Goal: Information Seeking & Learning: Learn about a topic

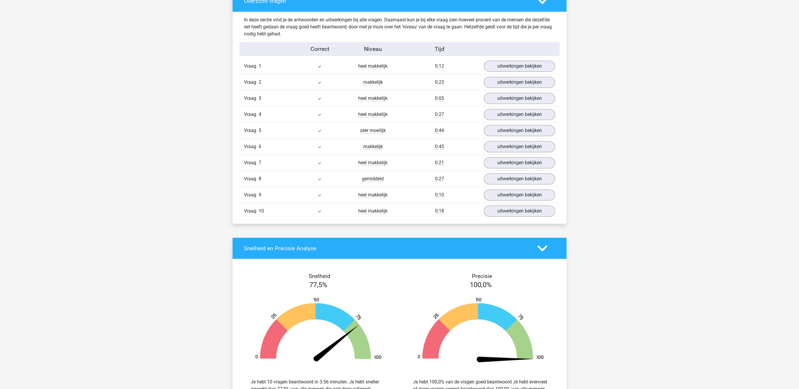
scroll to position [544, 0]
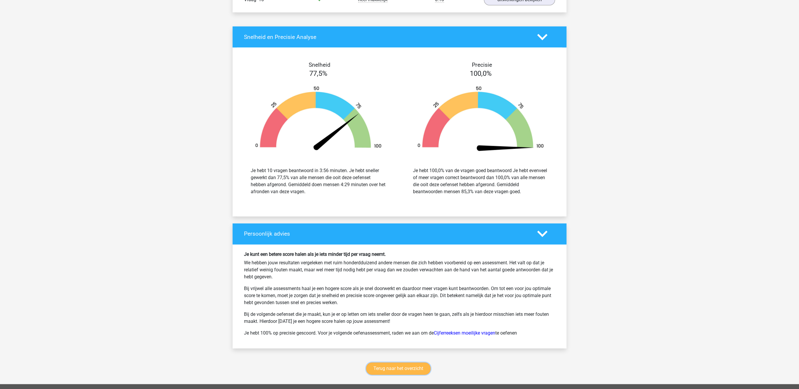
click at [385, 375] on link "Terug naar het overzicht" at bounding box center [398, 369] width 64 height 12
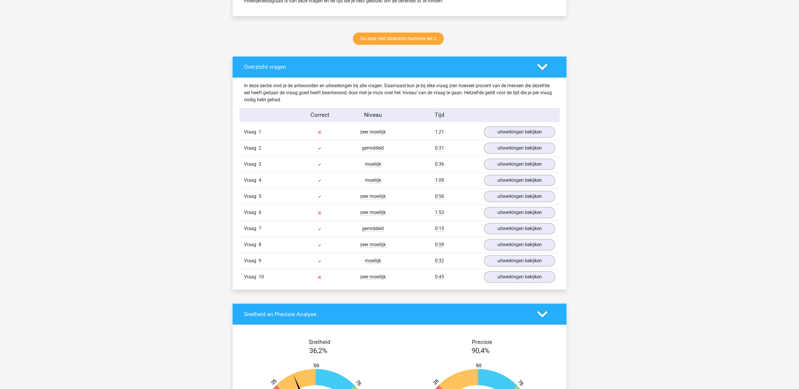
scroll to position [302, 0]
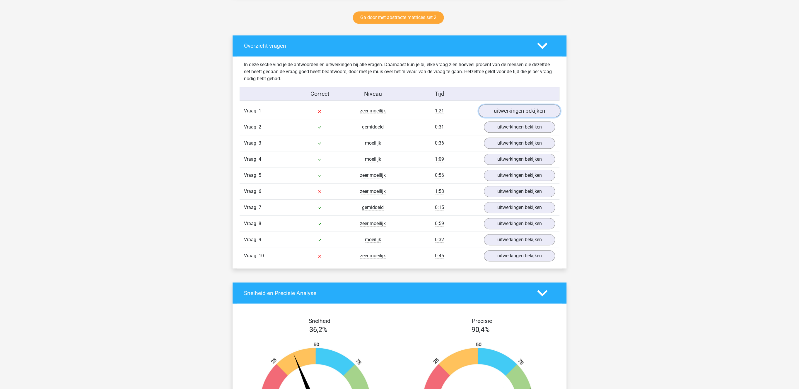
click at [512, 113] on link "uitwerkingen bekijken" at bounding box center [520, 111] width 82 height 13
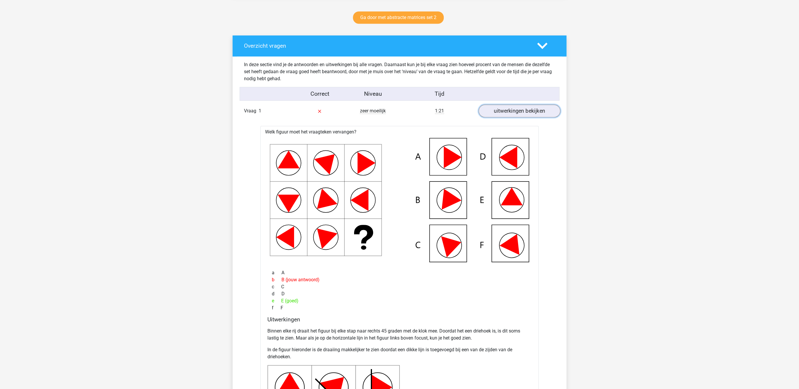
click at [512, 113] on link "uitwerkingen bekijken" at bounding box center [520, 111] width 82 height 13
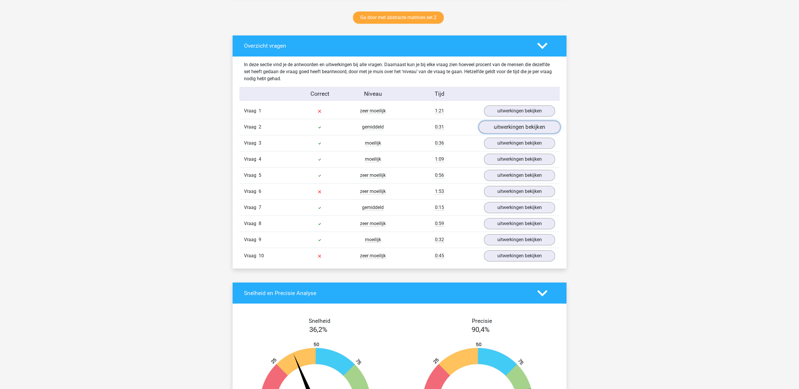
click at [505, 123] on link "uitwerkingen bekijken" at bounding box center [520, 127] width 82 height 13
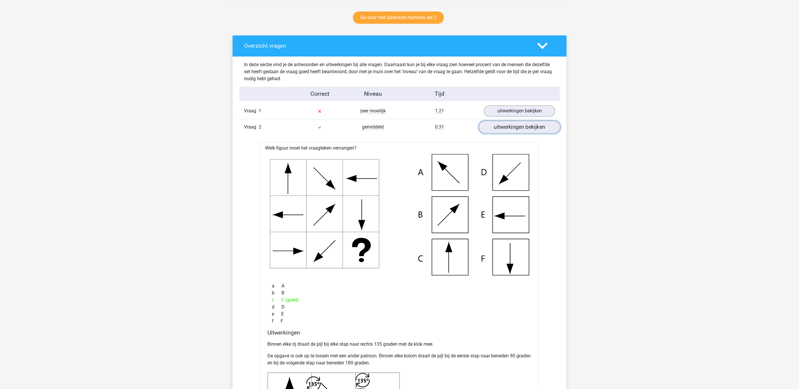
click at [505, 124] on link "uitwerkingen bekijken" at bounding box center [520, 127] width 82 height 13
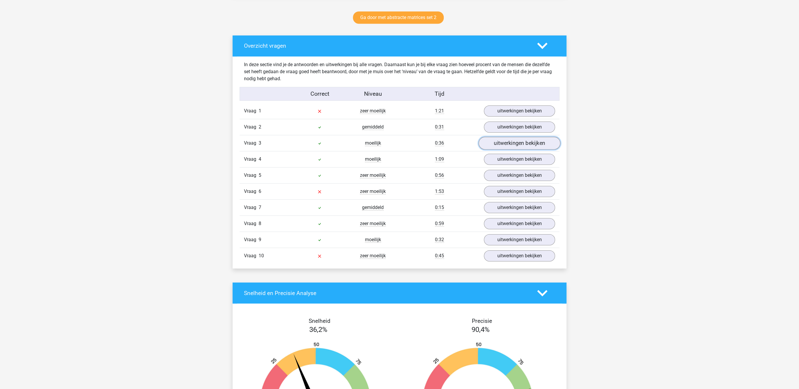
click at [500, 143] on link "uitwerkingen bekijken" at bounding box center [520, 143] width 82 height 13
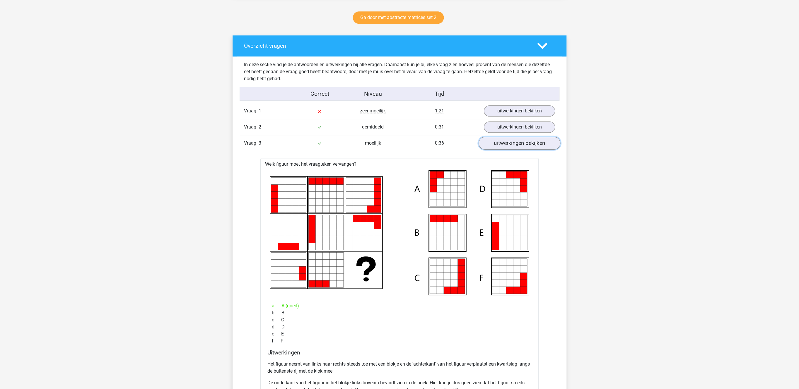
click at [500, 143] on link "uitwerkingen bekijken" at bounding box center [520, 143] width 82 height 13
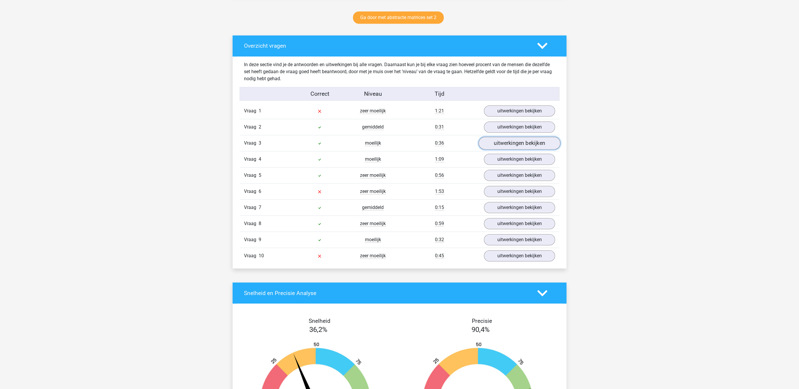
click at [498, 146] on link "uitwerkingen bekijken" at bounding box center [520, 143] width 82 height 13
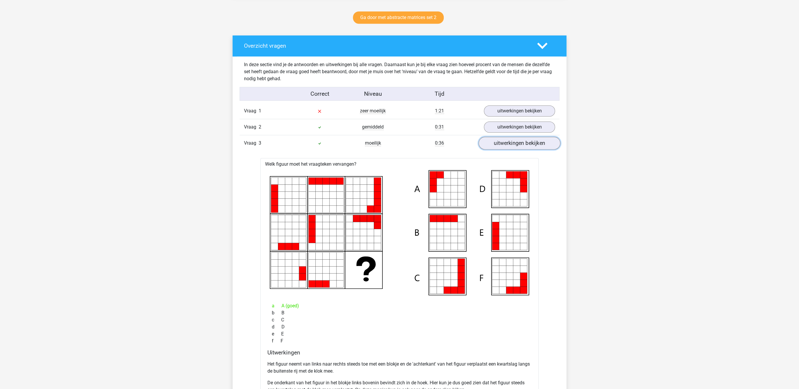
click at [487, 139] on link "uitwerkingen bekijken" at bounding box center [520, 143] width 82 height 13
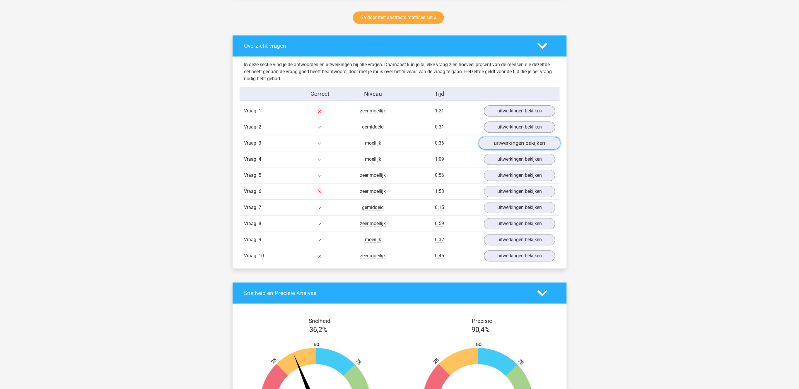
click at [487, 139] on link "uitwerkingen bekijken" at bounding box center [520, 143] width 82 height 13
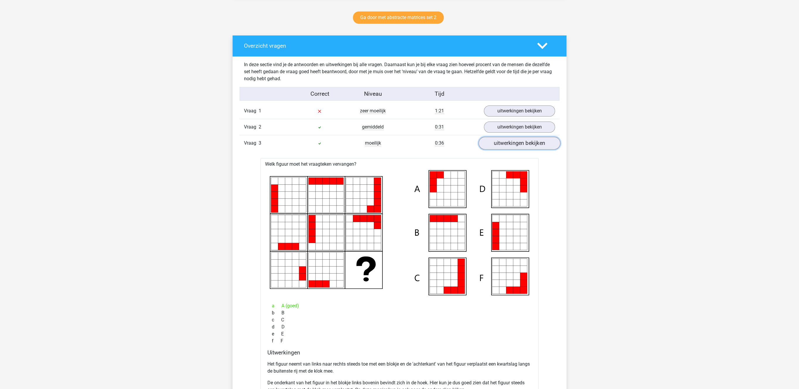
click at [550, 146] on link "uitwerkingen bekijken" at bounding box center [520, 143] width 82 height 13
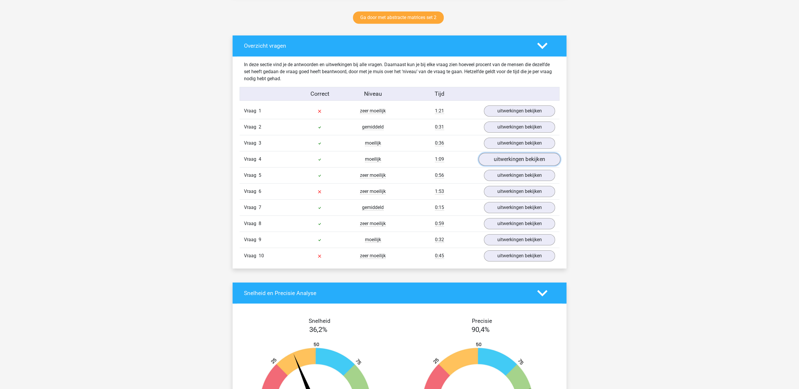
click at [520, 163] on link "uitwerkingen bekijken" at bounding box center [520, 159] width 82 height 13
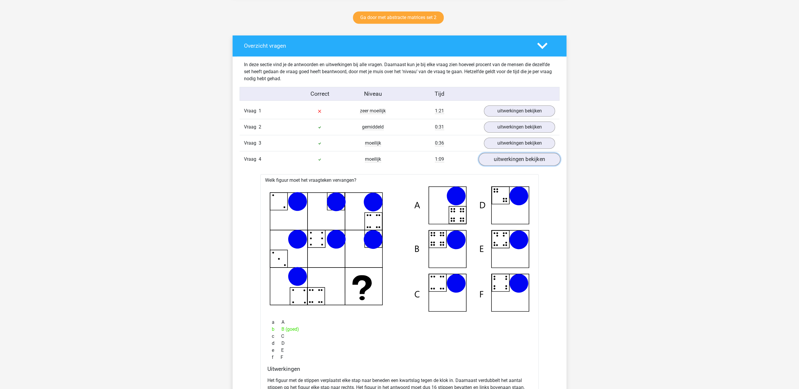
click at [520, 163] on link "uitwerkingen bekijken" at bounding box center [520, 159] width 82 height 13
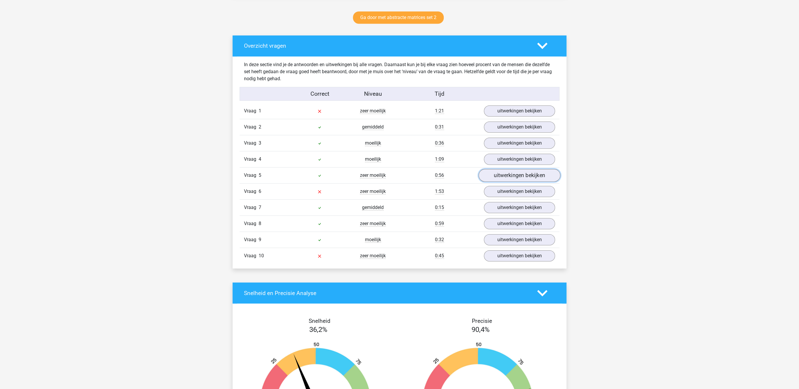
click at [517, 175] on link "uitwerkingen bekijken" at bounding box center [520, 175] width 82 height 13
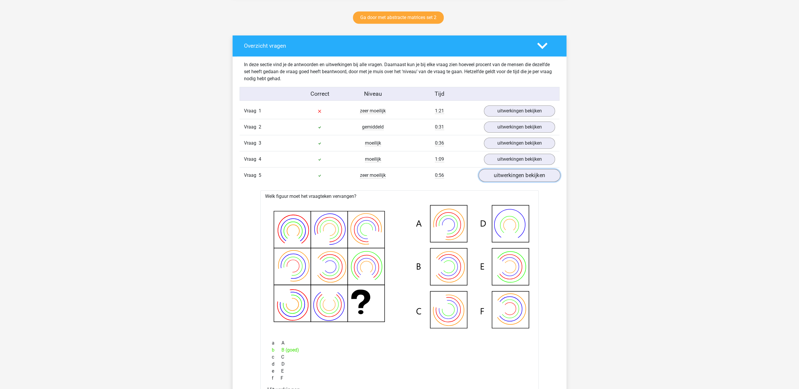
click at [517, 176] on link "uitwerkingen bekijken" at bounding box center [520, 175] width 82 height 13
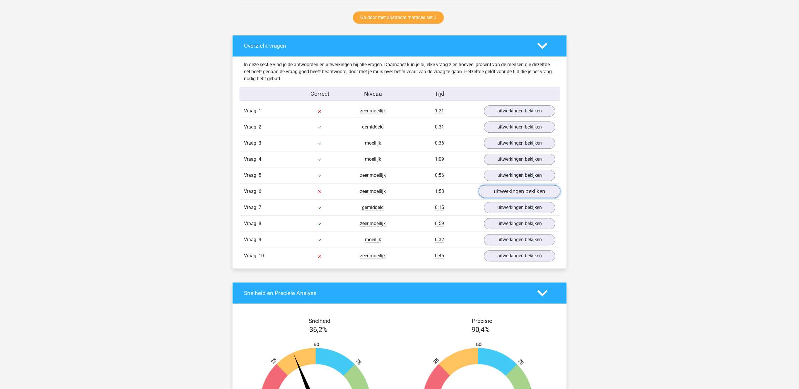
click at [516, 190] on link "uitwerkingen bekijken" at bounding box center [520, 191] width 82 height 13
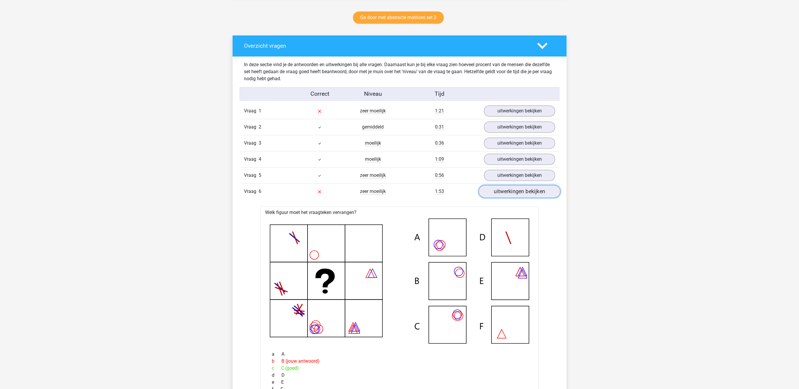
click at [515, 191] on link "uitwerkingen bekijken" at bounding box center [520, 191] width 82 height 13
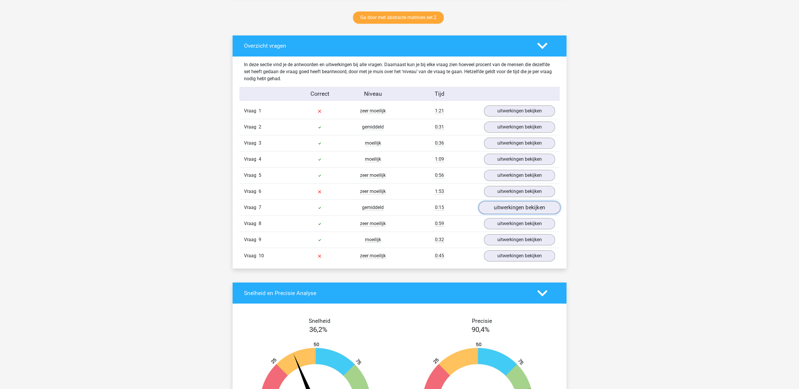
click at [511, 211] on link "uitwerkingen bekijken" at bounding box center [520, 207] width 82 height 13
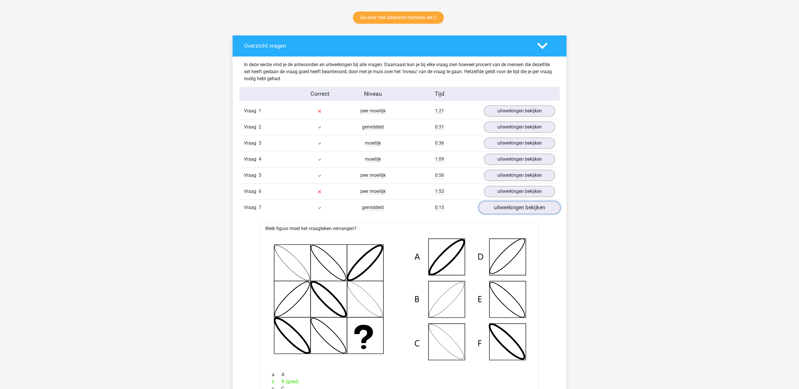
click at [510, 212] on link "uitwerkingen bekijken" at bounding box center [520, 207] width 82 height 13
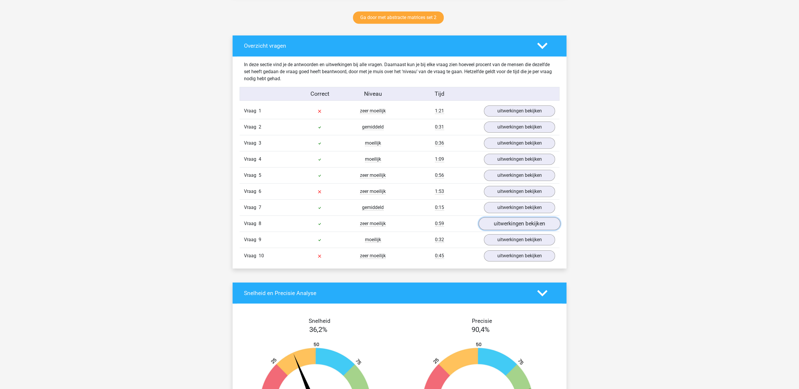
click at [510, 225] on link "uitwerkingen bekijken" at bounding box center [520, 224] width 82 height 13
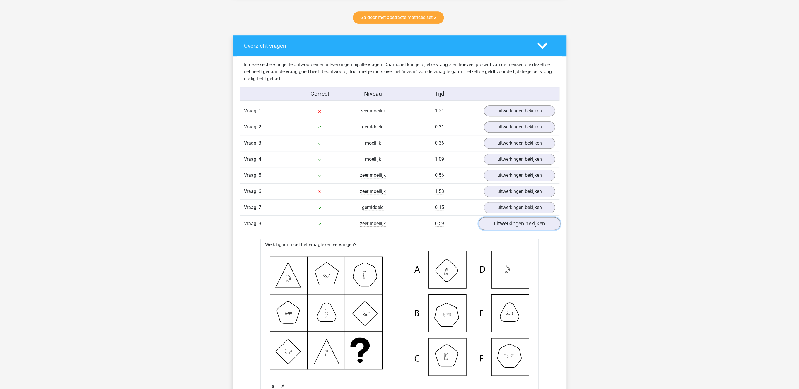
click at [510, 225] on link "uitwerkingen bekijken" at bounding box center [520, 224] width 82 height 13
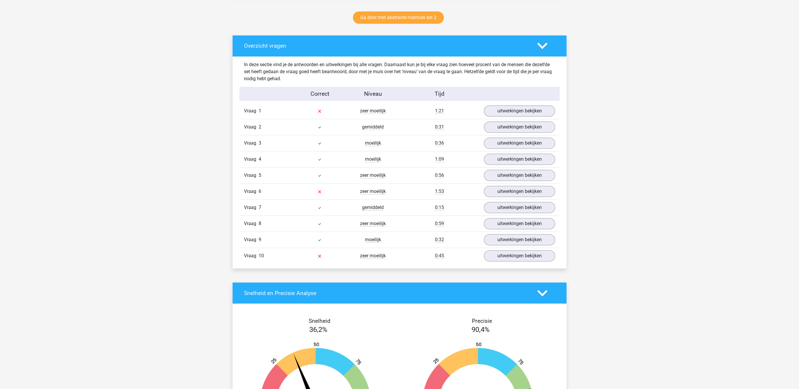
click at [508, 236] on div "Vraag 9 moeilijk 0:32 uitwerkingen bekijken" at bounding box center [400, 240] width 320 height 16
click at [505, 244] on link "uitwerkingen bekijken" at bounding box center [520, 240] width 82 height 13
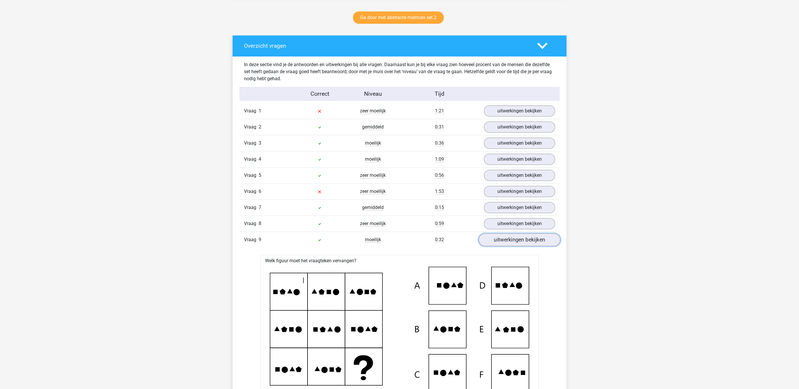
click at [505, 244] on link "uitwerkingen bekijken" at bounding box center [520, 240] width 82 height 13
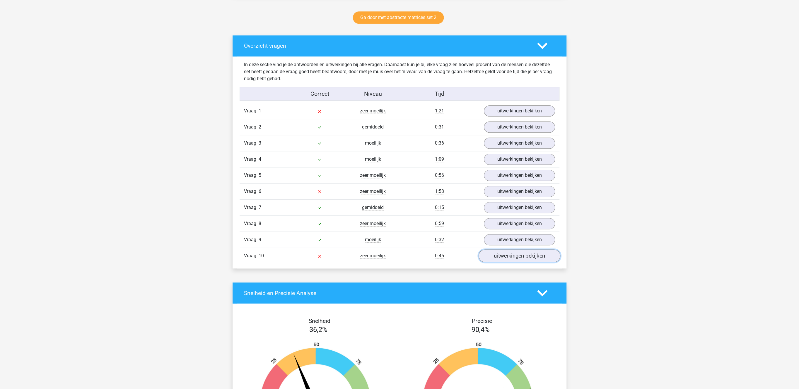
click at [505, 259] on link "uitwerkingen bekijken" at bounding box center [520, 256] width 82 height 13
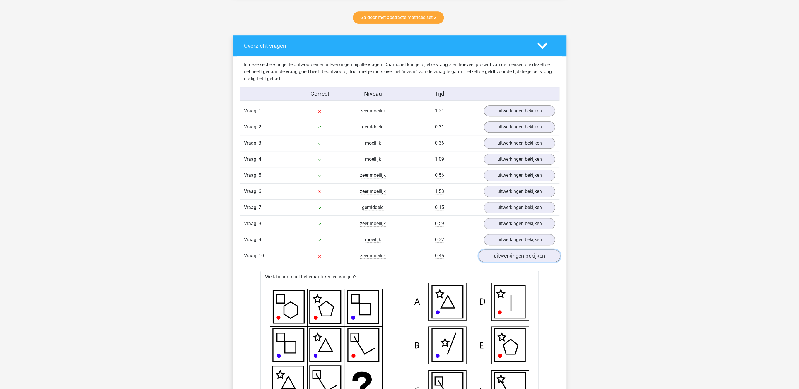
click at [505, 260] on link "uitwerkingen bekijken" at bounding box center [520, 256] width 82 height 13
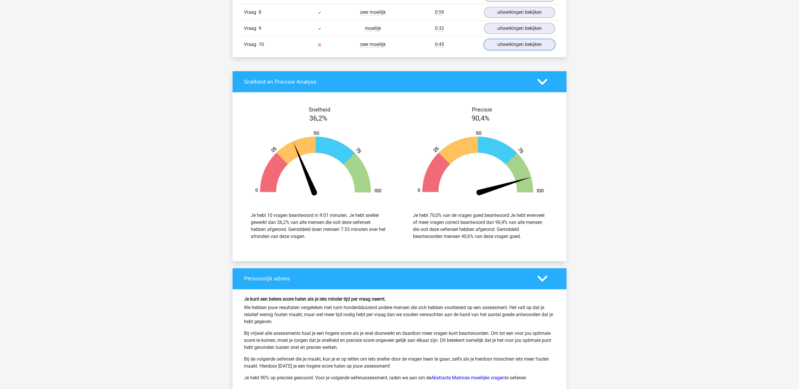
scroll to position [712, 0]
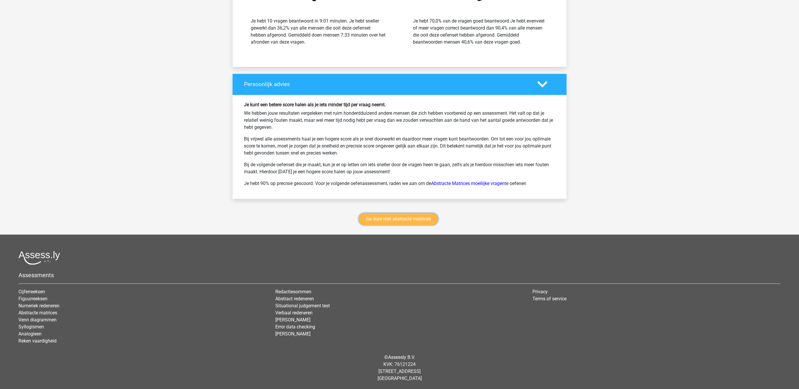
click at [385, 218] on link "Ga door met abstracte matrices" at bounding box center [398, 219] width 80 height 12
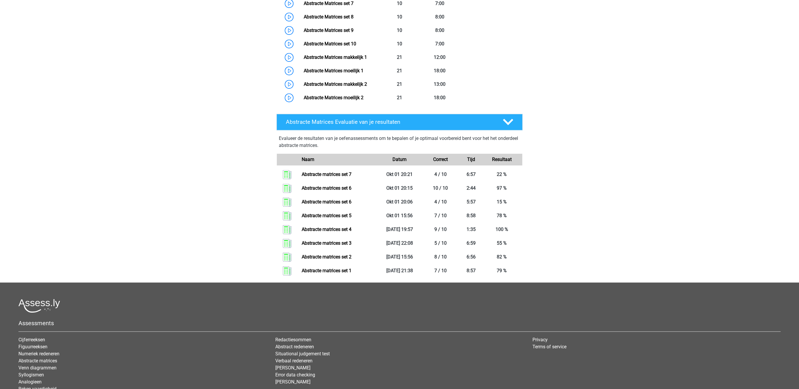
scroll to position [413, 0]
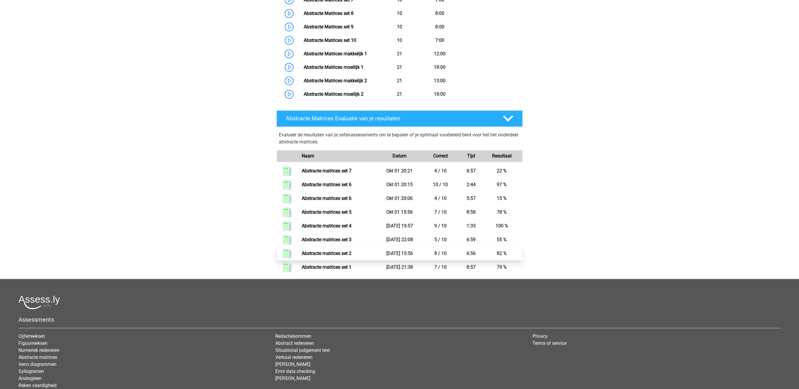
click at [345, 251] on link "Abstracte matrices set 2" at bounding box center [327, 254] width 50 height 6
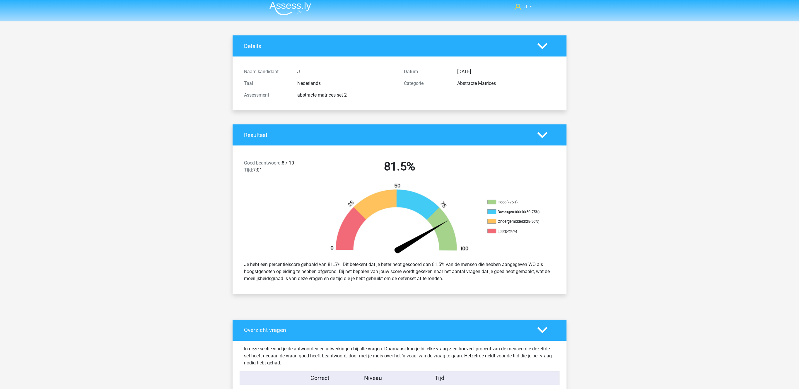
scroll to position [242, 0]
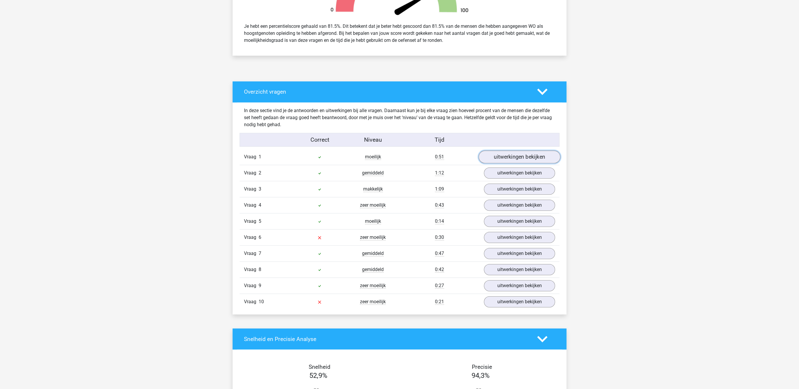
click at [512, 157] on link "uitwerkingen bekijken" at bounding box center [520, 157] width 82 height 13
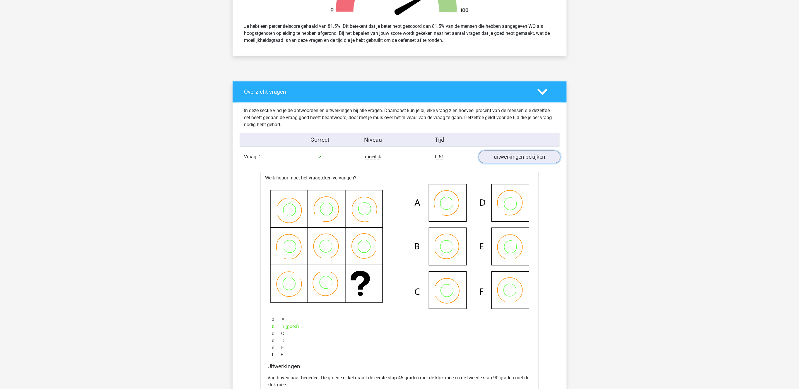
click at [511, 156] on link "uitwerkingen bekijken" at bounding box center [520, 157] width 82 height 13
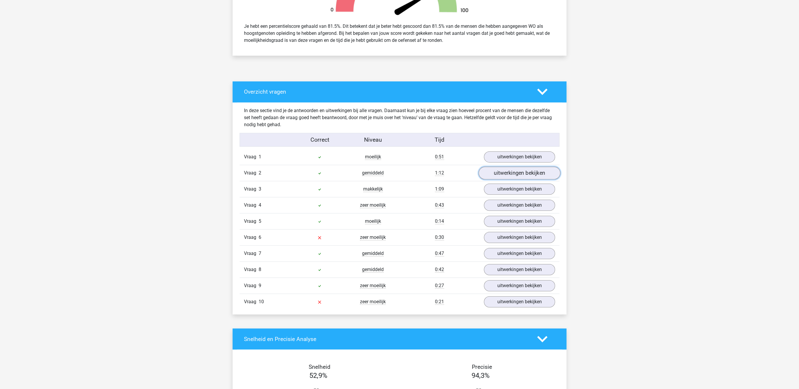
click at [511, 174] on link "uitwerkingen bekijken" at bounding box center [520, 173] width 82 height 13
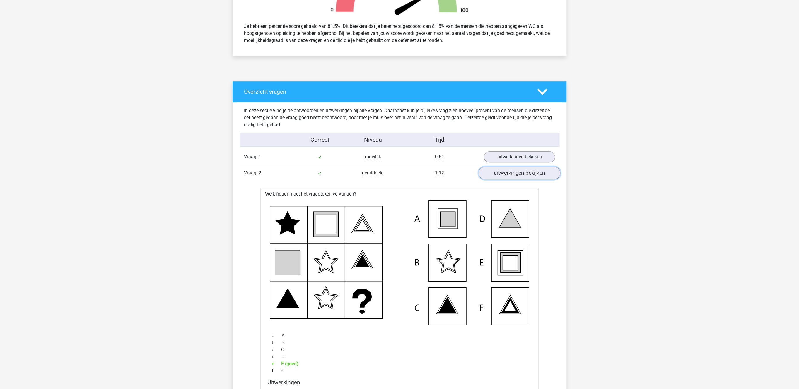
click at [511, 174] on link "uitwerkingen bekijken" at bounding box center [520, 173] width 82 height 13
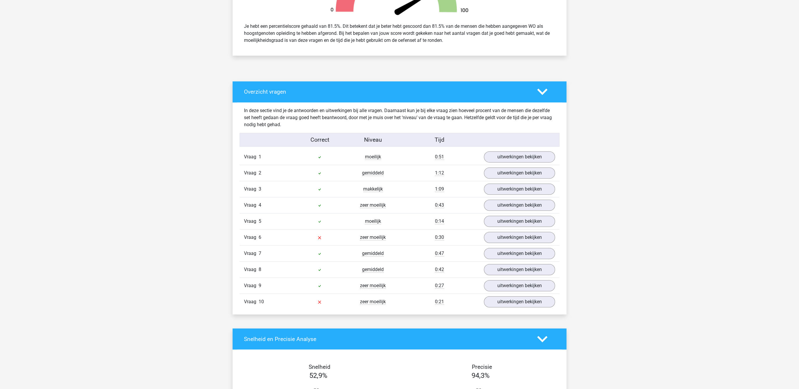
click at [503, 201] on div "Vraag 4 zeer moeilijk 0:43 uitwerkingen bekijken" at bounding box center [400, 205] width 320 height 16
click at [508, 191] on link "uitwerkingen bekijken" at bounding box center [520, 189] width 82 height 13
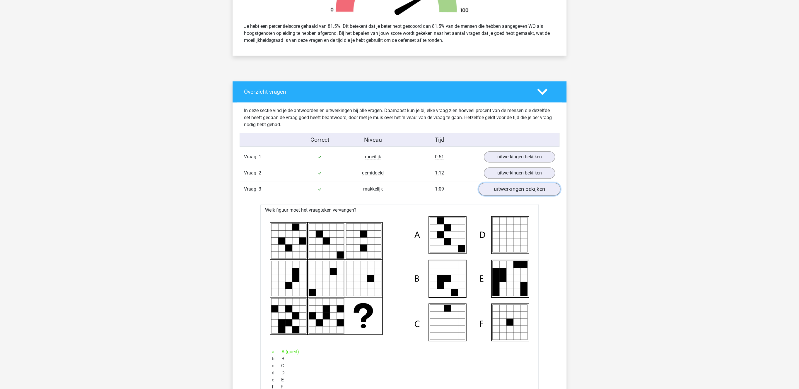
click at [508, 190] on link "uitwerkingen bekijken" at bounding box center [520, 189] width 82 height 13
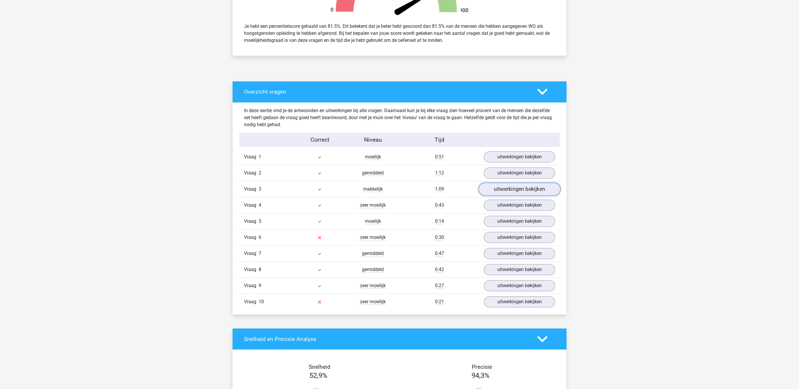
click at [510, 189] on link "uitwerkingen bekijken" at bounding box center [520, 189] width 82 height 13
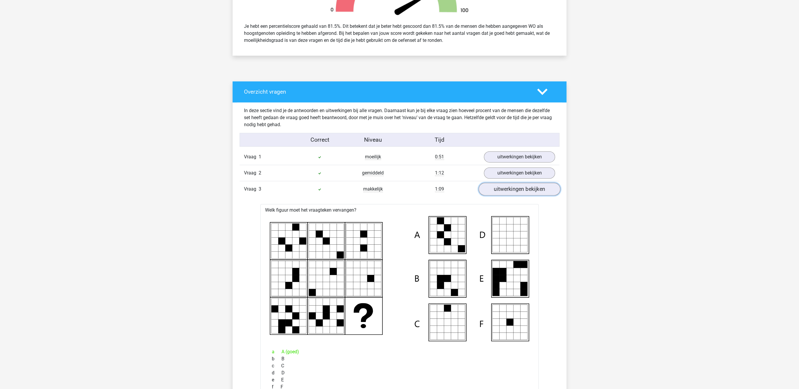
click at [510, 188] on link "uitwerkingen bekijken" at bounding box center [520, 189] width 82 height 13
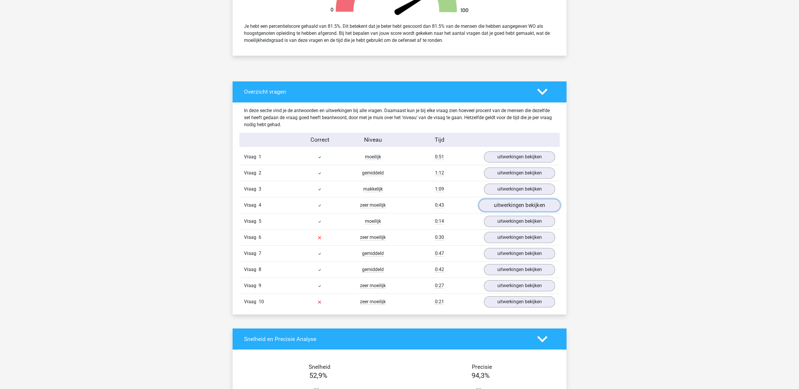
click at [505, 203] on link "uitwerkingen bekijken" at bounding box center [520, 205] width 82 height 13
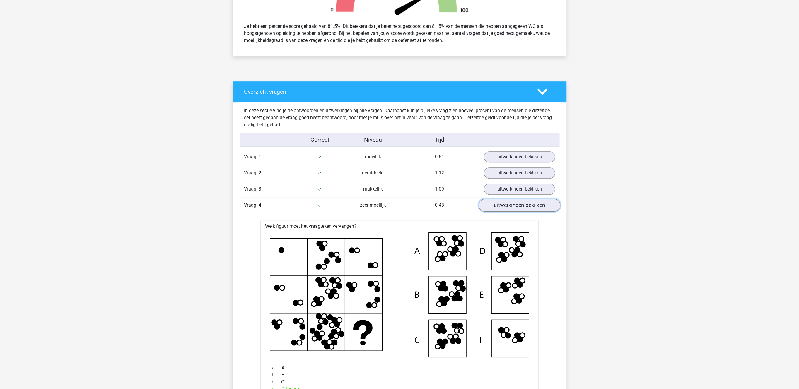
click at [505, 203] on link "uitwerkingen bekijken" at bounding box center [520, 205] width 82 height 13
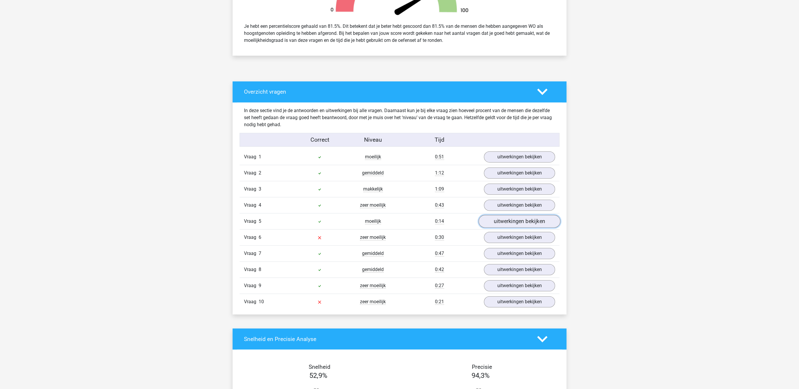
click at [498, 219] on link "uitwerkingen bekijken" at bounding box center [520, 221] width 82 height 13
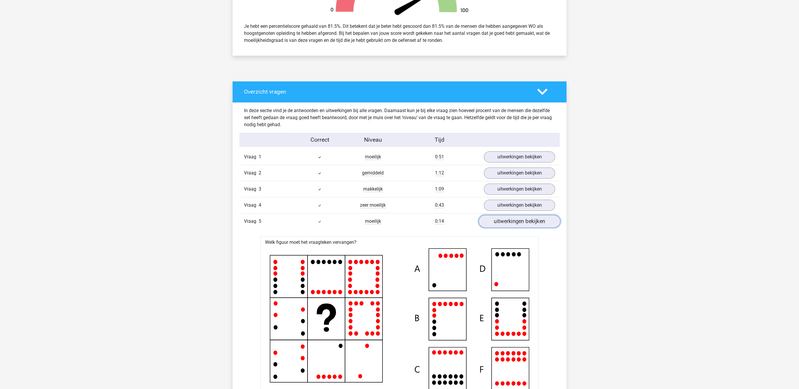
click at [498, 219] on link "uitwerkingen bekijken" at bounding box center [520, 221] width 82 height 13
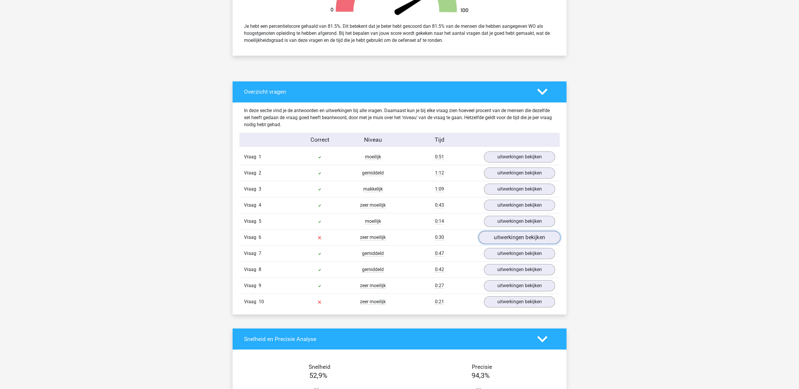
click at [500, 241] on link "uitwerkingen bekijken" at bounding box center [520, 237] width 82 height 13
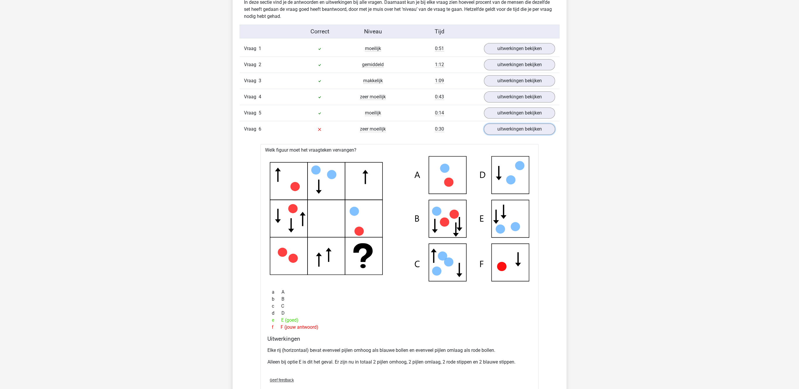
scroll to position [363, 0]
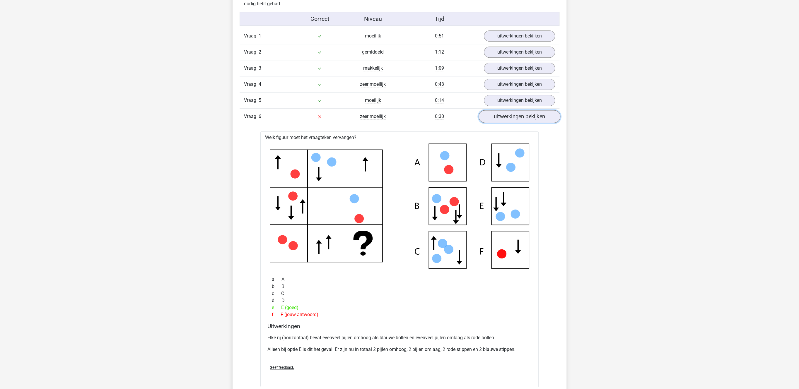
click at [507, 123] on link "uitwerkingen bekijken" at bounding box center [520, 116] width 82 height 13
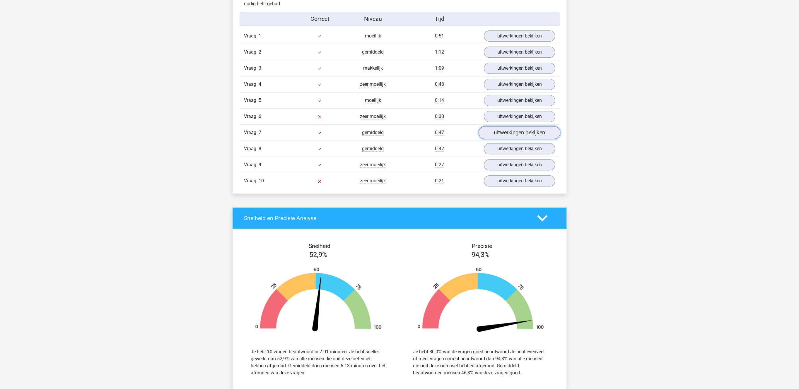
click at [507, 136] on link "uitwerkingen bekijken" at bounding box center [520, 133] width 82 height 13
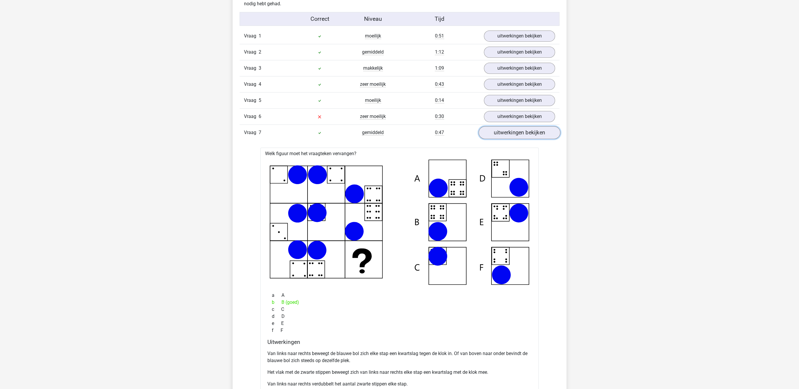
click at [506, 137] on link "uitwerkingen bekijken" at bounding box center [520, 133] width 82 height 13
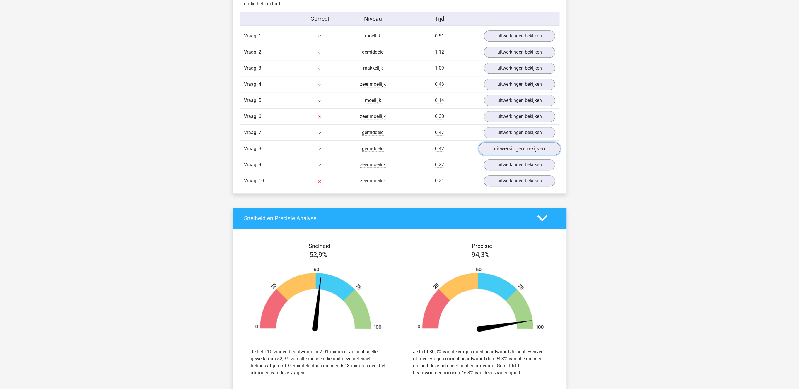
click at [507, 150] on link "uitwerkingen bekijken" at bounding box center [520, 149] width 82 height 13
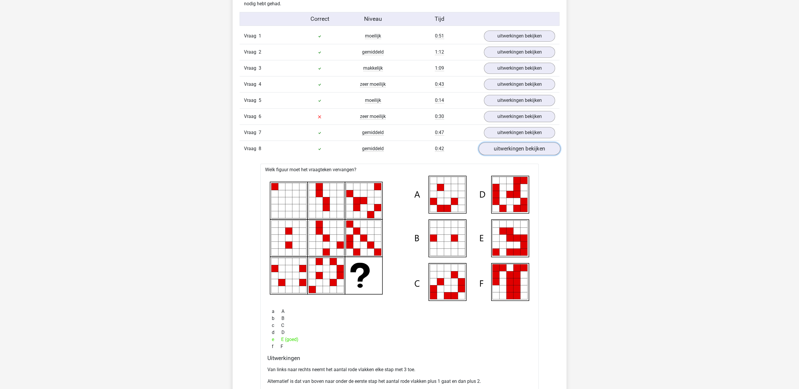
drag, startPoint x: 507, startPoint y: 151, endPoint x: 508, endPoint y: 154, distance: 3.2
click at [507, 151] on link "uitwerkingen bekijken" at bounding box center [520, 149] width 82 height 13
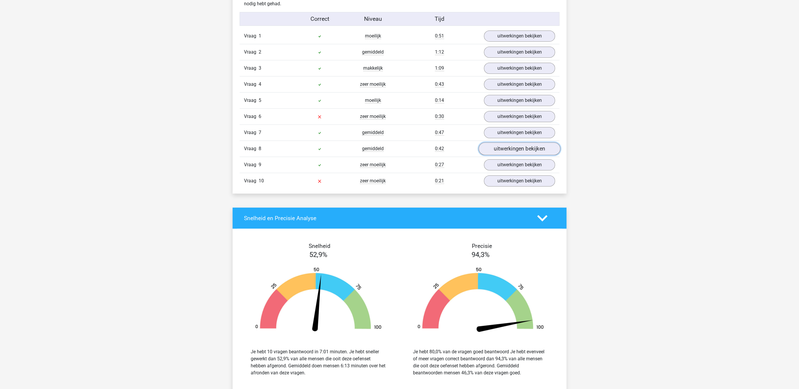
click at [508, 154] on link "uitwerkingen bekijken" at bounding box center [520, 149] width 82 height 13
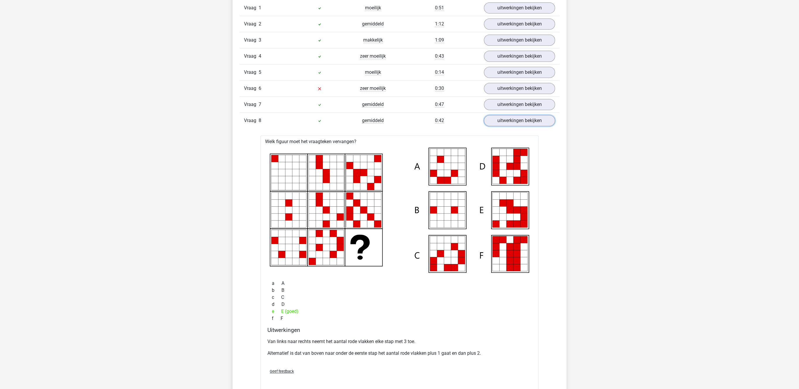
scroll to position [393, 0]
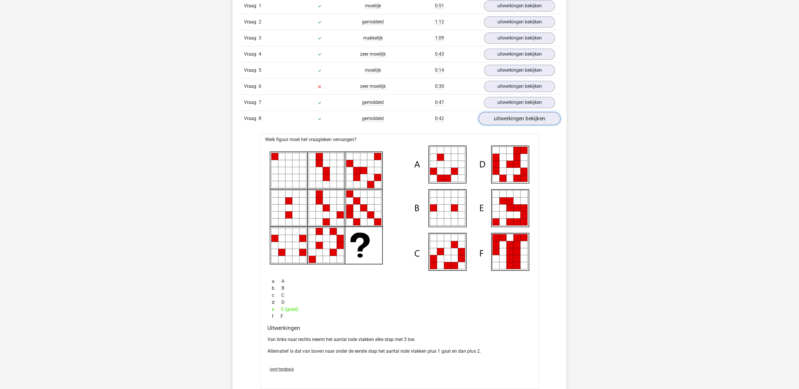
click at [509, 121] on link "uitwerkingen bekijken" at bounding box center [520, 118] width 82 height 13
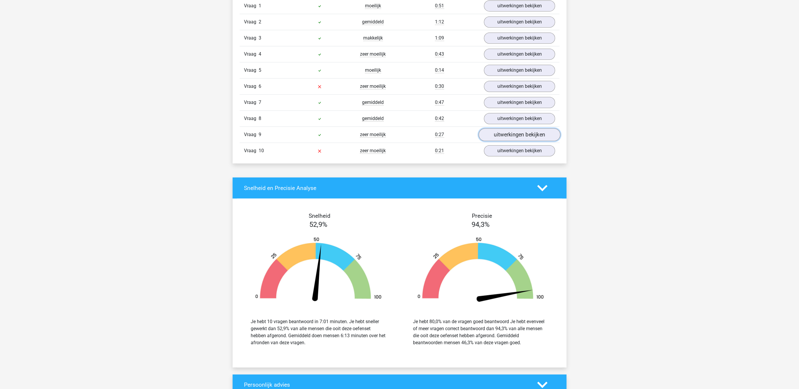
click at [506, 137] on link "uitwerkingen bekijken" at bounding box center [520, 135] width 82 height 13
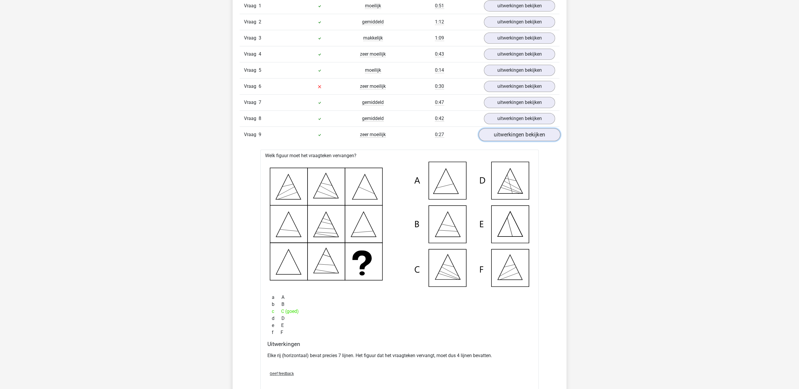
click at [506, 137] on link "uitwerkingen bekijken" at bounding box center [520, 135] width 82 height 13
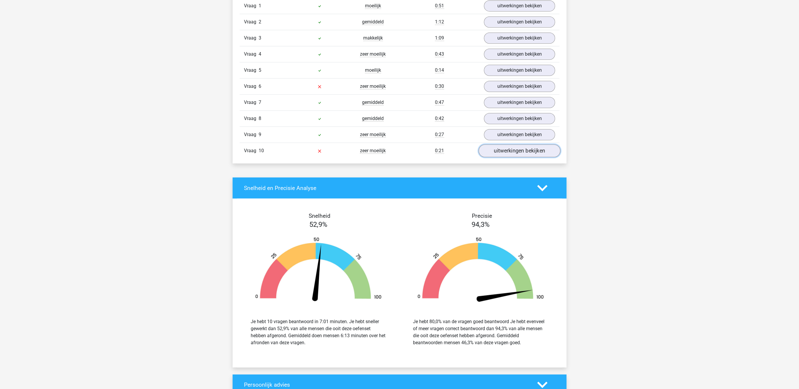
click at [507, 152] on link "uitwerkingen bekijken" at bounding box center [520, 151] width 82 height 13
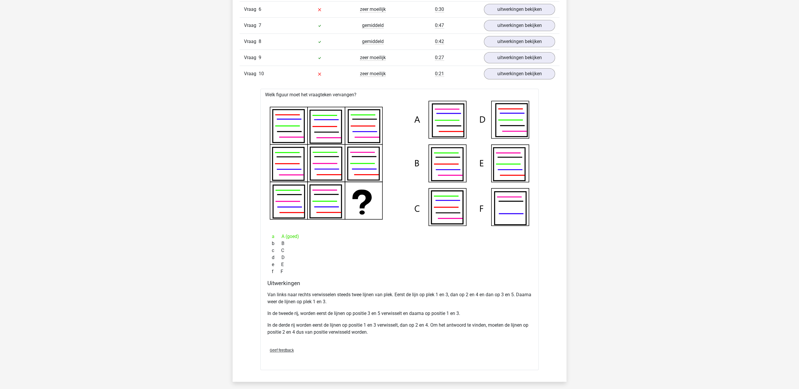
scroll to position [483, 0]
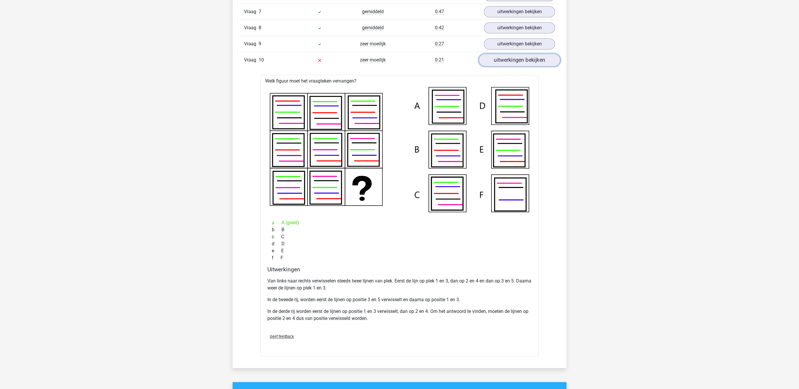
click at [525, 67] on link "uitwerkingen bekijken" at bounding box center [520, 60] width 82 height 13
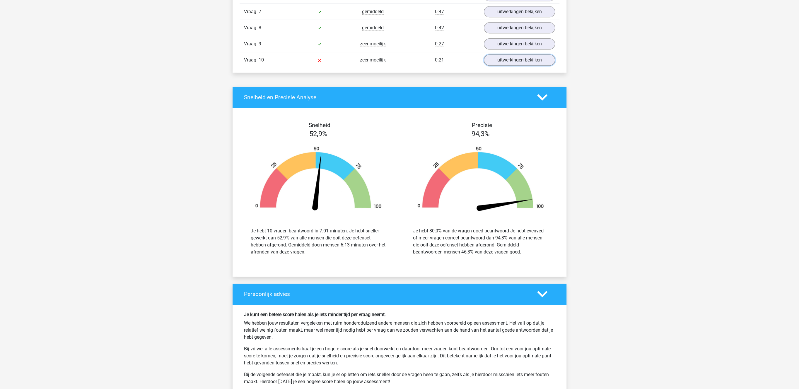
scroll to position [332, 0]
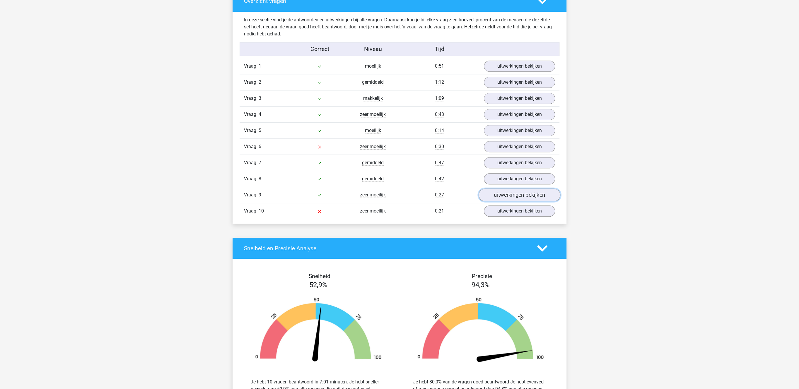
click at [514, 197] on link "uitwerkingen bekijken" at bounding box center [520, 195] width 82 height 13
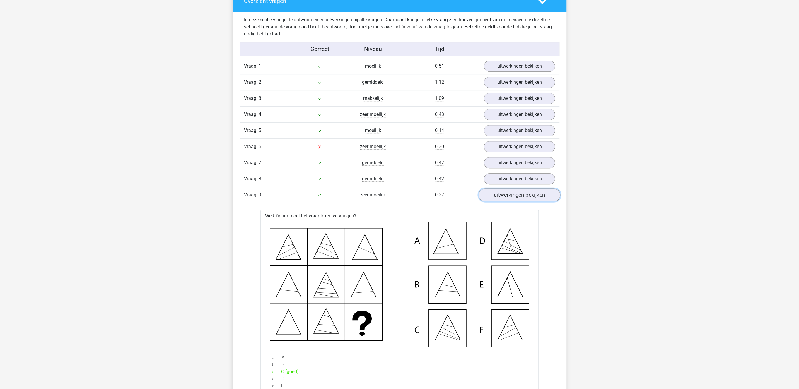
click at [514, 197] on link "uitwerkingen bekijken" at bounding box center [520, 195] width 82 height 13
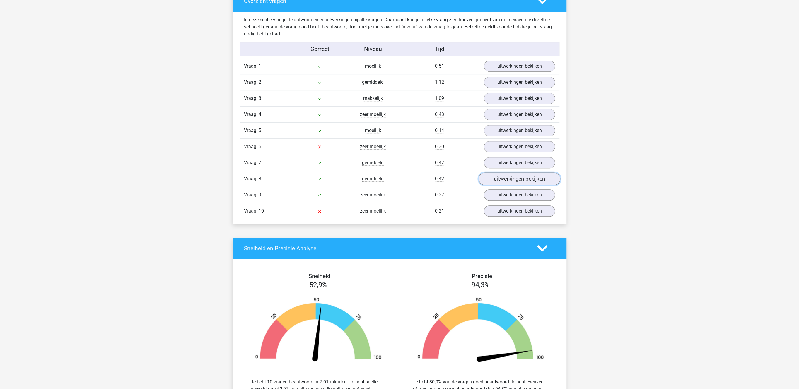
click at [507, 182] on link "uitwerkingen bekijken" at bounding box center [520, 179] width 82 height 13
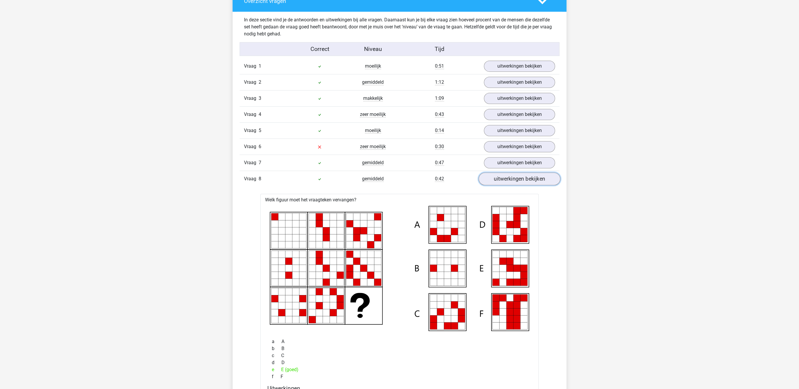
click at [507, 182] on link "uitwerkingen bekijken" at bounding box center [520, 179] width 82 height 13
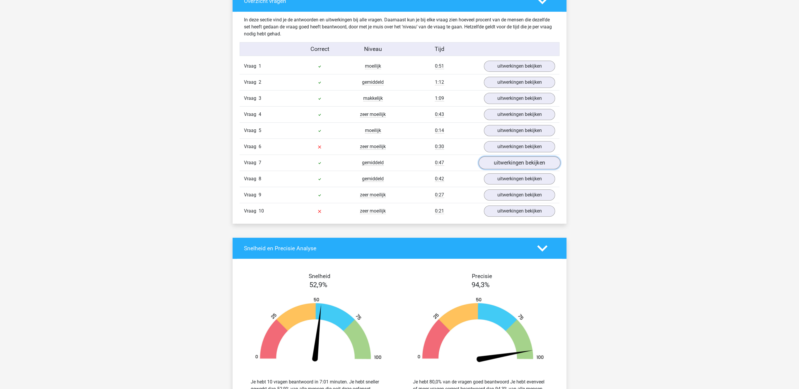
click at [506, 166] on link "uitwerkingen bekijken" at bounding box center [520, 163] width 82 height 13
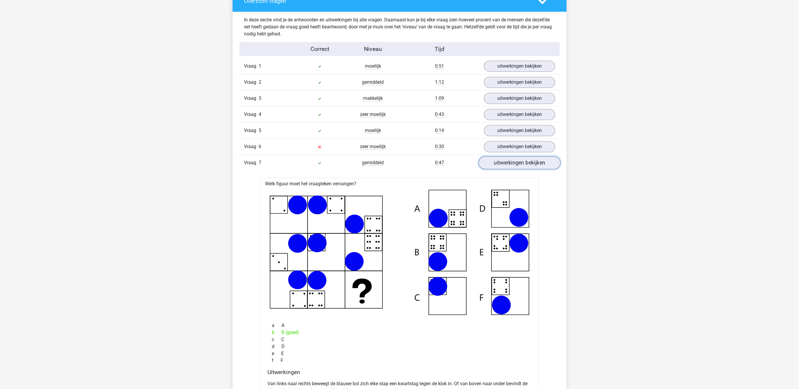
click at [506, 166] on link "uitwerkingen bekijken" at bounding box center [520, 163] width 82 height 13
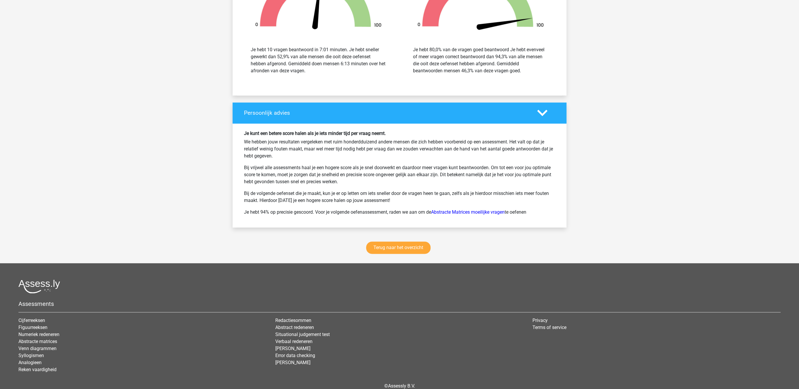
scroll to position [698, 0]
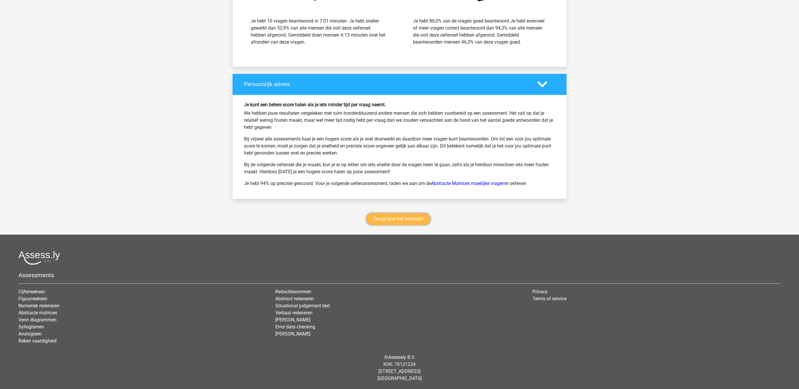
click at [389, 220] on link "Terug naar het overzicht" at bounding box center [398, 219] width 64 height 12
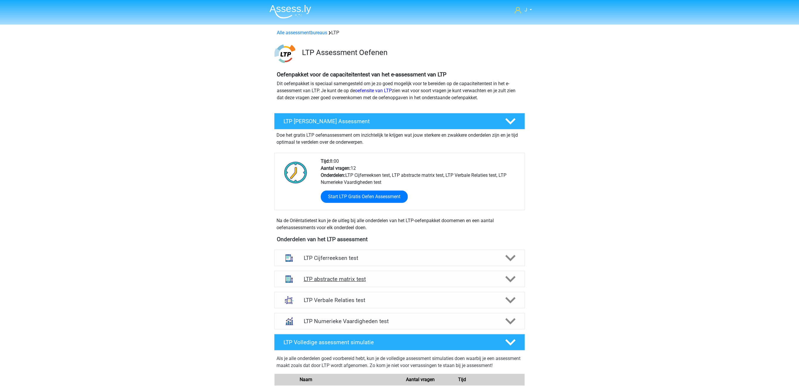
click at [363, 283] on div "LTP abstracte matrix test" at bounding box center [399, 279] width 251 height 16
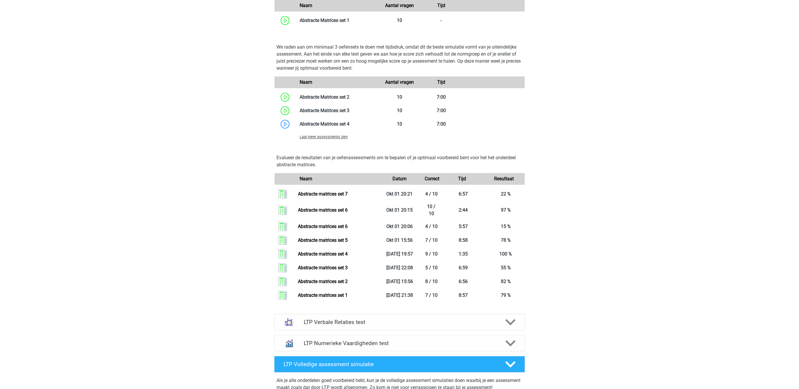
scroll to position [423, 0]
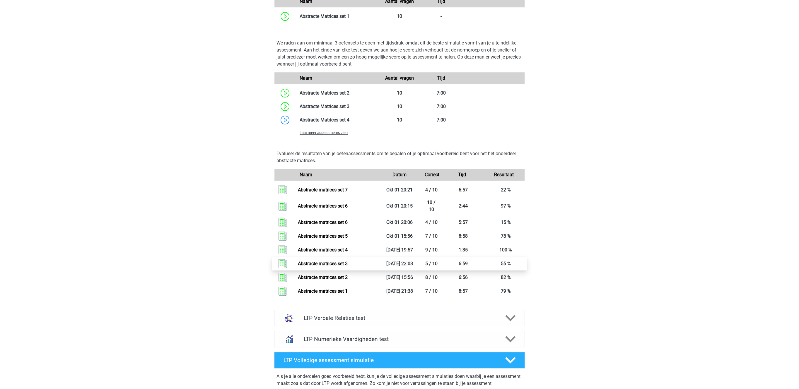
click at [305, 266] on link "Abstracte matrices set 3" at bounding box center [323, 264] width 50 height 6
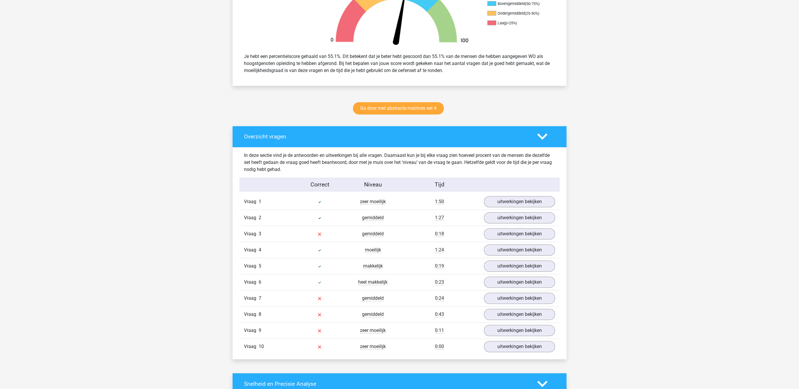
scroll to position [332, 0]
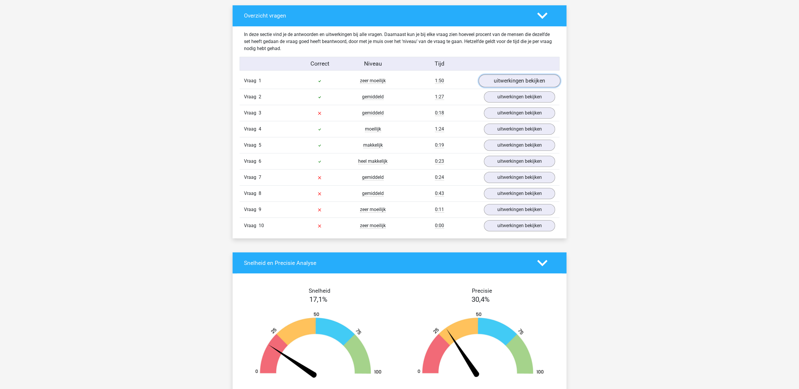
click at [516, 81] on link "uitwerkingen bekijken" at bounding box center [520, 81] width 82 height 13
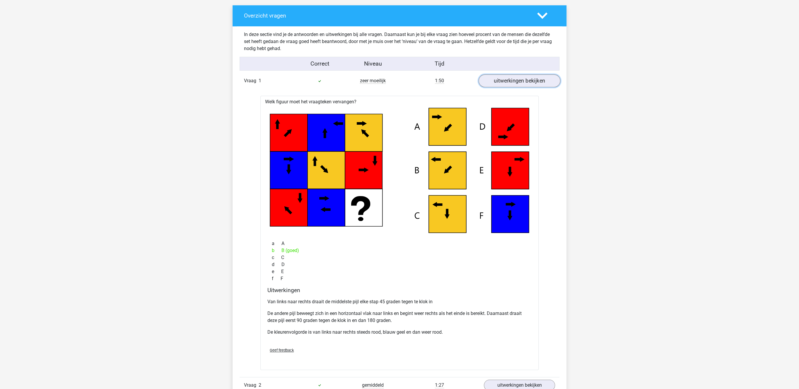
click at [516, 81] on link "uitwerkingen bekijken" at bounding box center [520, 81] width 82 height 13
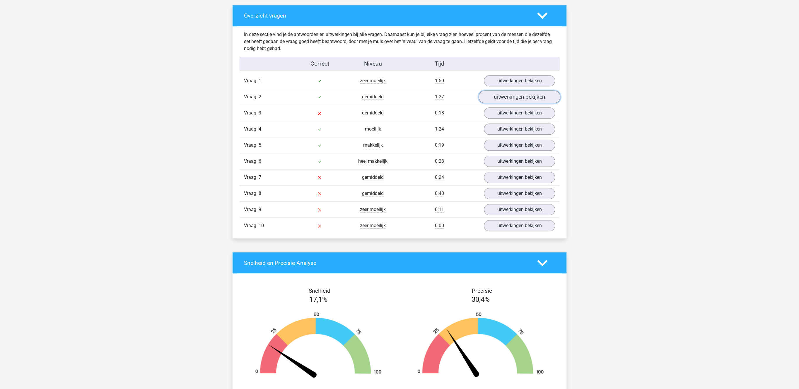
click at [515, 104] on link "uitwerkingen bekijken" at bounding box center [520, 97] width 82 height 13
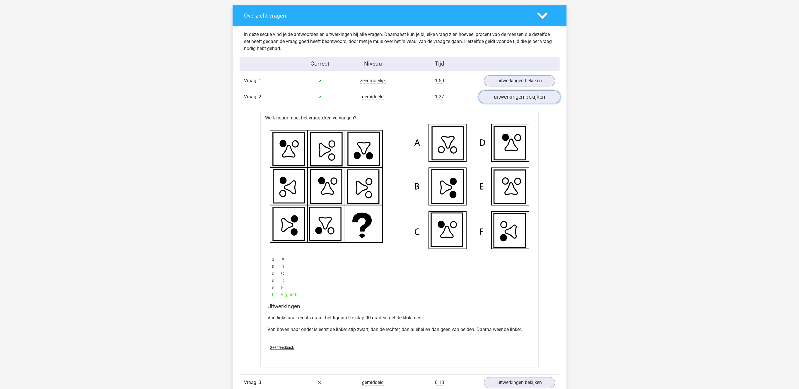
click at [515, 104] on link "uitwerkingen bekijken" at bounding box center [520, 97] width 82 height 13
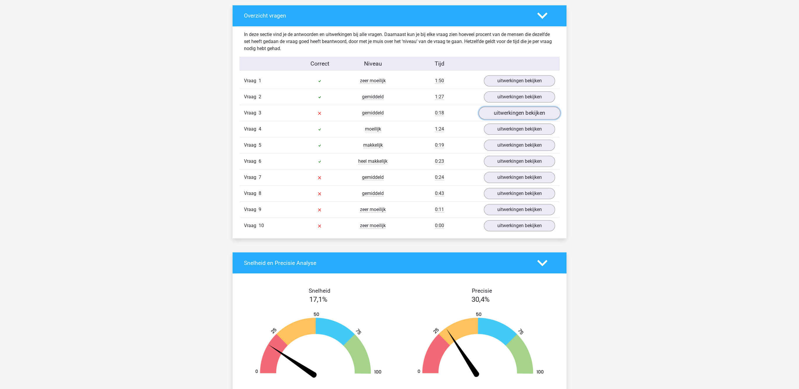
click at [510, 120] on link "uitwerkingen bekijken" at bounding box center [520, 113] width 82 height 13
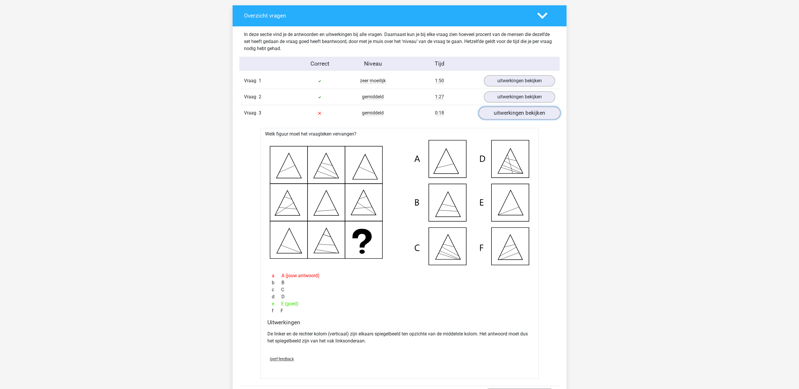
click at [511, 116] on link "uitwerkingen bekijken" at bounding box center [520, 113] width 82 height 13
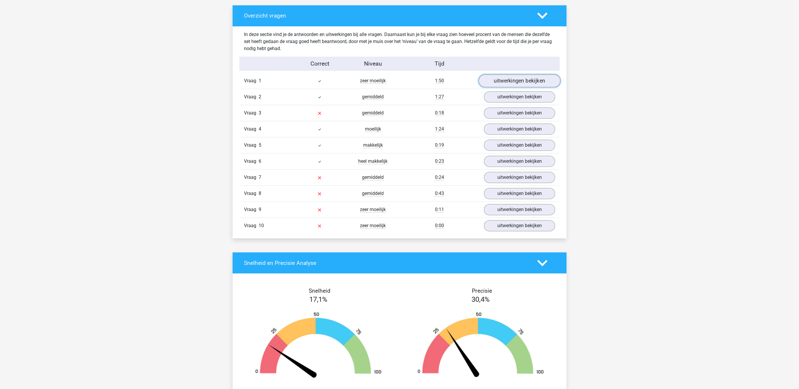
click at [507, 84] on link "uitwerkingen bekijken" at bounding box center [520, 81] width 82 height 13
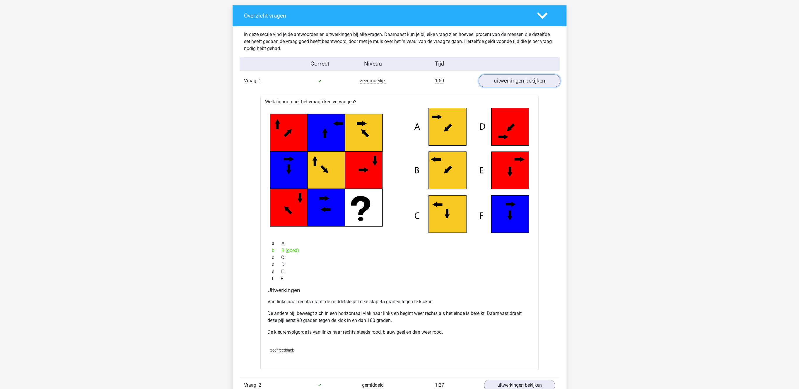
click at [507, 84] on link "uitwerkingen bekijken" at bounding box center [520, 81] width 82 height 13
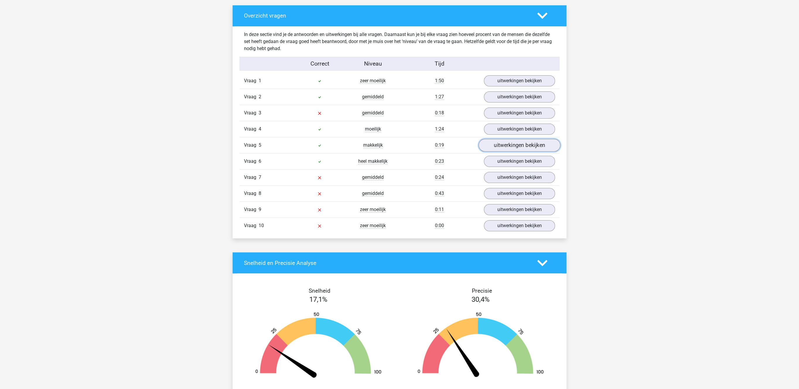
click at [501, 152] on link "uitwerkingen bekijken" at bounding box center [520, 145] width 82 height 13
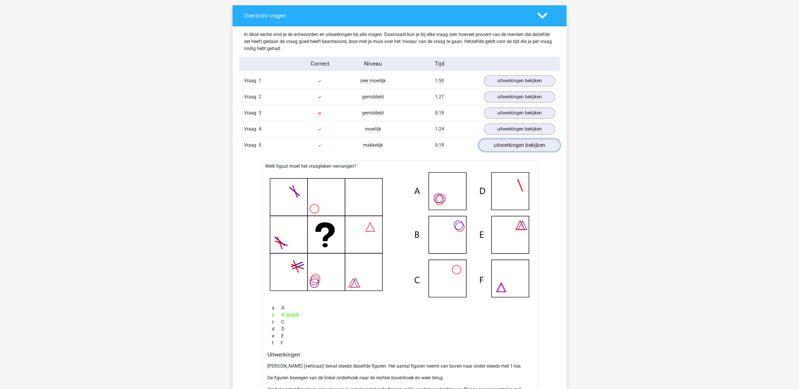
click at [501, 151] on link "uitwerkingen bekijken" at bounding box center [520, 145] width 82 height 13
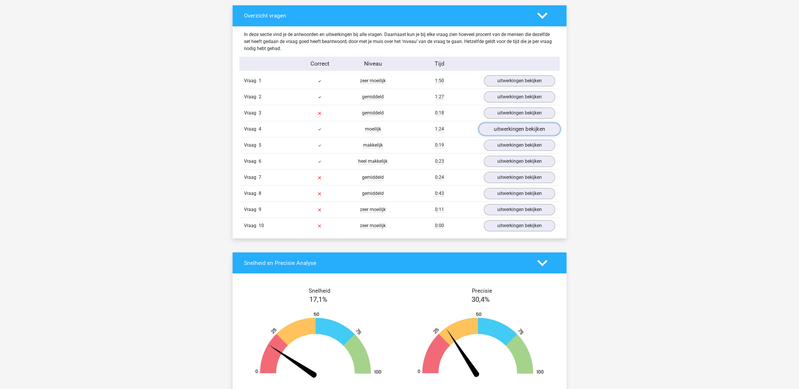
click at [506, 132] on link "uitwerkingen bekijken" at bounding box center [520, 129] width 82 height 13
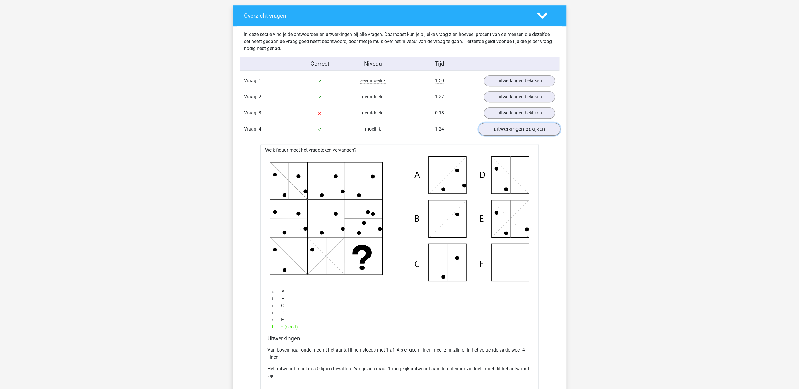
click at [506, 132] on link "uitwerkingen bekijken" at bounding box center [520, 129] width 82 height 13
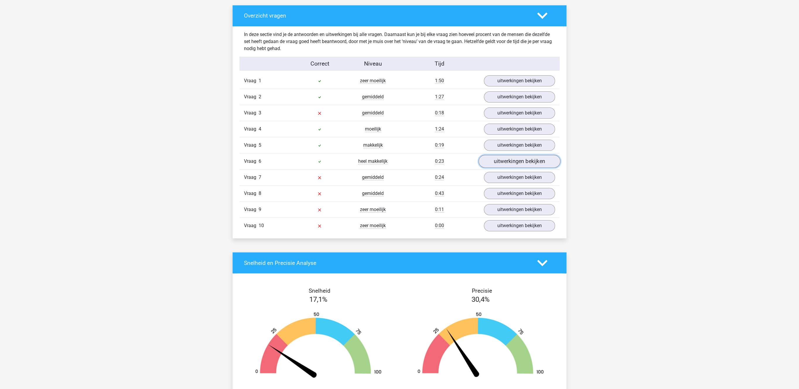
click at [501, 162] on link "uitwerkingen bekijken" at bounding box center [520, 161] width 82 height 13
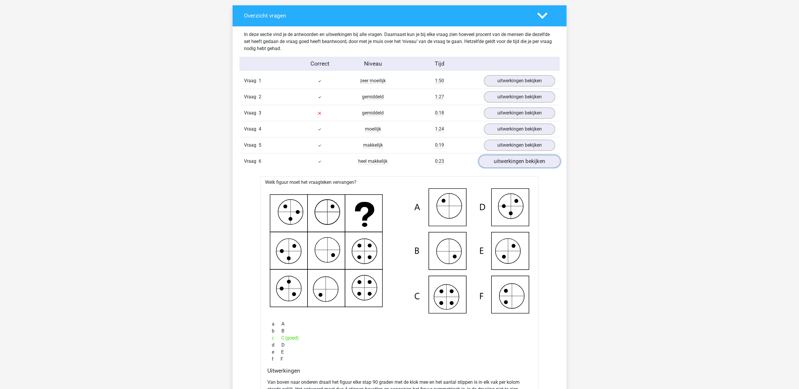
click at [501, 162] on link "uitwerkingen bekijken" at bounding box center [520, 161] width 82 height 13
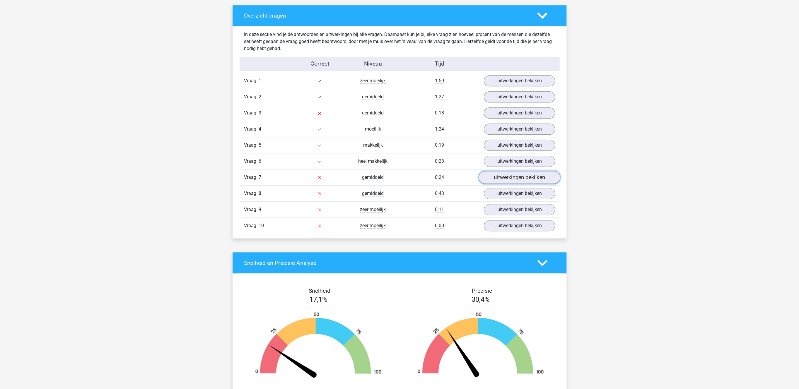
click at [502, 180] on link "uitwerkingen bekijken" at bounding box center [520, 177] width 82 height 13
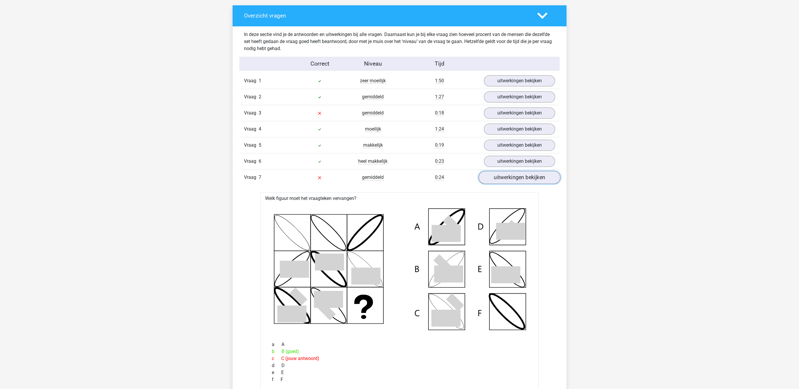
click at [502, 180] on link "uitwerkingen bekijken" at bounding box center [520, 177] width 82 height 13
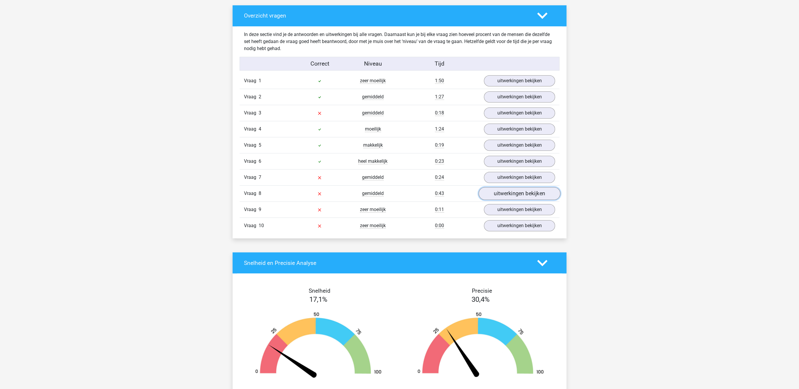
click at [500, 193] on link "uitwerkingen bekijken" at bounding box center [520, 193] width 82 height 13
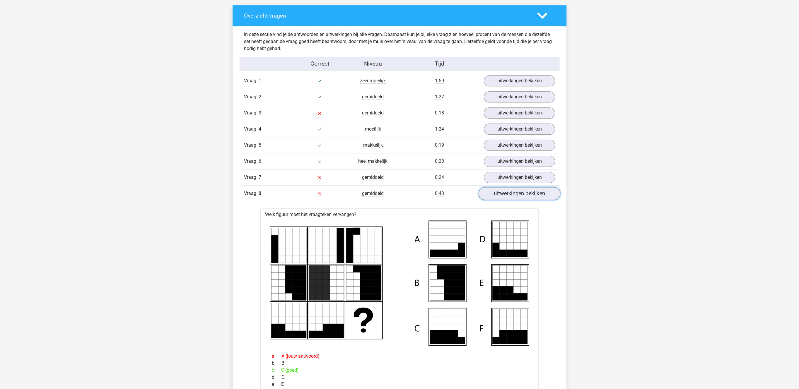
click at [491, 193] on link "uitwerkingen bekijken" at bounding box center [520, 193] width 82 height 13
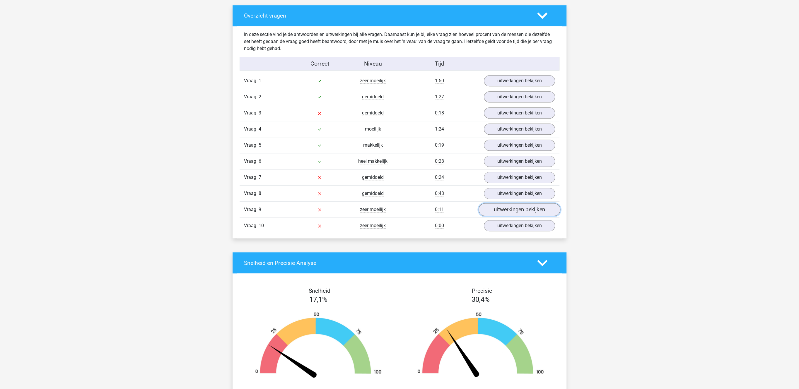
click at [501, 210] on link "uitwerkingen bekijken" at bounding box center [520, 210] width 82 height 13
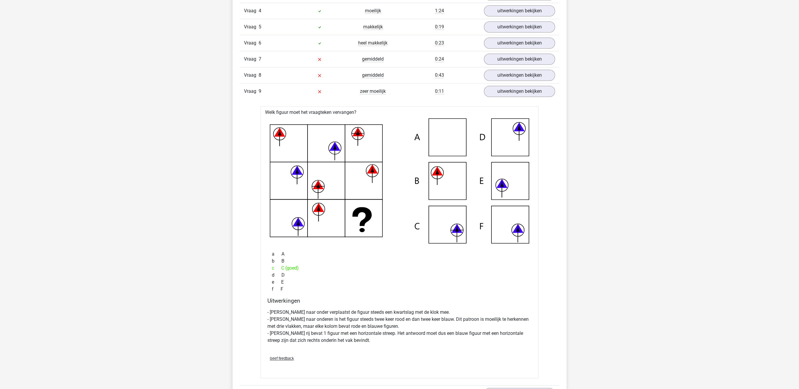
scroll to position [453, 0]
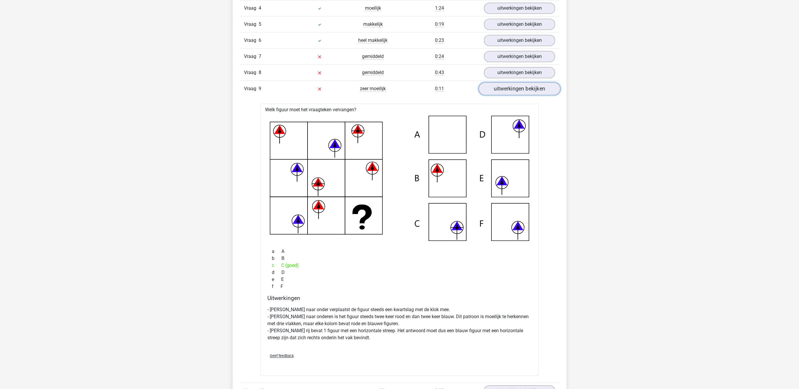
click at [510, 95] on link "uitwerkingen bekijken" at bounding box center [520, 89] width 82 height 13
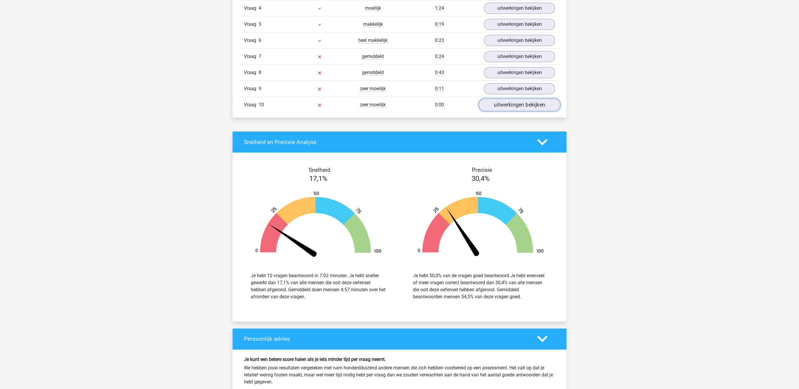
click at [508, 107] on link "uitwerkingen bekijken" at bounding box center [520, 105] width 82 height 13
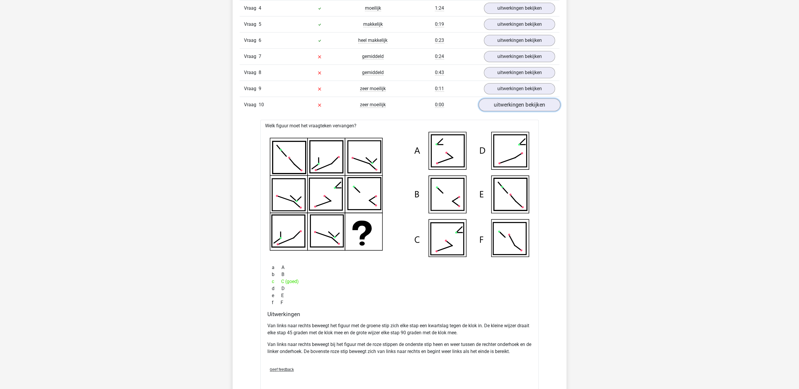
click at [508, 107] on link "uitwerkingen bekijken" at bounding box center [520, 105] width 82 height 13
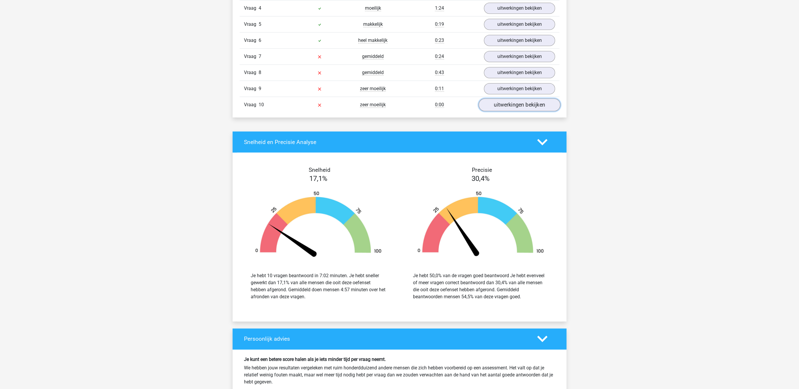
click at [508, 107] on link "uitwerkingen bekijken" at bounding box center [520, 105] width 82 height 13
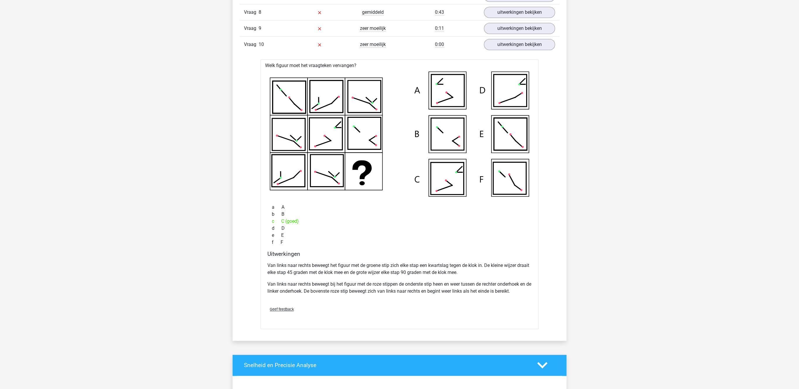
scroll to position [544, 0]
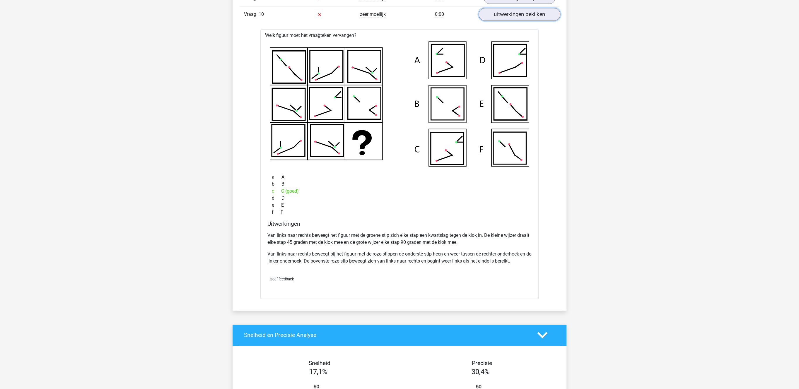
click at [521, 19] on link "uitwerkingen bekijken" at bounding box center [520, 14] width 82 height 13
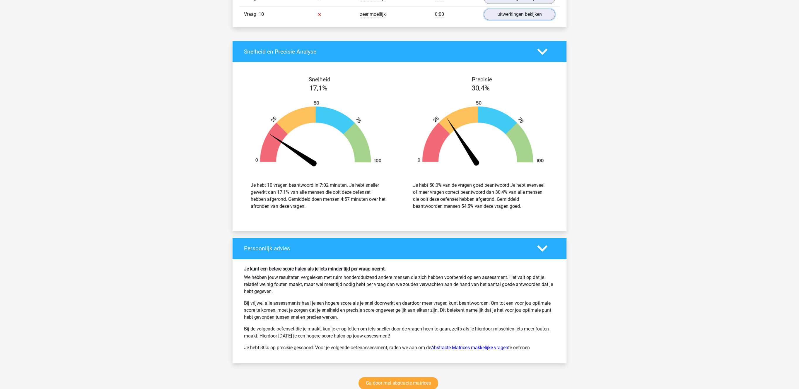
scroll to position [665, 0]
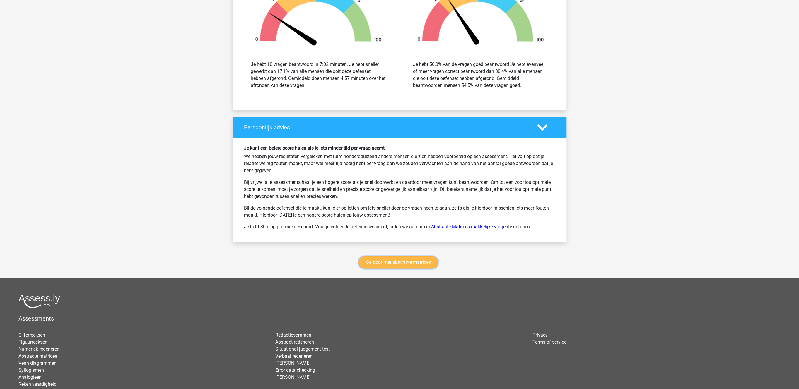
click at [406, 266] on link "Ga door met abstracte matrices" at bounding box center [398, 262] width 80 height 12
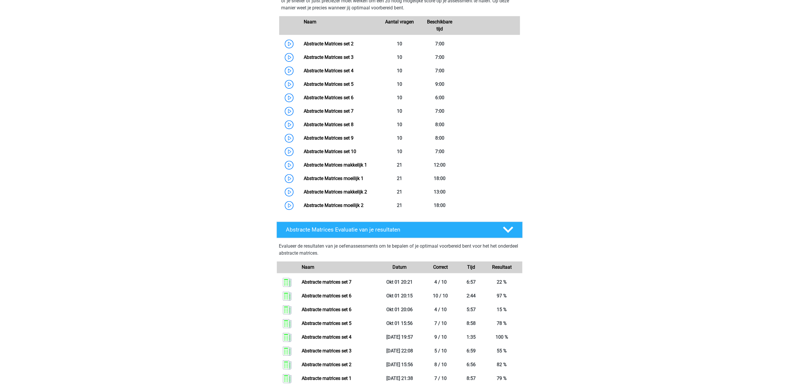
scroll to position [383, 0]
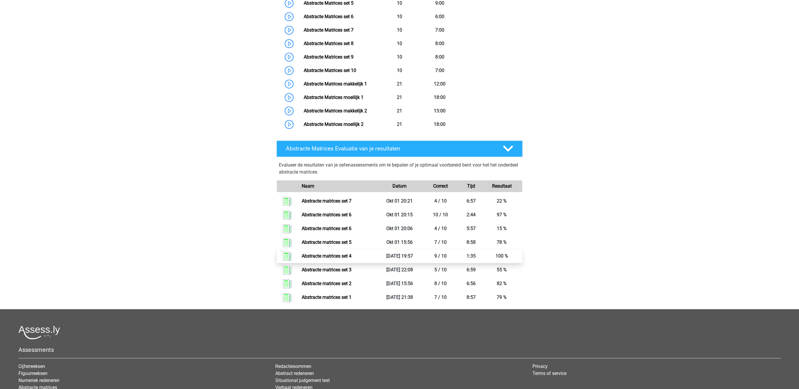
click at [333, 259] on link "Abstracte matrices set 4" at bounding box center [327, 256] width 50 height 6
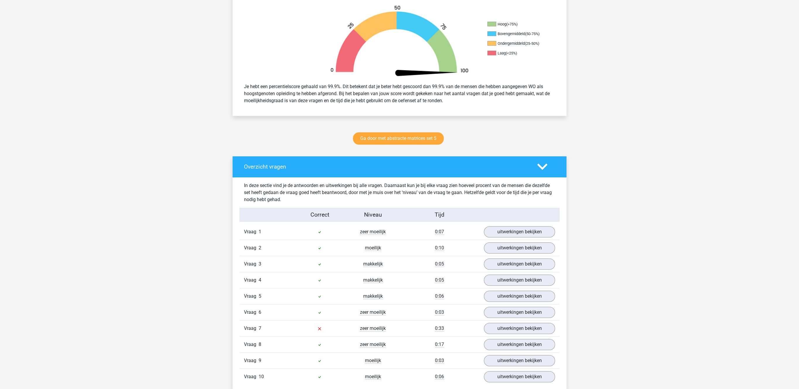
scroll to position [332, 0]
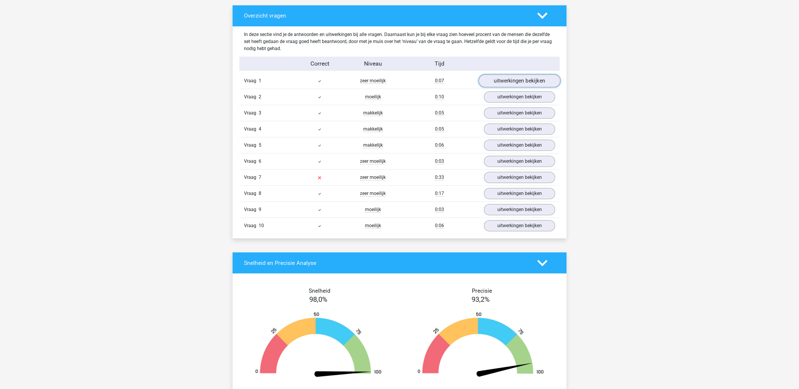
click at [510, 80] on link "uitwerkingen bekijken" at bounding box center [520, 81] width 82 height 13
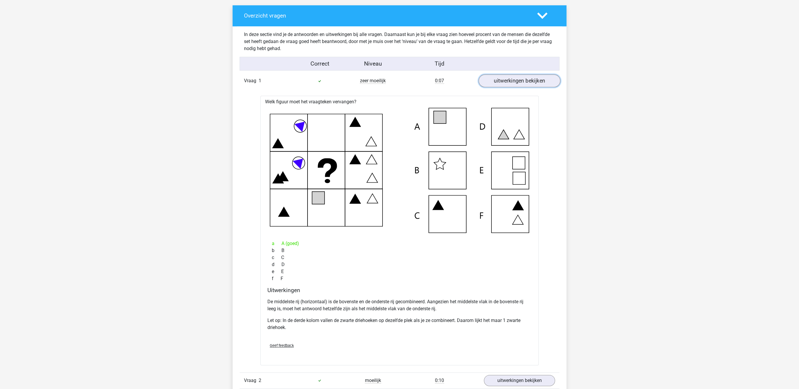
click at [510, 79] on link "uitwerkingen bekijken" at bounding box center [520, 81] width 82 height 13
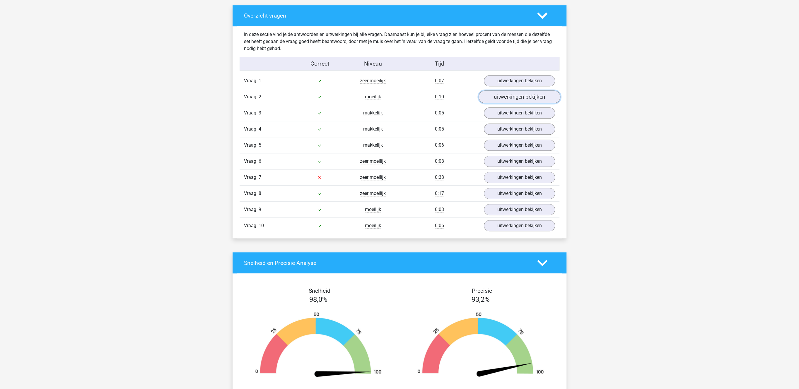
click at [508, 95] on link "uitwerkingen bekijken" at bounding box center [520, 97] width 82 height 13
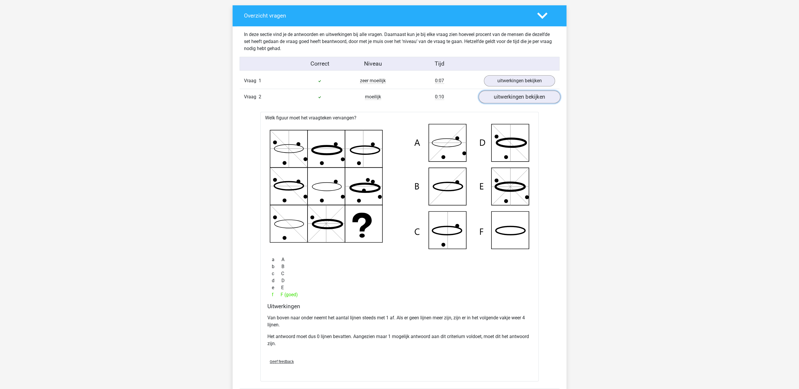
click at [508, 95] on link "uitwerkingen bekijken" at bounding box center [520, 97] width 82 height 13
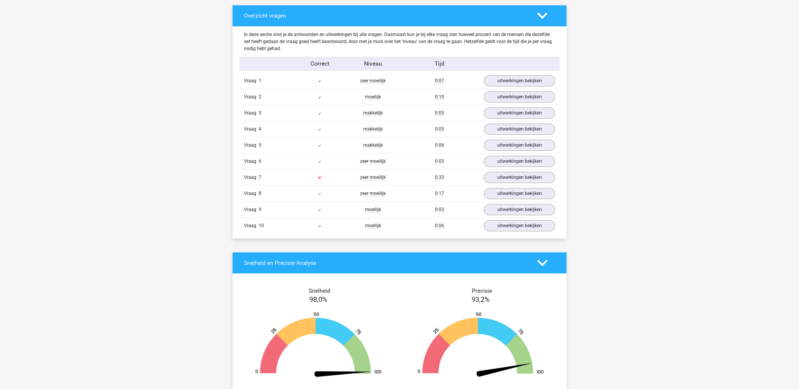
click at [506, 107] on div "Vraag 3 makkelijk 0:05 uitwerkingen bekijken" at bounding box center [400, 113] width 320 height 16
click at [505, 112] on link "uitwerkingen bekijken" at bounding box center [520, 113] width 82 height 13
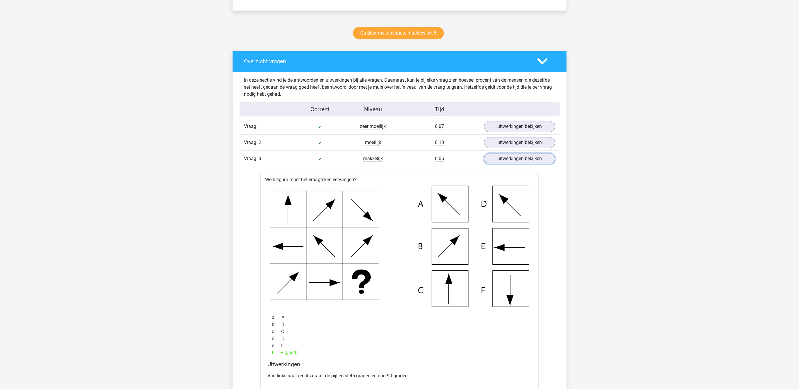
scroll to position [302, 0]
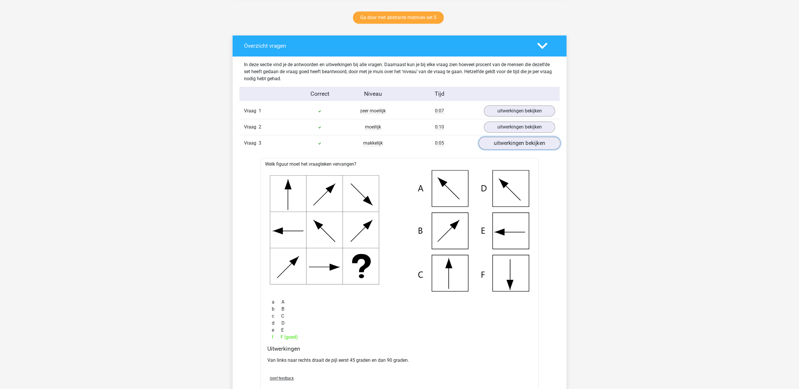
click at [507, 140] on link "uitwerkingen bekijken" at bounding box center [520, 143] width 82 height 13
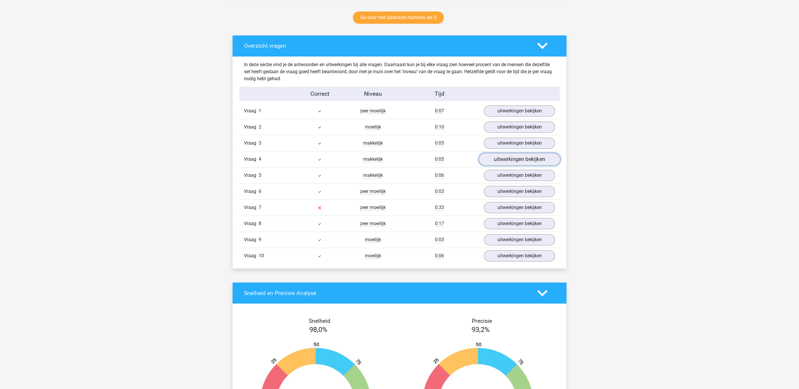
click at [505, 163] on link "uitwerkingen bekijken" at bounding box center [520, 159] width 82 height 13
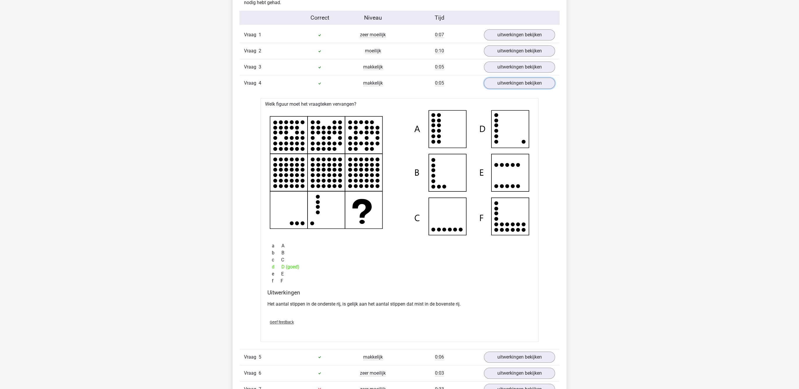
scroll to position [393, 0]
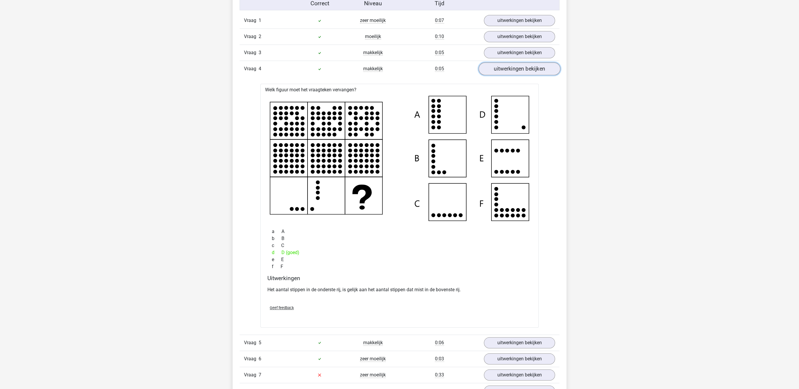
click at [521, 70] on link "uitwerkingen bekijken" at bounding box center [520, 69] width 82 height 13
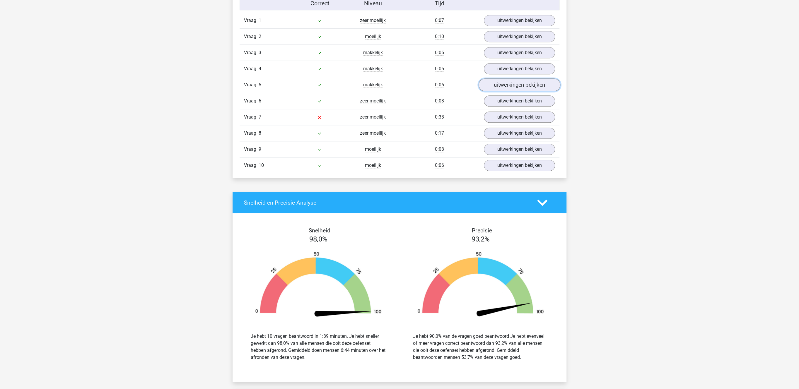
click at [523, 87] on link "uitwerkingen bekijken" at bounding box center [520, 85] width 82 height 13
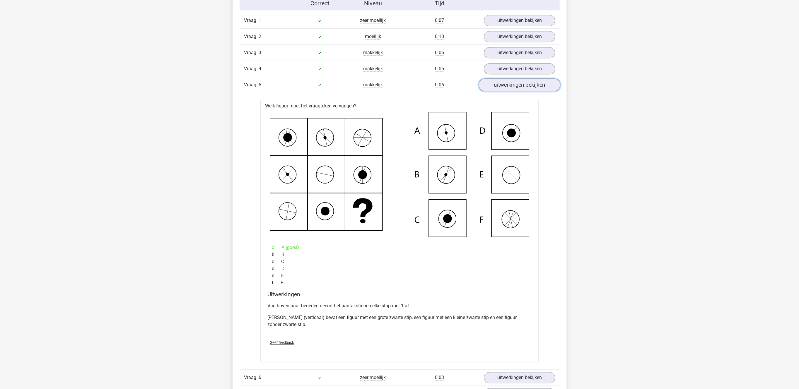
click at [523, 87] on link "uitwerkingen bekijken" at bounding box center [520, 85] width 82 height 13
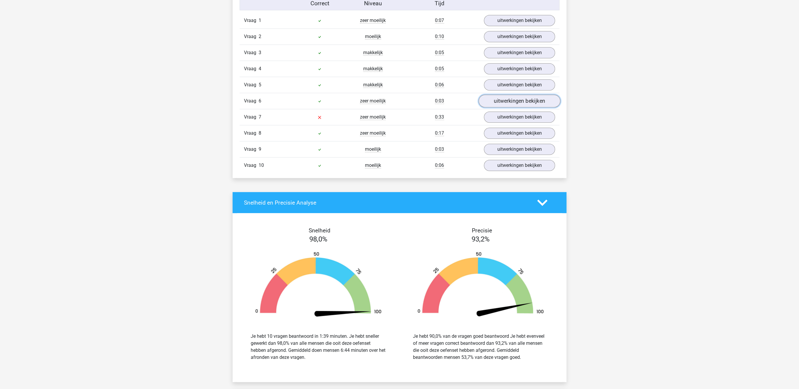
click at [513, 105] on link "uitwerkingen bekijken" at bounding box center [520, 101] width 82 height 13
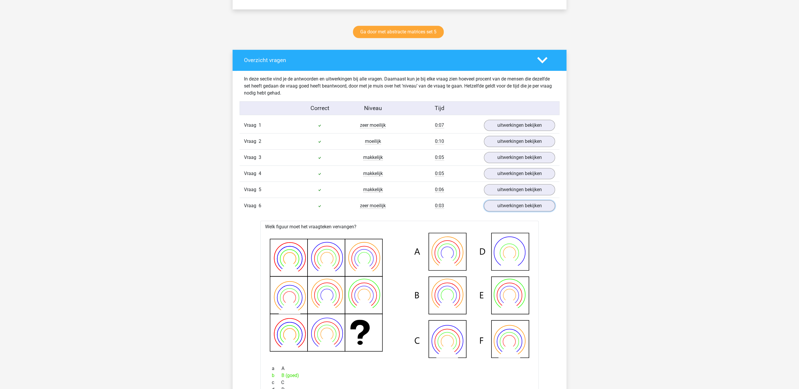
scroll to position [272, 0]
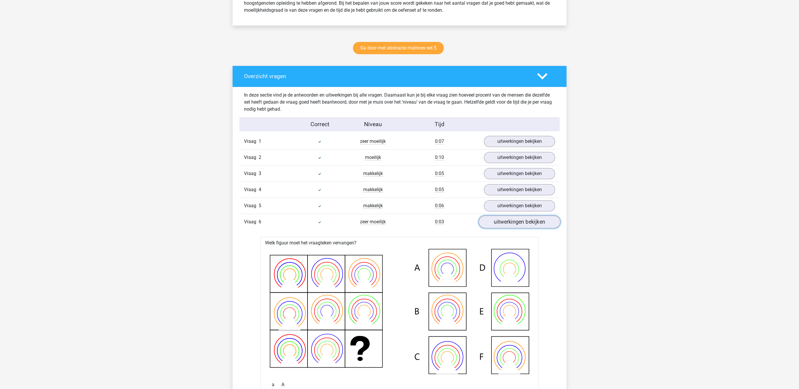
click at [511, 224] on link "uitwerkingen bekijken" at bounding box center [520, 222] width 82 height 13
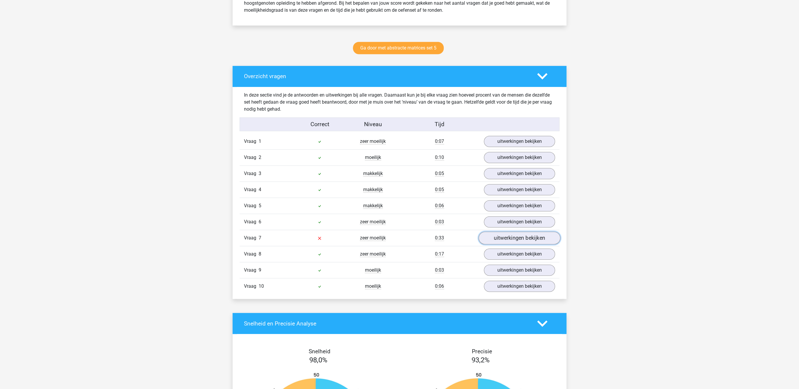
click at [505, 242] on link "uitwerkingen bekijken" at bounding box center [520, 238] width 82 height 13
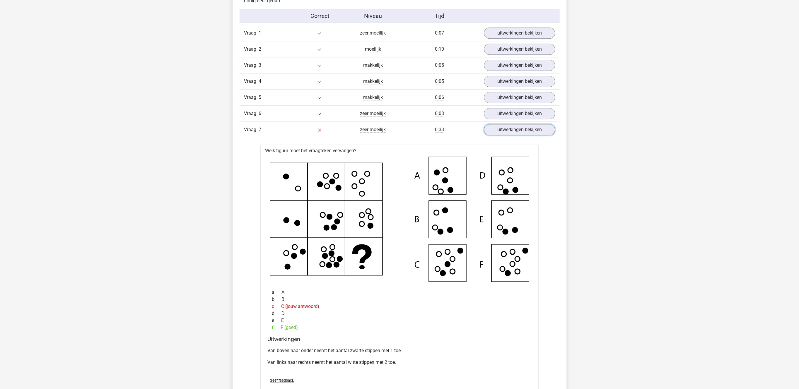
scroll to position [393, 0]
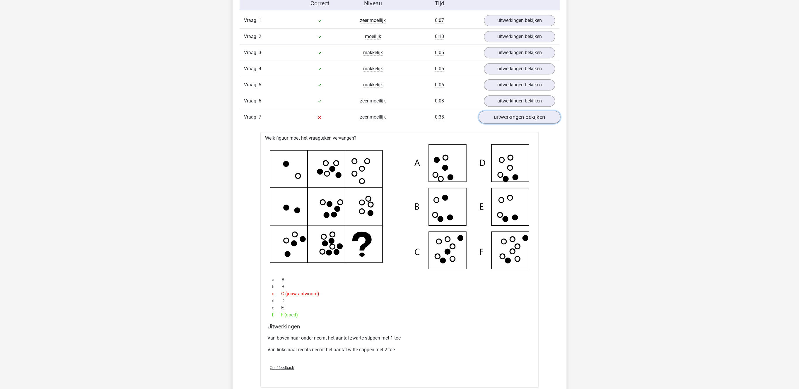
click at [524, 123] on link "uitwerkingen bekijken" at bounding box center [520, 117] width 82 height 13
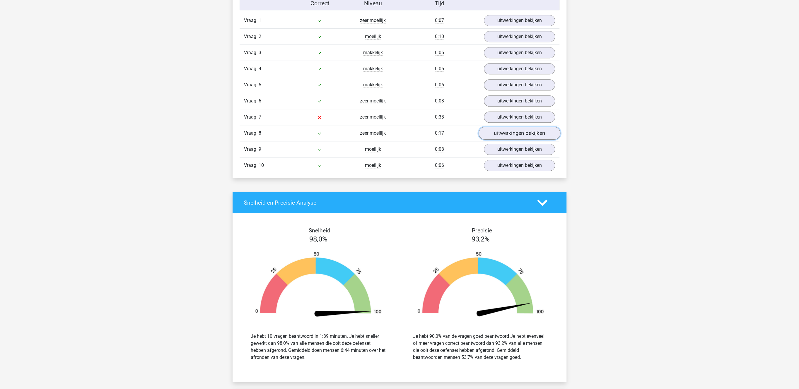
click at [514, 140] on link "uitwerkingen bekijken" at bounding box center [520, 133] width 82 height 13
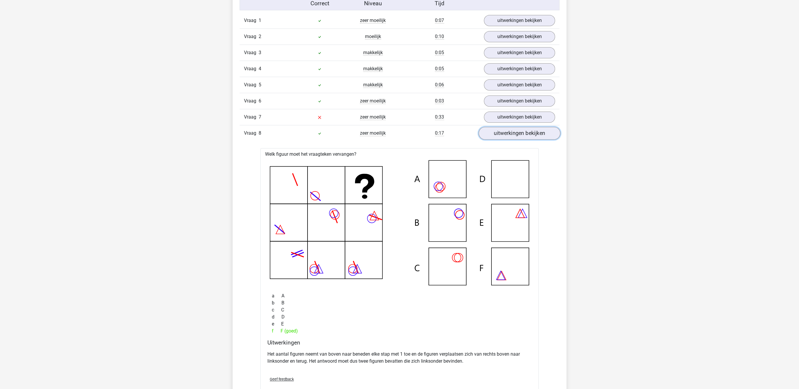
click at [514, 140] on link "uitwerkingen bekijken" at bounding box center [520, 133] width 82 height 13
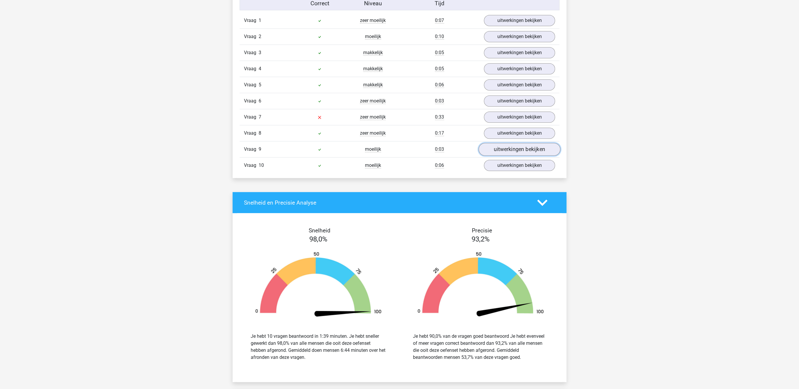
click at [511, 156] on link "uitwerkingen bekijken" at bounding box center [520, 149] width 82 height 13
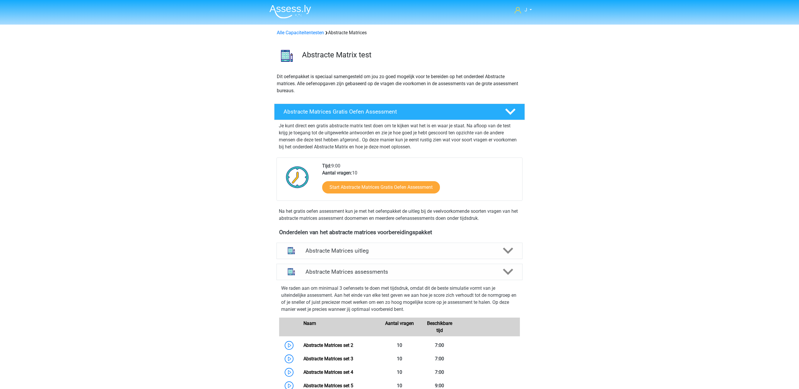
scroll to position [262, 0]
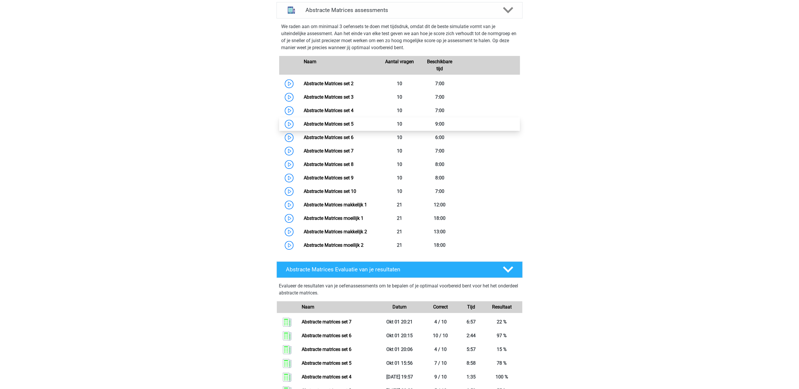
click at [343, 126] on link "Abstracte Matrices set 5" at bounding box center [328, 124] width 50 height 6
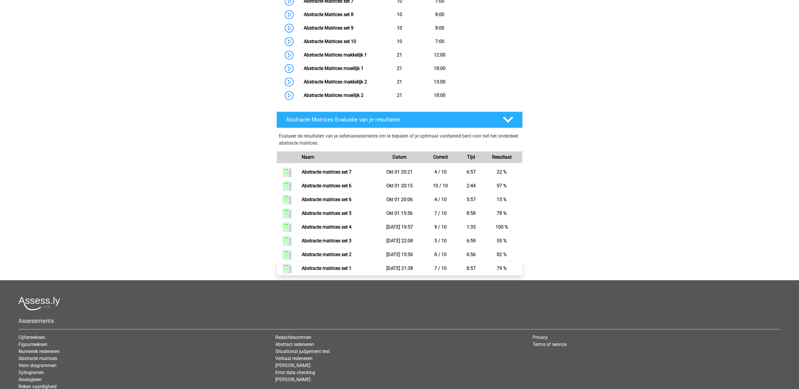
scroll to position [413, 0]
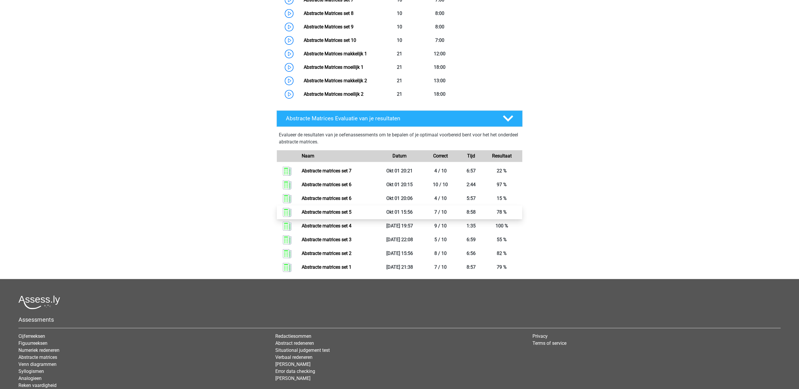
click at [341, 212] on link "Abstracte matrices set 5" at bounding box center [327, 212] width 50 height 6
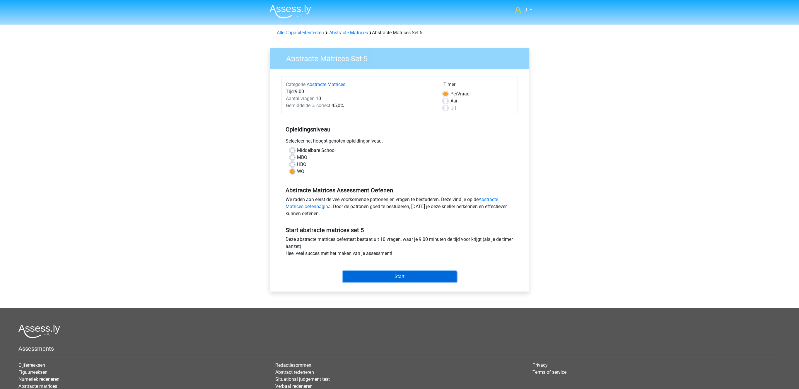
click at [396, 280] on input "Start" at bounding box center [400, 276] width 114 height 11
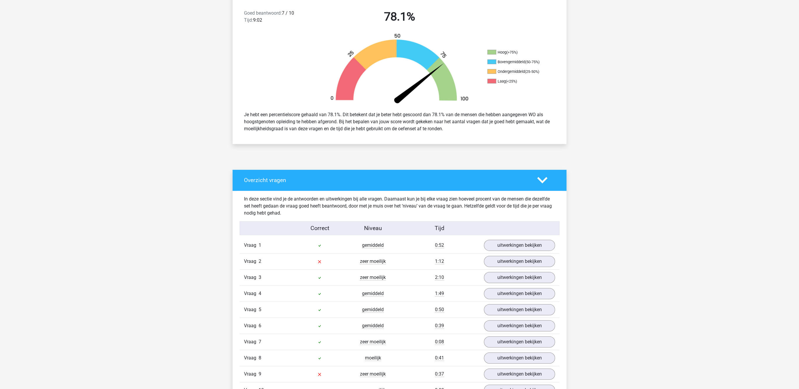
scroll to position [181, 0]
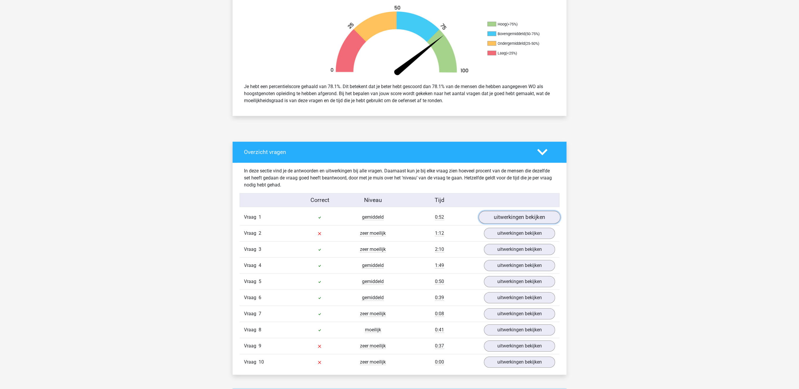
click at [506, 219] on link "uitwerkingen bekijken" at bounding box center [520, 217] width 82 height 13
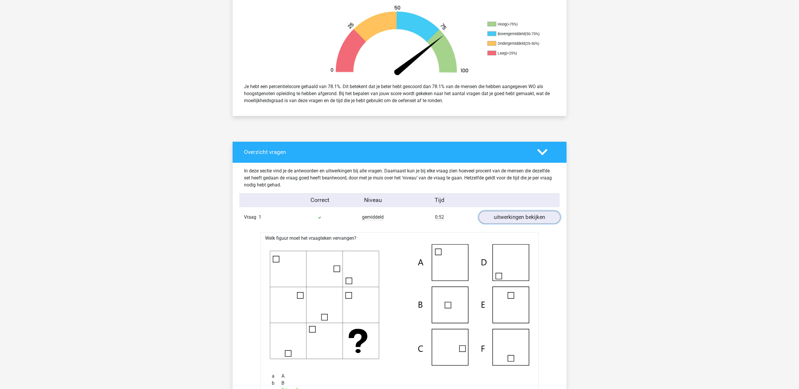
click at [507, 218] on link "uitwerkingen bekijken" at bounding box center [520, 217] width 82 height 13
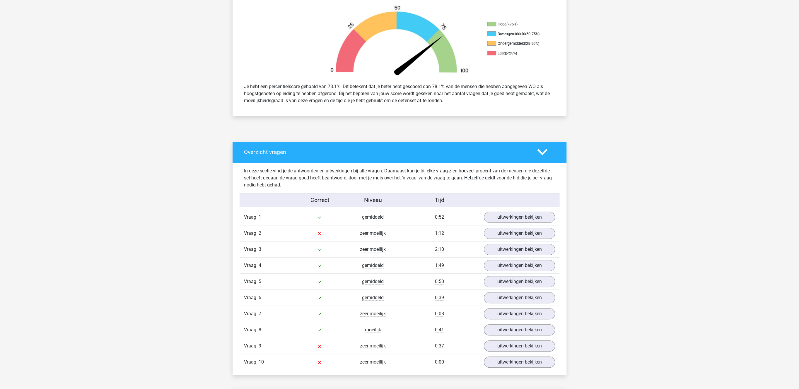
click at [505, 228] on div "Vraag 2 zeer moeilijk 1:12 uitwerkingen bekijken" at bounding box center [400, 233] width 320 height 16
click at [497, 239] on link "uitwerkingen bekijken" at bounding box center [520, 233] width 82 height 13
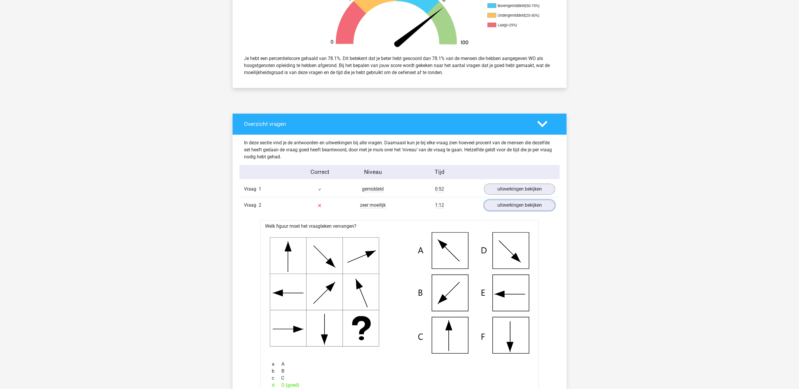
scroll to position [302, 0]
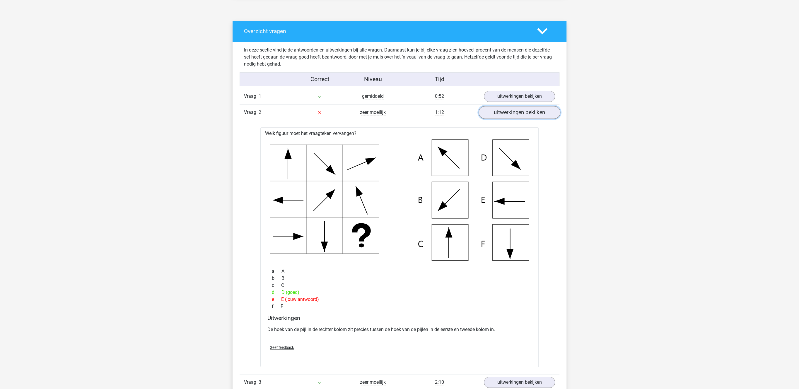
click at [535, 111] on link "uitwerkingen bekijken" at bounding box center [520, 112] width 82 height 13
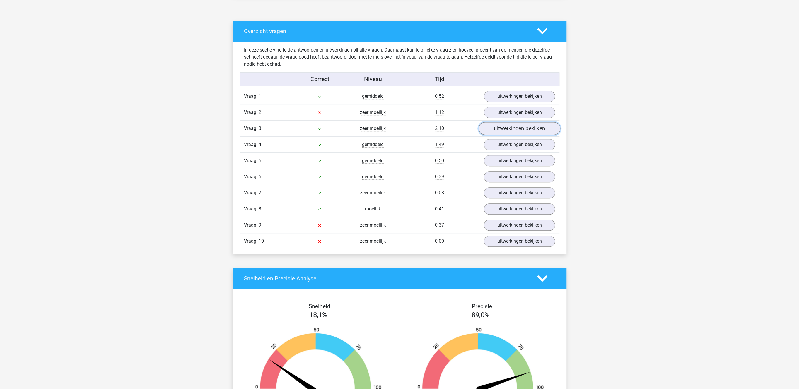
click at [527, 130] on link "uitwerkingen bekijken" at bounding box center [520, 128] width 82 height 13
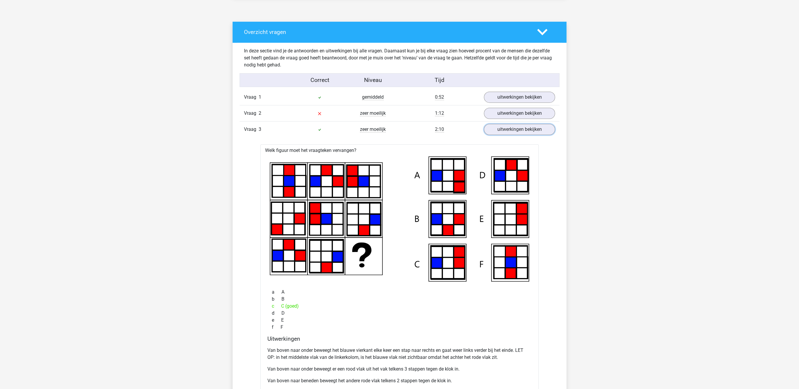
scroll to position [317, 0]
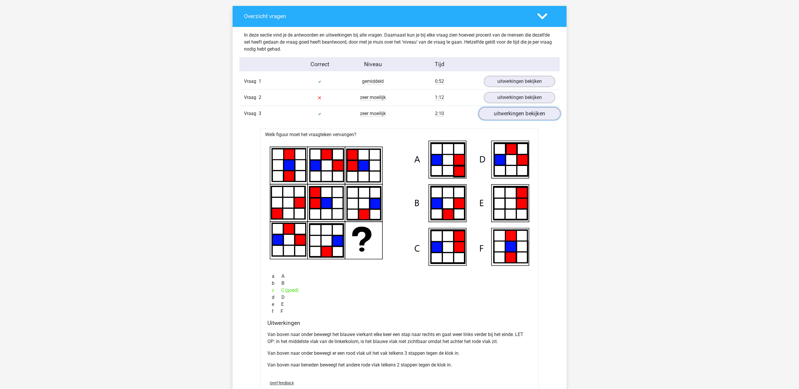
click at [521, 112] on link "uitwerkingen bekijken" at bounding box center [520, 113] width 82 height 13
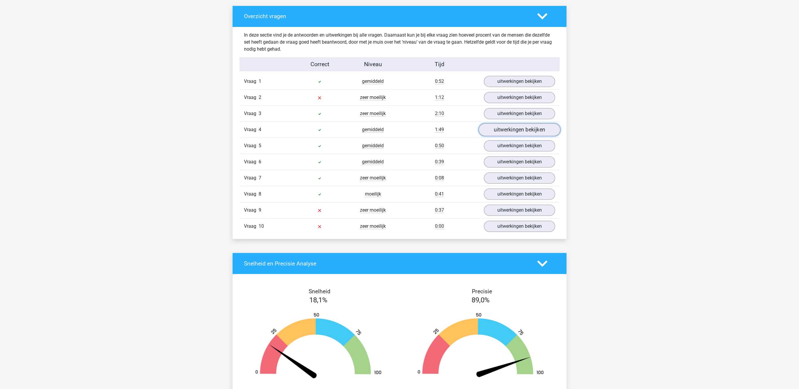
click at [520, 131] on link "uitwerkingen bekijken" at bounding box center [520, 130] width 82 height 13
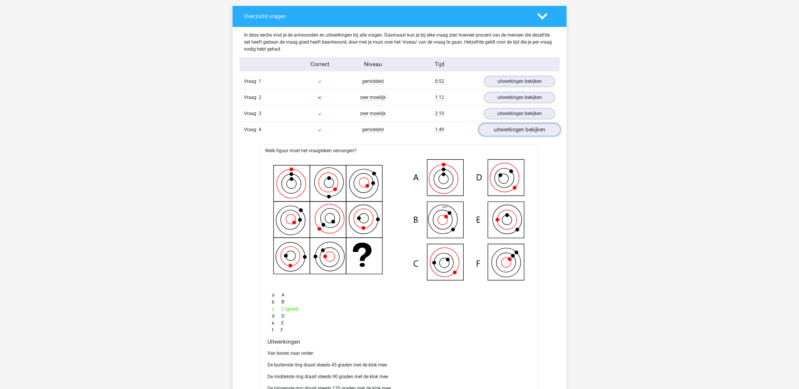
click at [520, 131] on link "uitwerkingen bekijken" at bounding box center [520, 130] width 82 height 13
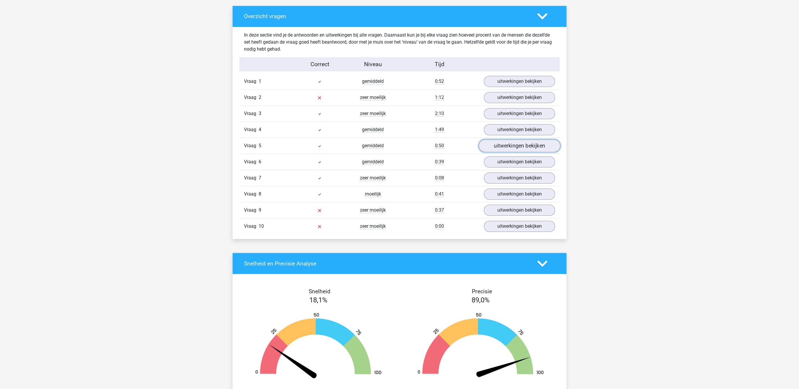
click at [517, 146] on link "uitwerkingen bekijken" at bounding box center [520, 146] width 82 height 13
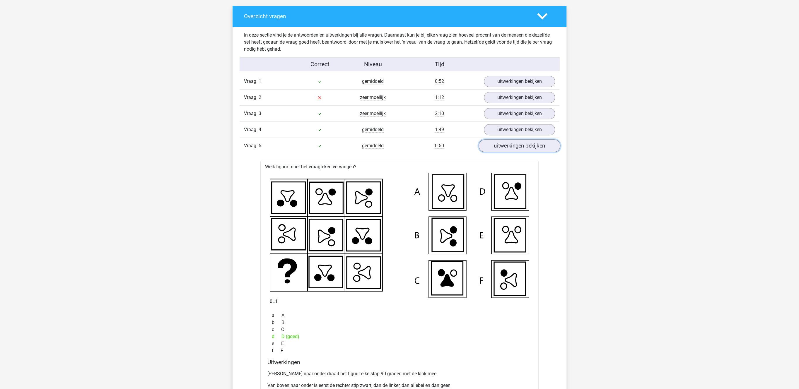
click at [517, 146] on link "uitwerkingen bekijken" at bounding box center [520, 146] width 82 height 13
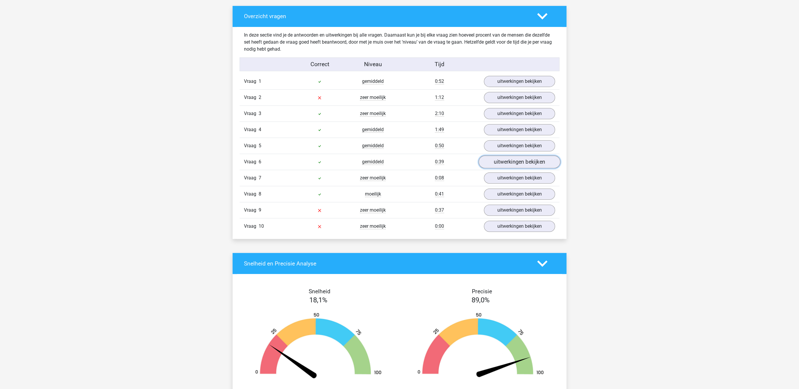
click at [513, 166] on link "uitwerkingen bekijken" at bounding box center [520, 162] width 82 height 13
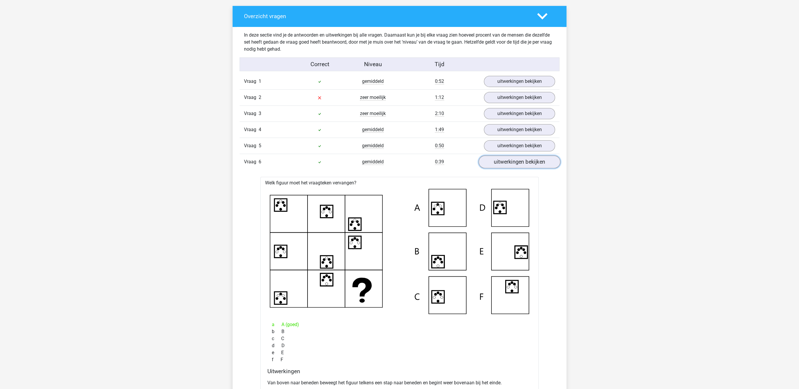
click at [513, 166] on link "uitwerkingen bekijken" at bounding box center [520, 162] width 82 height 13
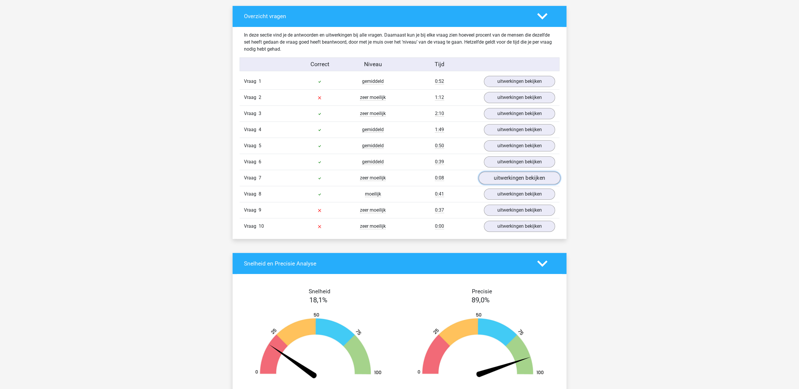
click at [509, 184] on link "uitwerkingen bekijken" at bounding box center [520, 178] width 82 height 13
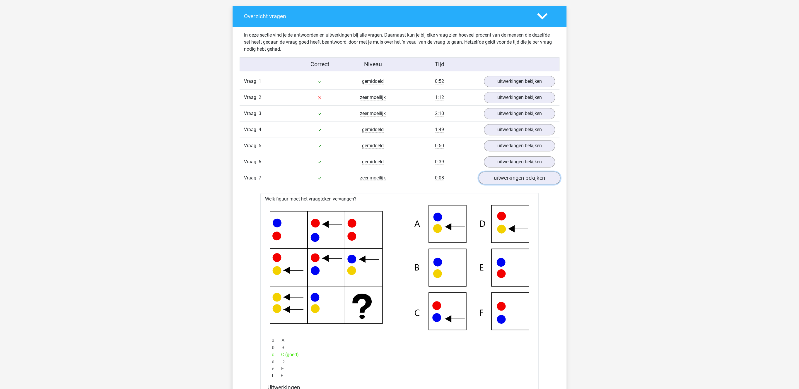
click at [509, 184] on link "uitwerkingen bekijken" at bounding box center [520, 178] width 82 height 13
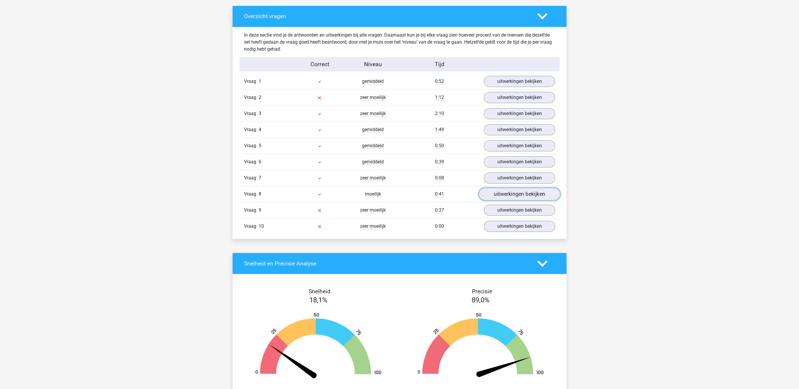
click at [508, 201] on link "uitwerkingen bekijken" at bounding box center [520, 194] width 82 height 13
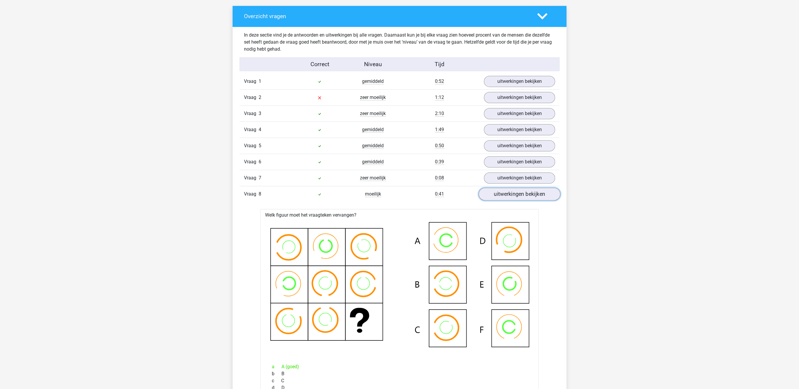
click at [508, 201] on link "uitwerkingen bekijken" at bounding box center [520, 194] width 82 height 13
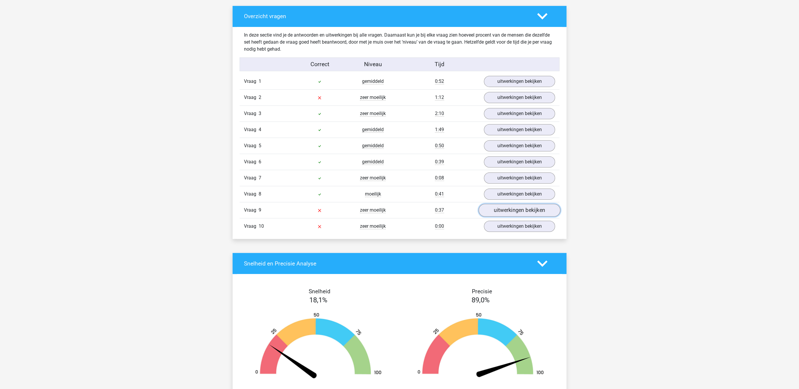
click at [502, 213] on link "uitwerkingen bekijken" at bounding box center [520, 210] width 82 height 13
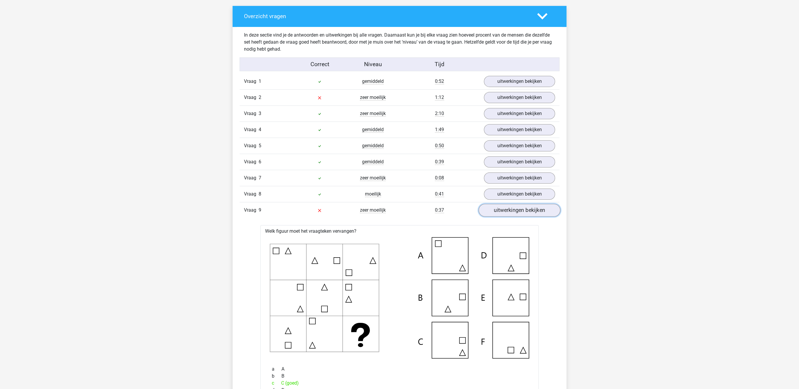
click at [502, 213] on link "uitwerkingen bekijken" at bounding box center [520, 210] width 82 height 13
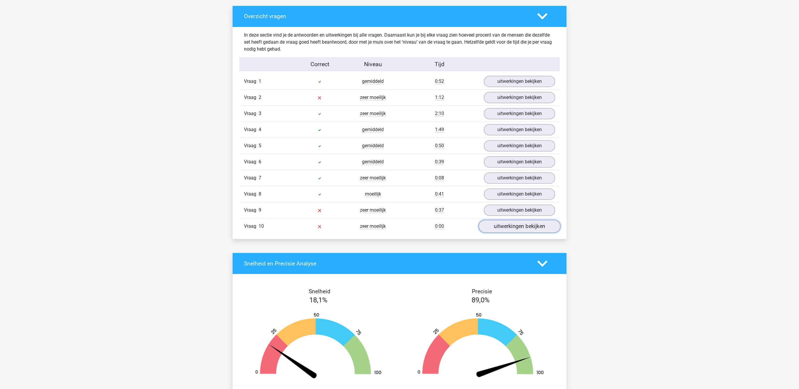
click at [496, 229] on link "uitwerkingen bekijken" at bounding box center [520, 226] width 82 height 13
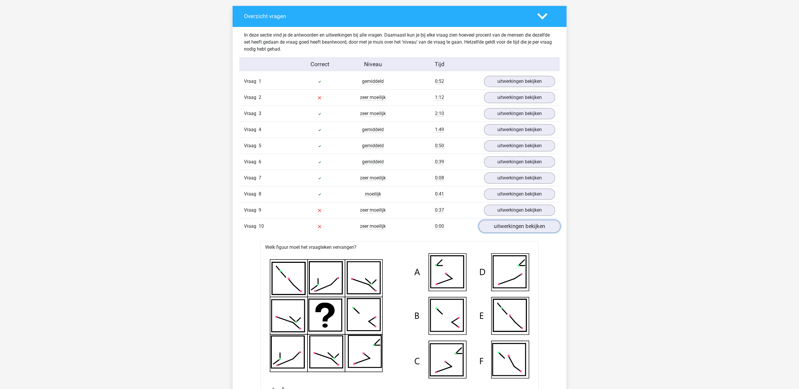
click at [496, 229] on link "uitwerkingen bekijken" at bounding box center [520, 226] width 82 height 13
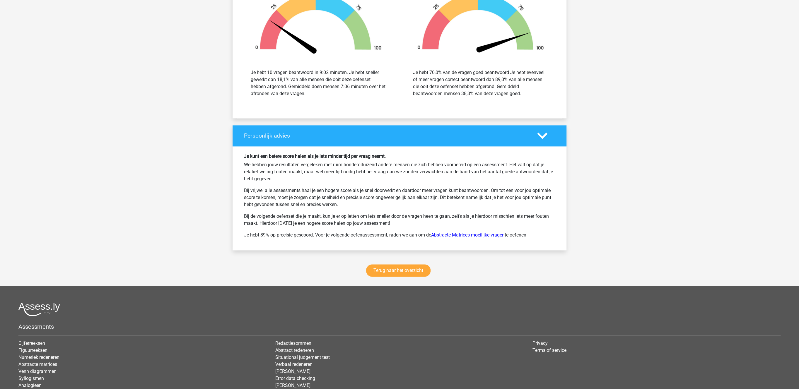
scroll to position [680, 0]
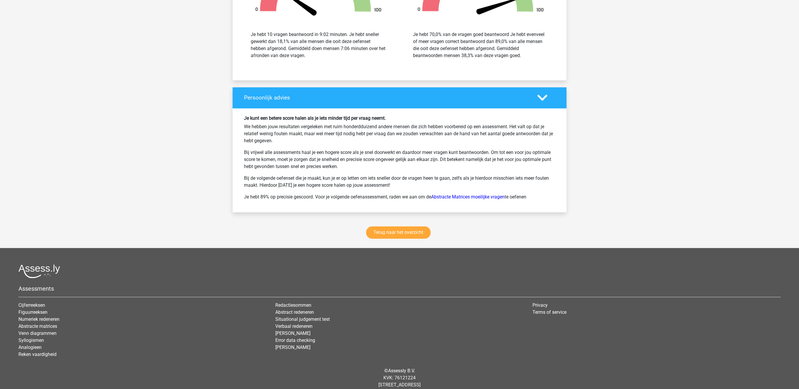
click at [413, 243] on div "Terug naar het overzicht" at bounding box center [400, 233] width 334 height 29
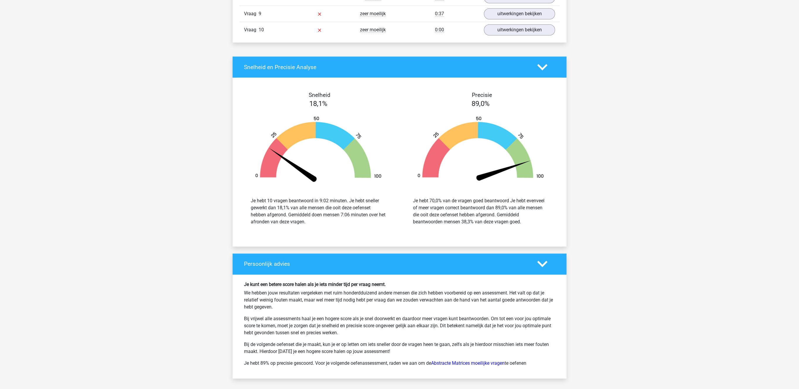
scroll to position [635, 0]
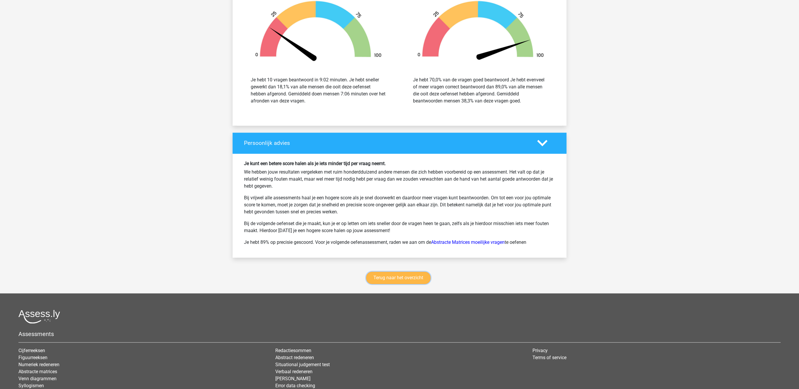
click at [409, 283] on link "Terug naar het overzicht" at bounding box center [398, 278] width 64 height 12
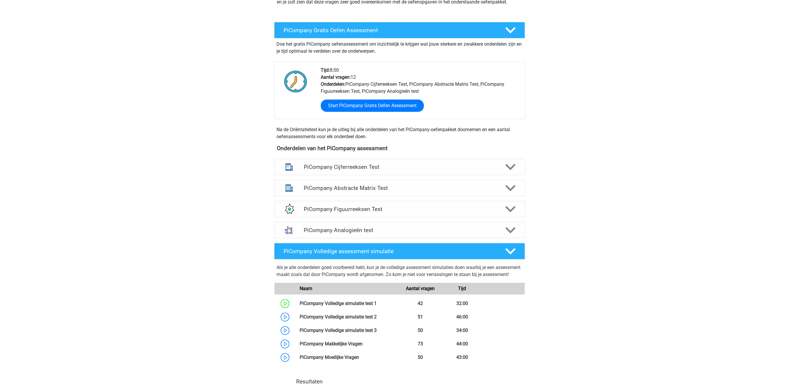
scroll to position [60, 0]
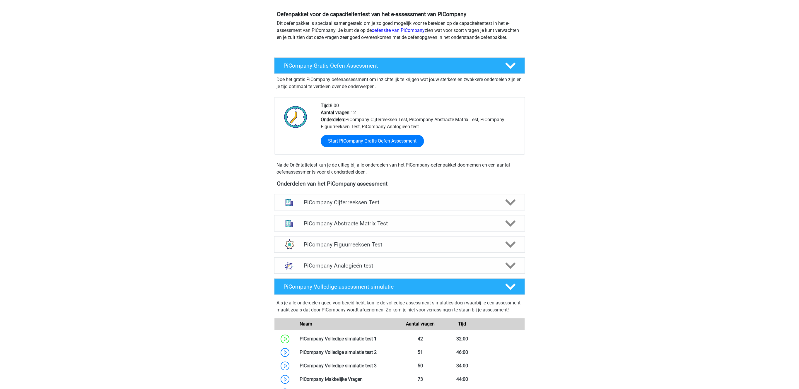
click at [360, 227] on h4 "PiCompany Abstracte Matrix Test" at bounding box center [399, 223] width 192 height 7
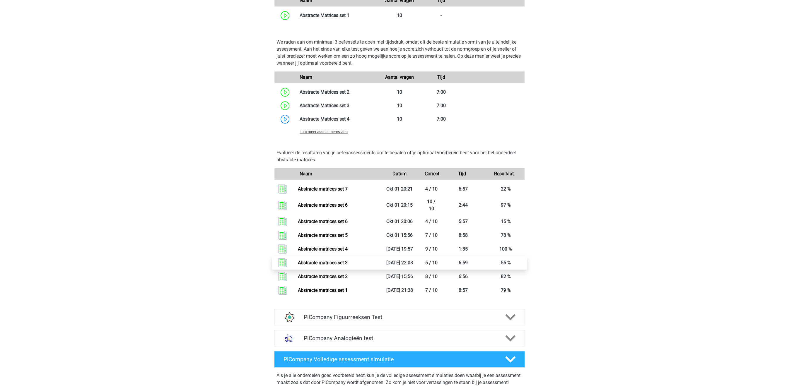
scroll to position [453, 0]
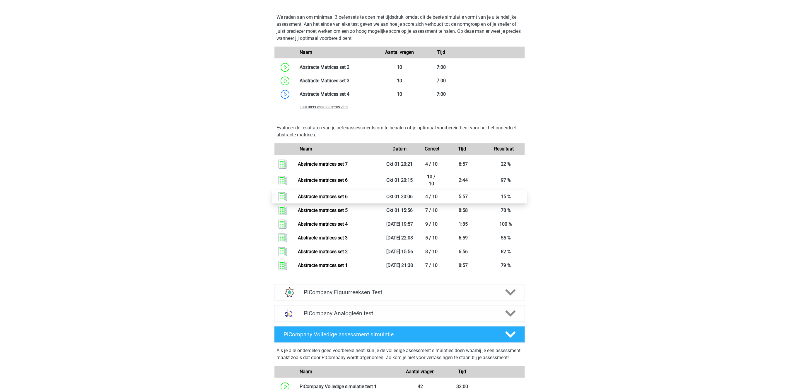
click at [330, 199] on link "Abstracte matrices set 6" at bounding box center [323, 197] width 50 height 6
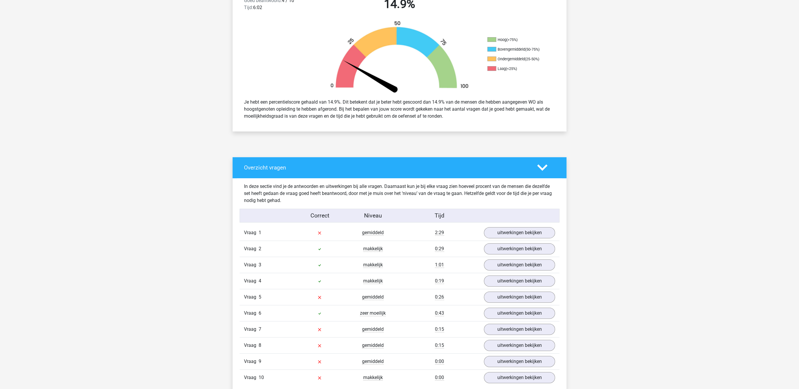
scroll to position [181, 0]
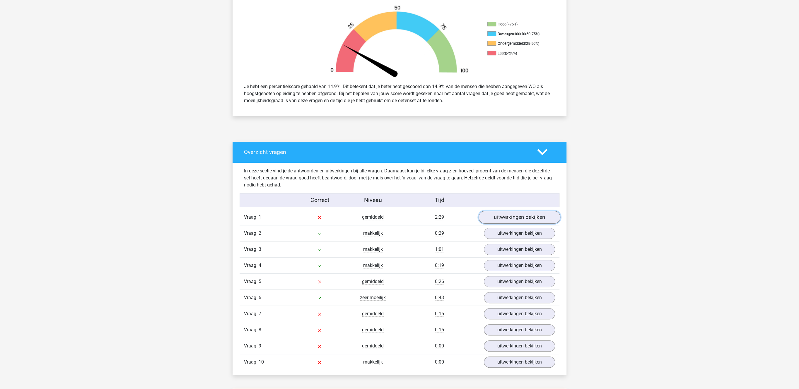
click at [508, 217] on link "uitwerkingen bekijken" at bounding box center [520, 217] width 82 height 13
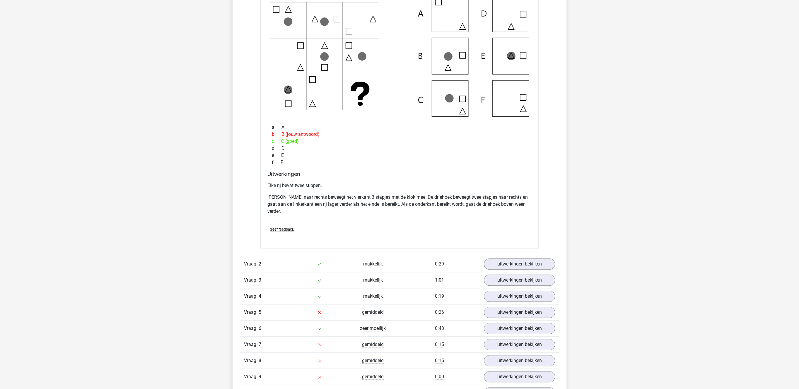
scroll to position [438, 0]
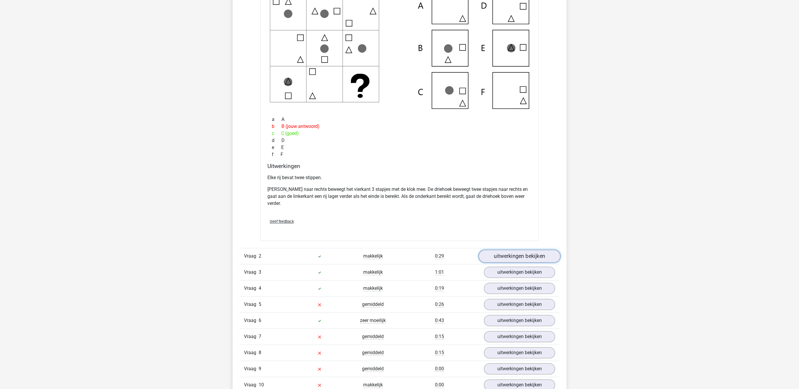
click at [520, 259] on link "uitwerkingen bekijken" at bounding box center [520, 256] width 82 height 13
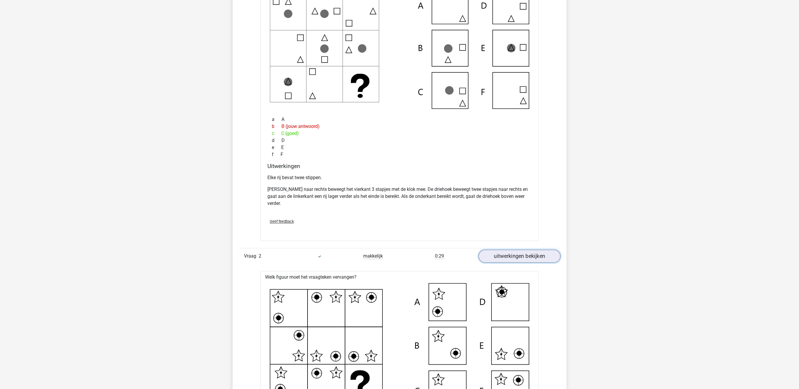
click at [520, 258] on link "uitwerkingen bekijken" at bounding box center [520, 256] width 82 height 13
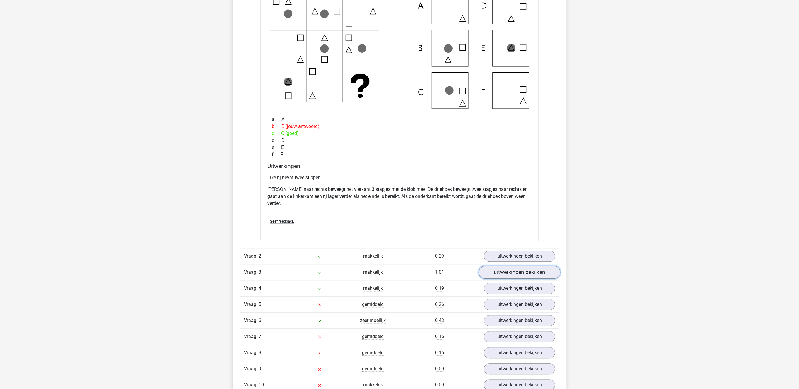
click at [508, 271] on link "uitwerkingen bekijken" at bounding box center [520, 272] width 82 height 13
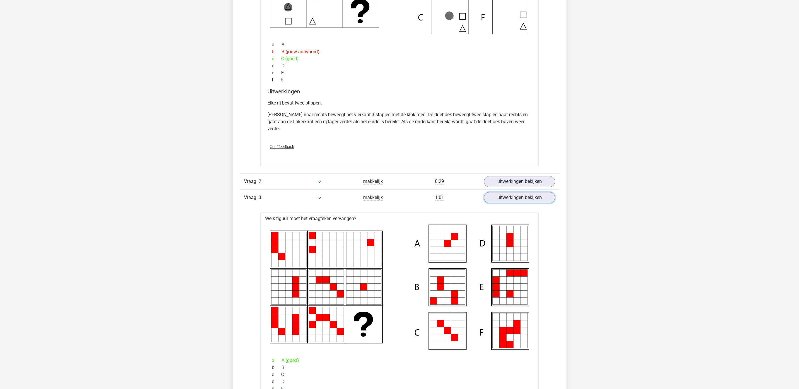
scroll to position [559, 0]
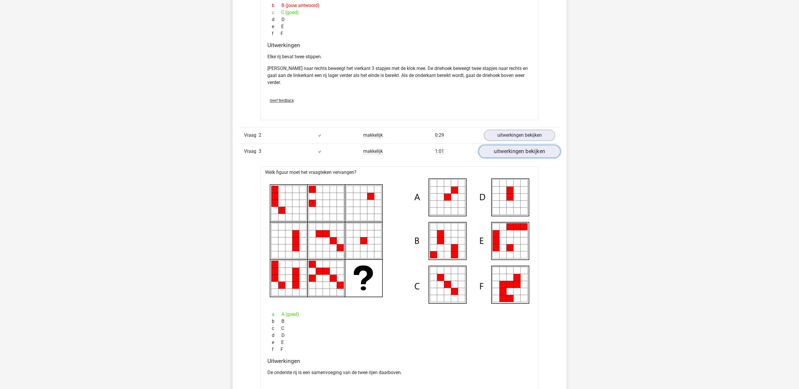
click at [526, 151] on link "uitwerkingen bekijken" at bounding box center [520, 151] width 82 height 13
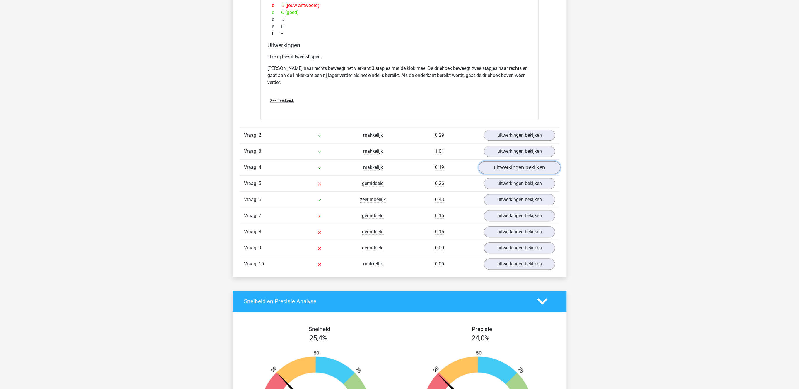
click at [512, 174] on link "uitwerkingen bekijken" at bounding box center [520, 167] width 82 height 13
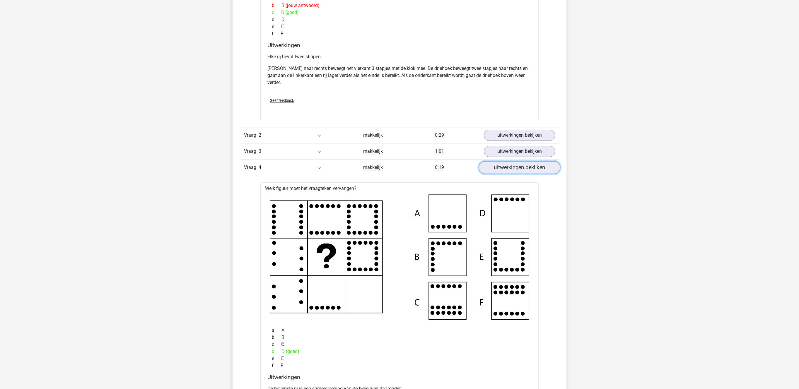
click at [513, 174] on link "uitwerkingen bekijken" at bounding box center [520, 167] width 82 height 13
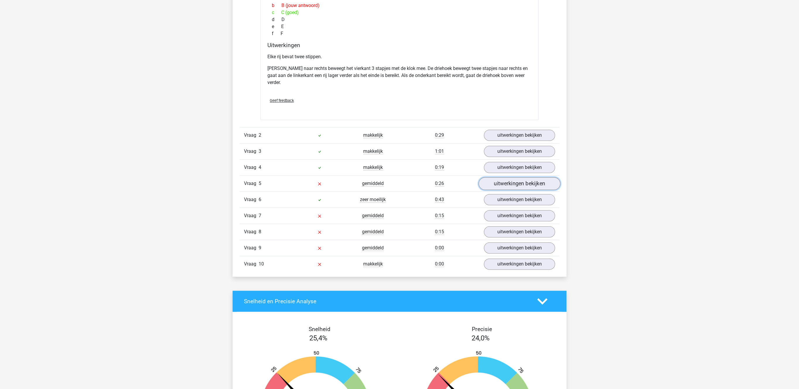
click at [511, 183] on link "uitwerkingen bekijken" at bounding box center [520, 183] width 82 height 13
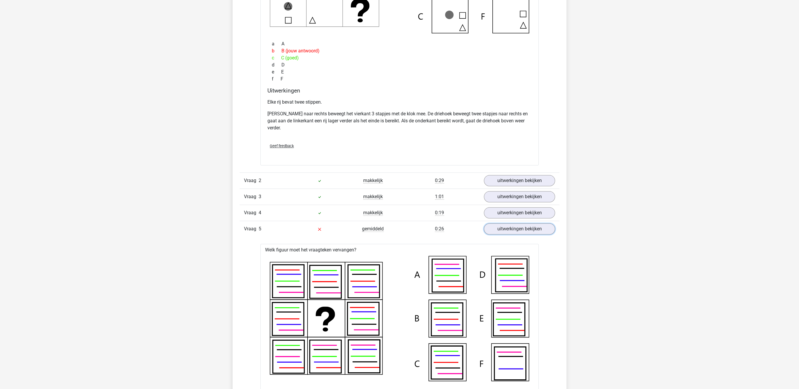
scroll to position [604, 0]
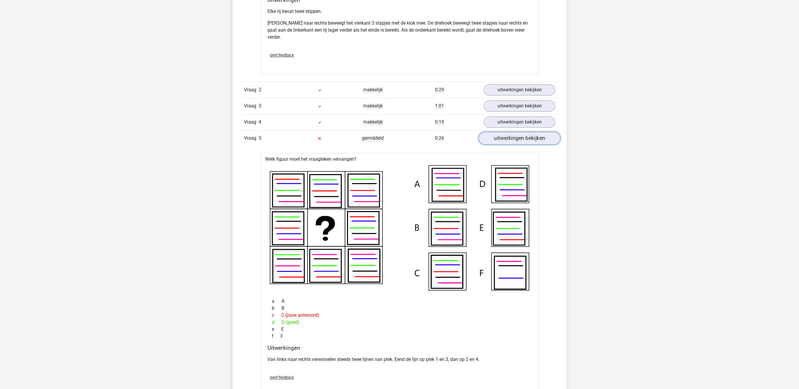
click at [512, 139] on link "uitwerkingen bekijken" at bounding box center [520, 138] width 82 height 13
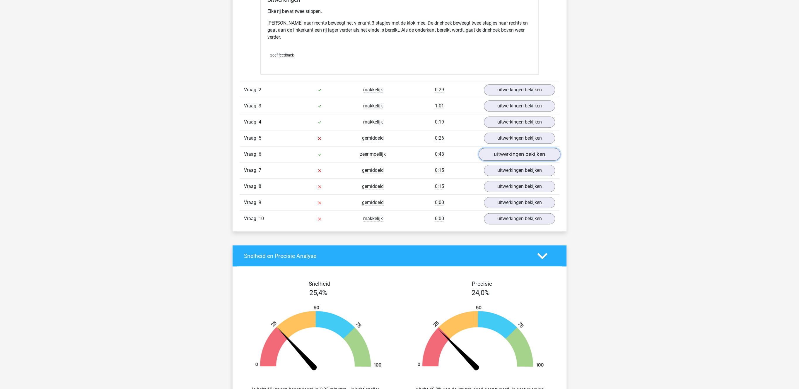
click at [508, 161] on link "uitwerkingen bekijken" at bounding box center [520, 154] width 82 height 13
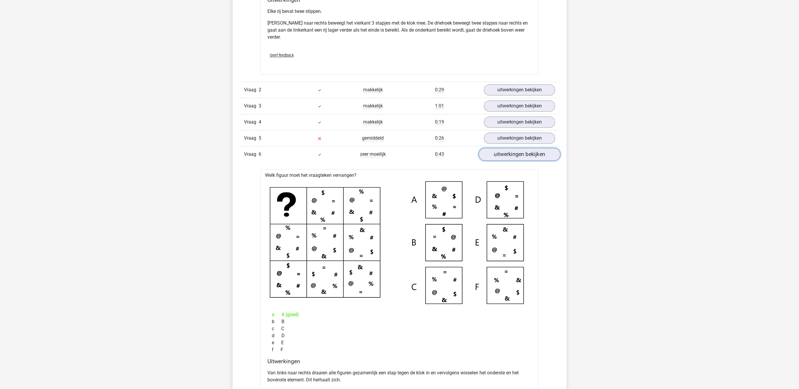
click at [508, 161] on link "uitwerkingen bekijken" at bounding box center [520, 154] width 82 height 13
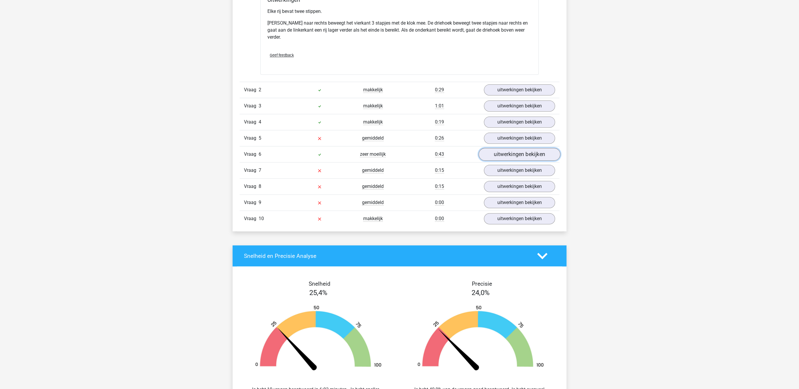
click at [508, 161] on link "uitwerkingen bekijken" at bounding box center [520, 154] width 82 height 13
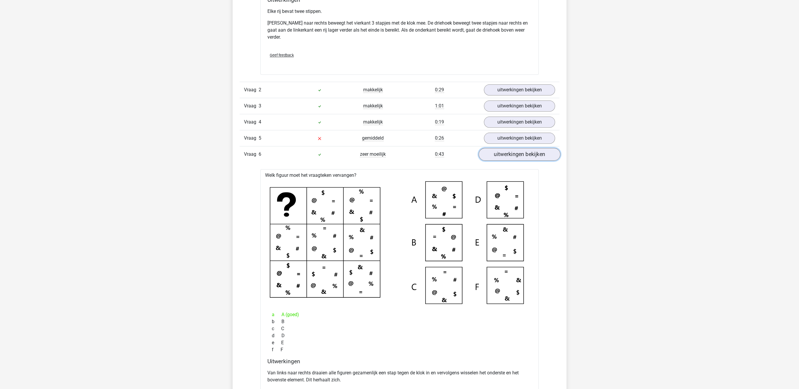
click at [508, 161] on link "uitwerkingen bekijken" at bounding box center [520, 154] width 82 height 13
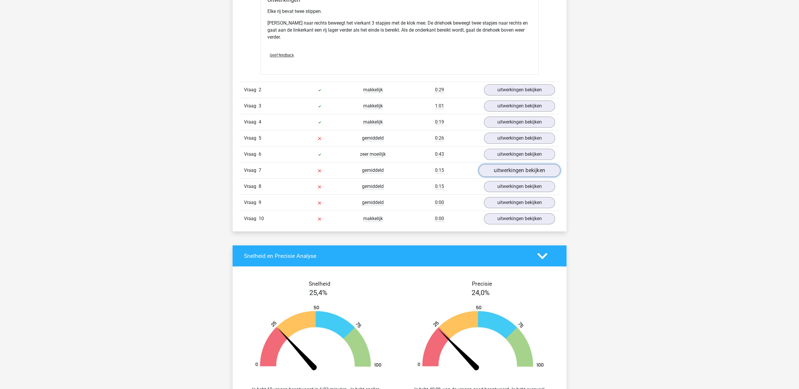
click at [501, 174] on link "uitwerkingen bekijken" at bounding box center [520, 170] width 82 height 13
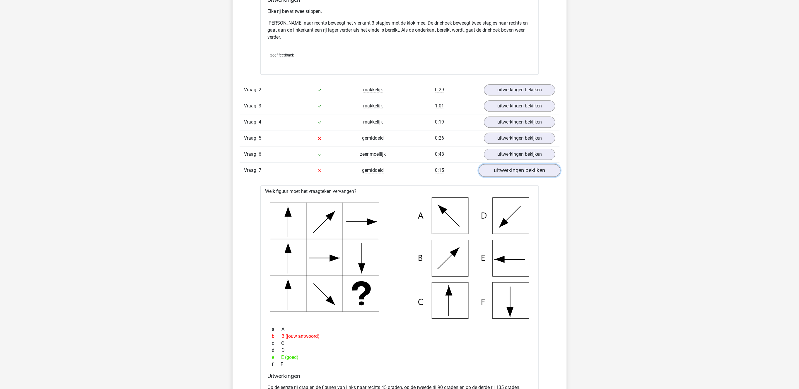
click at [502, 173] on link "uitwerkingen bekijken" at bounding box center [520, 170] width 82 height 13
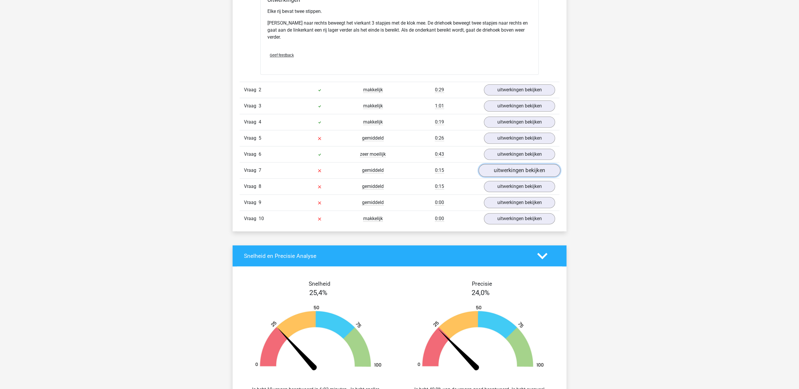
click at [502, 172] on link "uitwerkingen bekijken" at bounding box center [520, 170] width 82 height 13
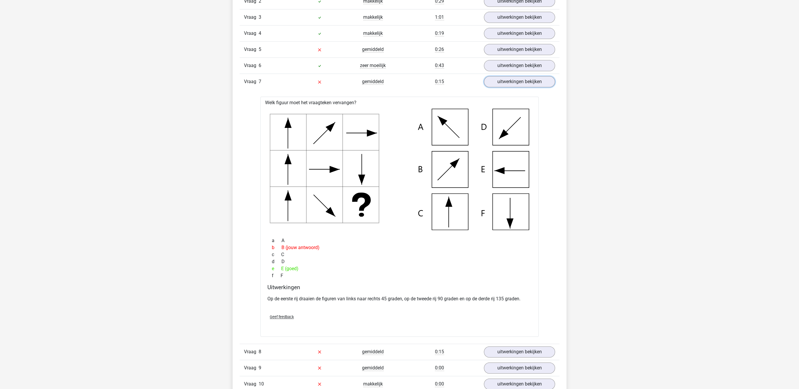
scroll to position [695, 0]
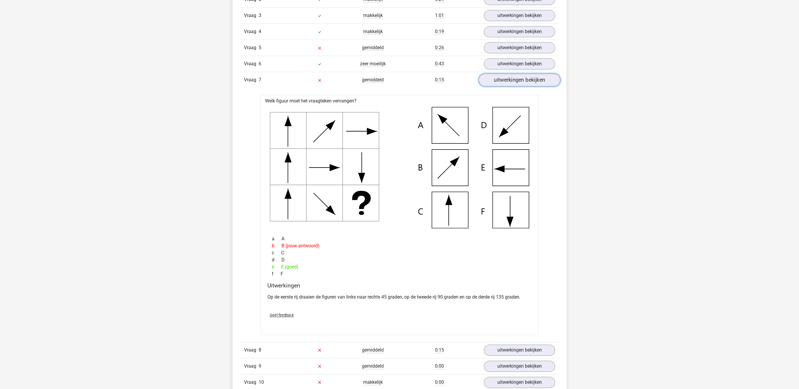
click at [528, 86] on link "uitwerkingen bekijken" at bounding box center [520, 80] width 82 height 13
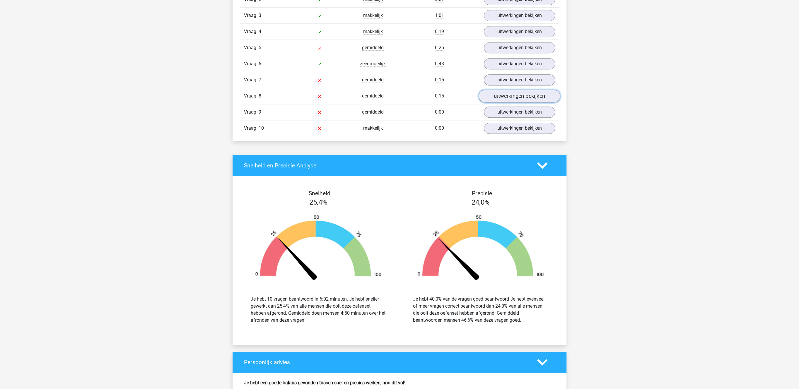
click at [525, 103] on link "uitwerkingen bekijken" at bounding box center [520, 96] width 82 height 13
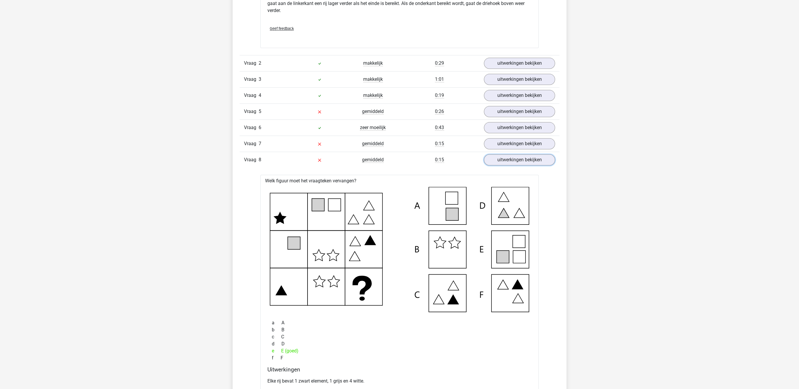
scroll to position [635, 0]
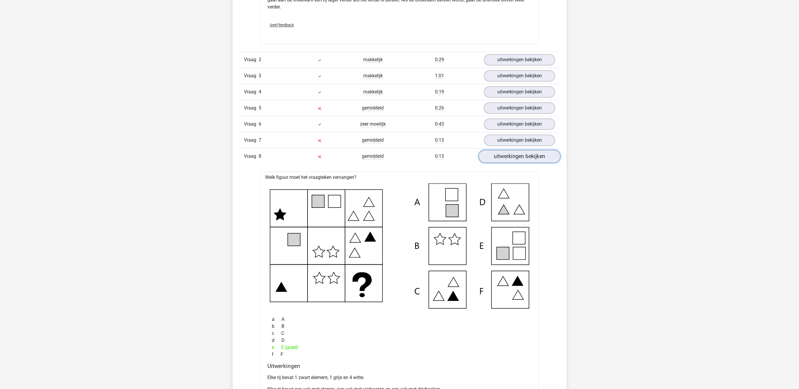
click at [536, 162] on link "uitwerkingen bekijken" at bounding box center [520, 156] width 82 height 13
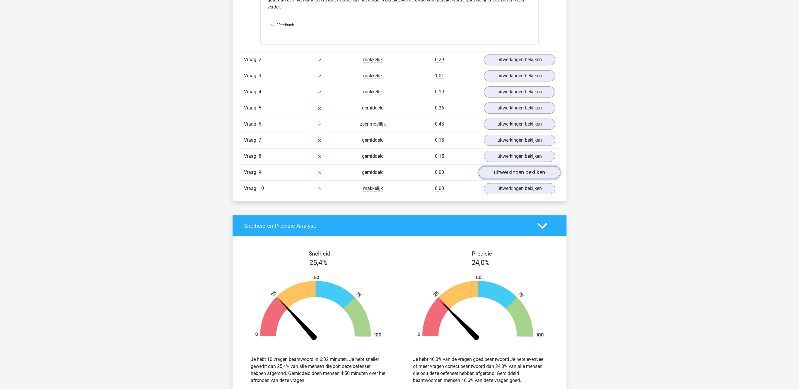
click at [520, 175] on link "uitwerkingen bekijken" at bounding box center [520, 172] width 82 height 13
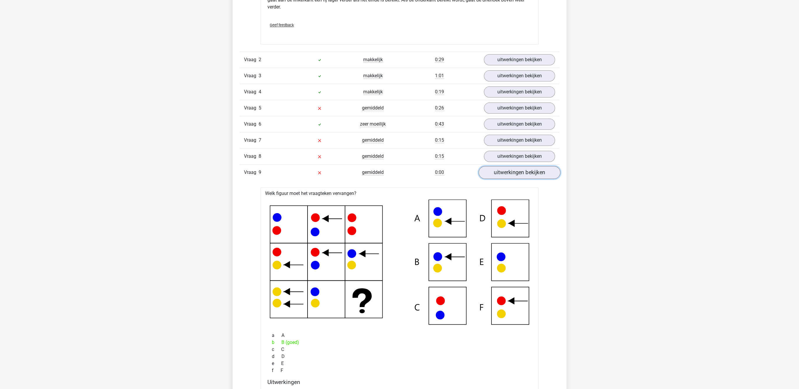
click at [501, 176] on link "uitwerkingen bekijken" at bounding box center [520, 172] width 82 height 13
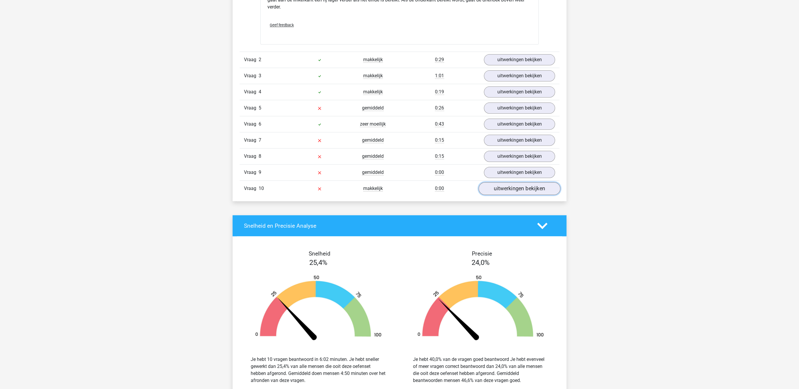
click at [500, 194] on link "uitwerkingen bekijken" at bounding box center [520, 188] width 82 height 13
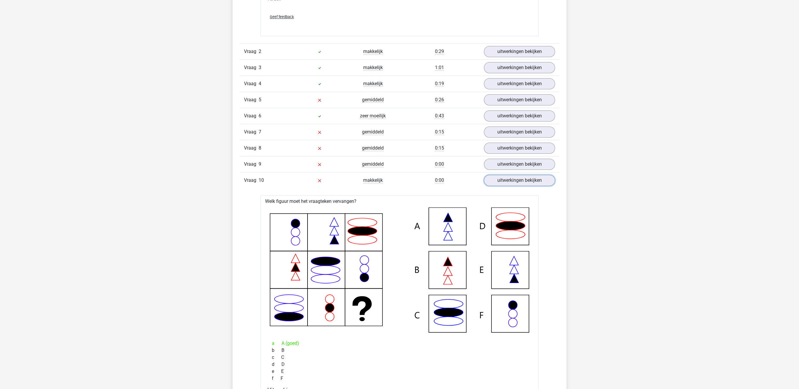
scroll to position [665, 0]
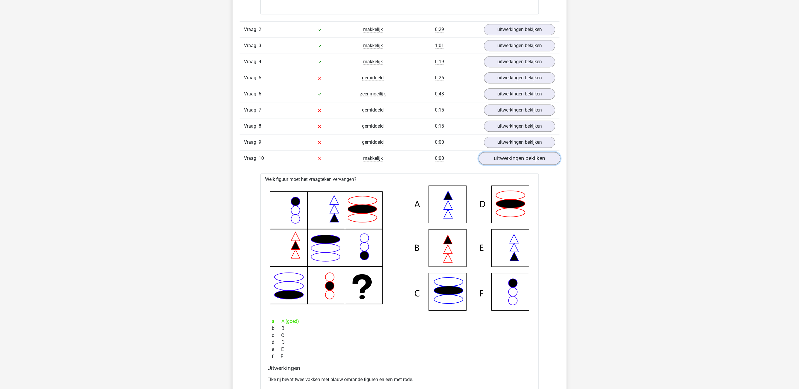
click at [534, 163] on link "uitwerkingen bekijken" at bounding box center [520, 158] width 82 height 13
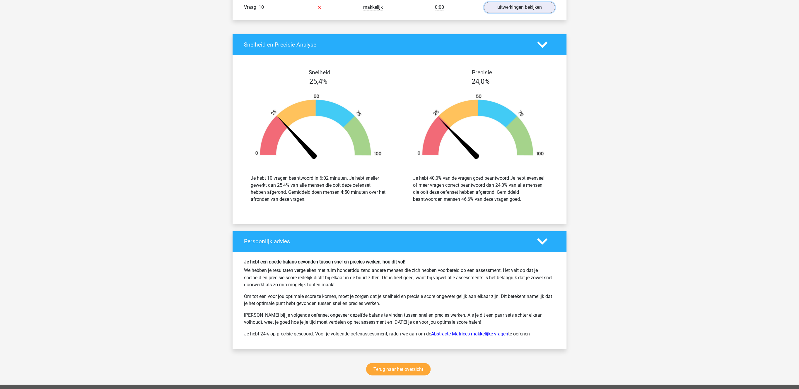
scroll to position [970, 0]
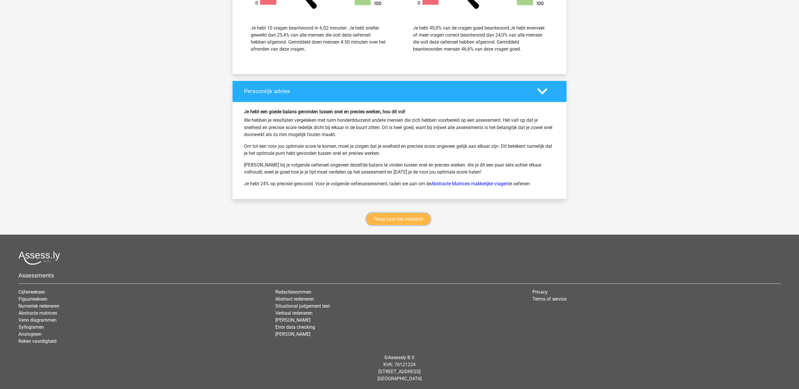
click at [405, 221] on link "Terug naar het overzicht" at bounding box center [398, 219] width 64 height 12
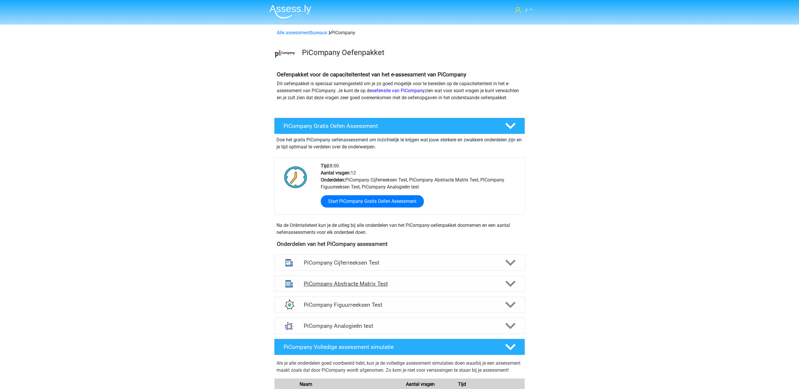
click at [362, 292] on div "PiCompany Abstracte Matrix Test" at bounding box center [399, 284] width 251 height 16
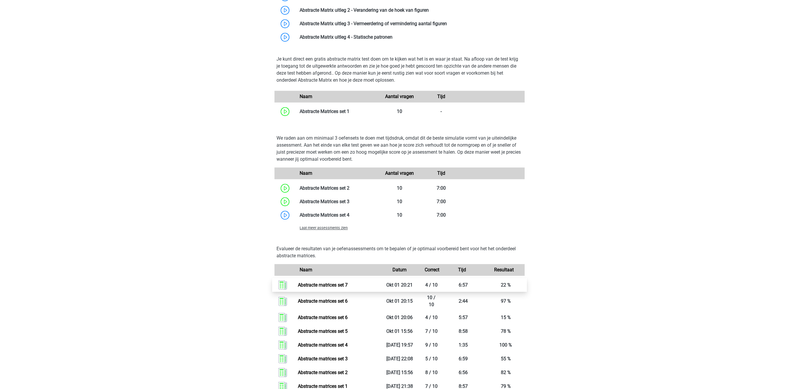
scroll to position [393, 0]
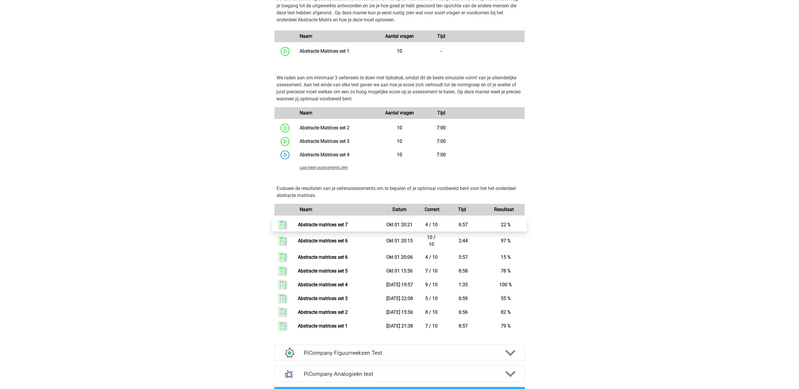
click at [329, 228] on link "Abstracte matrices set 7" at bounding box center [323, 225] width 50 height 6
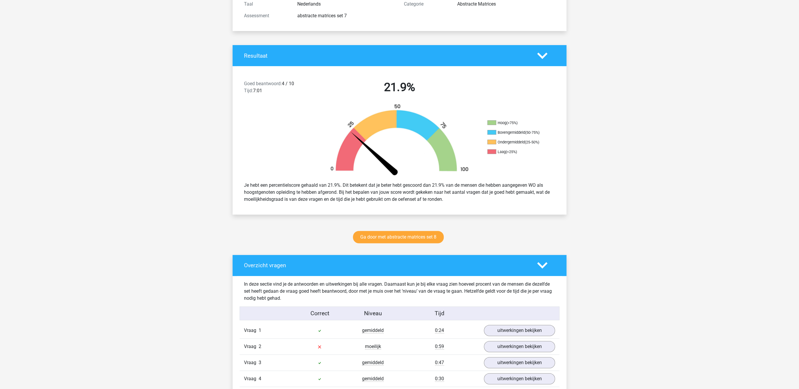
scroll to position [151, 0]
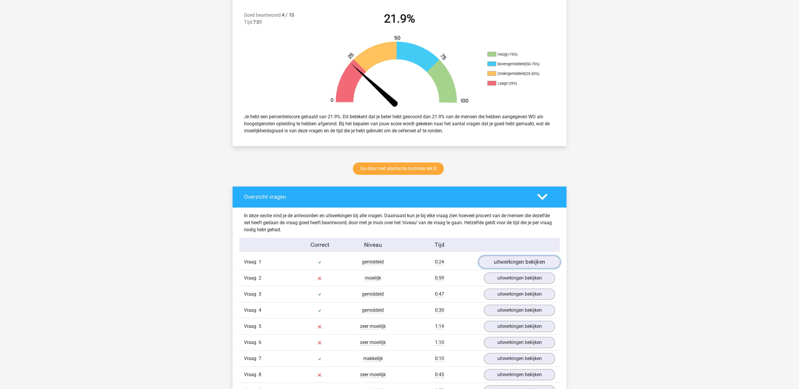
click at [517, 262] on link "uitwerkingen bekijken" at bounding box center [520, 262] width 82 height 13
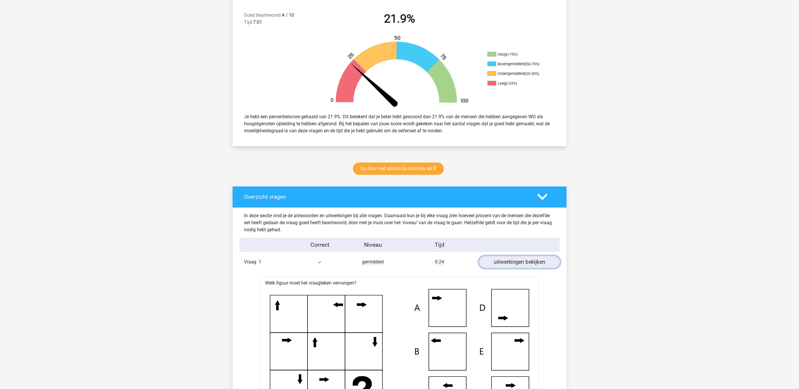
click at [517, 262] on link "uitwerkingen bekijken" at bounding box center [520, 262] width 82 height 13
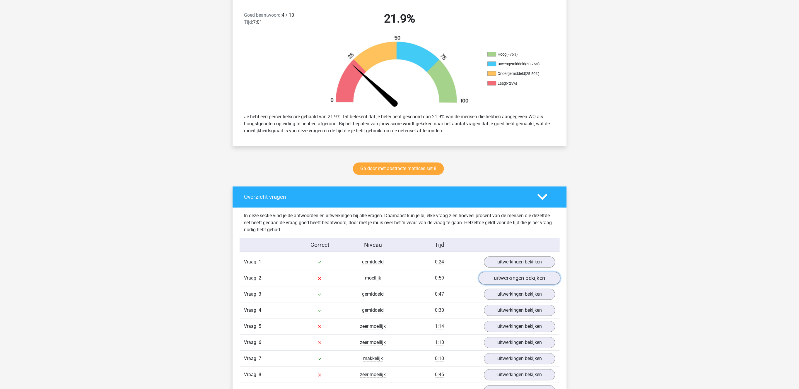
click at [504, 280] on link "uitwerkingen bekijken" at bounding box center [520, 278] width 82 height 13
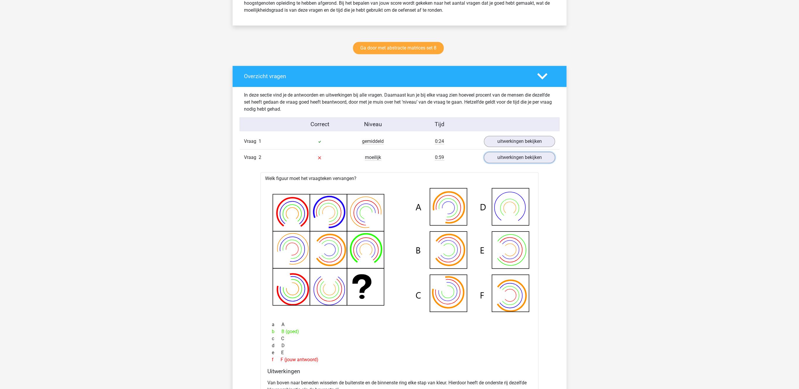
scroll to position [302, 0]
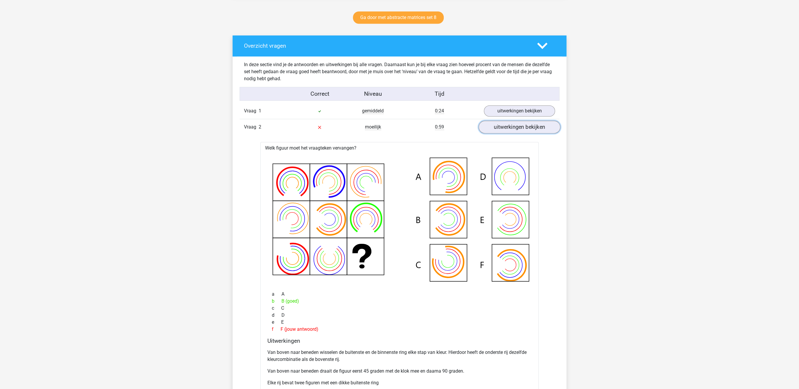
click at [523, 128] on link "uitwerkingen bekijken" at bounding box center [520, 127] width 82 height 13
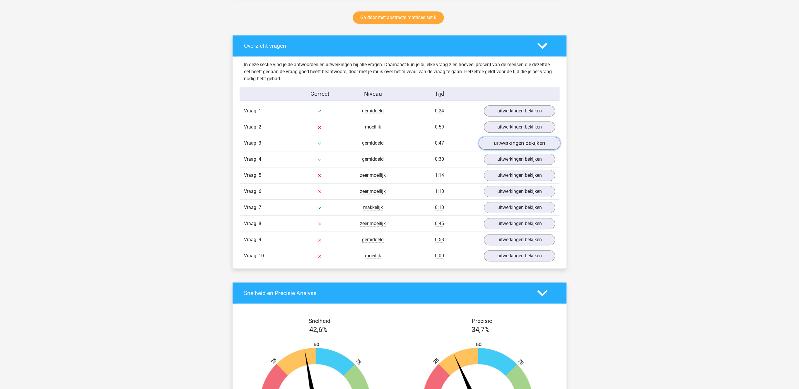
click at [515, 145] on link "uitwerkingen bekijken" at bounding box center [520, 143] width 82 height 13
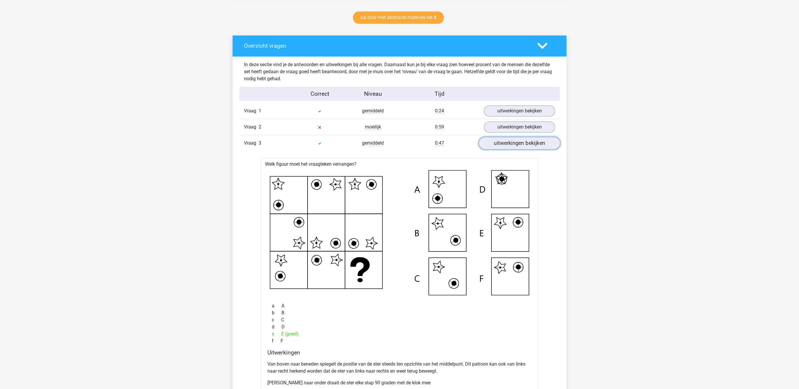
click at [515, 145] on link "uitwerkingen bekijken" at bounding box center [520, 143] width 82 height 13
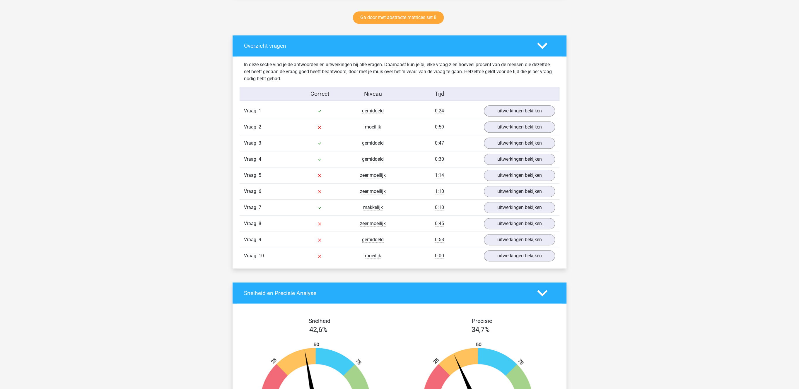
click at [503, 167] on div "Vraag 4 gemiddeld 0:30 uitwerkingen bekijken" at bounding box center [400, 159] width 320 height 16
click at [508, 160] on link "uitwerkingen bekijken" at bounding box center [520, 159] width 82 height 13
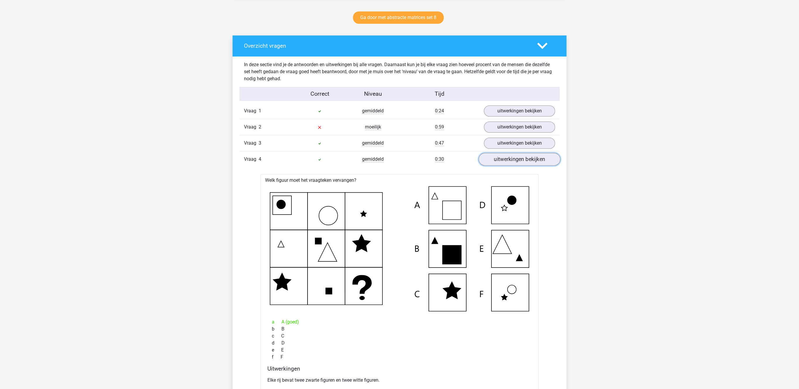
click at [508, 160] on link "uitwerkingen bekijken" at bounding box center [520, 159] width 82 height 13
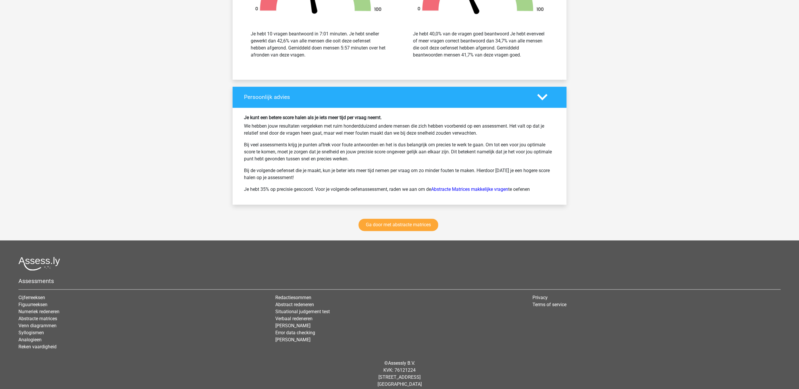
scroll to position [705, 0]
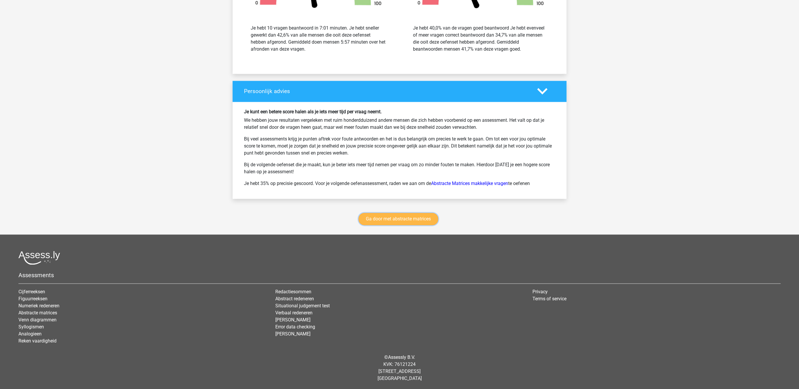
click at [393, 219] on link "Ga door met abstracte matrices" at bounding box center [398, 219] width 80 height 12
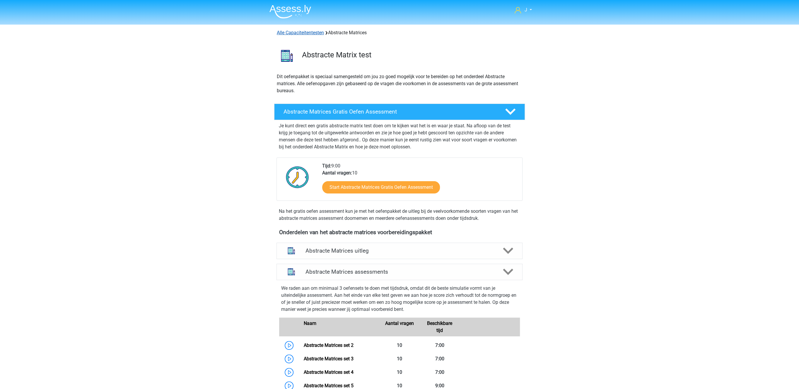
click at [318, 32] on link "Alle Capaciteitentesten" at bounding box center [300, 33] width 47 height 6
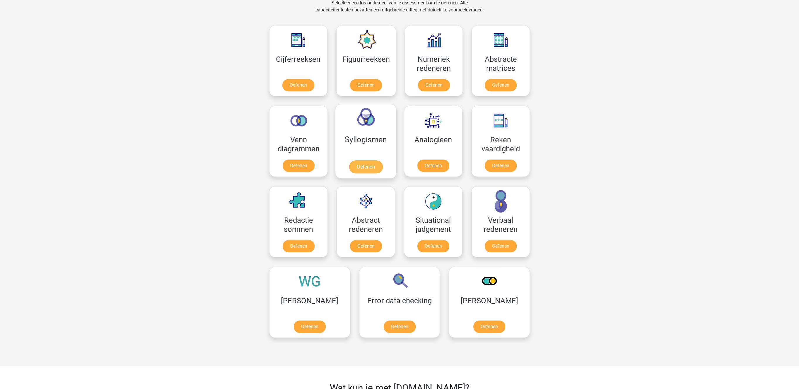
scroll to position [129, 0]
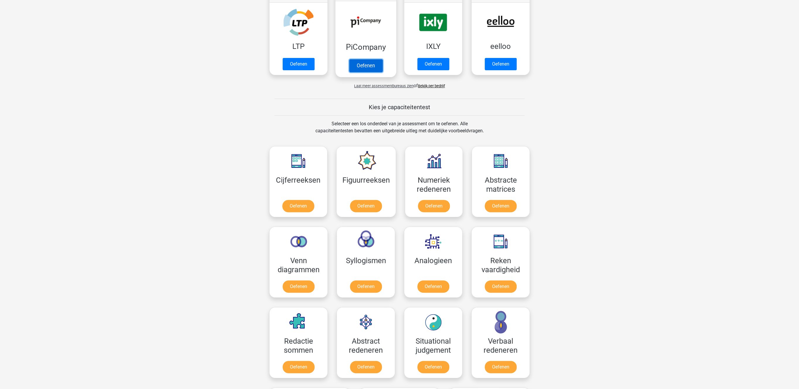
click at [373, 59] on link "Oefenen" at bounding box center [365, 65] width 33 height 13
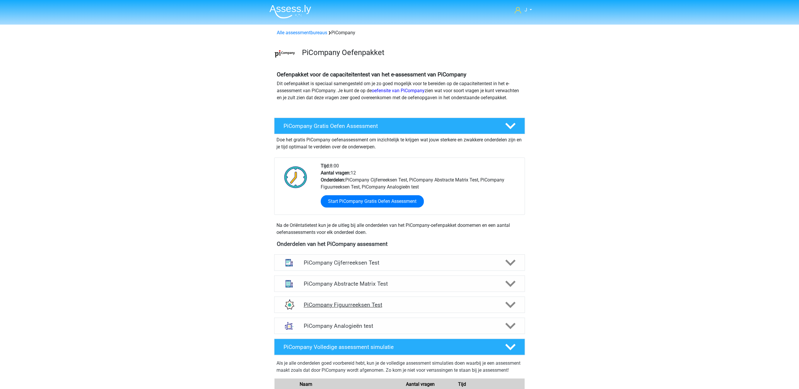
click at [459, 309] on div "PiCompany Figuurreeksen Test" at bounding box center [399, 305] width 251 height 16
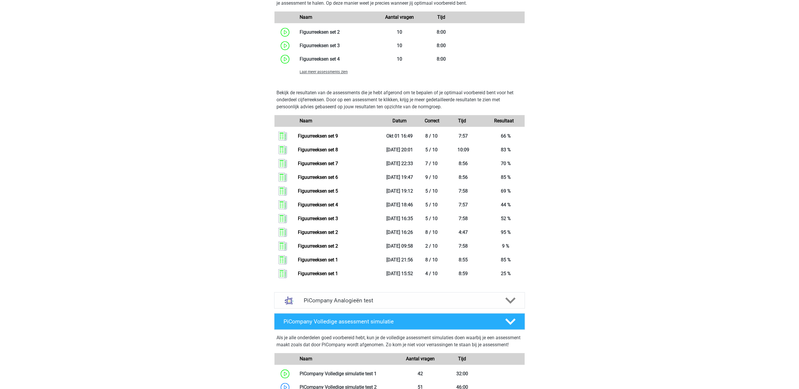
scroll to position [453, 0]
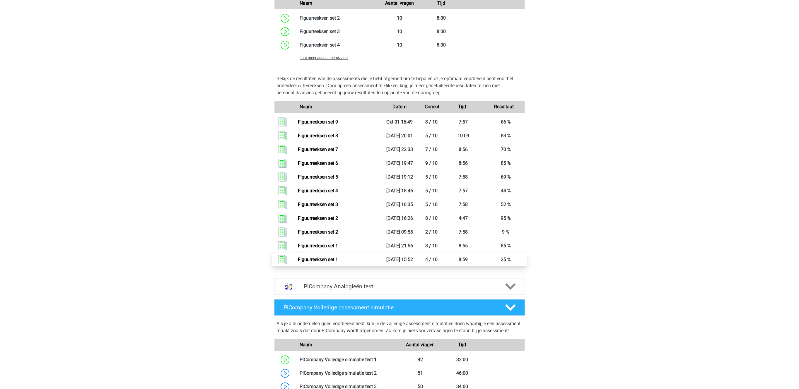
click at [325, 262] on link "Figuurreeksen set 1" at bounding box center [318, 260] width 40 height 6
click at [328, 262] on link "Figuurreeksen set 1" at bounding box center [318, 260] width 40 height 6
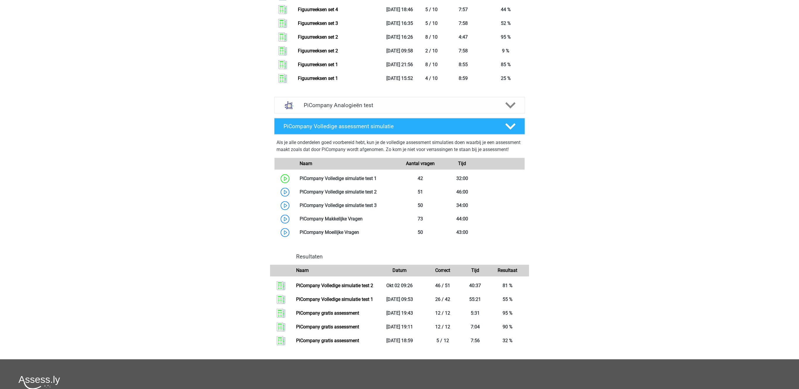
scroll to position [756, 0]
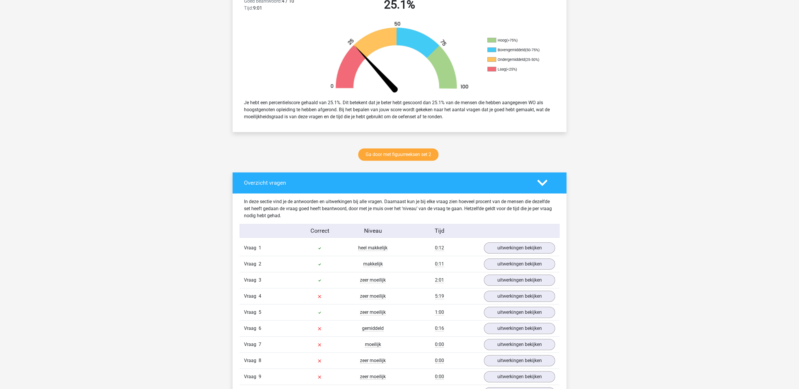
scroll to position [211, 0]
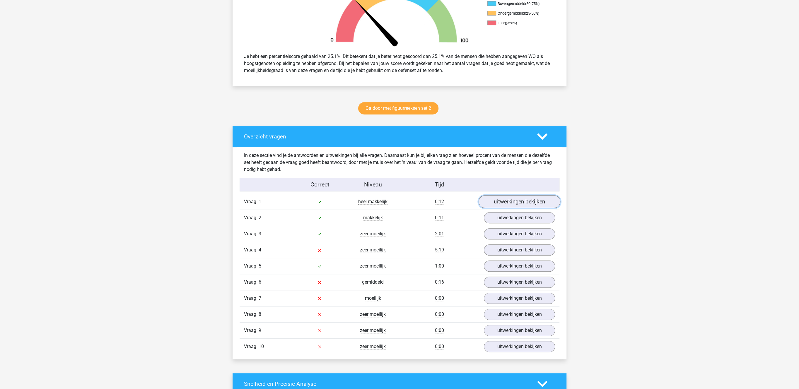
click at [536, 201] on link "uitwerkingen bekijken" at bounding box center [520, 202] width 82 height 13
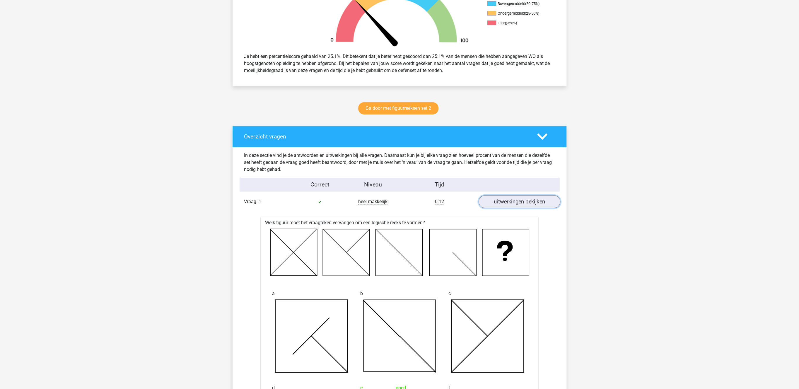
click at [536, 201] on link "uitwerkingen bekijken" at bounding box center [520, 202] width 82 height 13
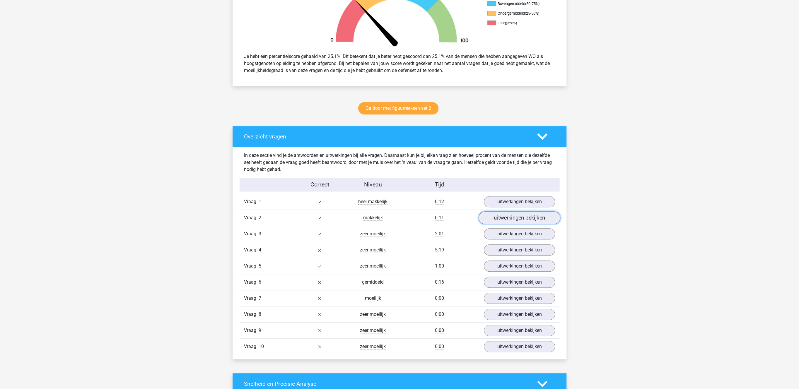
click at [521, 222] on link "uitwerkingen bekijken" at bounding box center [520, 218] width 82 height 13
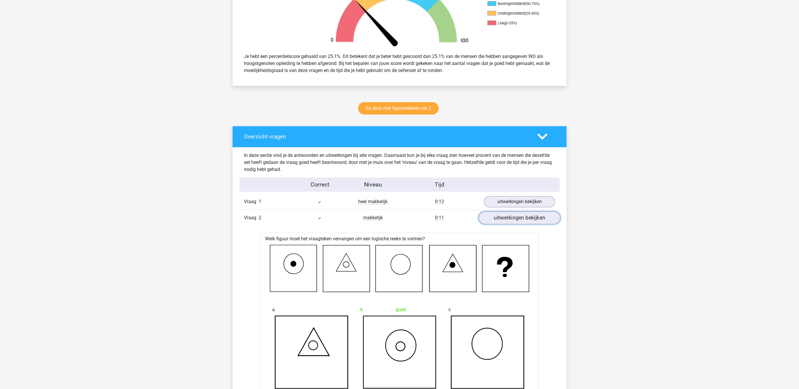
click at [521, 222] on link "uitwerkingen bekijken" at bounding box center [520, 218] width 82 height 13
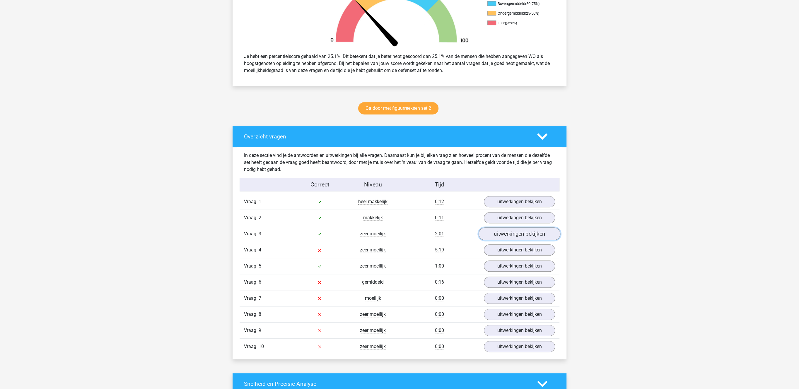
click at [512, 236] on link "uitwerkingen bekijken" at bounding box center [520, 234] width 82 height 13
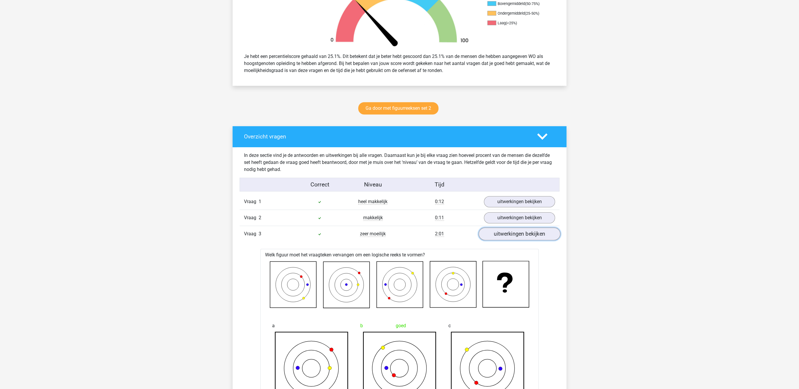
click at [512, 236] on link "uitwerkingen bekijken" at bounding box center [520, 234] width 82 height 13
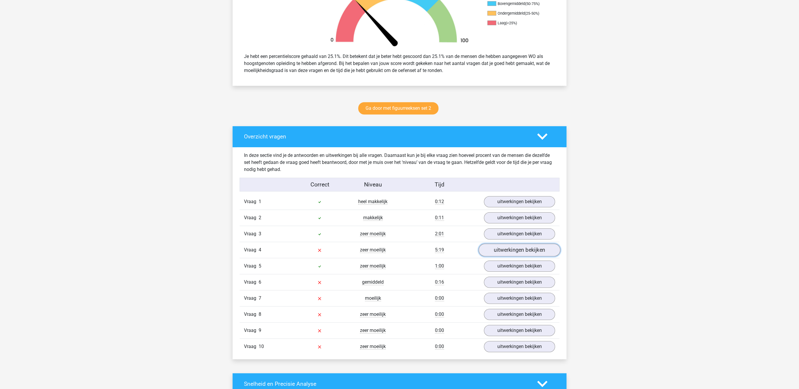
click at [507, 248] on link "uitwerkingen bekijken" at bounding box center [520, 250] width 82 height 13
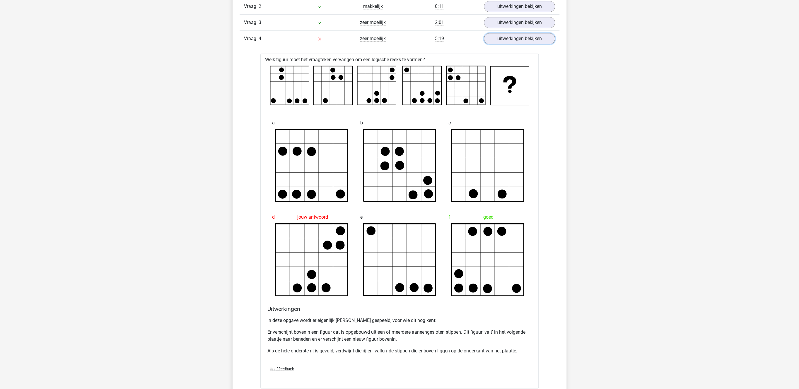
scroll to position [302, 0]
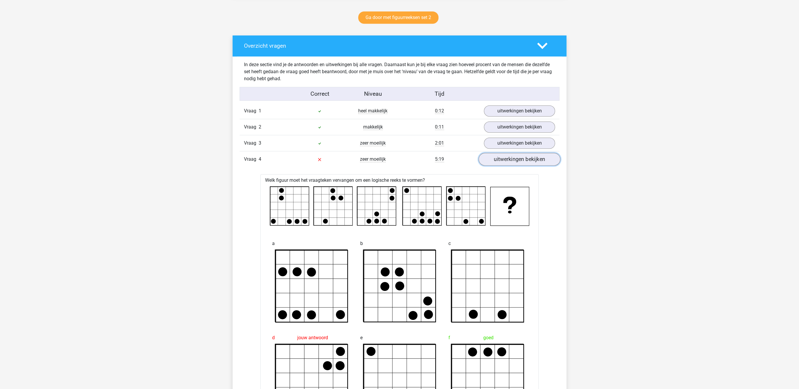
click at [509, 160] on link "uitwerkingen bekijken" at bounding box center [520, 159] width 82 height 13
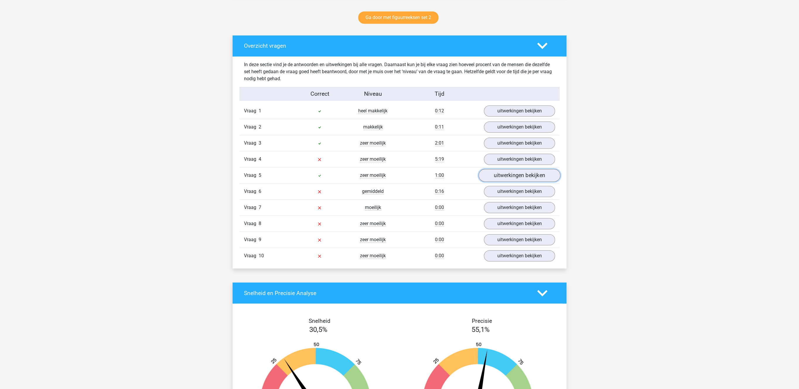
click at [519, 180] on link "uitwerkingen bekijken" at bounding box center [520, 175] width 82 height 13
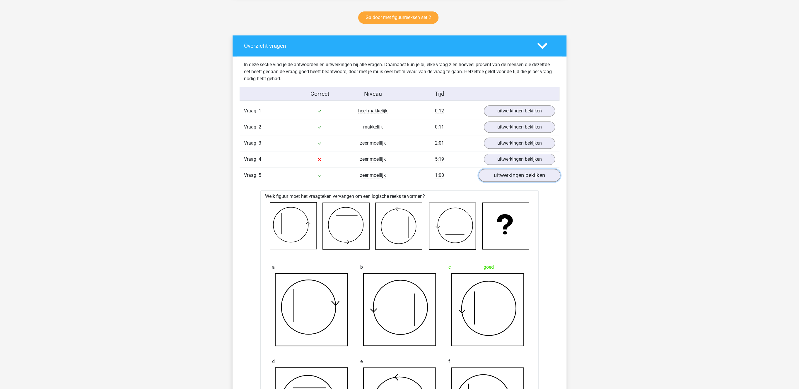
click at [519, 180] on link "uitwerkingen bekijken" at bounding box center [520, 175] width 82 height 13
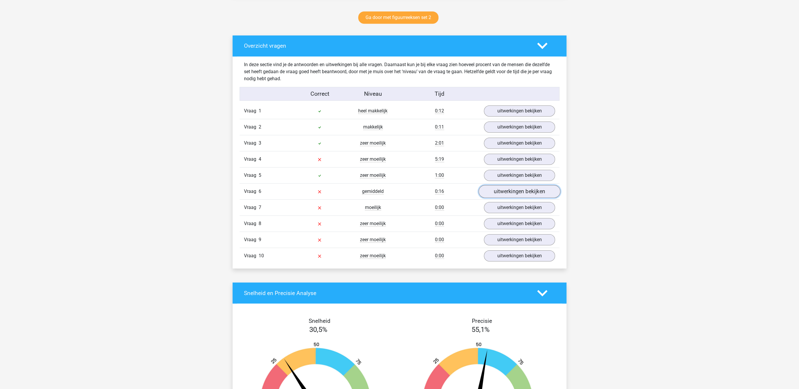
click at [516, 194] on link "uitwerkingen bekijken" at bounding box center [520, 191] width 82 height 13
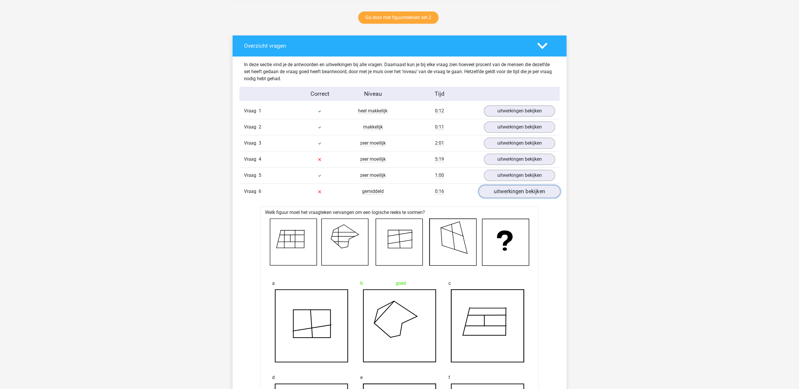
click at [516, 194] on link "uitwerkingen bekijken" at bounding box center [520, 191] width 82 height 13
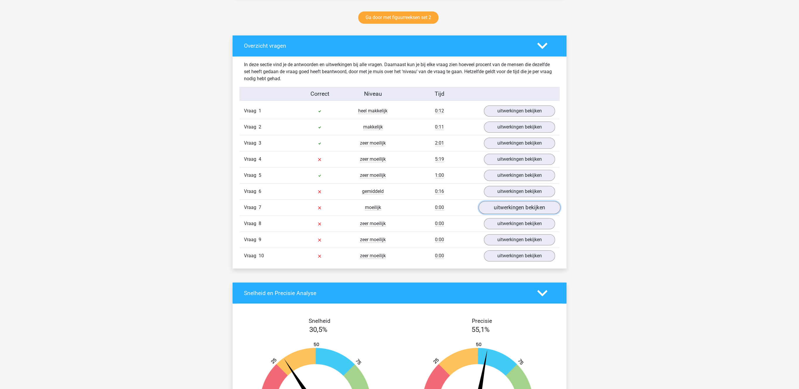
click at [512, 205] on link "uitwerkingen bekijken" at bounding box center [520, 207] width 82 height 13
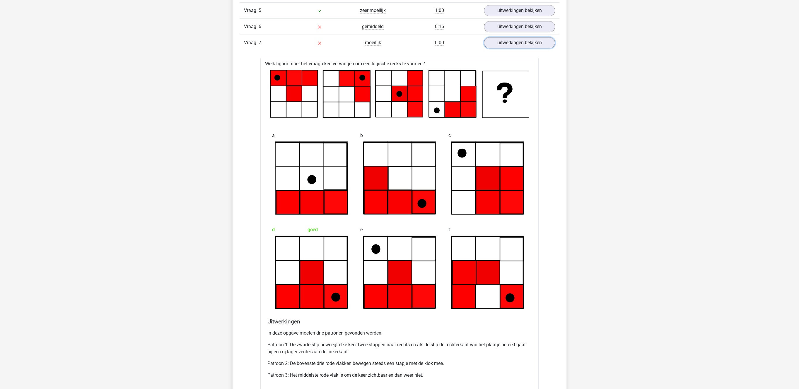
scroll to position [453, 0]
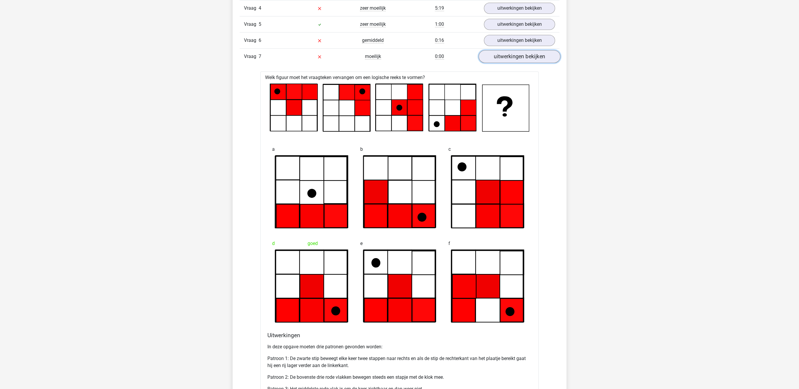
click at [505, 60] on link "uitwerkingen bekijken" at bounding box center [520, 56] width 82 height 13
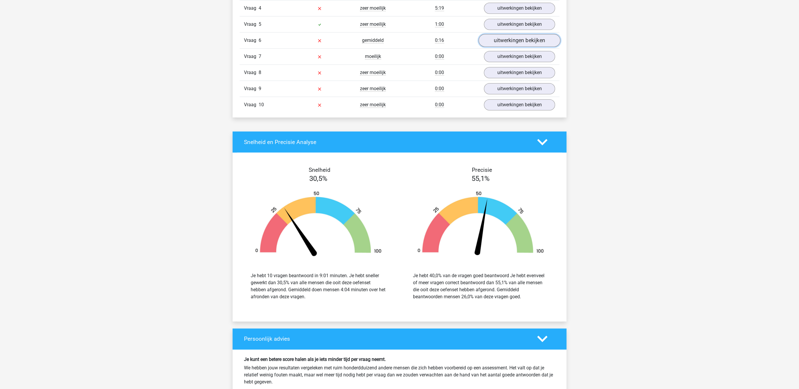
click at [513, 40] on link "uitwerkingen bekijken" at bounding box center [520, 40] width 82 height 13
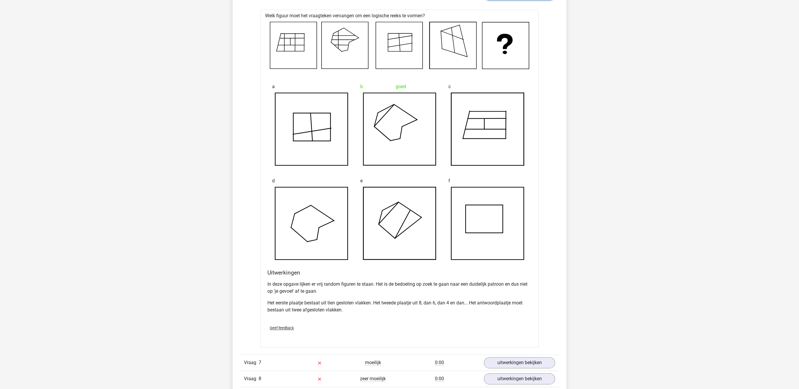
scroll to position [514, 0]
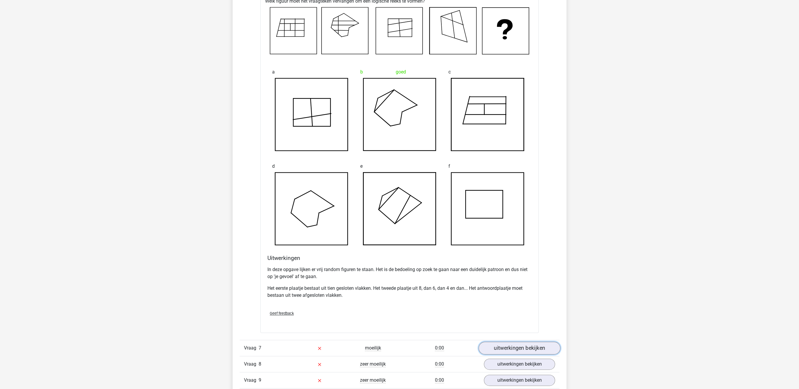
click at [507, 349] on link "uitwerkingen bekijken" at bounding box center [520, 348] width 82 height 13
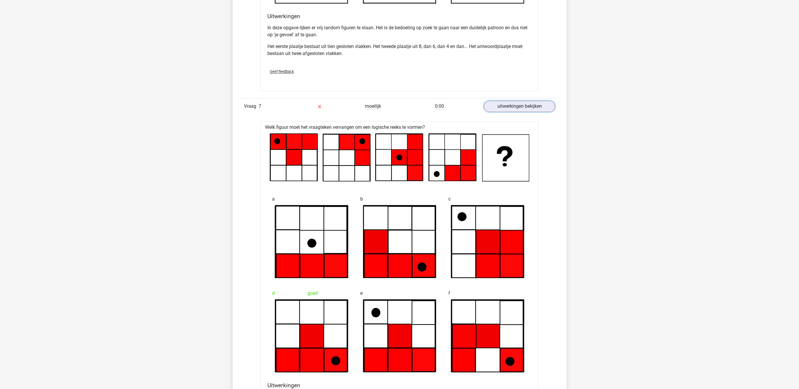
scroll to position [574, 0]
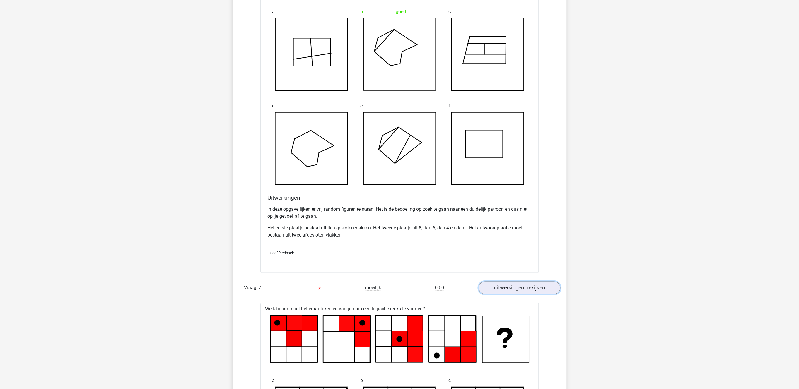
click at [504, 295] on link "uitwerkingen bekijken" at bounding box center [520, 288] width 82 height 13
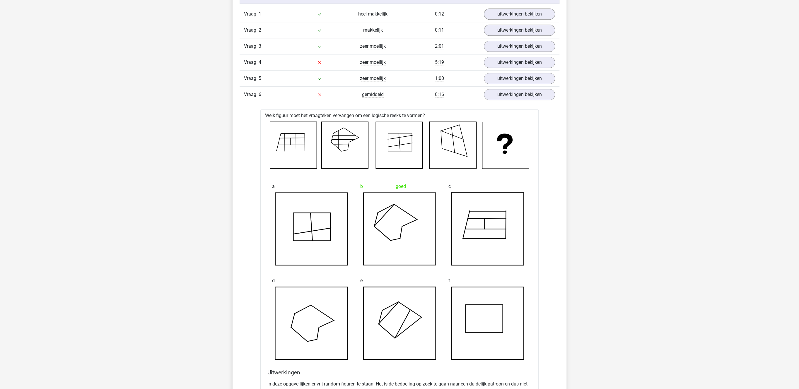
scroll to position [393, 0]
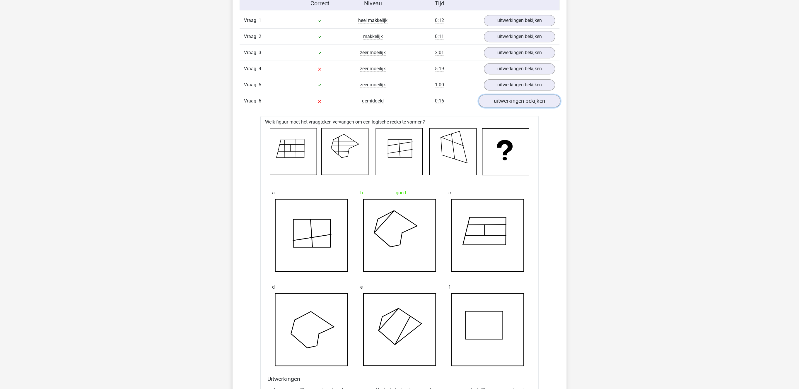
click at [510, 104] on link "uitwerkingen bekijken" at bounding box center [520, 101] width 82 height 13
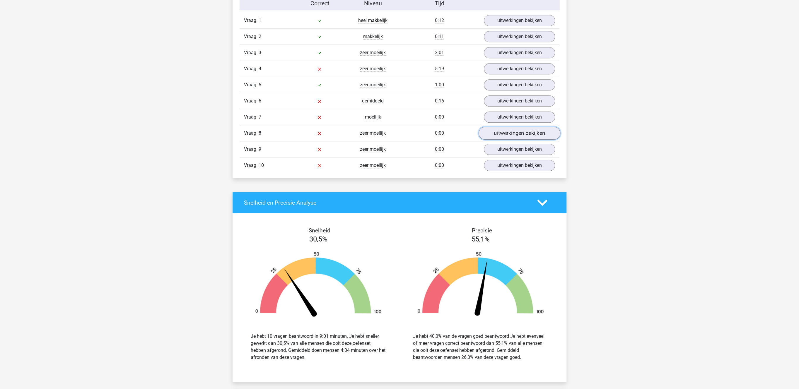
click at [507, 135] on link "uitwerkingen bekijken" at bounding box center [520, 133] width 82 height 13
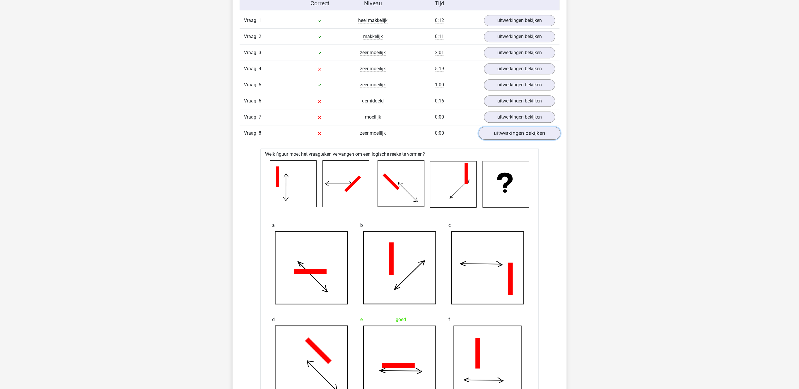
click at [512, 133] on link "uitwerkingen bekijken" at bounding box center [520, 133] width 82 height 13
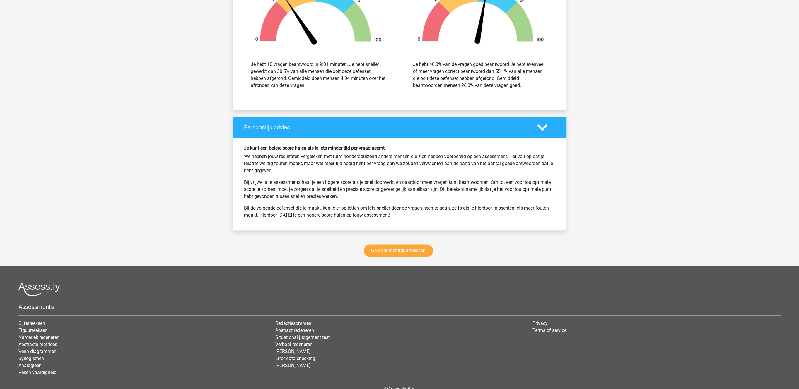
scroll to position [701, 0]
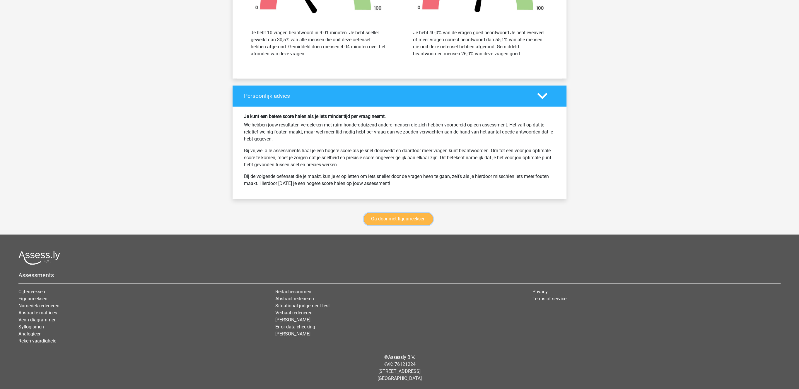
click at [399, 218] on link "Ga door met figuurreeksen" at bounding box center [398, 219] width 69 height 12
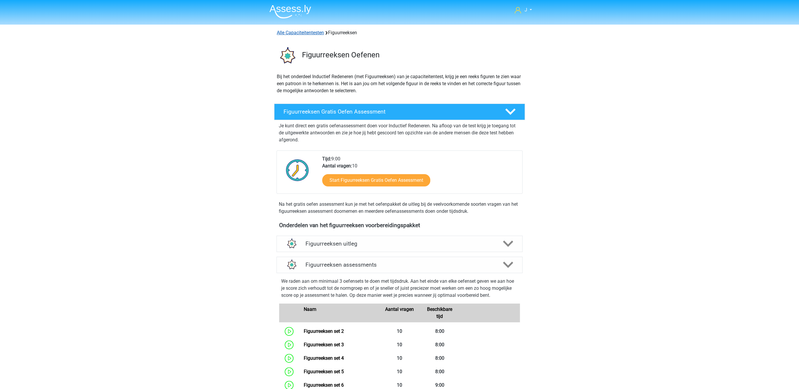
click at [307, 34] on link "Alle Capaciteitentesten" at bounding box center [300, 33] width 47 height 6
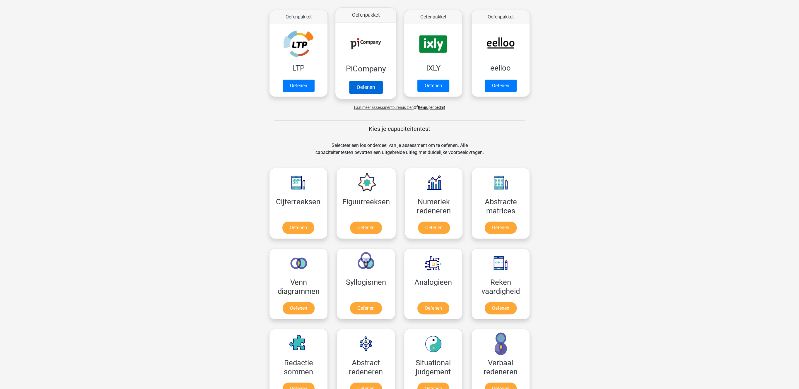
scroll to position [98, 0]
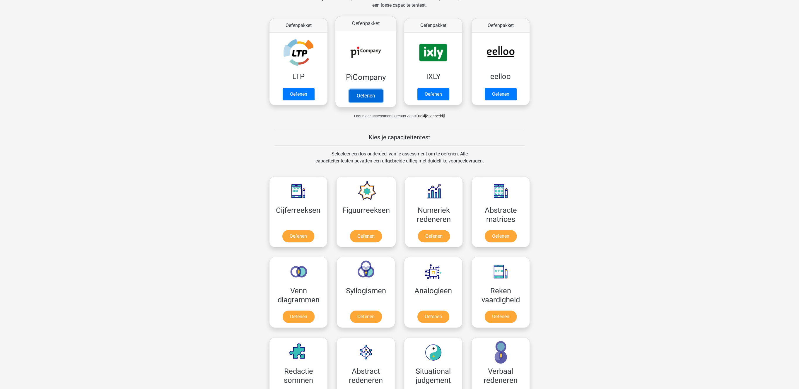
click at [377, 90] on link "Oefenen" at bounding box center [365, 96] width 33 height 13
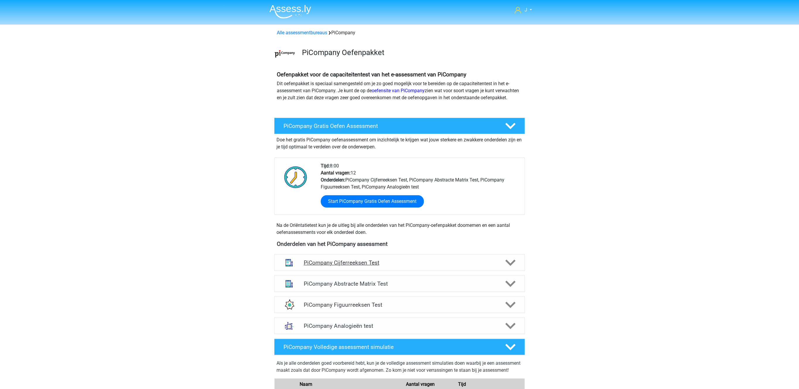
click at [366, 266] on h4 "PiCompany Cijferreeksen Test" at bounding box center [399, 262] width 192 height 7
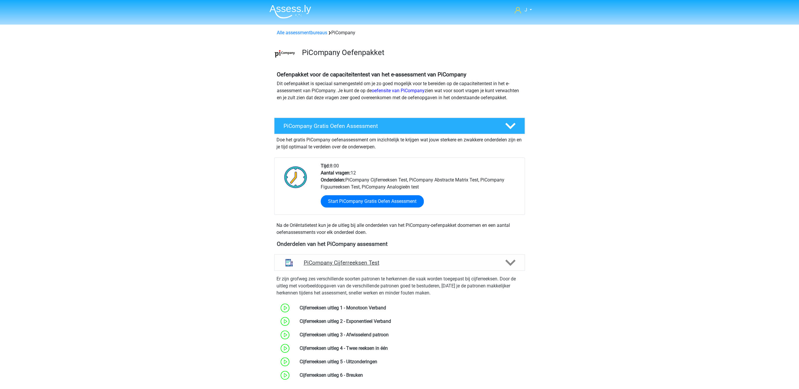
click at [366, 266] on h4 "PiCompany Cijferreeksen Test" at bounding box center [399, 262] width 192 height 7
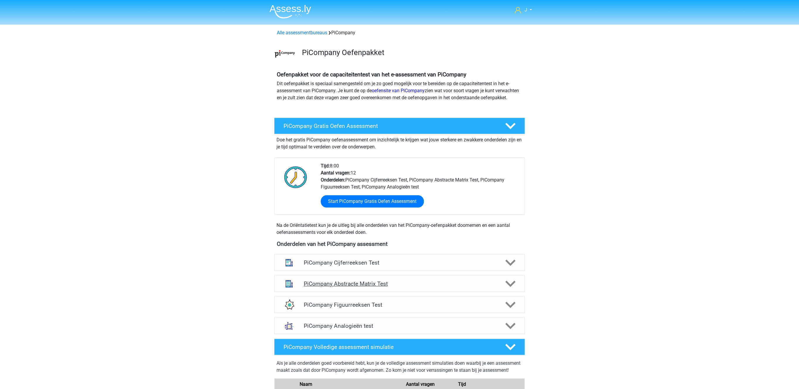
click at [360, 288] on div "PiCompany Abstracte Matrix Test" at bounding box center [399, 284] width 251 height 16
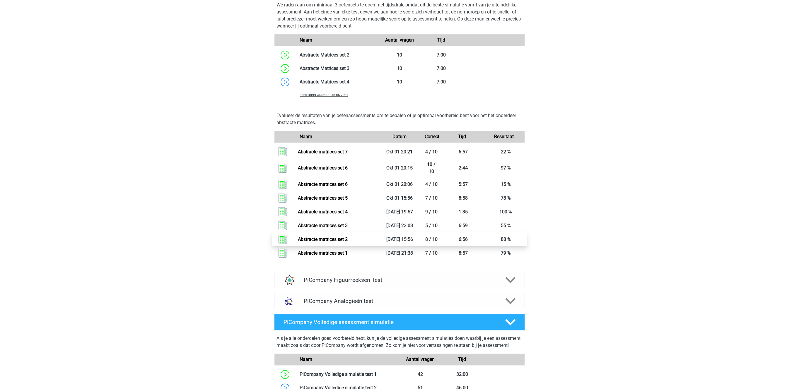
scroll to position [483, 0]
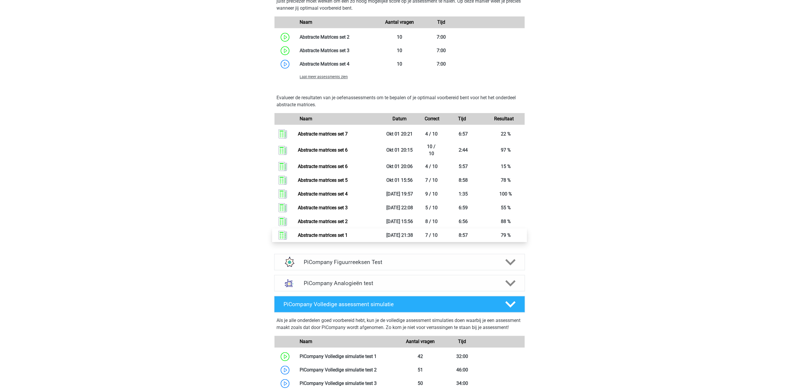
click at [321, 238] on link "Abstracte matrices set 1" at bounding box center [323, 236] width 50 height 6
click at [329, 238] on link "Abstracte matrices set 1" at bounding box center [323, 236] width 50 height 6
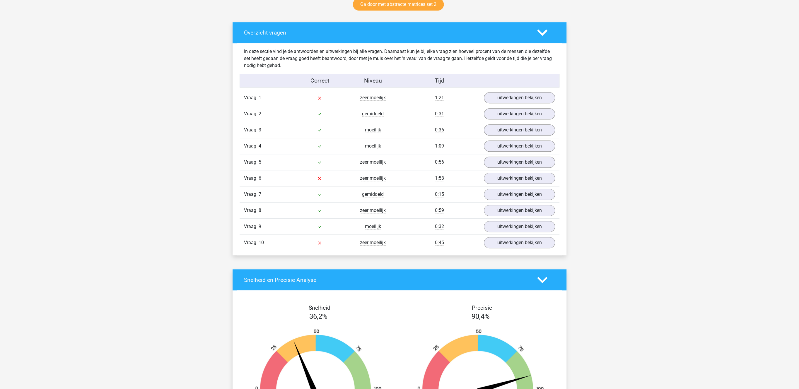
scroll to position [332, 0]
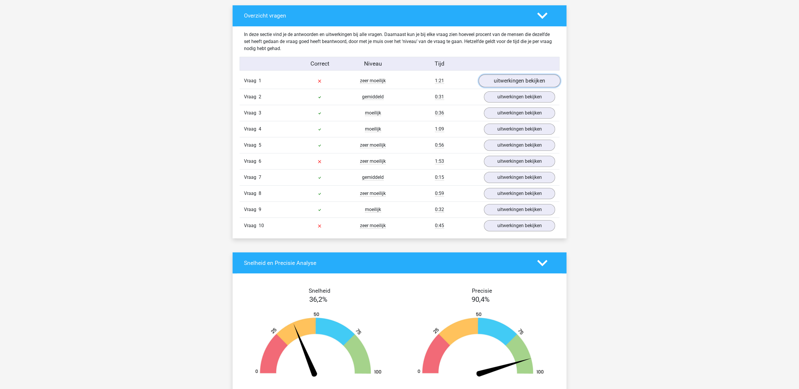
click at [505, 76] on link "uitwerkingen bekijken" at bounding box center [520, 81] width 82 height 13
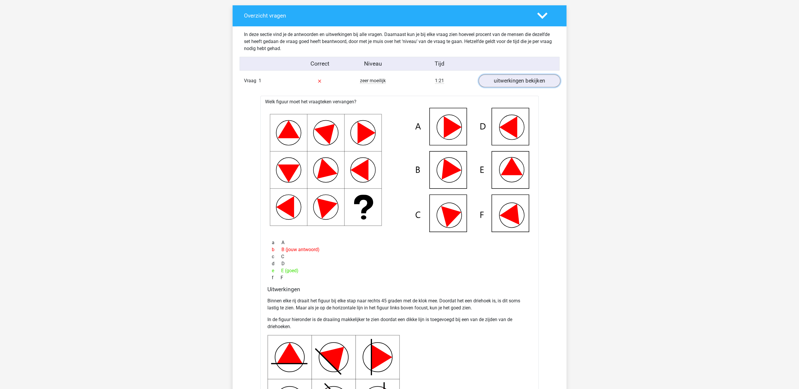
click at [503, 79] on link "uitwerkingen bekijken" at bounding box center [520, 81] width 82 height 13
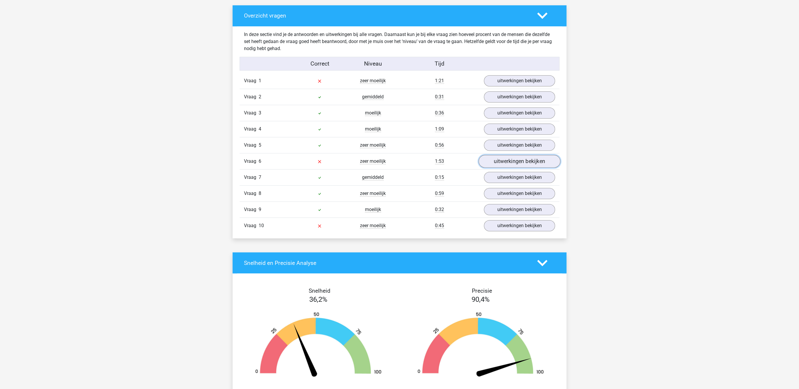
click at [515, 165] on link "uitwerkingen bekijken" at bounding box center [520, 161] width 82 height 13
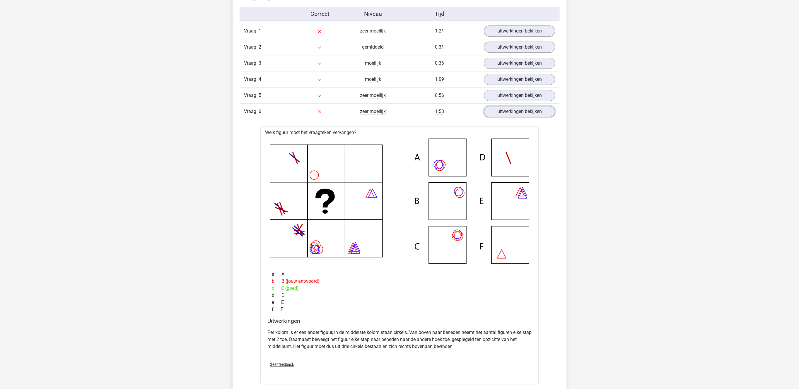
scroll to position [393, 0]
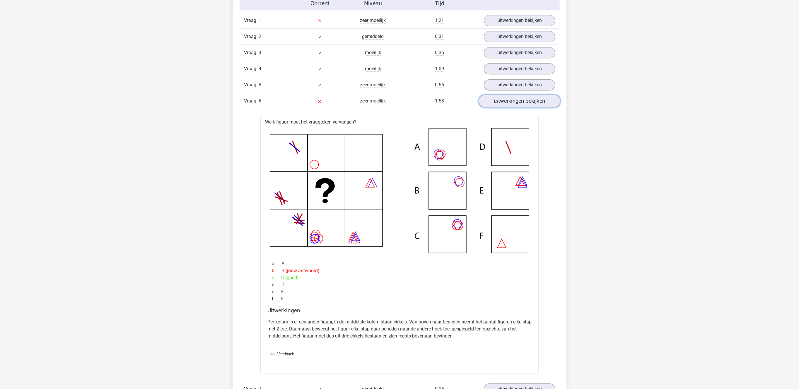
click at [517, 105] on link "uitwerkingen bekijken" at bounding box center [520, 101] width 82 height 13
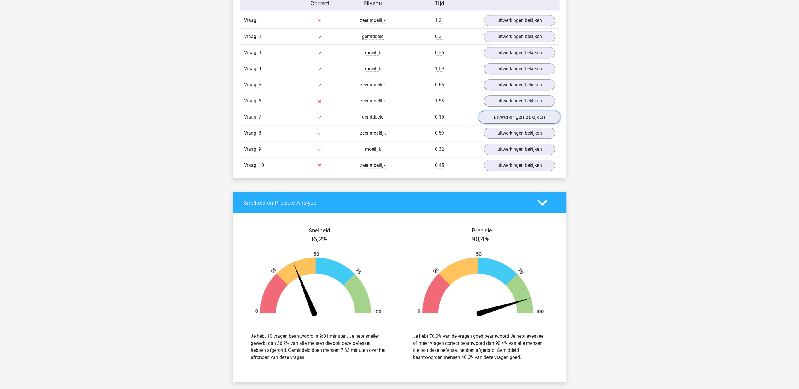
click at [512, 120] on link "uitwerkingen bekijken" at bounding box center [520, 117] width 82 height 13
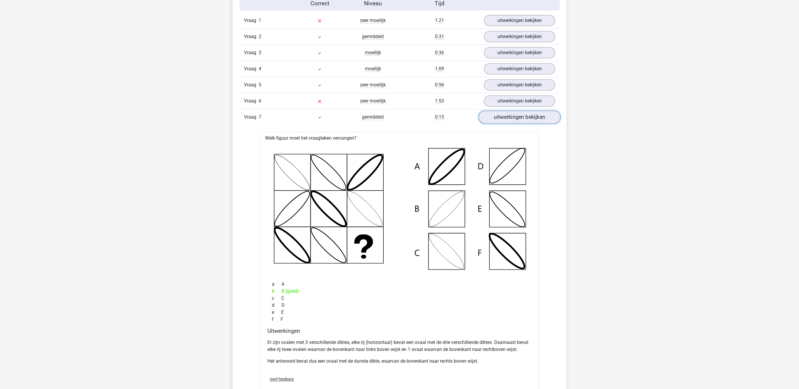
click at [512, 120] on link "uitwerkingen bekijken" at bounding box center [520, 117] width 82 height 13
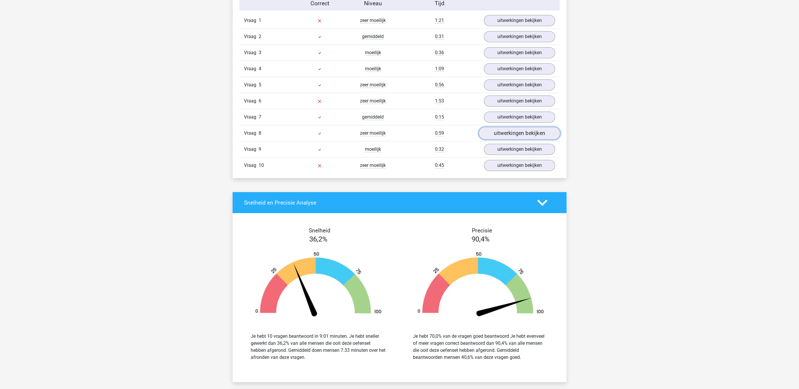
click at [515, 134] on link "uitwerkingen bekijken" at bounding box center [520, 133] width 82 height 13
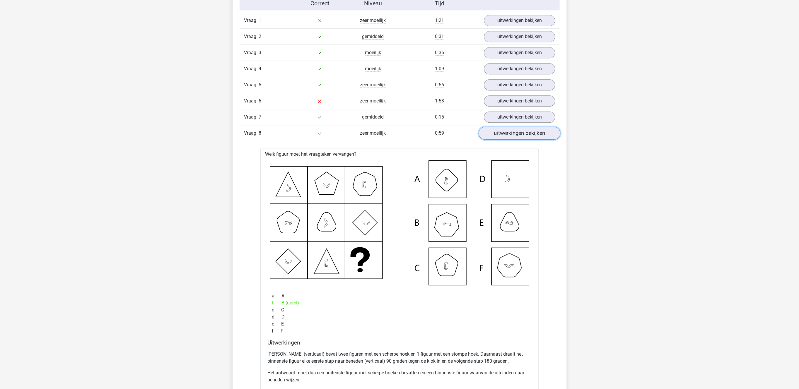
click at [515, 134] on link "uitwerkingen bekijken" at bounding box center [520, 133] width 82 height 13
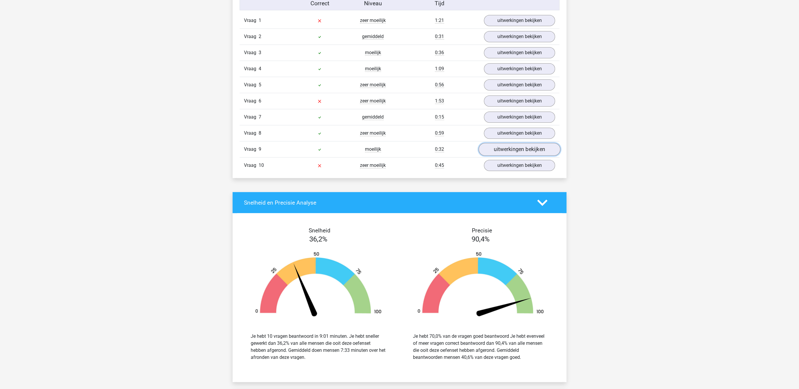
click at [512, 149] on link "uitwerkingen bekijken" at bounding box center [520, 149] width 82 height 13
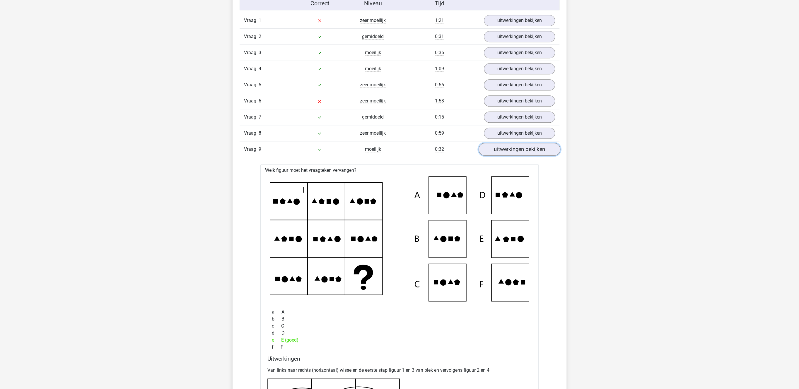
click at [512, 149] on link "uitwerkingen bekijken" at bounding box center [520, 149] width 82 height 13
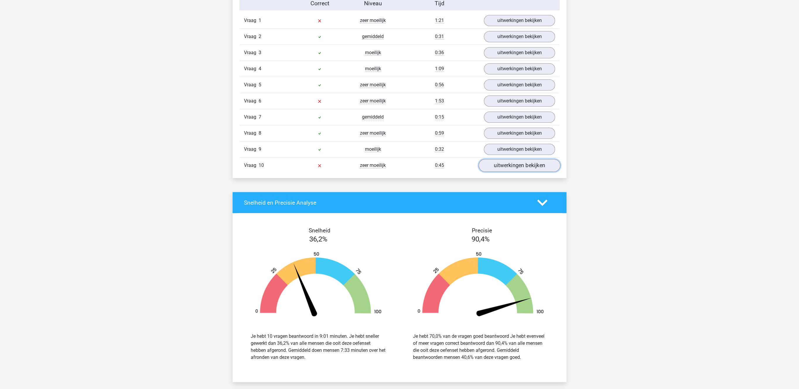
click at [508, 167] on link "uitwerkingen bekijken" at bounding box center [520, 165] width 82 height 13
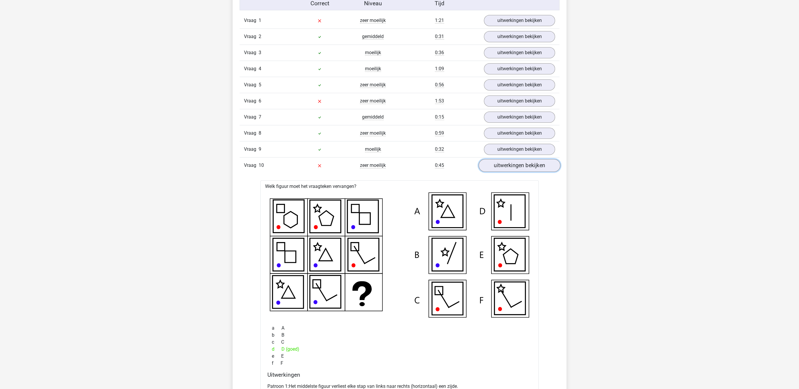
click at [508, 167] on link "uitwerkingen bekijken" at bounding box center [520, 165] width 82 height 13
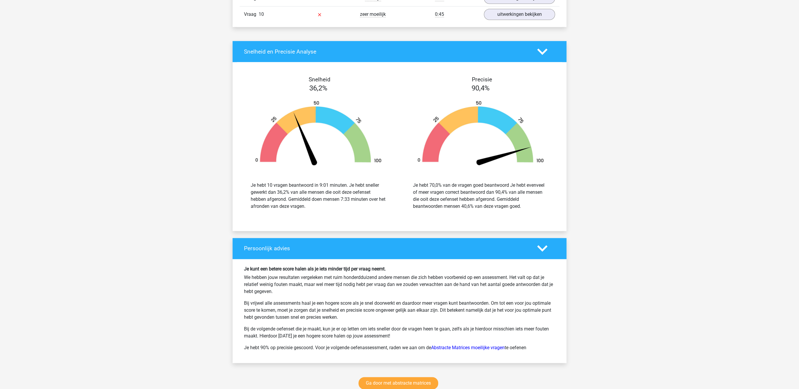
scroll to position [712, 0]
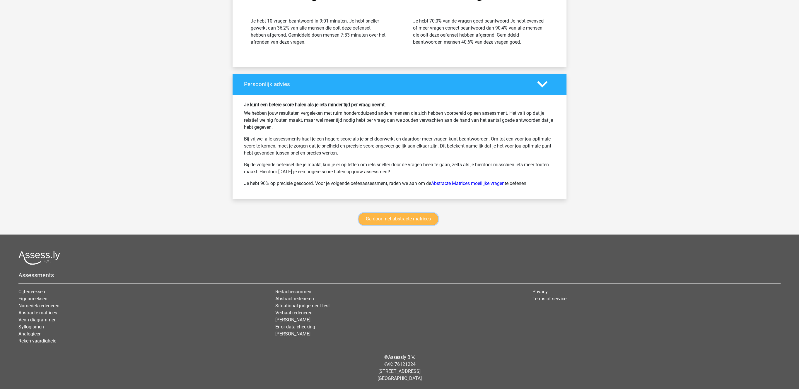
click at [394, 221] on link "Ga door met abstracte matrices" at bounding box center [398, 219] width 80 height 12
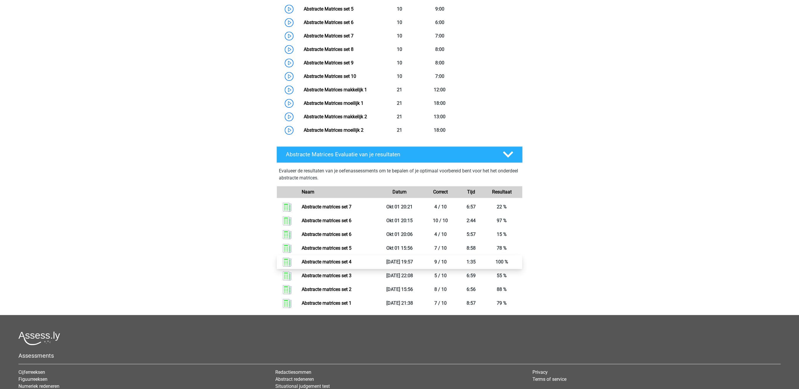
scroll to position [413, 0]
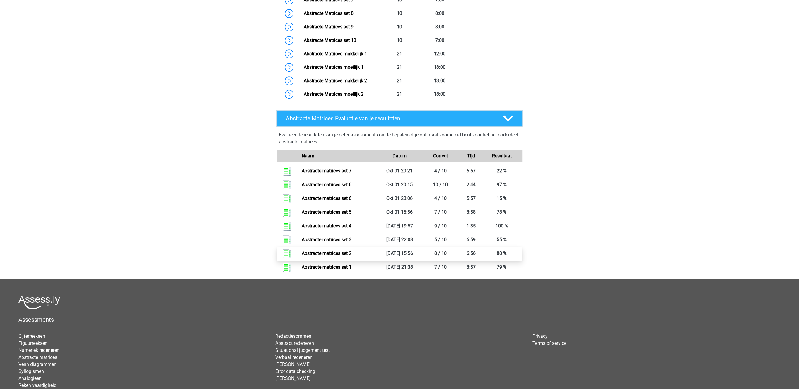
click at [351, 252] on link "Abstracte matrices set 2" at bounding box center [327, 254] width 50 height 6
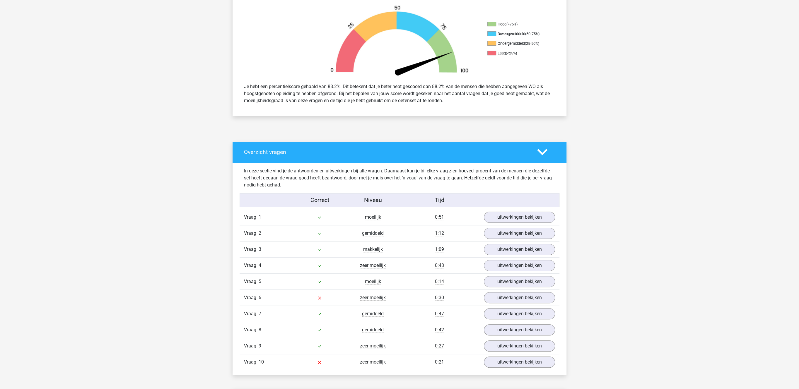
scroll to position [302, 0]
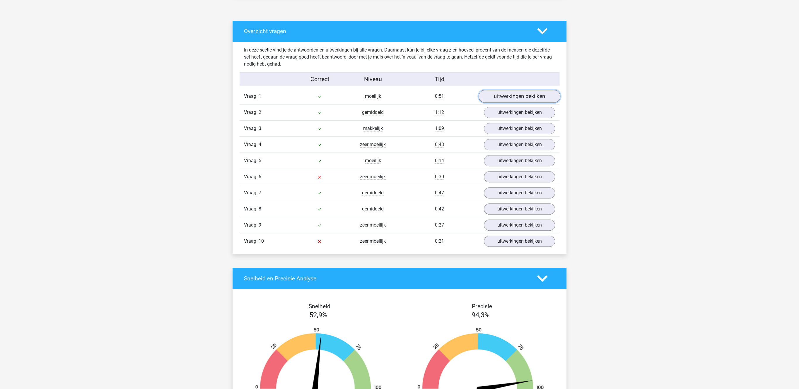
click at [510, 96] on link "uitwerkingen bekijken" at bounding box center [520, 96] width 82 height 13
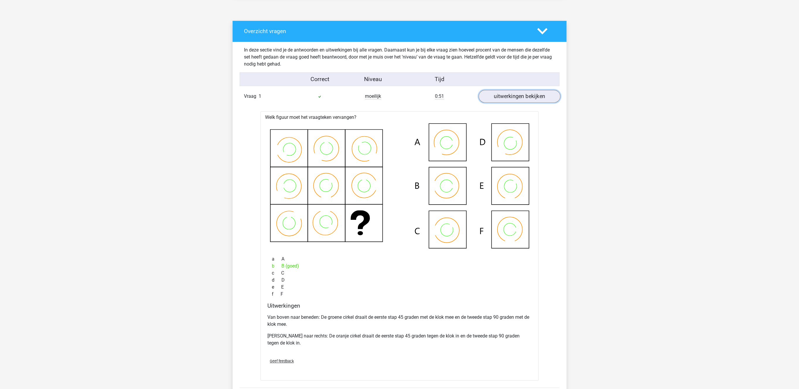
click at [510, 96] on link "uitwerkingen bekijken" at bounding box center [520, 96] width 82 height 13
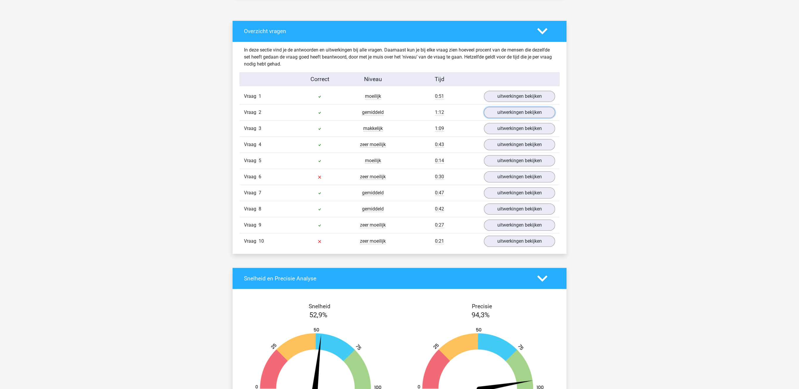
click at [508, 117] on link "uitwerkingen bekijken" at bounding box center [519, 112] width 71 height 11
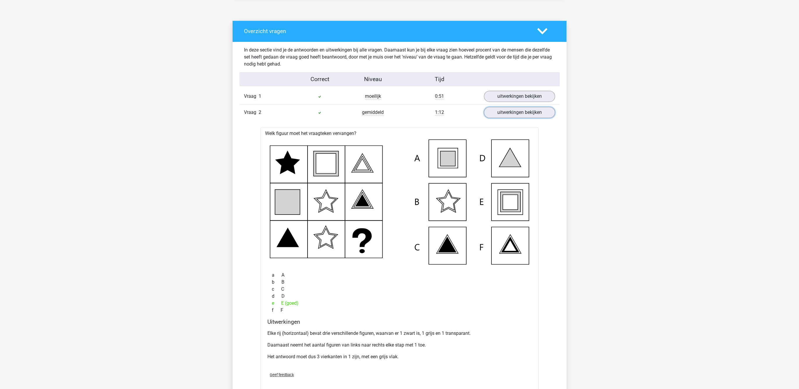
click at [508, 117] on link "uitwerkingen bekijken" at bounding box center [519, 112] width 71 height 11
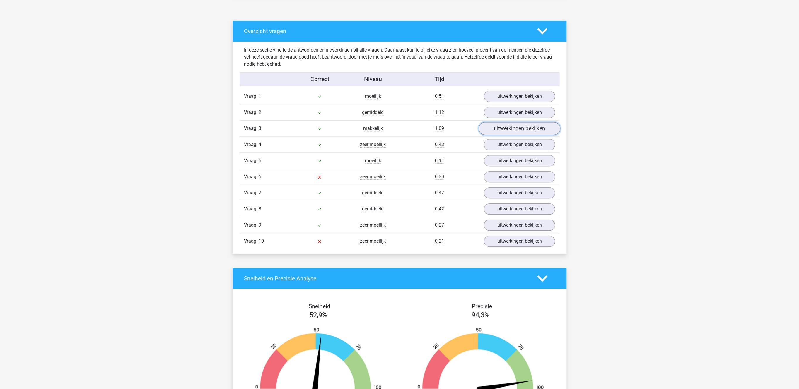
click at [499, 134] on link "uitwerkingen bekijken" at bounding box center [520, 128] width 82 height 13
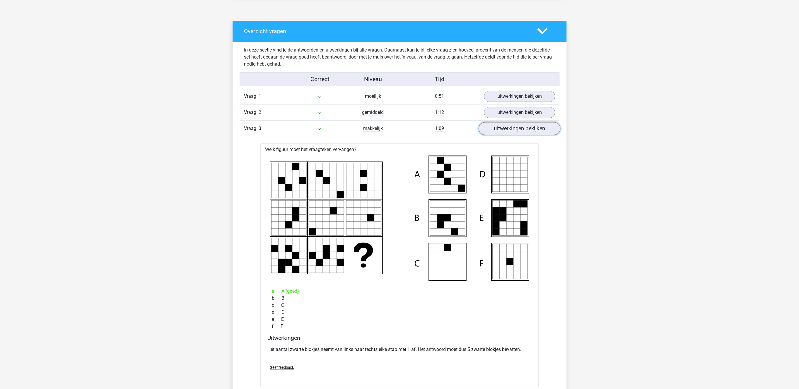
click at [499, 134] on link "uitwerkingen bekijken" at bounding box center [520, 128] width 82 height 13
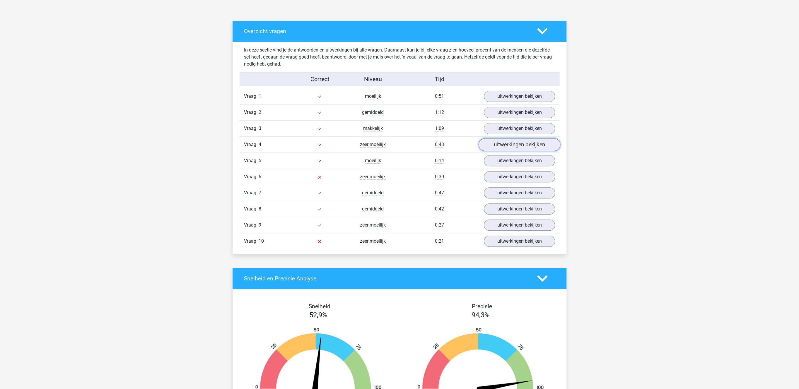
click at [492, 148] on link "uitwerkingen bekijken" at bounding box center [520, 145] width 82 height 13
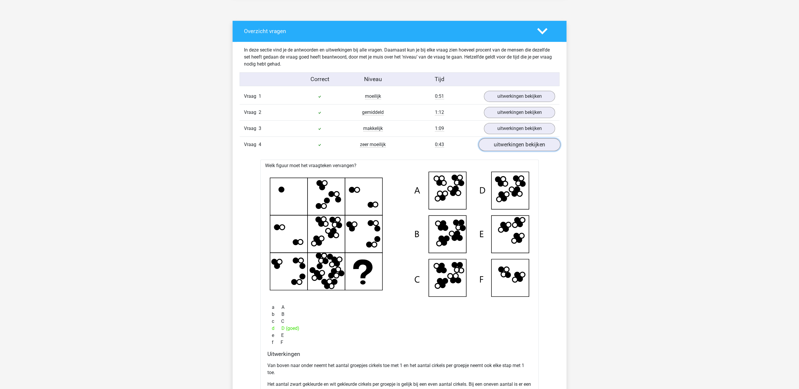
click at [492, 148] on link "uitwerkingen bekijken" at bounding box center [520, 145] width 82 height 13
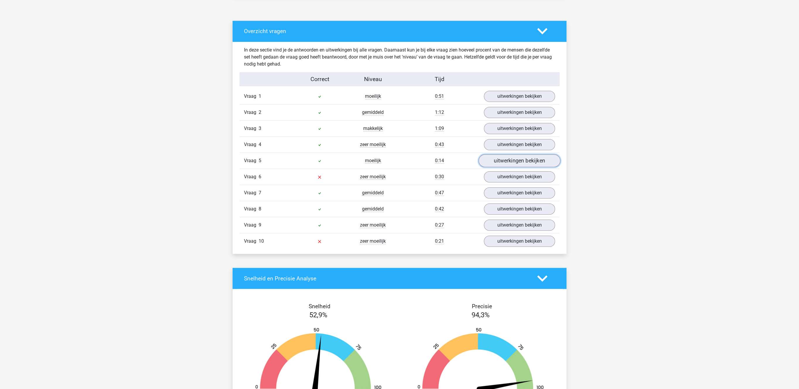
click at [492, 160] on link "uitwerkingen bekijken" at bounding box center [520, 161] width 82 height 13
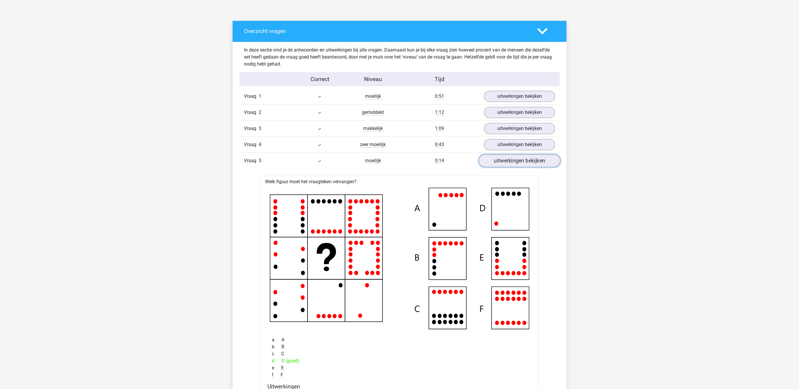
click at [491, 161] on link "uitwerkingen bekijken" at bounding box center [520, 161] width 82 height 13
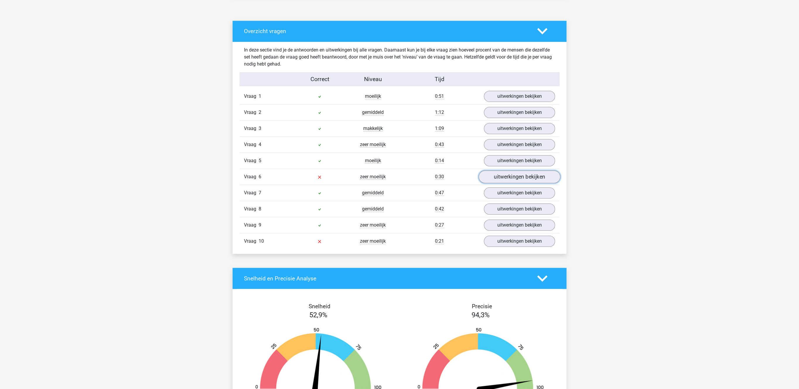
click at [494, 181] on link "uitwerkingen bekijken" at bounding box center [520, 177] width 82 height 13
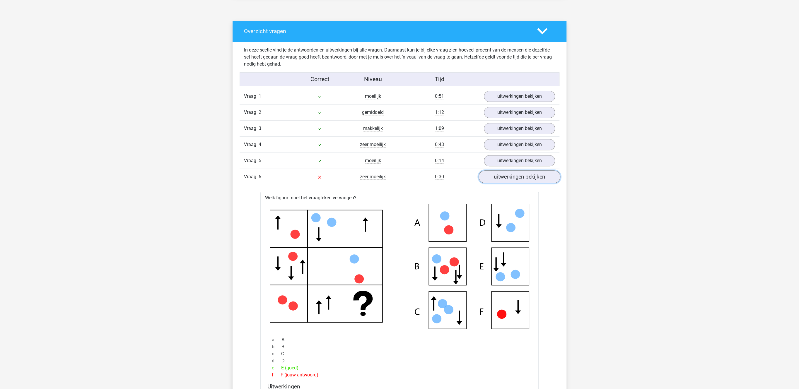
click at [494, 181] on link "uitwerkingen bekijken" at bounding box center [520, 177] width 82 height 13
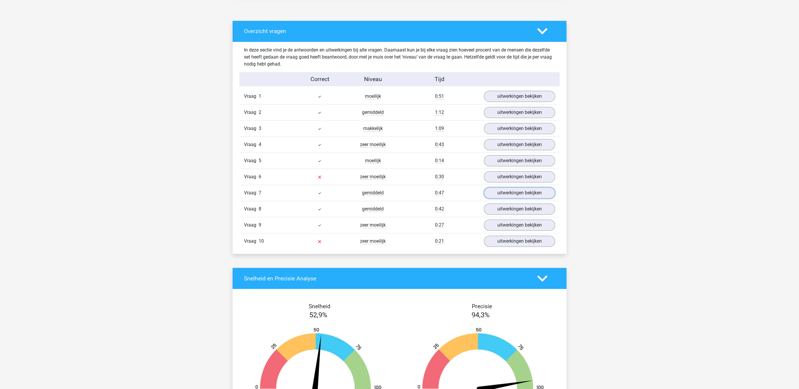
click at [507, 196] on link "uitwerkingen bekijken" at bounding box center [519, 192] width 71 height 11
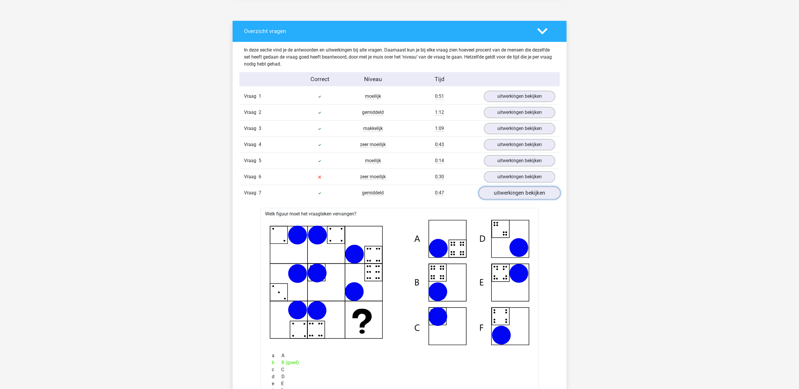
click at [507, 196] on link "uitwerkingen bekijken" at bounding box center [520, 193] width 82 height 13
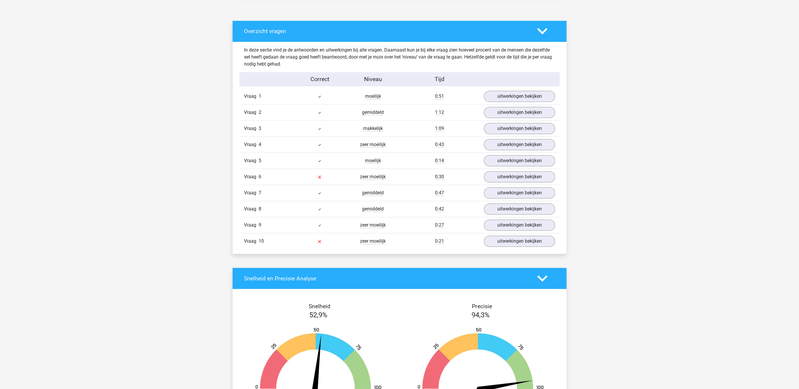
click at [500, 221] on div "Vraag 9 zeer moeilijk 0:27 uitwerkingen bekijken" at bounding box center [400, 225] width 320 height 16
click at [508, 214] on link "uitwerkingen bekijken" at bounding box center [520, 209] width 82 height 13
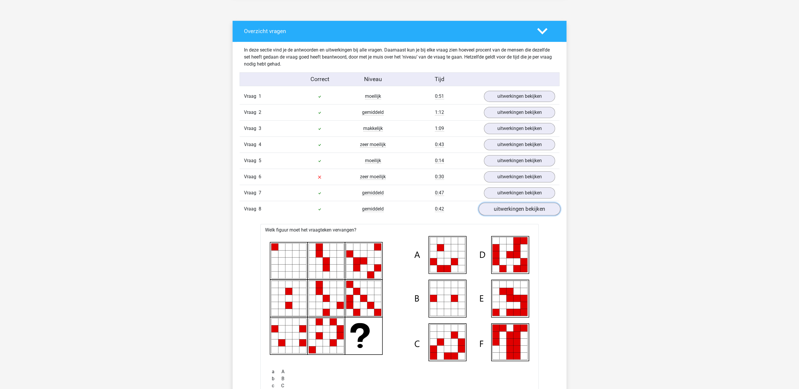
click at [509, 211] on link "uitwerkingen bekijken" at bounding box center [520, 209] width 82 height 13
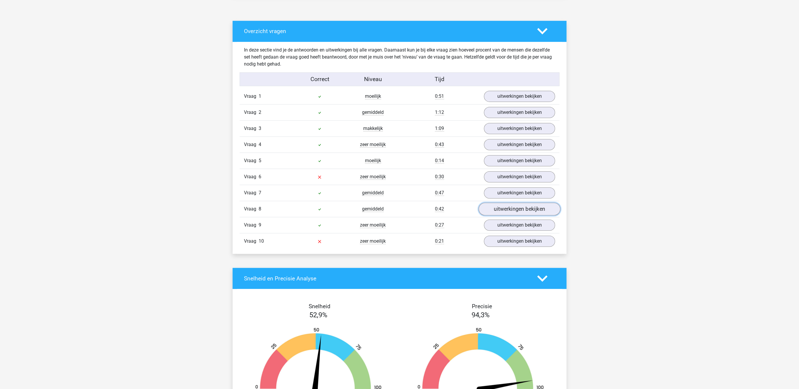
click at [509, 211] on link "uitwerkingen bekijken" at bounding box center [520, 209] width 82 height 13
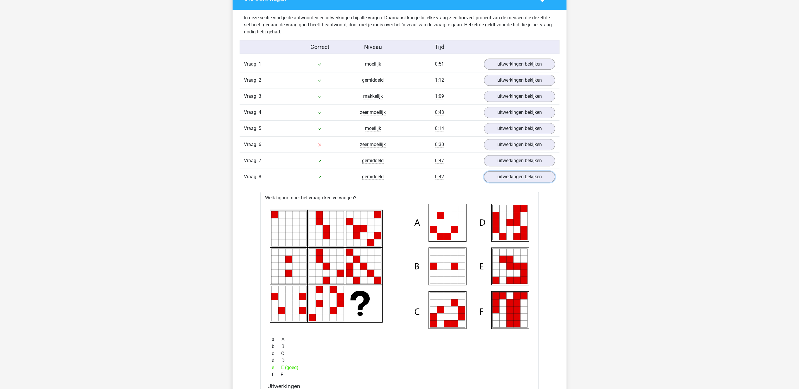
scroll to position [332, 0]
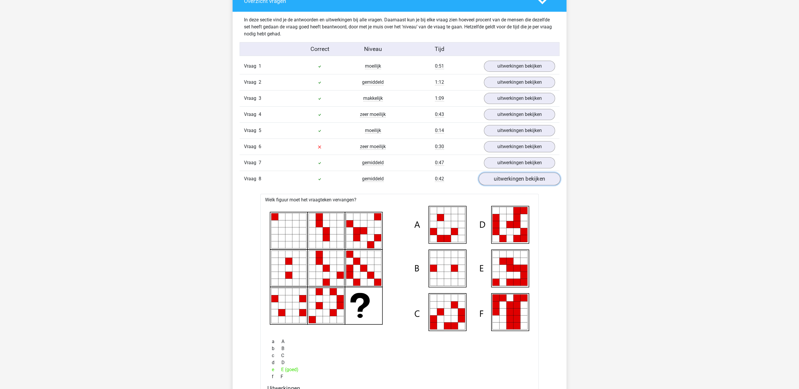
click at [503, 180] on link "uitwerkingen bekijken" at bounding box center [520, 179] width 82 height 13
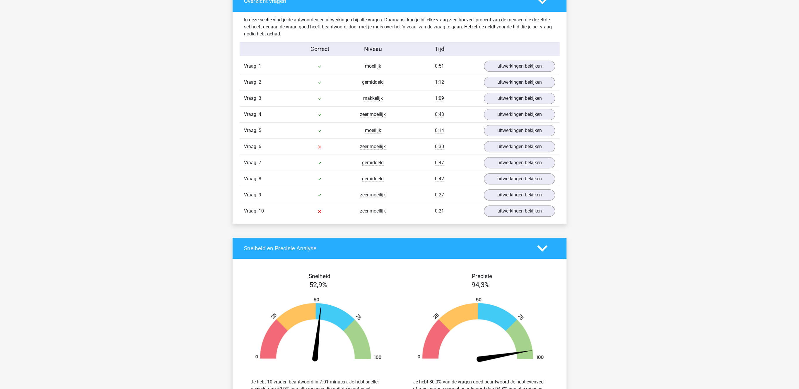
click at [502, 187] on div "Vraag 8 gemiddeld 0:42 uitwerkingen bekijken" at bounding box center [400, 179] width 320 height 16
click at [502, 192] on div "Vraag 9 zeer moeilijk 0:27 uitwerkingen bekijken" at bounding box center [400, 195] width 320 height 16
click at [501, 196] on link "uitwerkingen bekijken" at bounding box center [520, 195] width 82 height 13
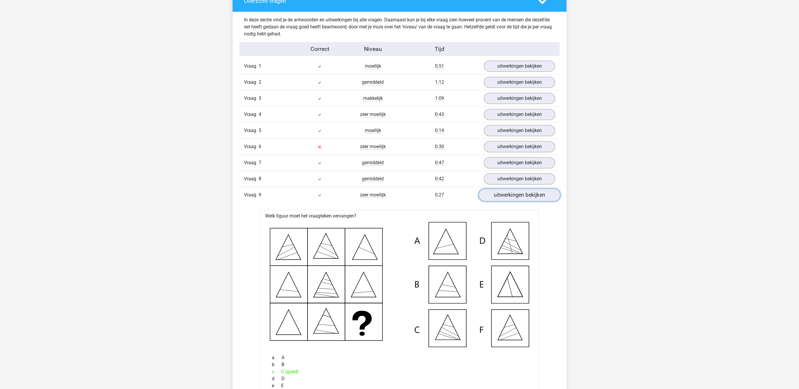
click at [501, 196] on link "uitwerkingen bekijken" at bounding box center [520, 195] width 82 height 13
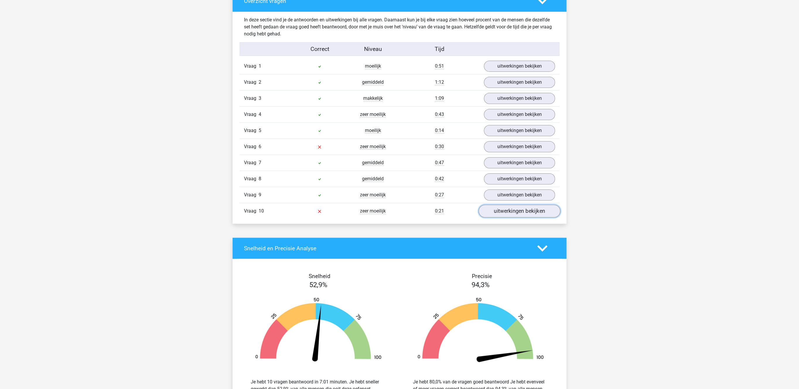
click at [502, 215] on link "uitwerkingen bekijken" at bounding box center [520, 211] width 82 height 13
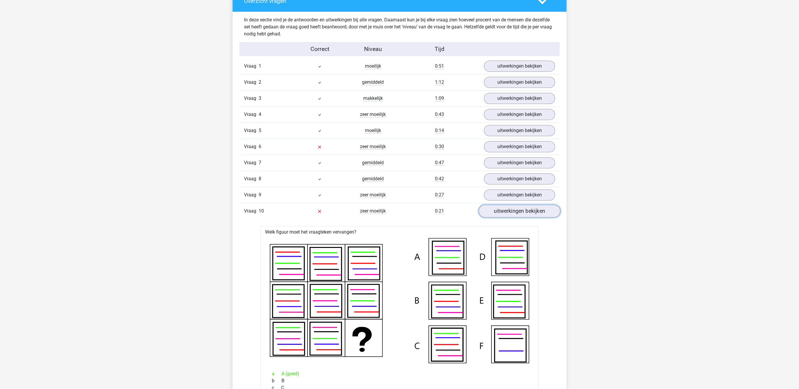
click at [502, 215] on link "uitwerkingen bekijken" at bounding box center [520, 211] width 82 height 13
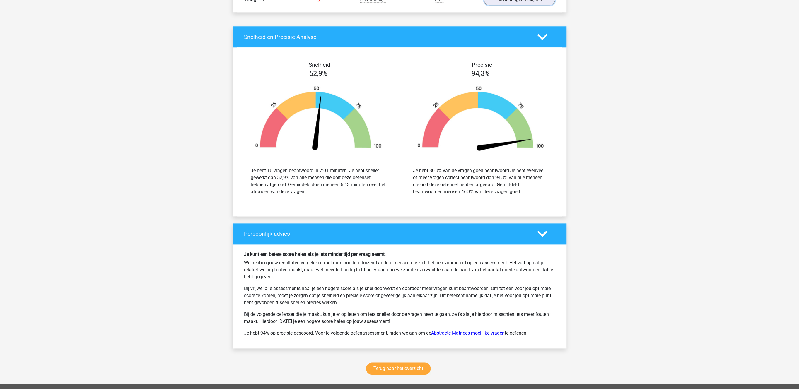
scroll to position [698, 0]
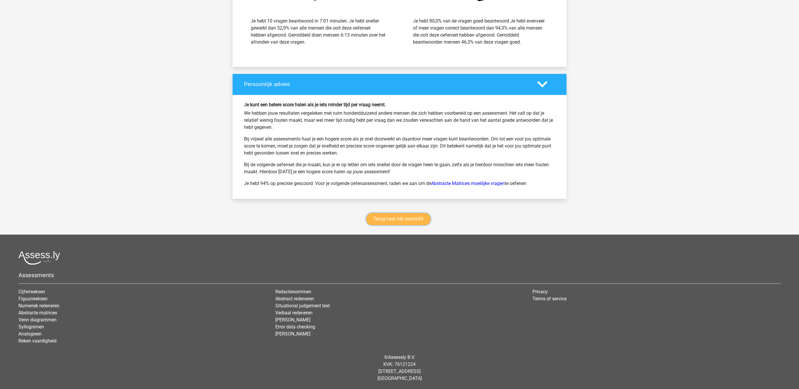
click at [409, 224] on link "Terug naar het overzicht" at bounding box center [398, 219] width 64 height 12
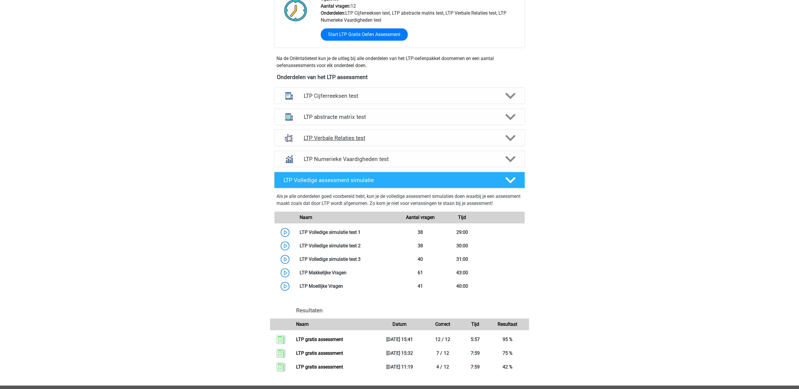
scroll to position [132, 0]
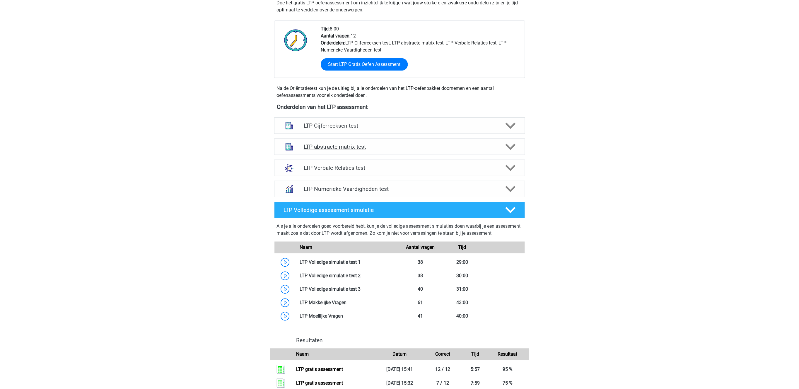
click at [354, 146] on h4 "LTP abstracte matrix test" at bounding box center [399, 146] width 192 height 7
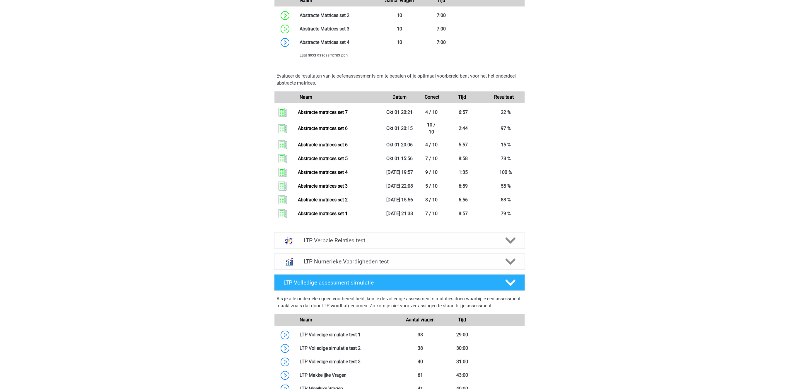
scroll to position [525, 0]
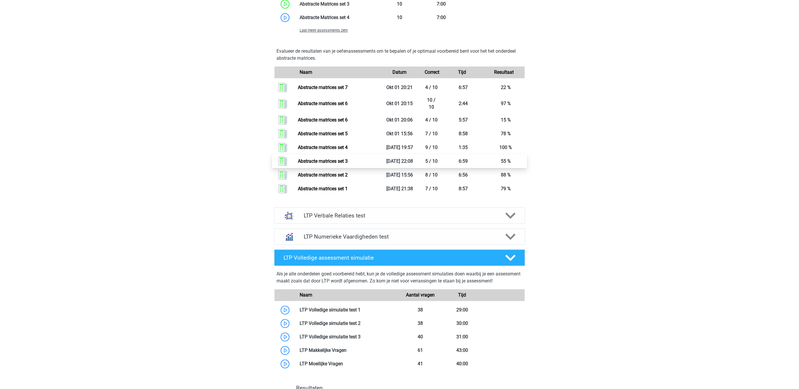
click at [337, 164] on link "Abstracte matrices set 3" at bounding box center [323, 161] width 50 height 6
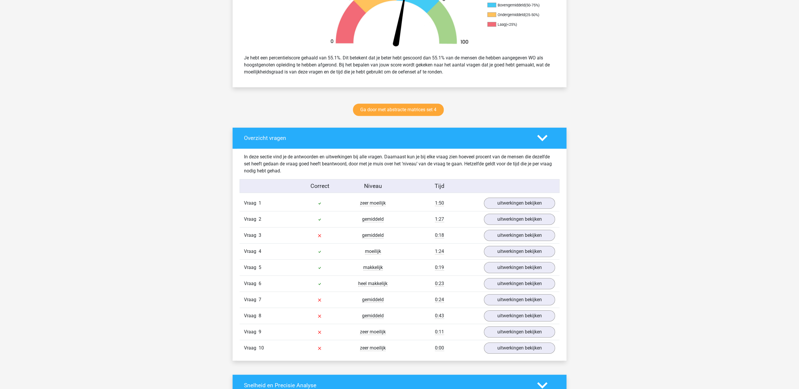
scroll to position [211, 0]
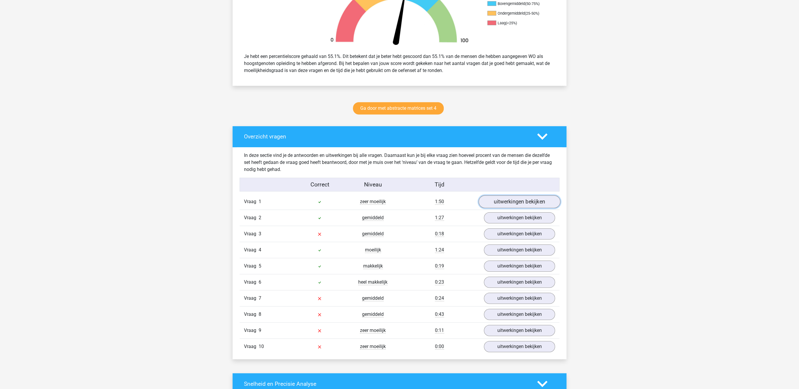
click at [498, 204] on link "uitwerkingen bekijken" at bounding box center [520, 202] width 82 height 13
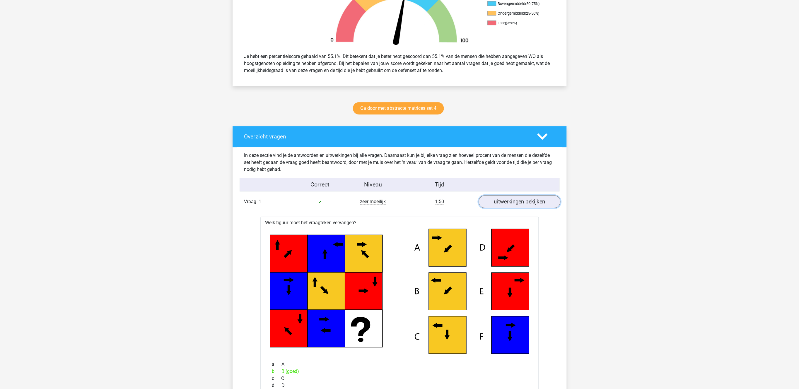
click at [498, 204] on link "uitwerkingen bekijken" at bounding box center [520, 202] width 82 height 13
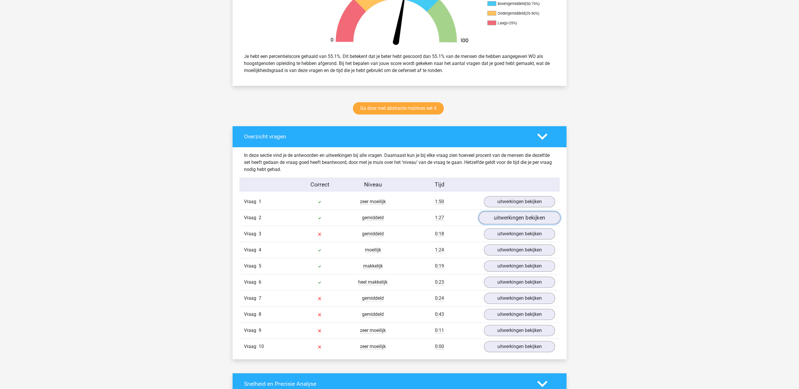
click at [498, 220] on link "uitwerkingen bekijken" at bounding box center [520, 218] width 82 height 13
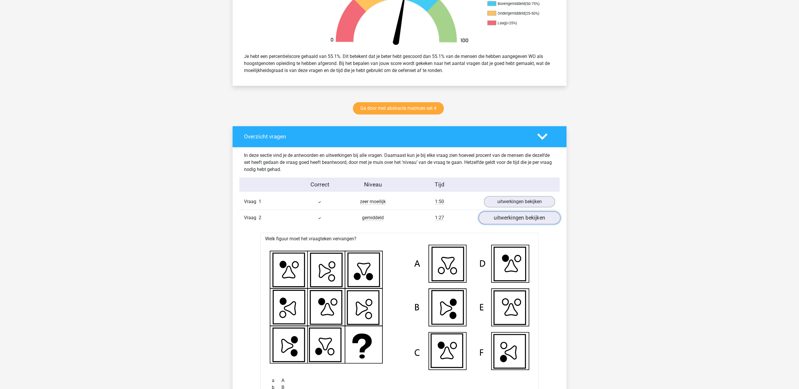
click at [498, 220] on link "uitwerkingen bekijken" at bounding box center [520, 218] width 82 height 13
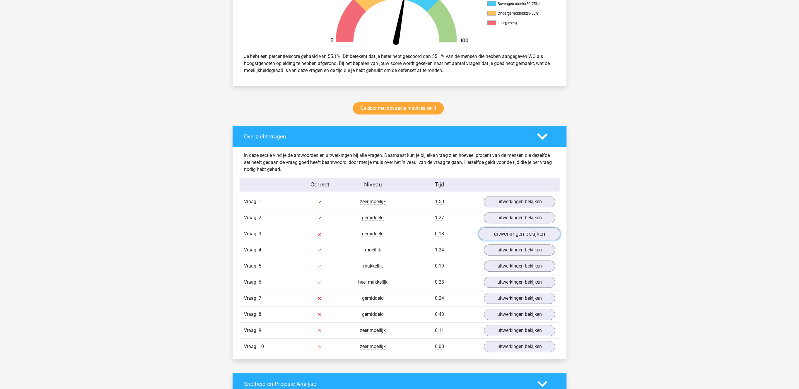
click at [504, 236] on link "uitwerkingen bekijken" at bounding box center [520, 234] width 82 height 13
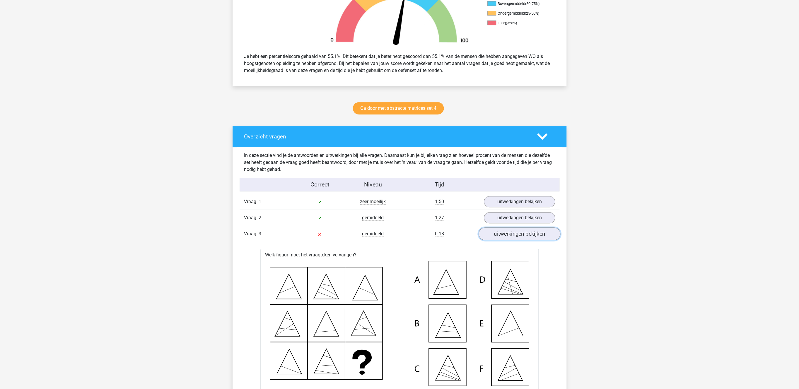
click at [504, 236] on link "uitwerkingen bekijken" at bounding box center [520, 234] width 82 height 13
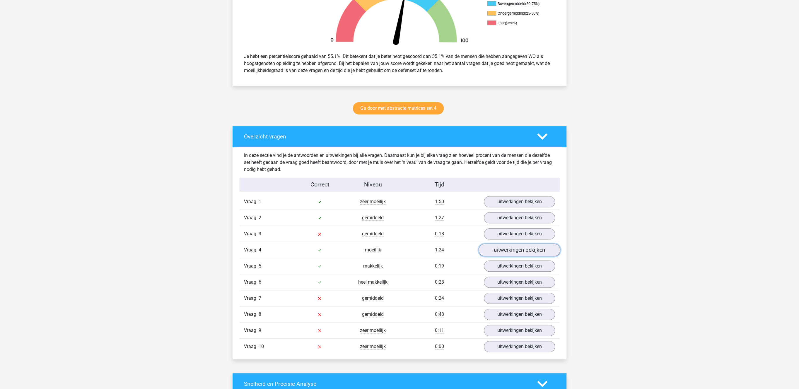
click at [503, 256] on link "uitwerkingen bekijken" at bounding box center [520, 250] width 82 height 13
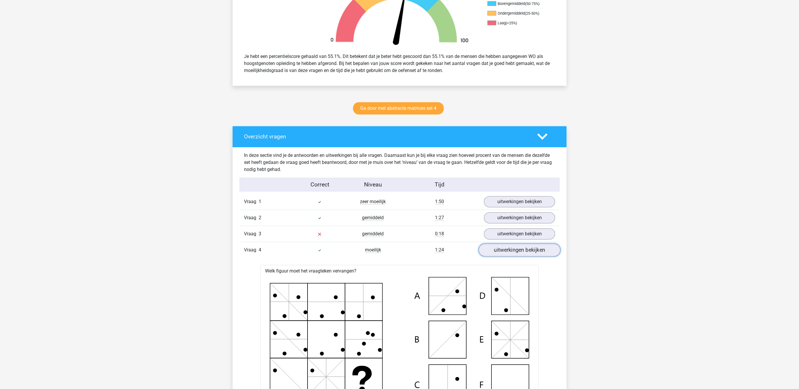
click at [503, 256] on link "uitwerkingen bekijken" at bounding box center [520, 250] width 82 height 13
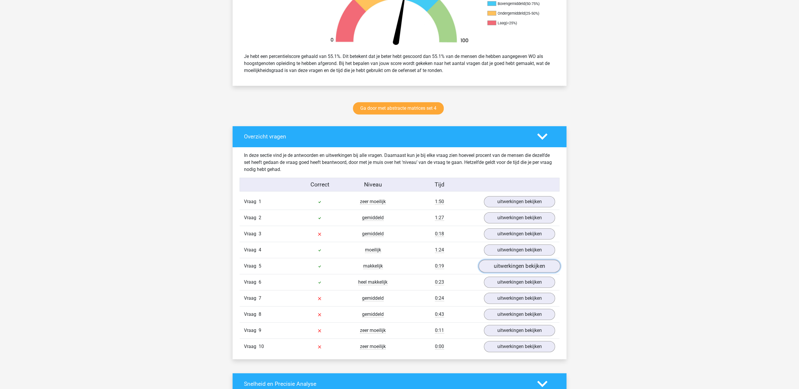
click at [500, 268] on link "uitwerkingen bekijken" at bounding box center [520, 266] width 82 height 13
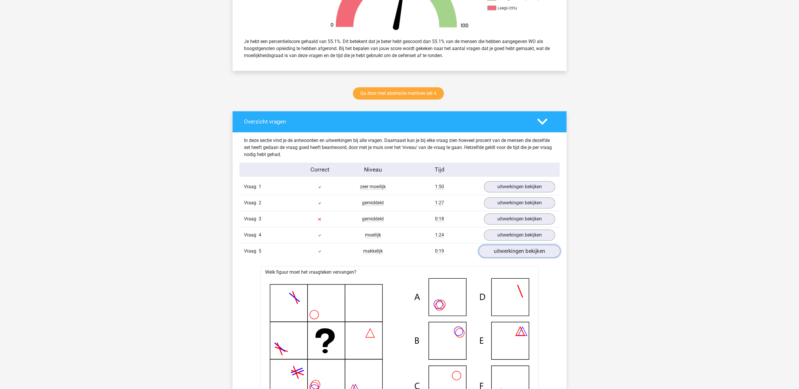
scroll to position [242, 0]
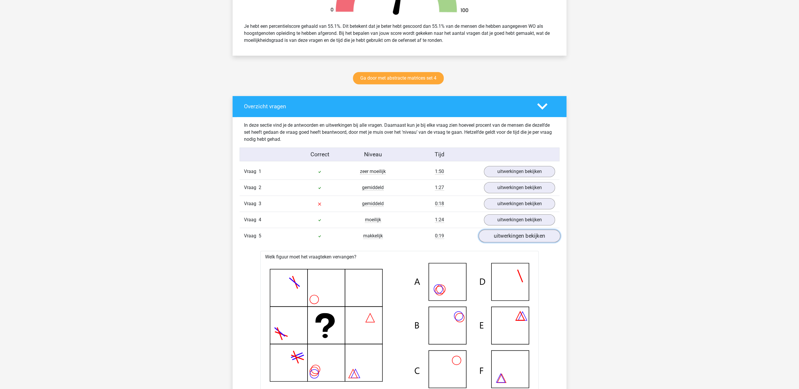
click at [486, 240] on link "uitwerkingen bekijken" at bounding box center [520, 236] width 82 height 13
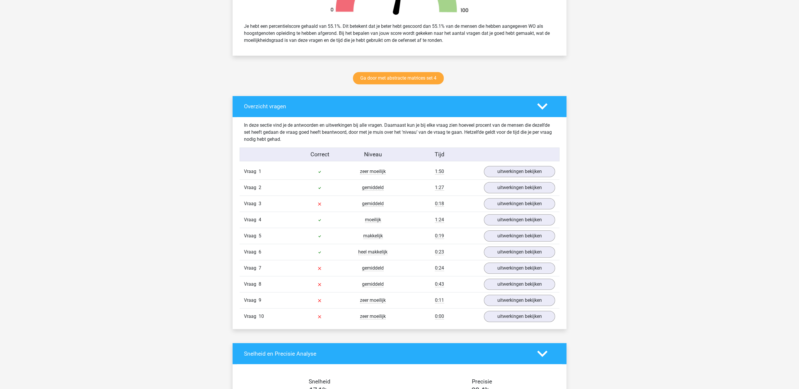
click at [511, 260] on div "Vraag 6 heel makkelijk 0:23 uitwerkingen bekijken" at bounding box center [400, 252] width 320 height 16
click at [523, 253] on link "uitwerkingen bekijken" at bounding box center [520, 252] width 82 height 13
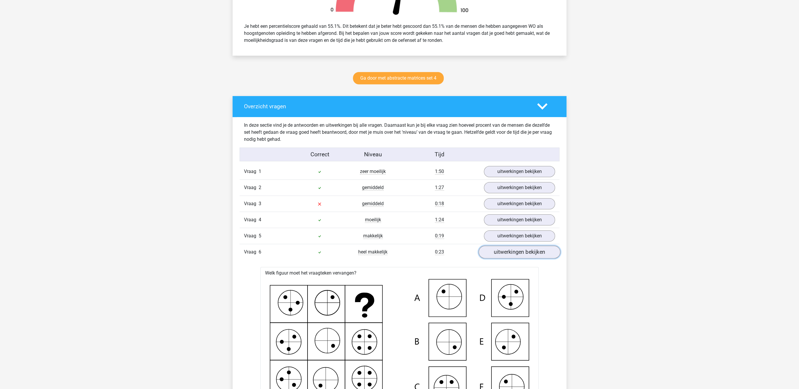
click at [523, 253] on link "uitwerkingen bekijken" at bounding box center [520, 252] width 82 height 13
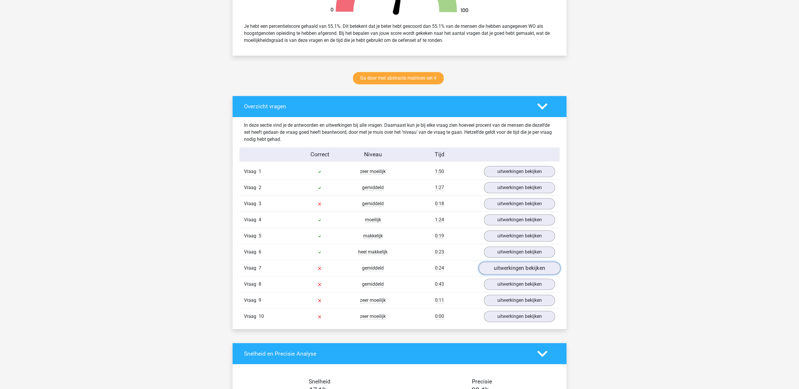
click at [516, 269] on link "uitwerkingen bekijken" at bounding box center [520, 268] width 82 height 13
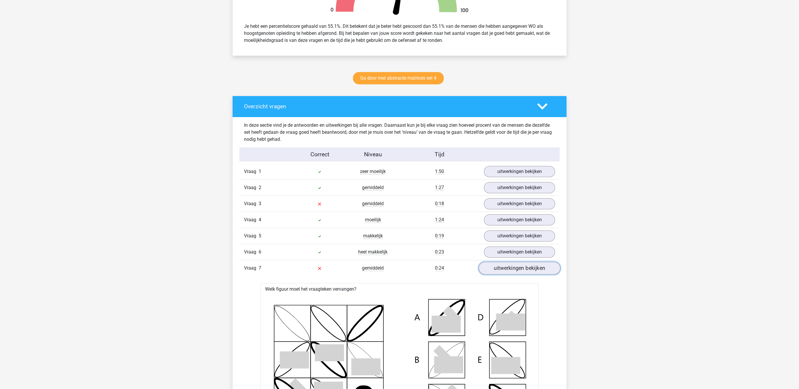
click at [516, 269] on link "uitwerkingen bekijken" at bounding box center [520, 268] width 82 height 13
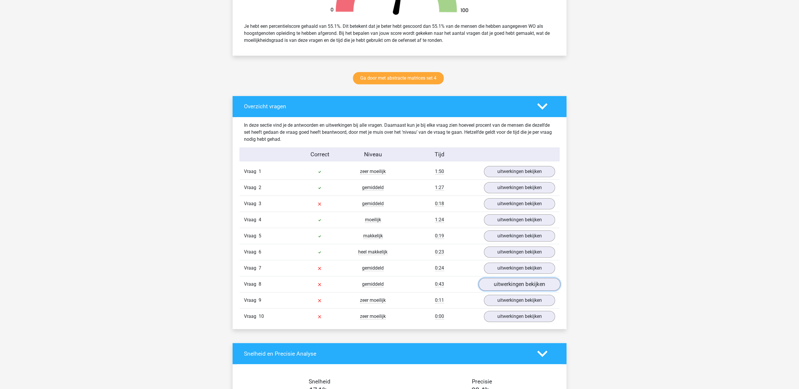
click at [507, 291] on link "uitwerkingen bekijken" at bounding box center [520, 284] width 82 height 13
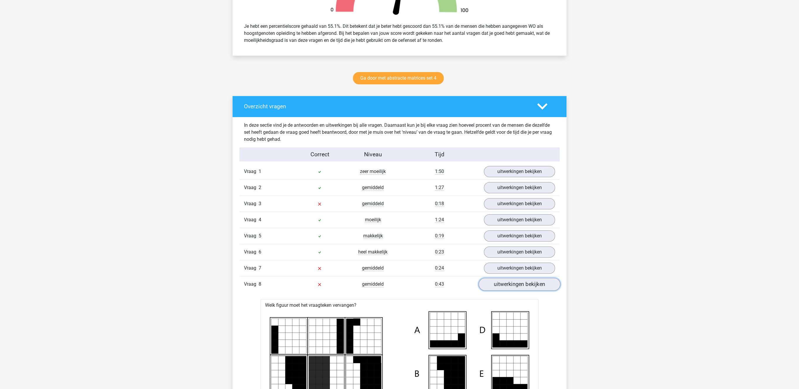
click at [507, 291] on link "uitwerkingen bekijken" at bounding box center [520, 284] width 82 height 13
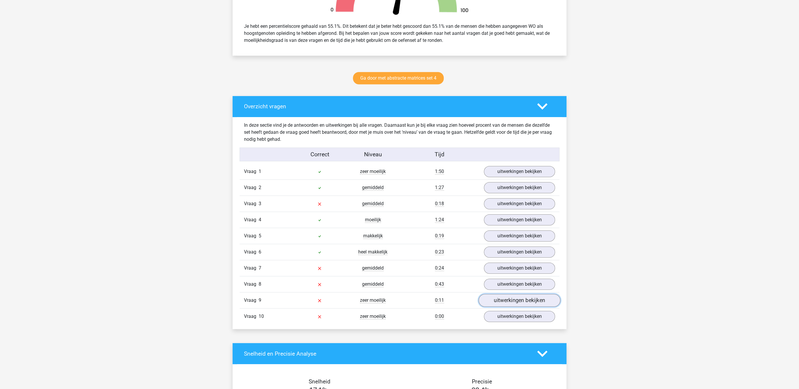
click at [508, 305] on link "uitwerkingen bekijken" at bounding box center [520, 300] width 82 height 13
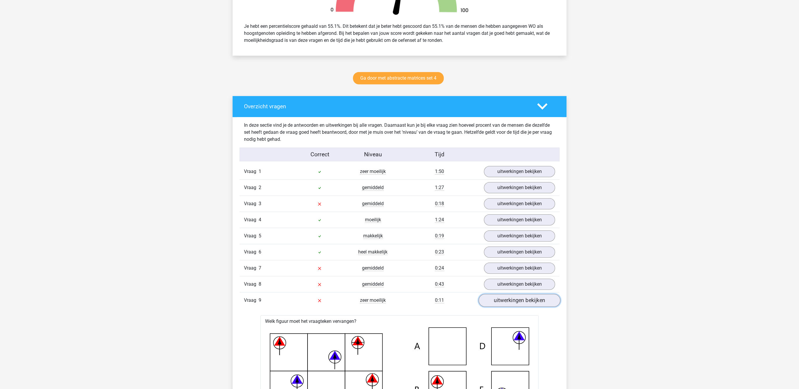
click at [508, 305] on link "uitwerkingen bekijken" at bounding box center [520, 300] width 82 height 13
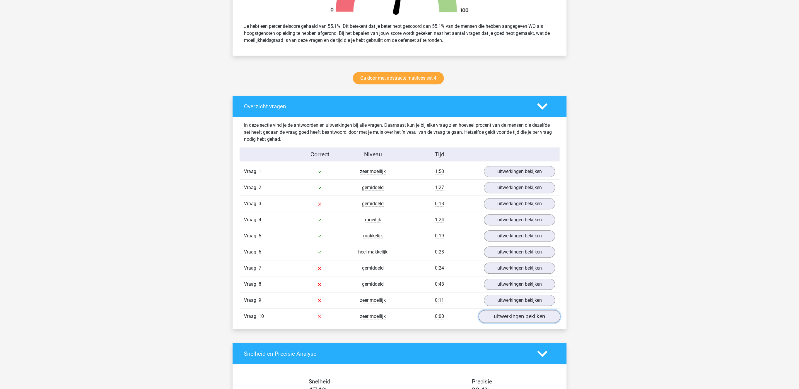
click at [505, 317] on link "uitwerkingen bekijken" at bounding box center [520, 316] width 82 height 13
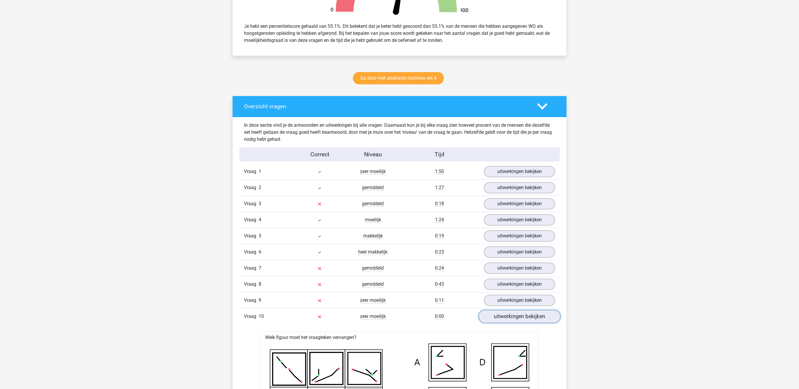
click at [505, 317] on link "uitwerkingen bekijken" at bounding box center [520, 316] width 82 height 13
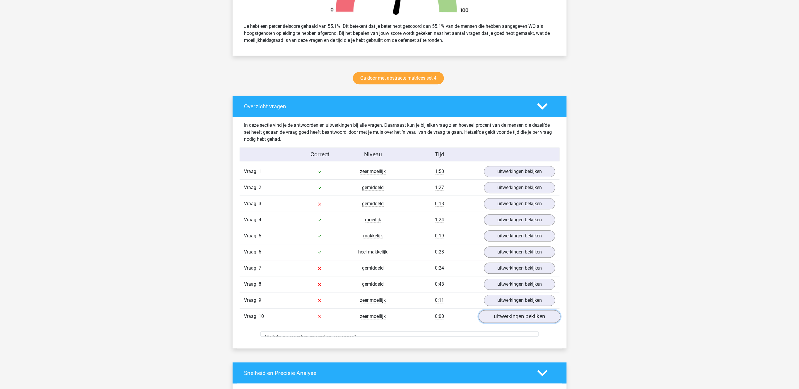
click at [505, 317] on link "uitwerkingen bekijken" at bounding box center [520, 316] width 82 height 13
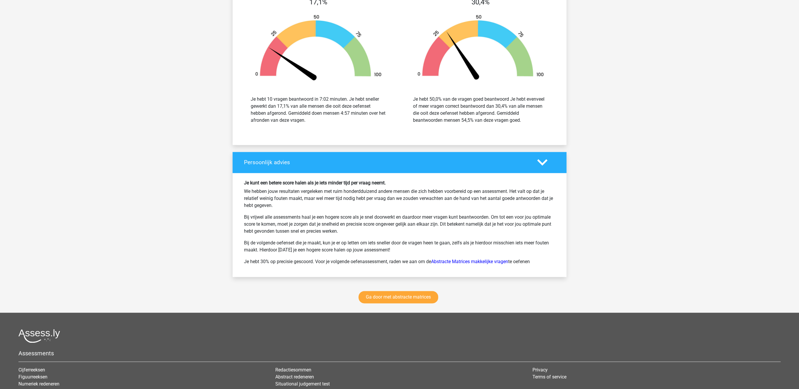
scroll to position [635, 0]
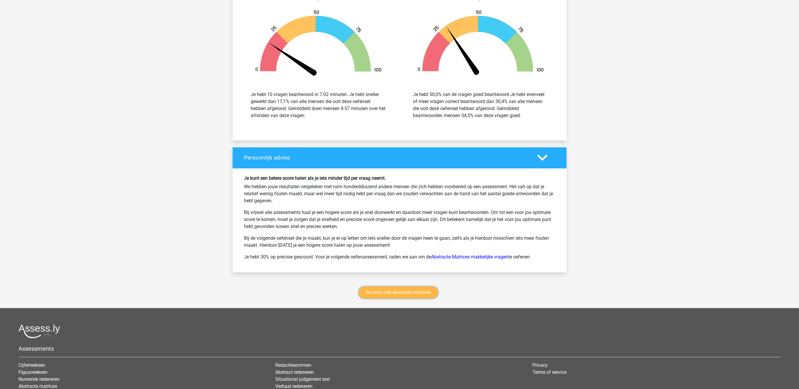
click at [416, 299] on link "Ga door met abstracte matrices" at bounding box center [398, 292] width 80 height 12
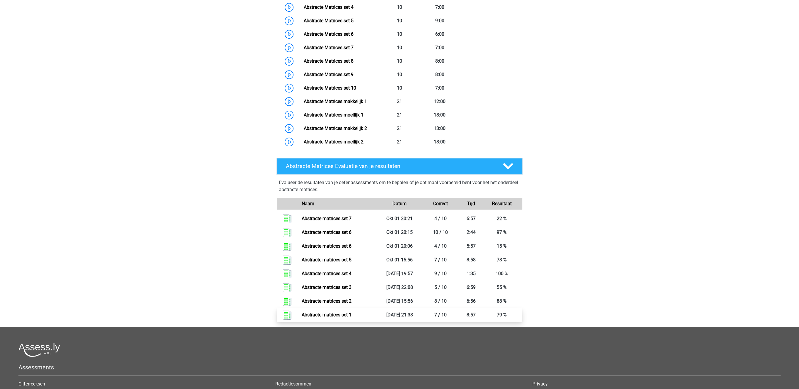
scroll to position [383, 0]
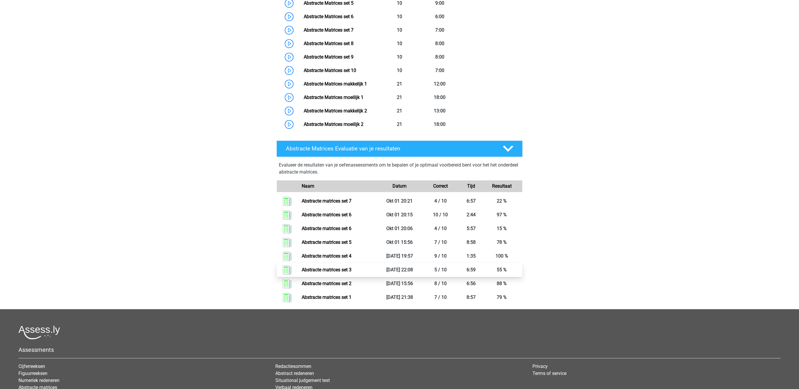
click at [332, 268] on link "Abstracte matrices set 3" at bounding box center [327, 270] width 50 height 6
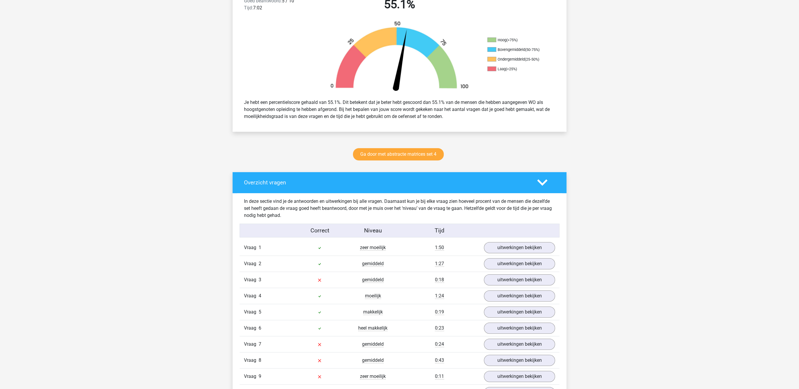
scroll to position [242, 0]
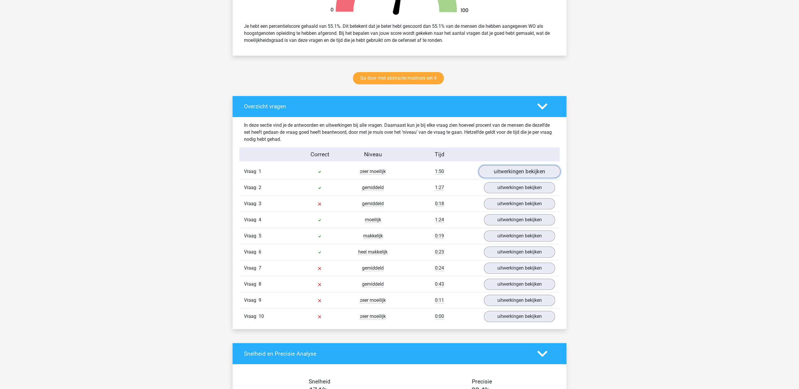
click at [526, 170] on link "uitwerkingen bekijken" at bounding box center [520, 171] width 82 height 13
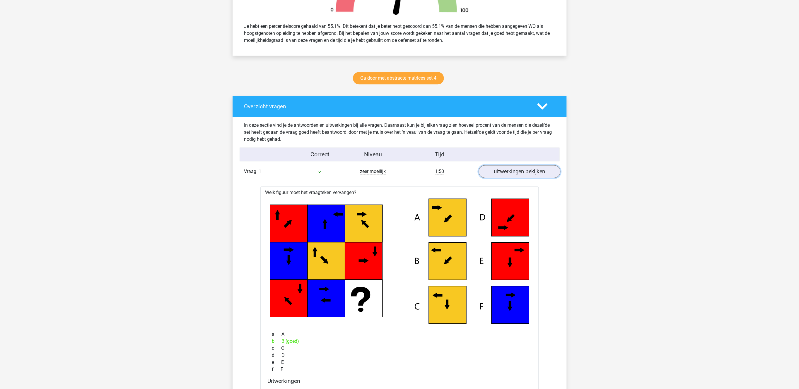
click at [526, 170] on link "uitwerkingen bekijken" at bounding box center [520, 171] width 82 height 13
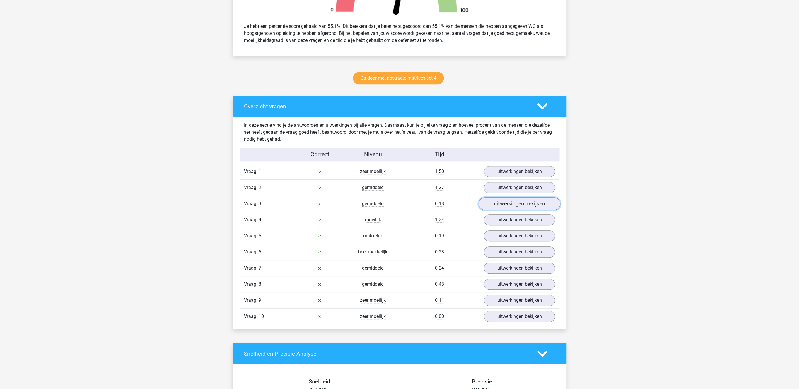
click at [514, 205] on link "uitwerkingen bekijken" at bounding box center [520, 204] width 82 height 13
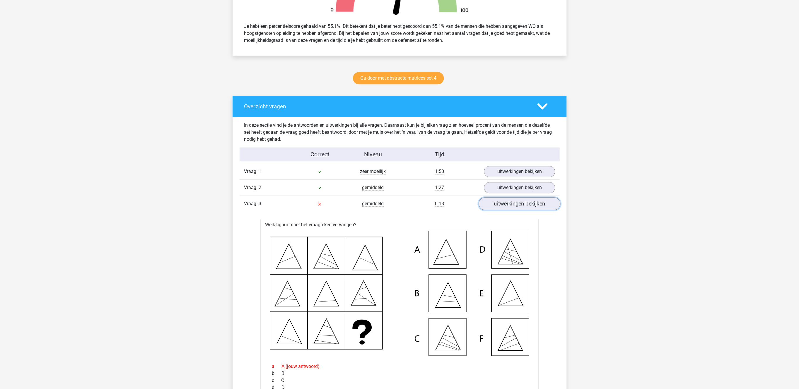
click at [514, 205] on link "uitwerkingen bekijken" at bounding box center [520, 204] width 82 height 13
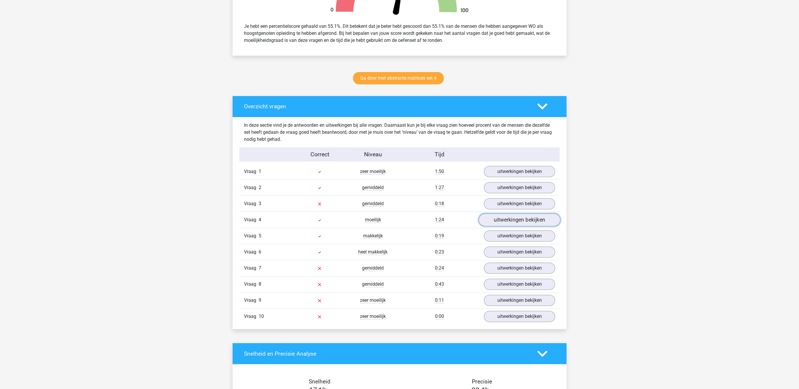
click at [514, 219] on link "uitwerkingen bekijken" at bounding box center [520, 220] width 82 height 13
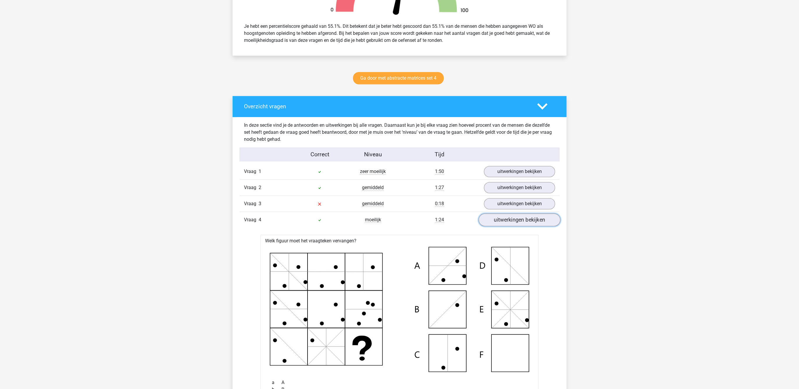
click at [514, 219] on link "uitwerkingen bekijken" at bounding box center [520, 220] width 82 height 13
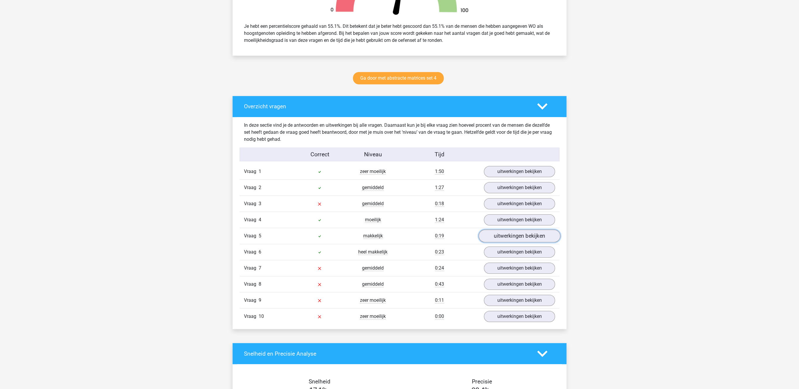
click at [505, 239] on link "uitwerkingen bekijken" at bounding box center [520, 236] width 82 height 13
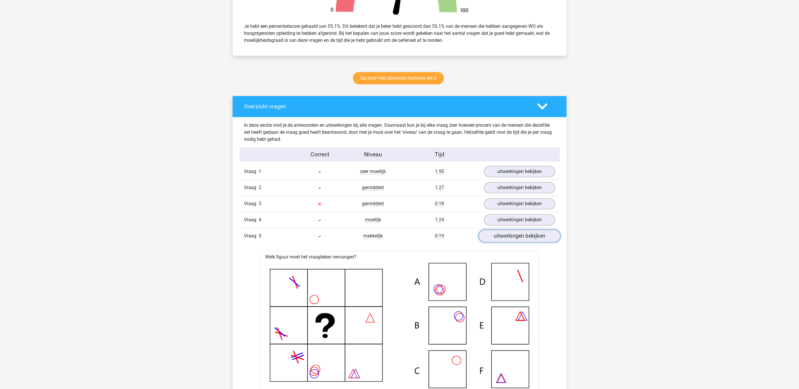
click at [527, 241] on link "uitwerkingen bekijken" at bounding box center [520, 236] width 82 height 13
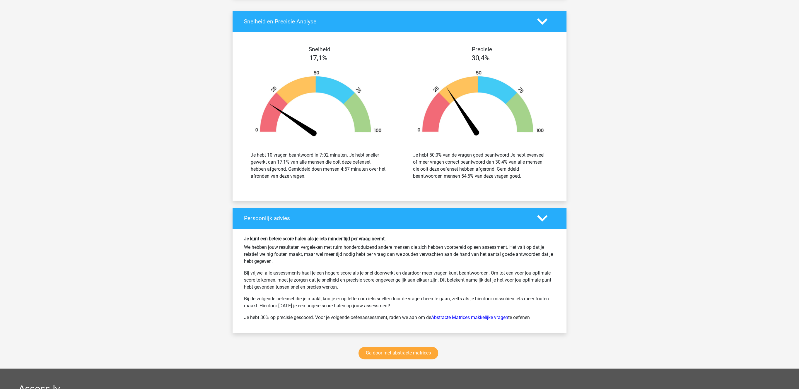
scroll to position [712, 0]
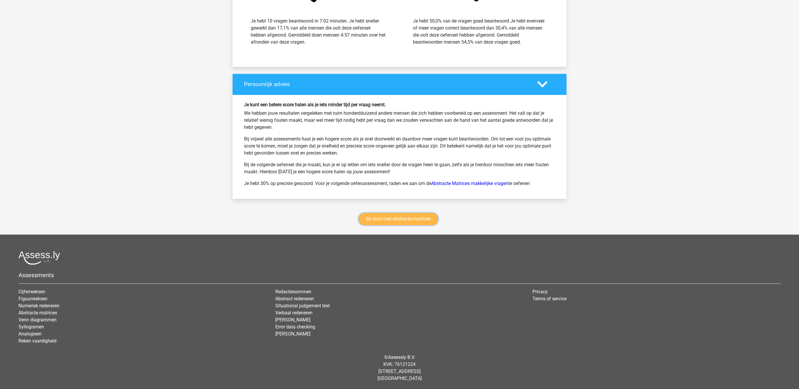
click at [398, 221] on link "Ga door met abstracte matrices" at bounding box center [398, 219] width 80 height 12
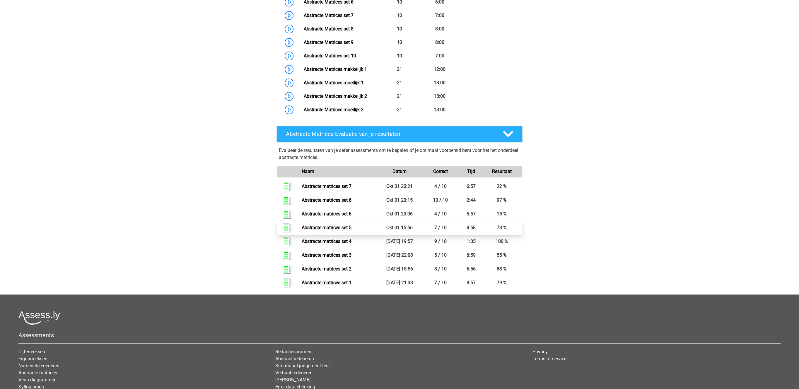
scroll to position [413, 0]
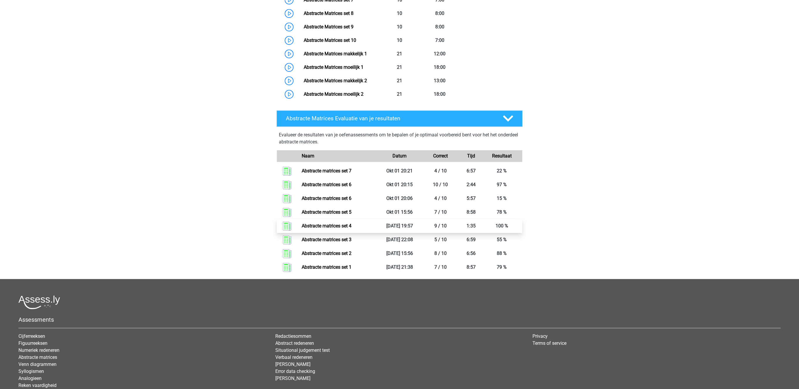
click at [326, 224] on link "Abstracte matrices set 4" at bounding box center [327, 226] width 50 height 6
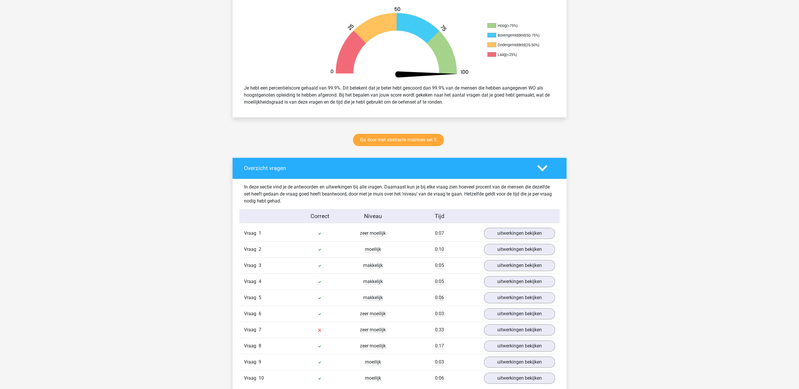
scroll to position [181, 0]
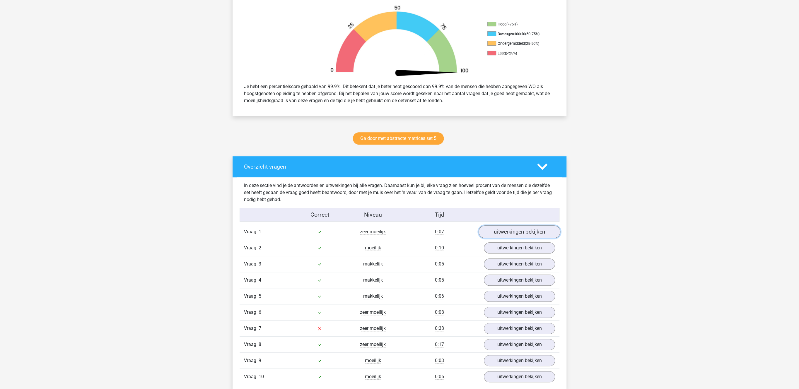
click at [521, 231] on link "uitwerkingen bekijken" at bounding box center [520, 232] width 82 height 13
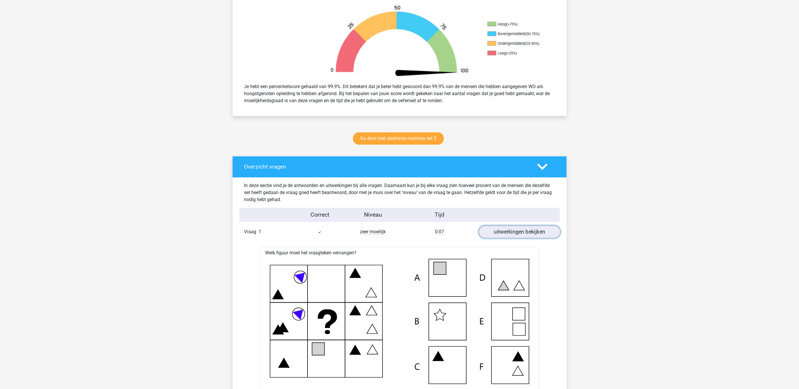
click at [521, 231] on link "uitwerkingen bekijken" at bounding box center [520, 232] width 82 height 13
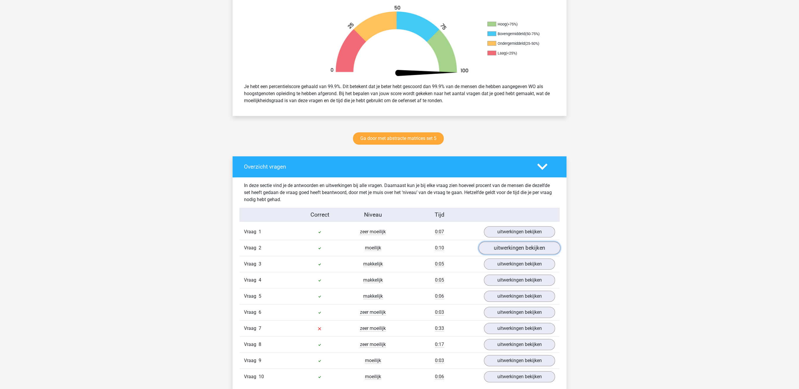
click at [513, 255] on link "uitwerkingen bekijken" at bounding box center [520, 248] width 82 height 13
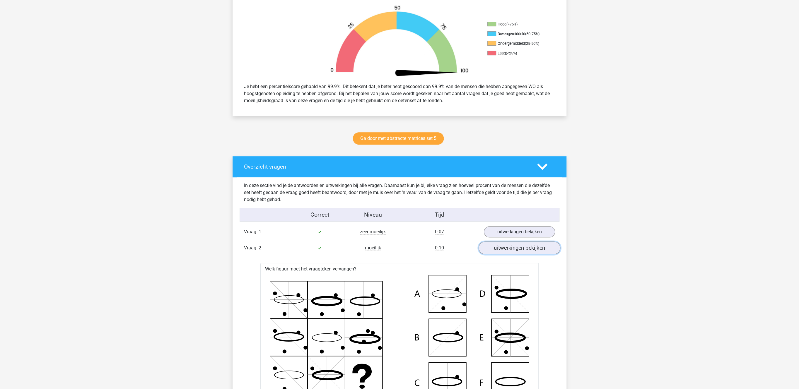
click at [513, 255] on link "uitwerkingen bekijken" at bounding box center [520, 248] width 82 height 13
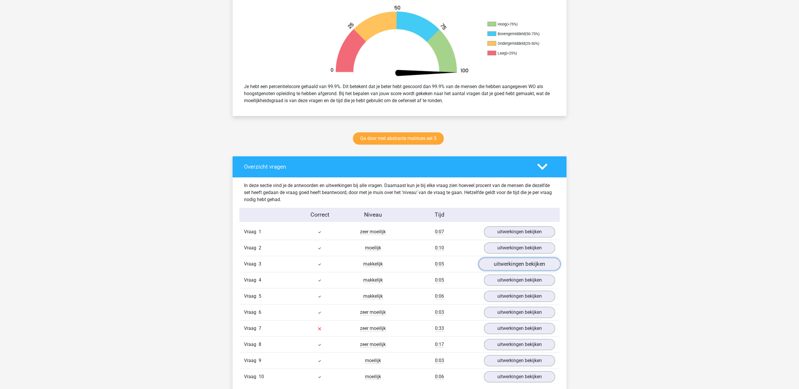
click at [508, 266] on link "uitwerkingen bekijken" at bounding box center [520, 264] width 82 height 13
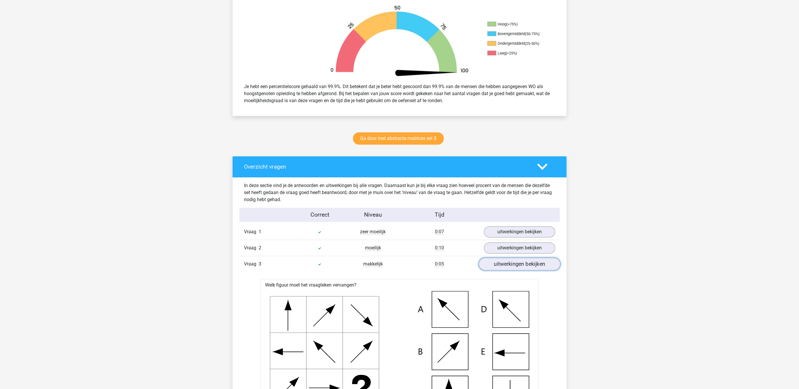
click at [508, 266] on link "uitwerkingen bekijken" at bounding box center [520, 264] width 82 height 13
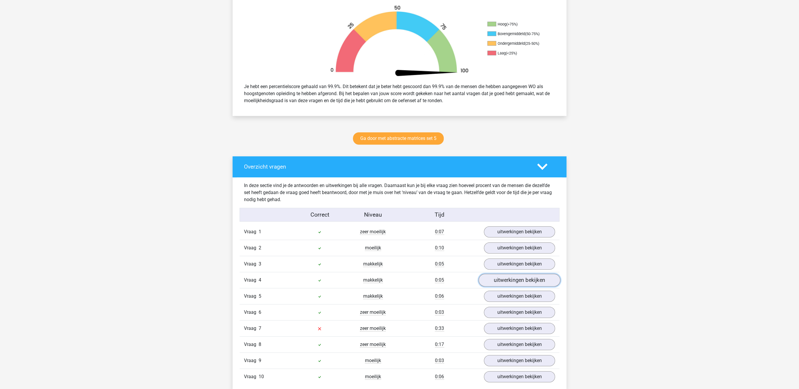
click at [507, 284] on link "uitwerkingen bekijken" at bounding box center [520, 280] width 82 height 13
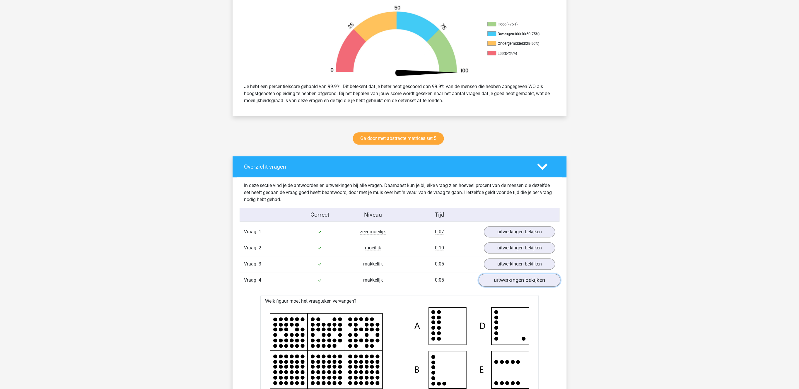
click at [507, 284] on link "uitwerkingen bekijken" at bounding box center [520, 280] width 82 height 13
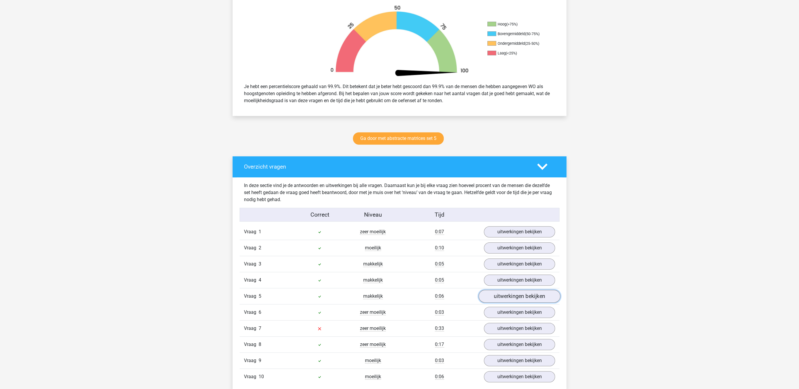
click at [506, 295] on link "uitwerkingen bekijken" at bounding box center [520, 296] width 82 height 13
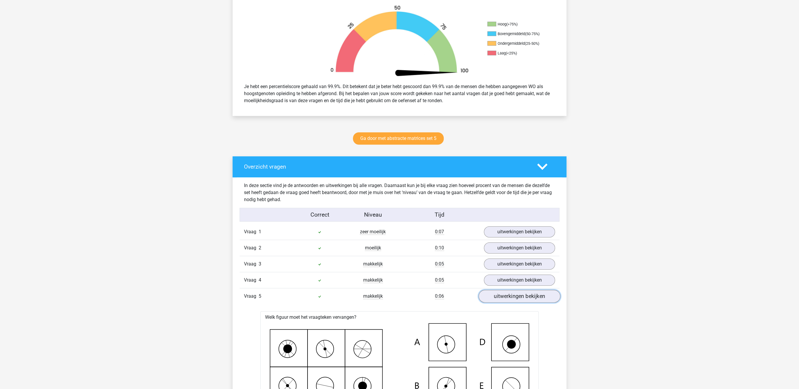
click at [506, 295] on link "uitwerkingen bekijken" at bounding box center [520, 296] width 82 height 13
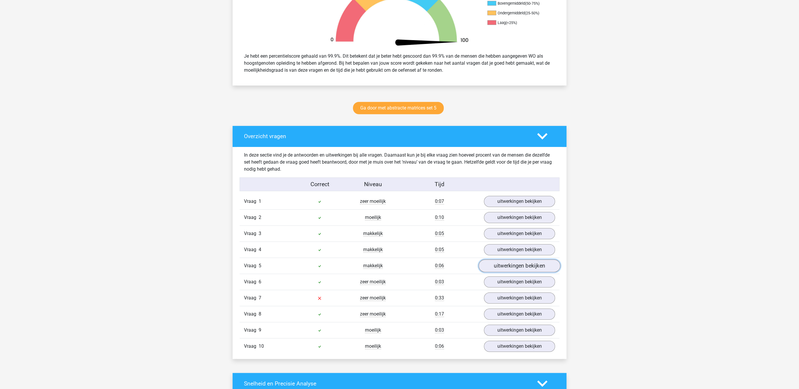
scroll to position [242, 0]
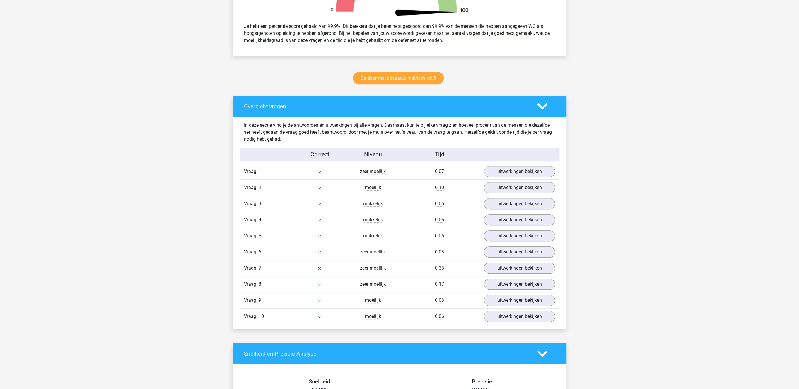
click at [522, 244] on div "Vraag 5 makkelijk 0:06 uitwerkingen bekijken" at bounding box center [400, 236] width 320 height 16
click at [518, 254] on link "uitwerkingen bekijken" at bounding box center [520, 252] width 82 height 13
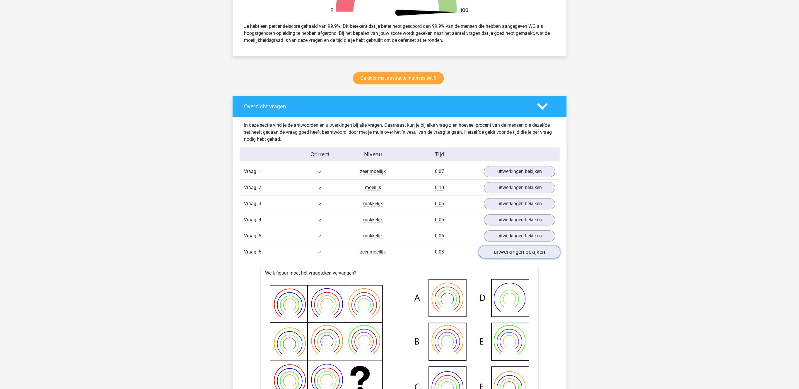
click at [518, 254] on link "uitwerkingen bekijken" at bounding box center [520, 252] width 82 height 13
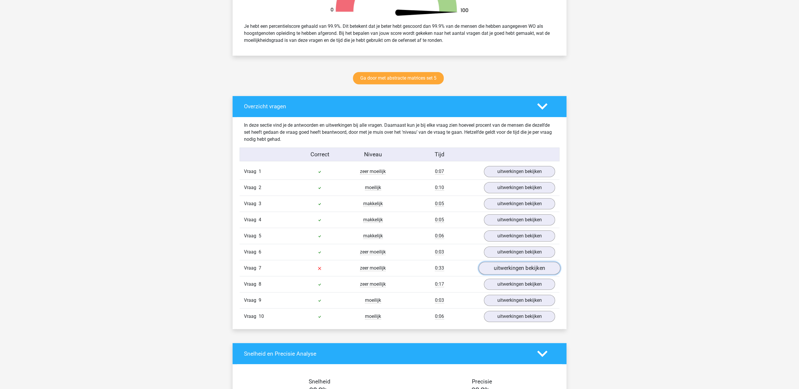
click at [513, 271] on link "uitwerkingen bekijken" at bounding box center [520, 268] width 82 height 13
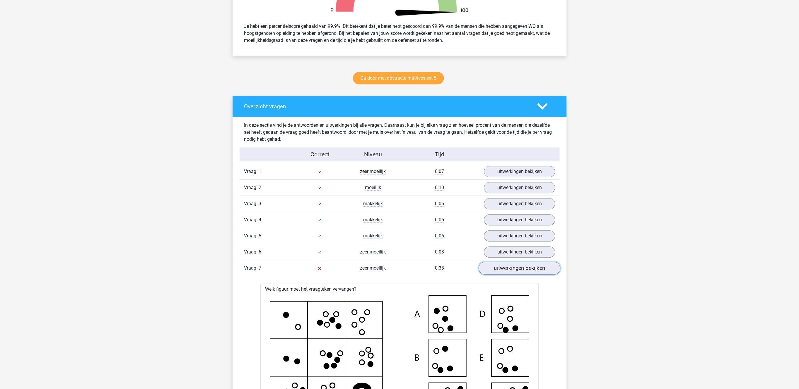
click at [513, 271] on link "uitwerkingen bekijken" at bounding box center [520, 268] width 82 height 13
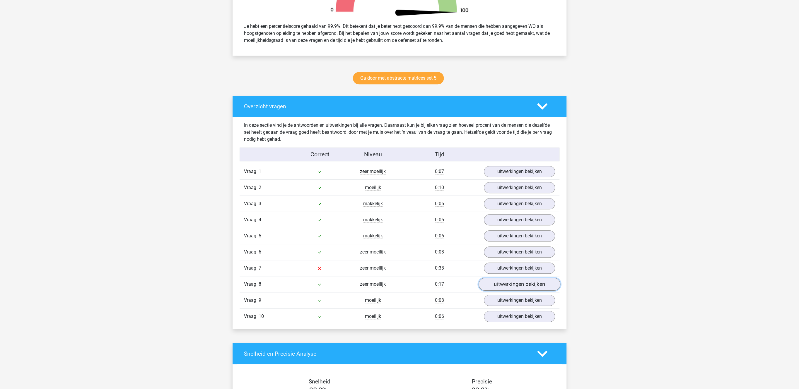
click at [512, 284] on link "uitwerkingen bekijken" at bounding box center [520, 284] width 82 height 13
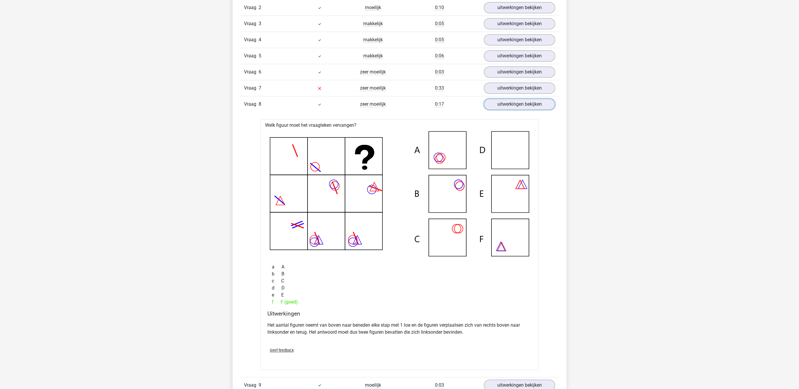
scroll to position [423, 0]
click at [526, 108] on link "uitwerkingen bekijken" at bounding box center [520, 103] width 82 height 13
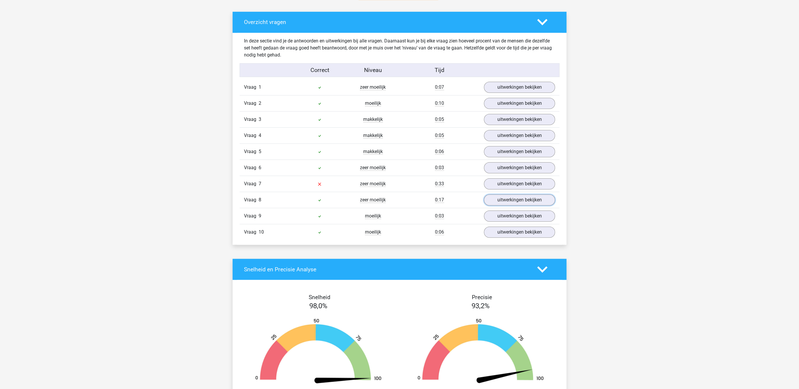
scroll to position [302, 0]
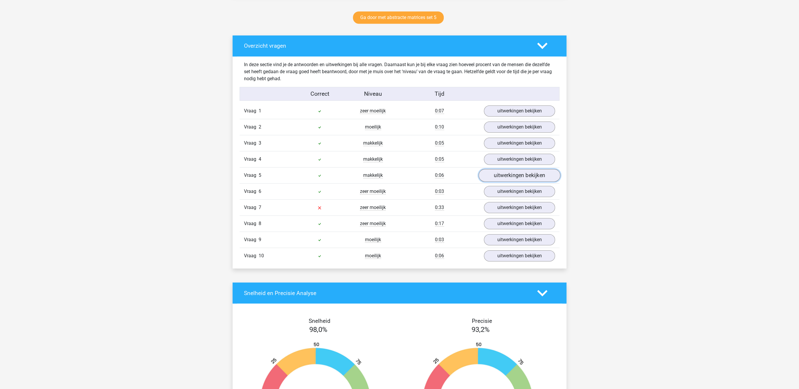
click at [517, 177] on link "uitwerkingen bekijken" at bounding box center [520, 175] width 82 height 13
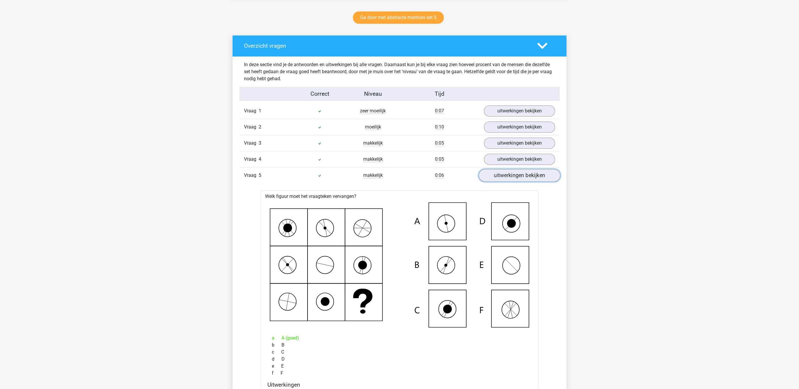
click at [517, 177] on link "uitwerkingen bekijken" at bounding box center [520, 175] width 82 height 13
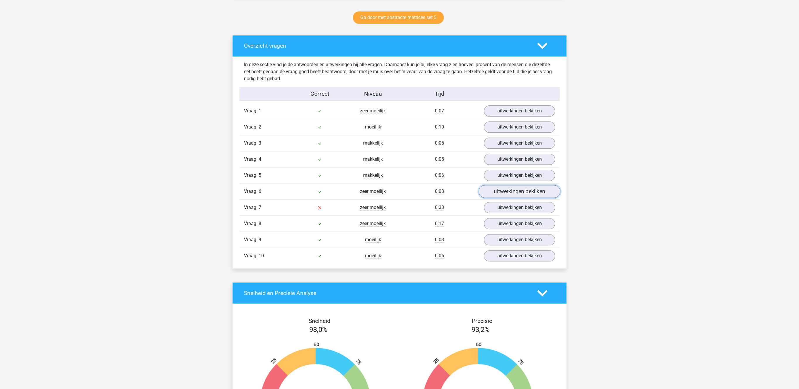
click at [516, 193] on link "uitwerkingen bekijken" at bounding box center [520, 191] width 82 height 13
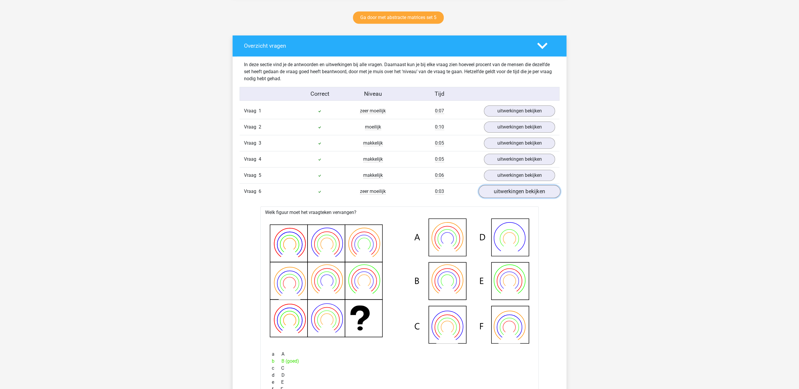
click at [516, 193] on link "uitwerkingen bekijken" at bounding box center [520, 191] width 82 height 13
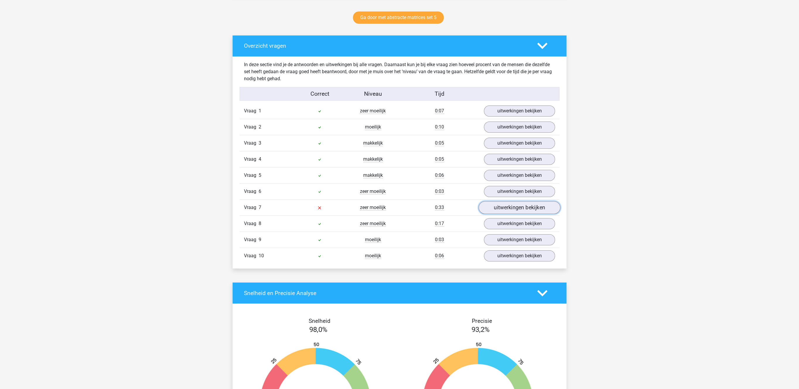
click at [507, 213] on link "uitwerkingen bekijken" at bounding box center [520, 207] width 82 height 13
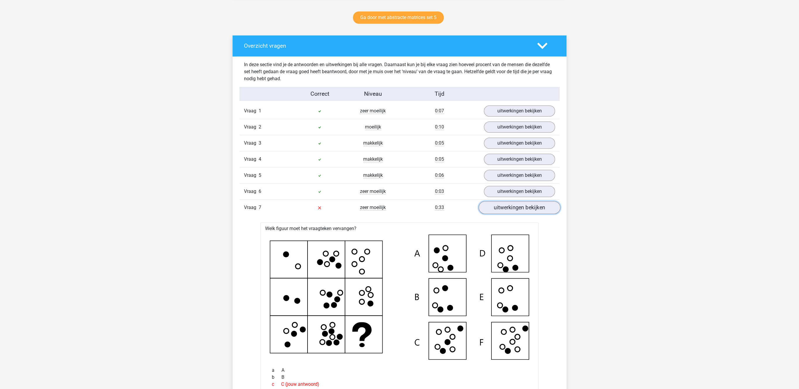
click at [507, 213] on link "uitwerkingen bekijken" at bounding box center [520, 207] width 82 height 13
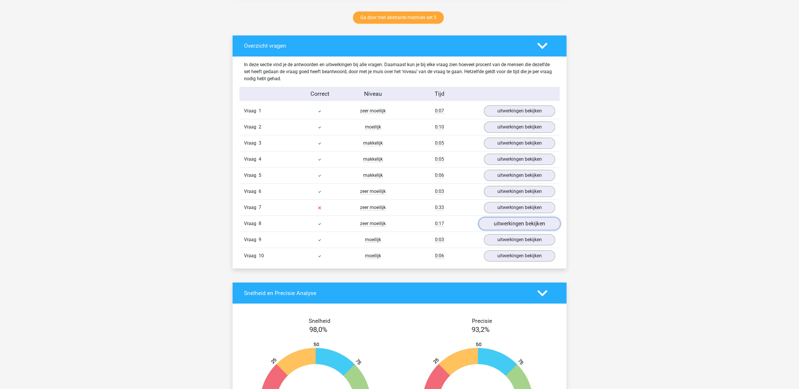
click at [503, 229] on link "uitwerkingen bekijken" at bounding box center [520, 224] width 82 height 13
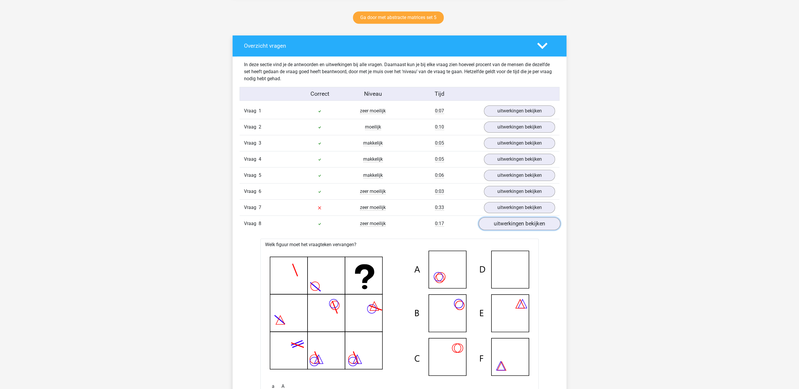
click at [503, 229] on link "uitwerkingen bekijken" at bounding box center [520, 224] width 82 height 13
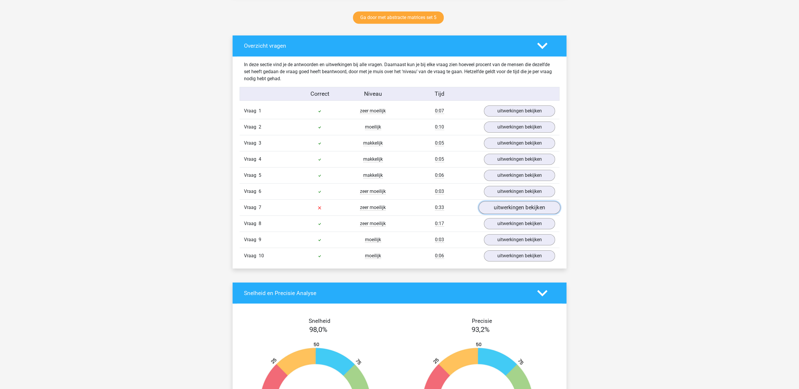
click at [508, 211] on link "uitwerkingen bekijken" at bounding box center [520, 207] width 82 height 13
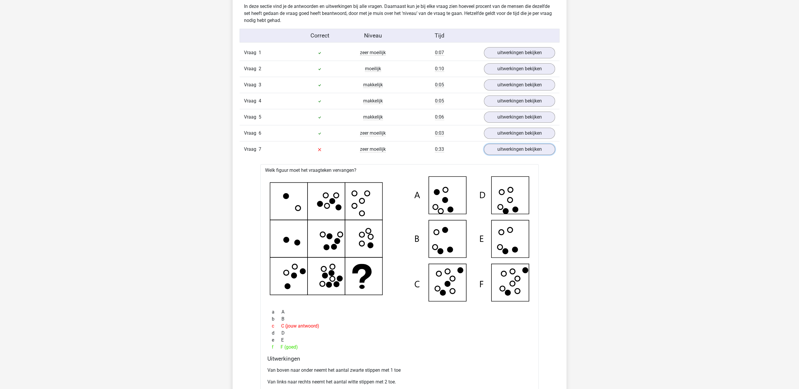
scroll to position [393, 0]
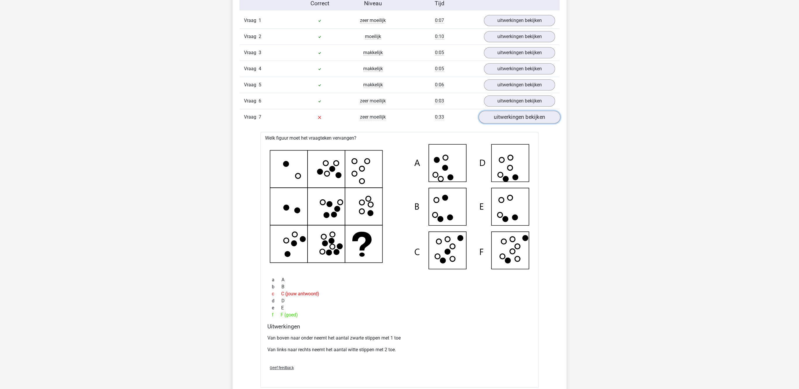
click at [515, 120] on link "uitwerkingen bekijken" at bounding box center [520, 117] width 82 height 13
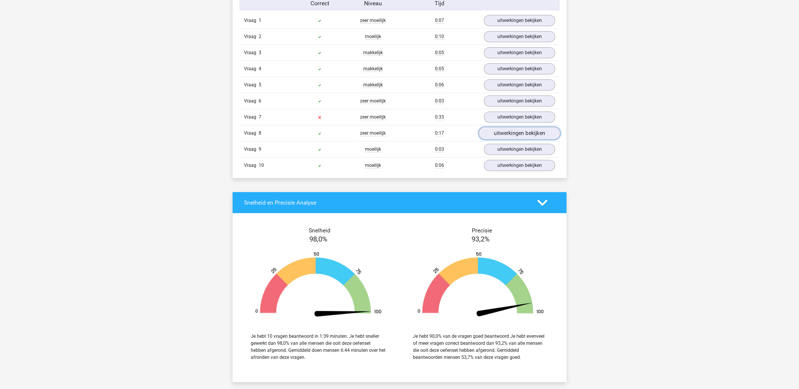
click at [509, 132] on link "uitwerkingen bekijken" at bounding box center [520, 133] width 82 height 13
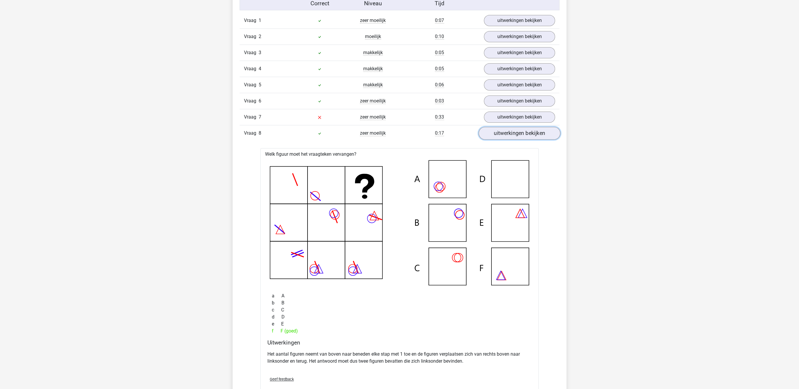
click at [509, 132] on link "uitwerkingen bekijken" at bounding box center [520, 133] width 82 height 13
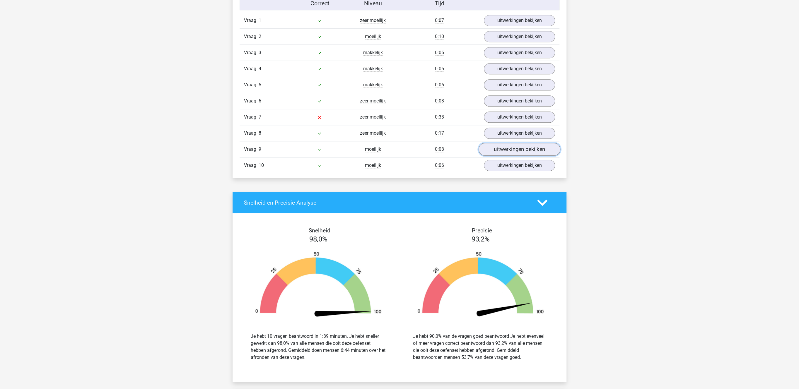
click at [505, 152] on link "uitwerkingen bekijken" at bounding box center [520, 149] width 82 height 13
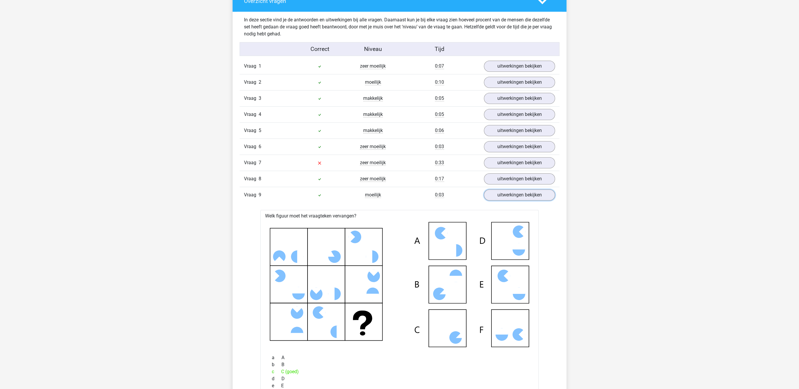
scroll to position [363, 0]
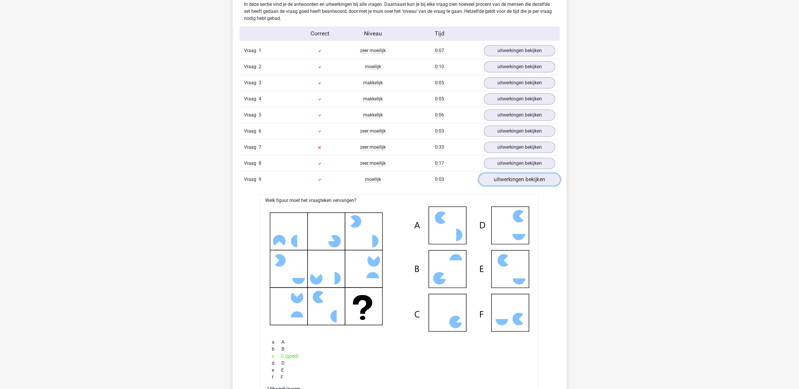
click at [493, 182] on link "uitwerkingen bekijken" at bounding box center [520, 179] width 82 height 13
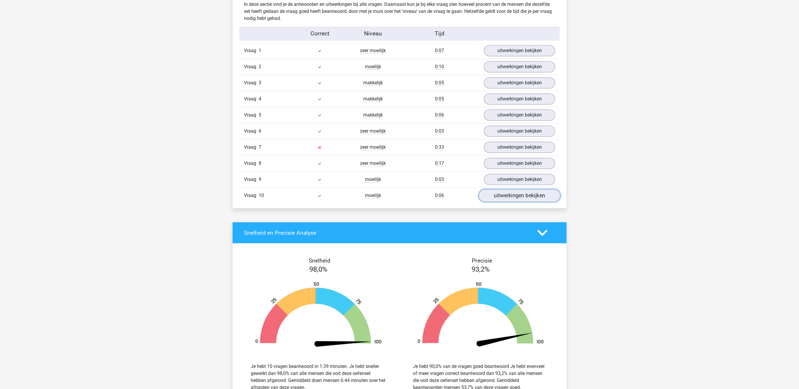
click at [509, 201] on link "uitwerkingen bekijken" at bounding box center [520, 195] width 82 height 13
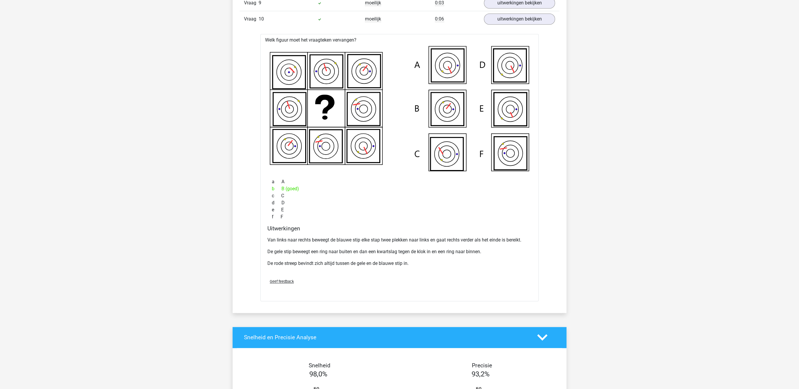
scroll to position [544, 0]
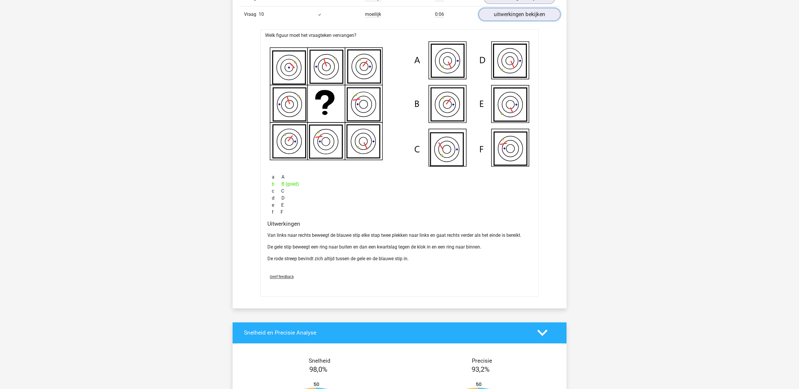
click at [514, 21] on link "uitwerkingen bekijken" at bounding box center [520, 14] width 82 height 13
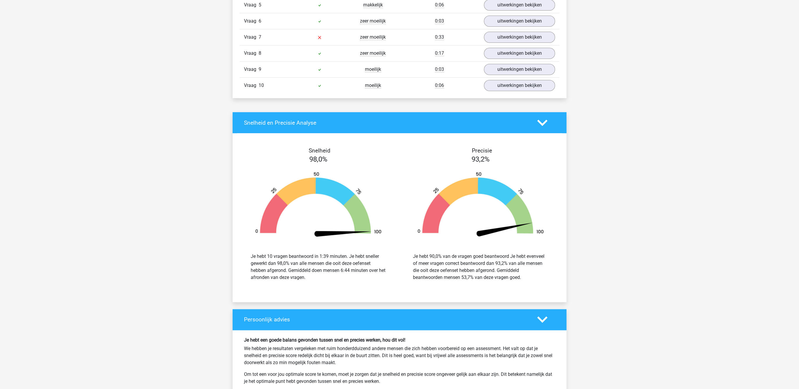
scroll to position [393, 0]
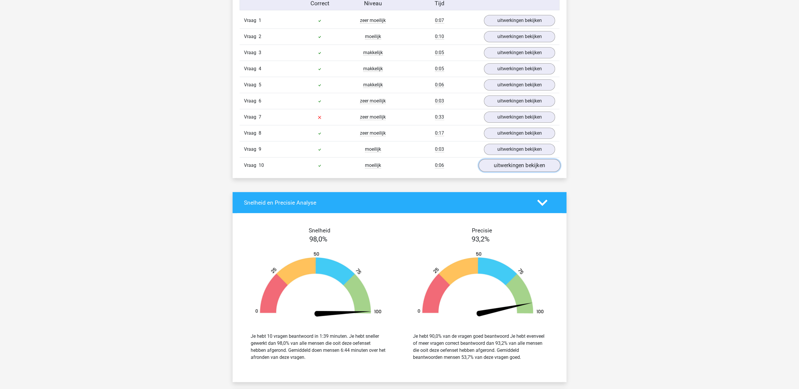
drag, startPoint x: 516, startPoint y: 164, endPoint x: 513, endPoint y: 169, distance: 5.5
click at [514, 166] on link "uitwerkingen bekijken" at bounding box center [520, 165] width 82 height 13
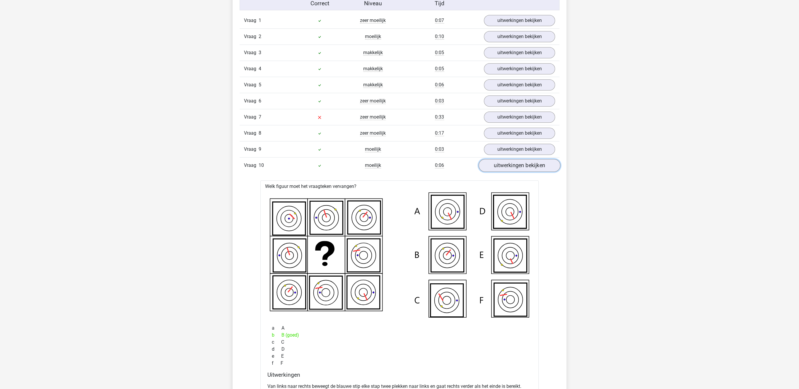
click at [513, 169] on link "uitwerkingen bekijken" at bounding box center [520, 165] width 82 height 13
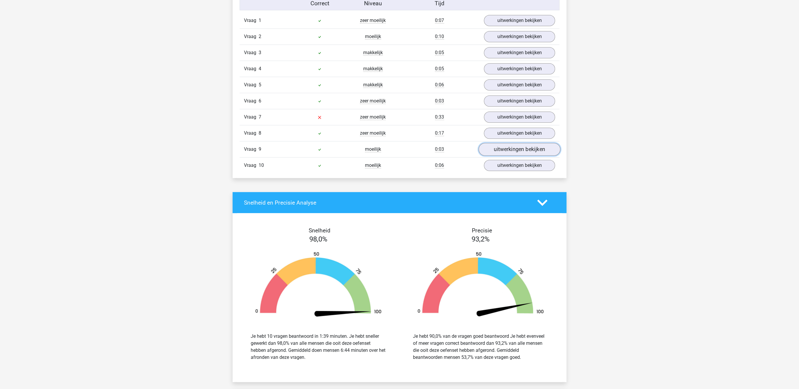
click at [517, 151] on link "uitwerkingen bekijken" at bounding box center [520, 149] width 82 height 13
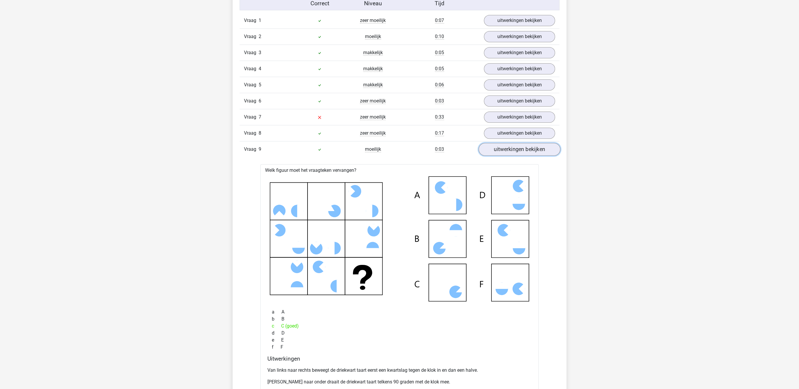
click at [517, 151] on link "uitwerkingen bekijken" at bounding box center [520, 149] width 82 height 13
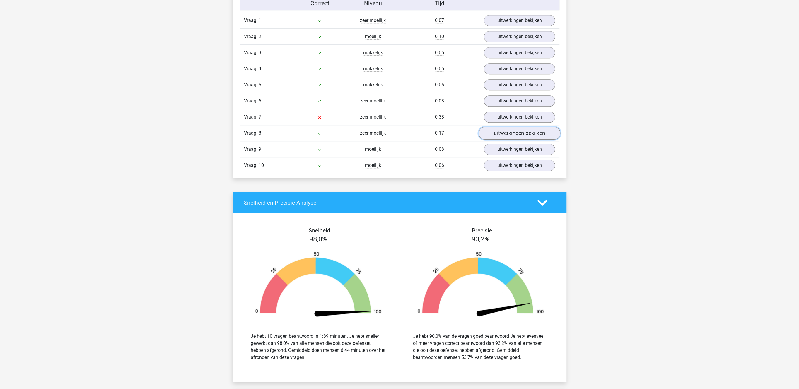
click at [517, 136] on link "uitwerkingen bekijken" at bounding box center [520, 133] width 82 height 13
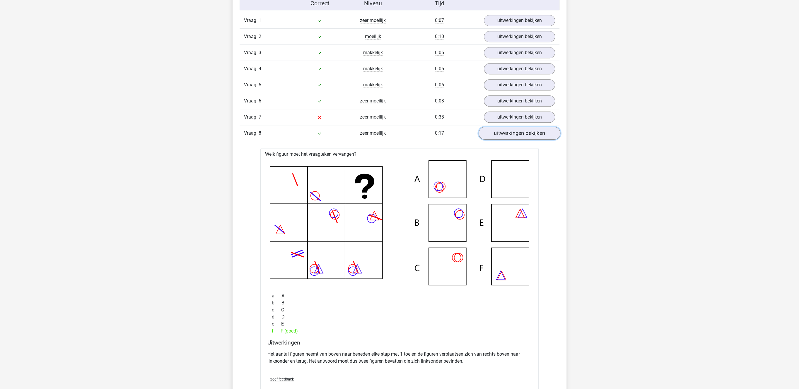
click at [517, 136] on link "uitwerkingen bekijken" at bounding box center [520, 133] width 82 height 13
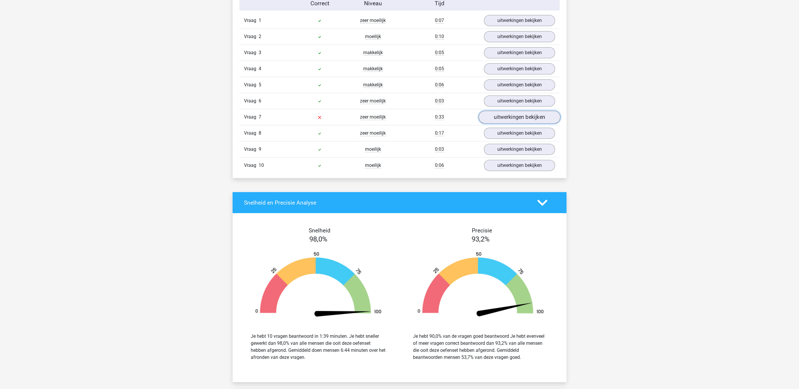
click at [513, 117] on link "uitwerkingen bekijken" at bounding box center [520, 117] width 82 height 13
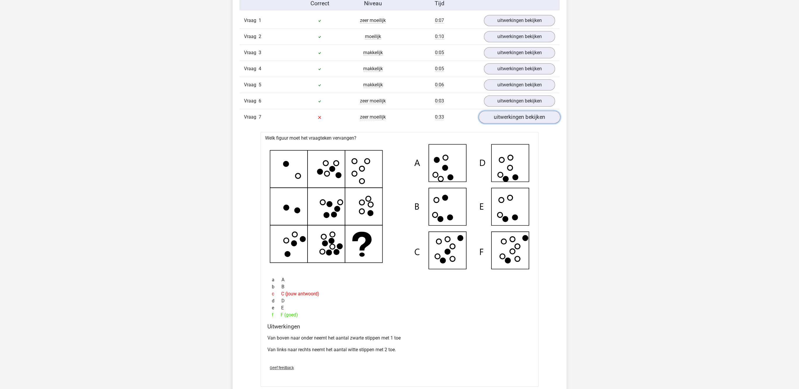
click at [513, 117] on link "uitwerkingen bekijken" at bounding box center [520, 117] width 82 height 13
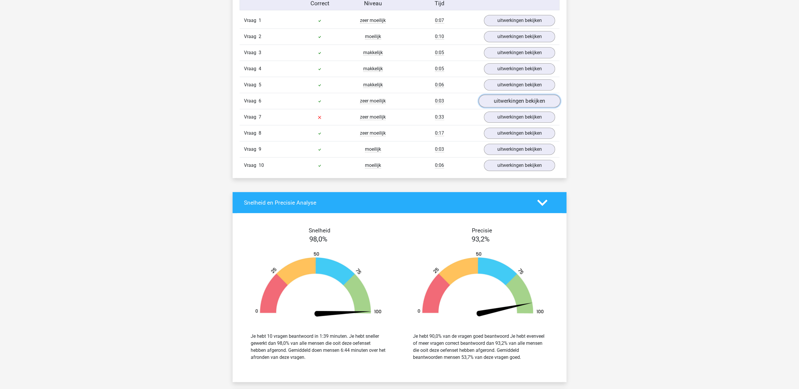
click at [523, 102] on link "uitwerkingen bekijken" at bounding box center [520, 101] width 82 height 13
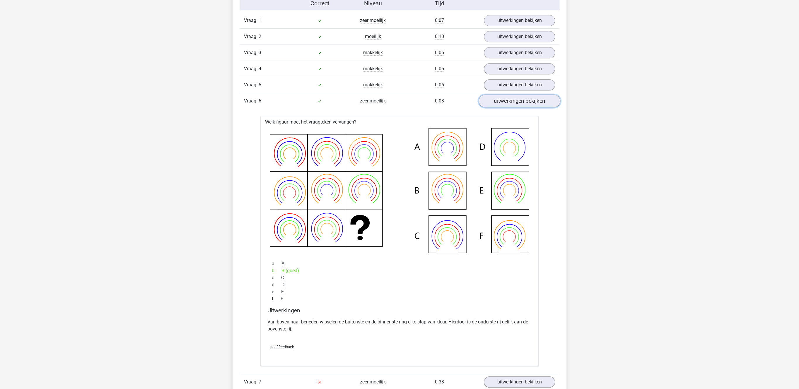
click at [523, 102] on link "uitwerkingen bekijken" at bounding box center [520, 101] width 82 height 13
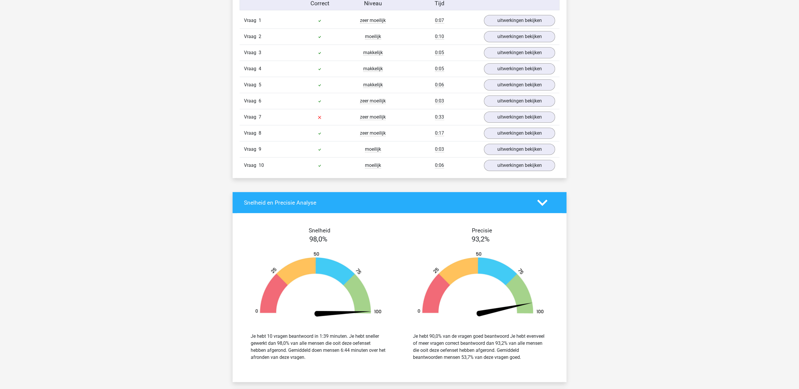
click at [520, 93] on div "Vraag 5 makkelijk 0:06 uitwerkingen bekijken" at bounding box center [400, 85] width 320 height 16
click at [523, 88] on link "uitwerkingen bekijken" at bounding box center [520, 85] width 82 height 13
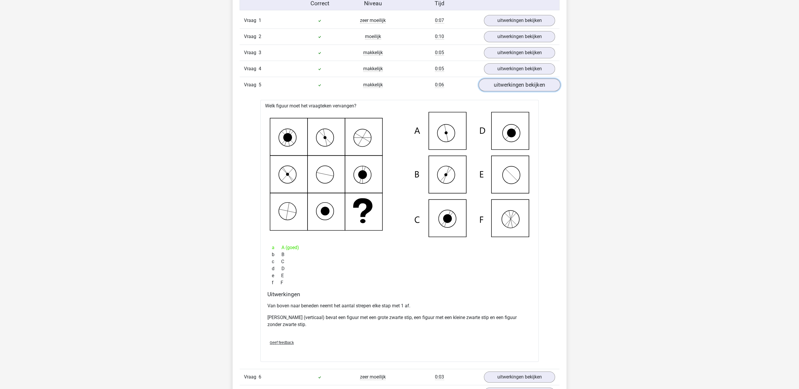
click at [523, 88] on link "uitwerkingen bekijken" at bounding box center [520, 85] width 82 height 13
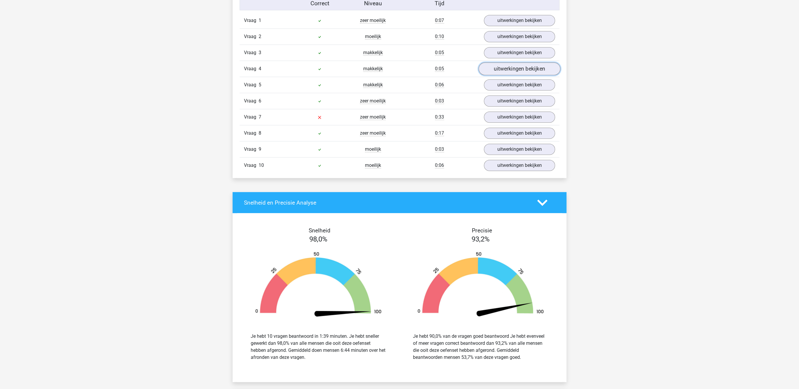
click at [521, 73] on link "uitwerkingen bekijken" at bounding box center [520, 69] width 82 height 13
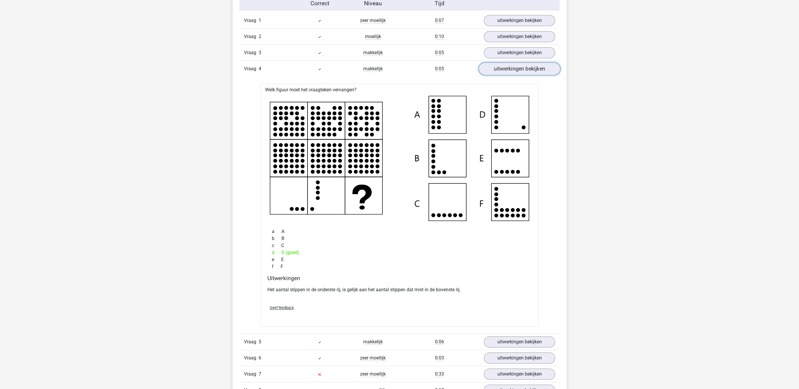
click at [521, 71] on link "uitwerkingen bekijken" at bounding box center [520, 69] width 82 height 13
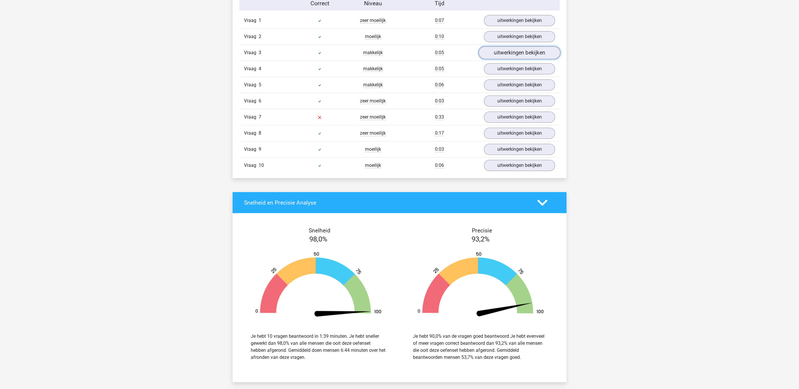
click at [524, 59] on link "uitwerkingen bekijken" at bounding box center [520, 53] width 82 height 13
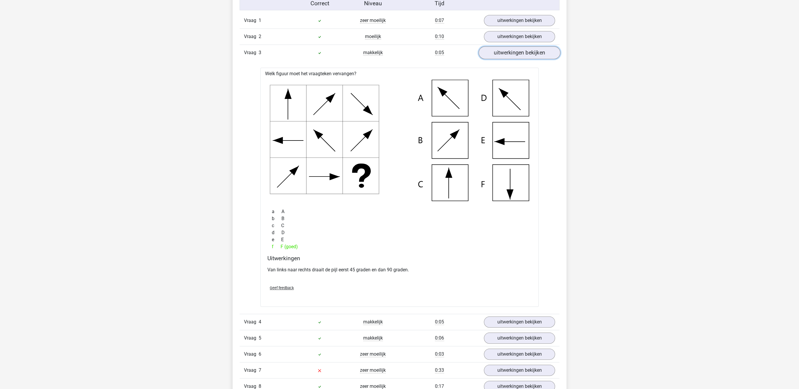
click at [524, 57] on link "uitwerkingen bekijken" at bounding box center [520, 53] width 82 height 13
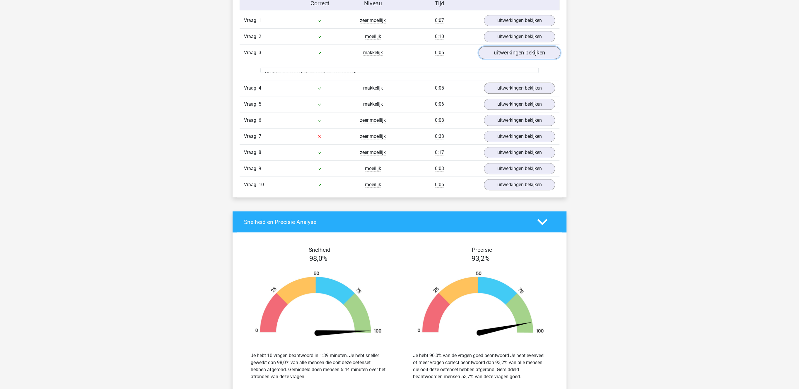
click at [524, 57] on link "uitwerkingen bekijken" at bounding box center [520, 53] width 82 height 13
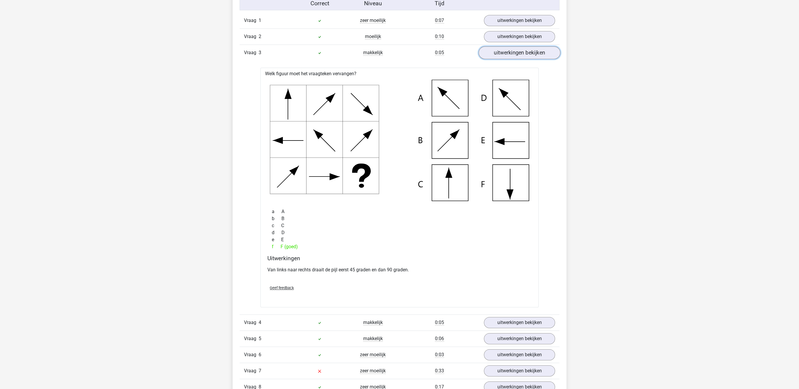
click at [524, 57] on link "uitwerkingen bekijken" at bounding box center [520, 53] width 82 height 13
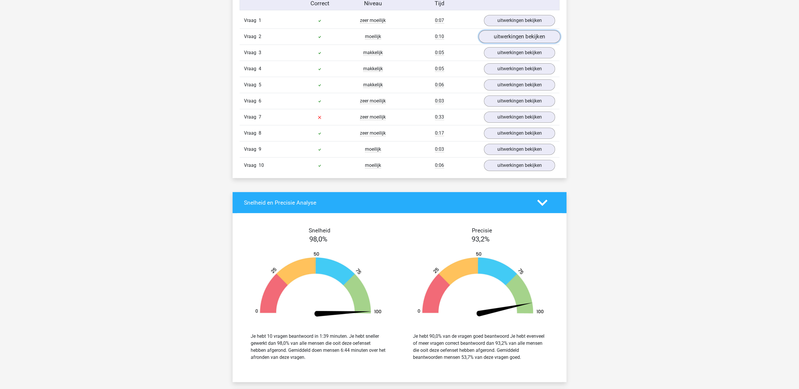
click at [523, 40] on link "uitwerkingen bekijken" at bounding box center [520, 36] width 82 height 13
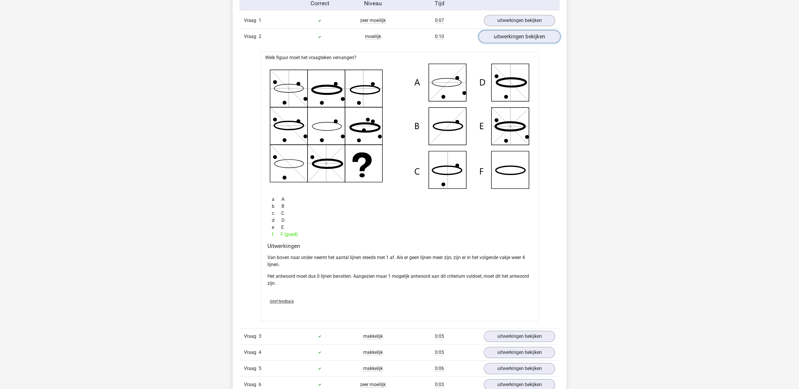
click at [523, 40] on link "uitwerkingen bekijken" at bounding box center [520, 36] width 82 height 13
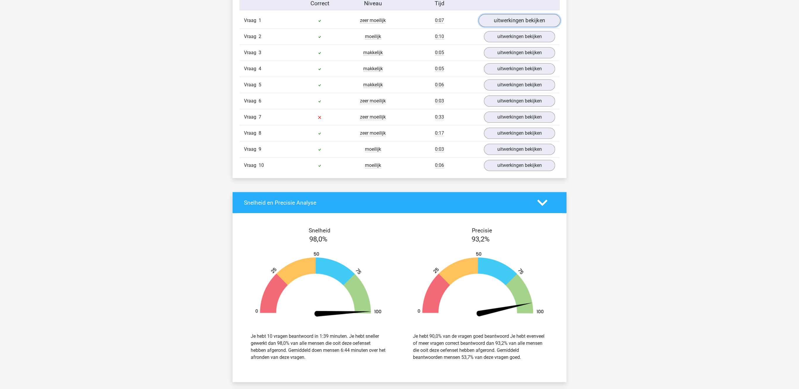
click at [523, 24] on link "uitwerkingen bekijken" at bounding box center [520, 20] width 82 height 13
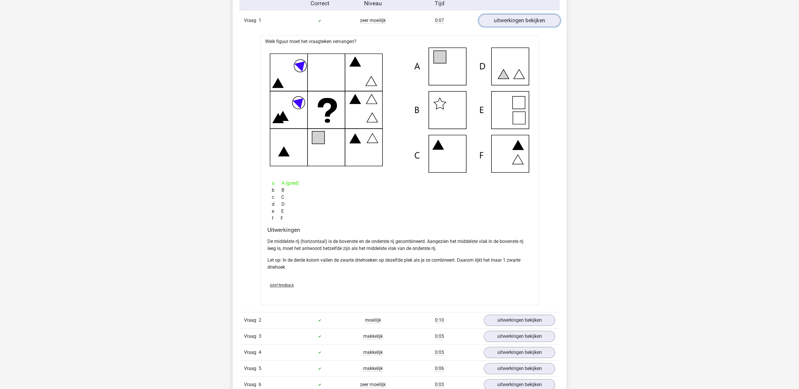
click at [523, 24] on link "uitwerkingen bekijken" at bounding box center [520, 20] width 82 height 13
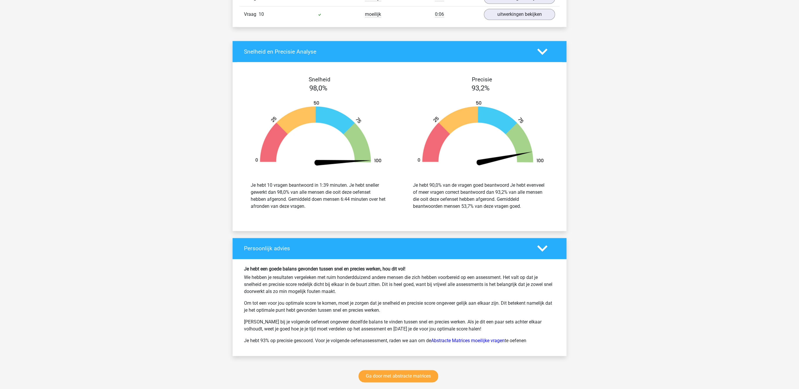
scroll to position [705, 0]
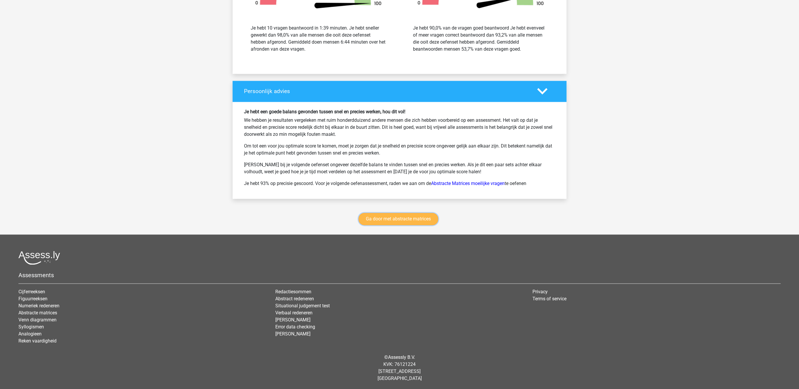
click at [411, 218] on link "Ga door met abstracte matrices" at bounding box center [398, 219] width 80 height 12
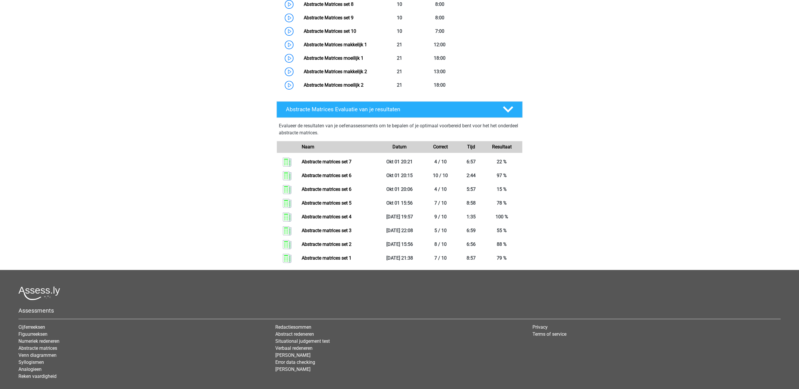
scroll to position [443, 0]
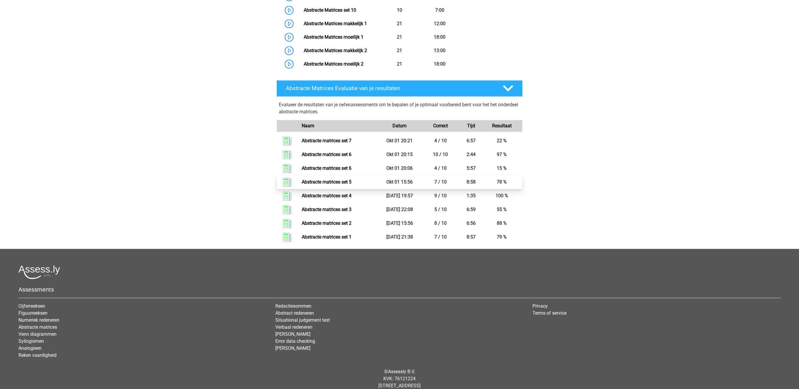
click at [347, 182] on link "Abstracte matrices set 5" at bounding box center [327, 182] width 50 height 6
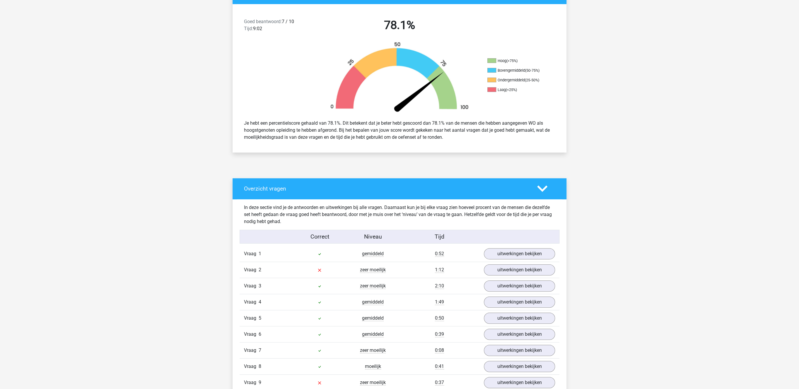
scroll to position [211, 0]
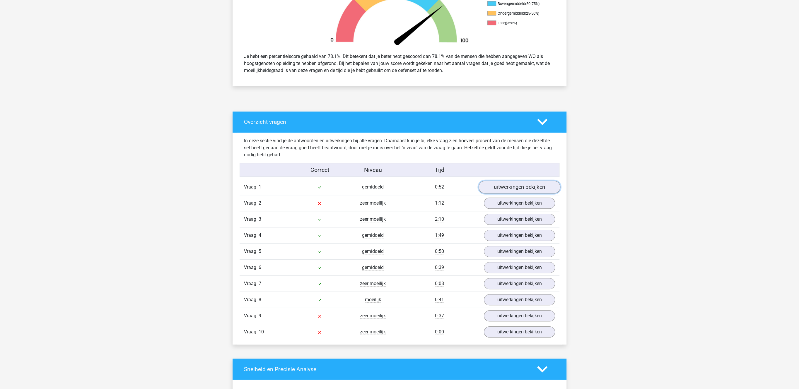
click at [507, 186] on link "uitwerkingen bekijken" at bounding box center [520, 187] width 82 height 13
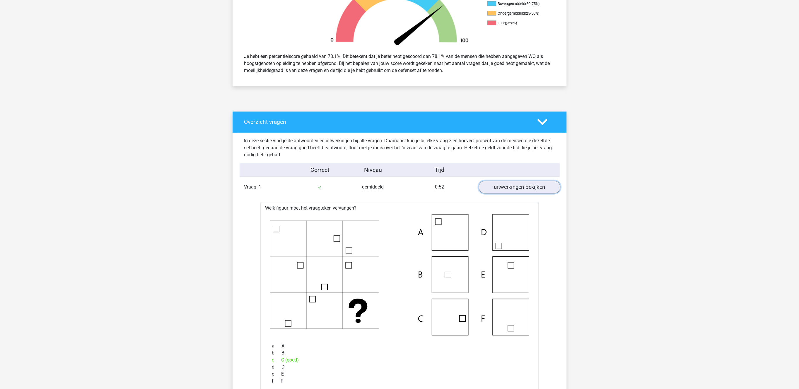
click at [507, 186] on link "uitwerkingen bekijken" at bounding box center [520, 187] width 82 height 13
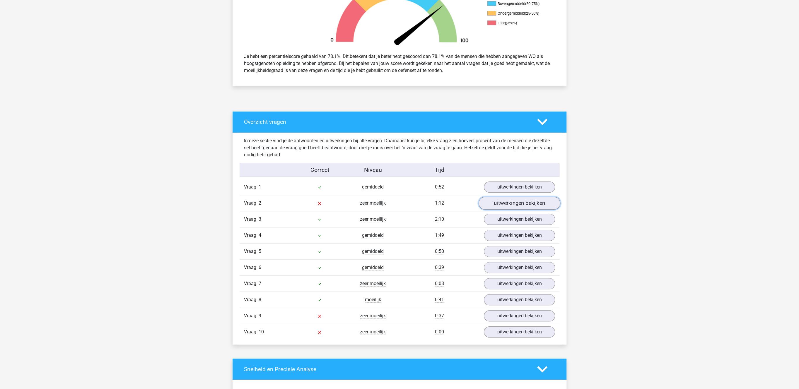
click at [512, 199] on link "uitwerkingen bekijken" at bounding box center [520, 203] width 82 height 13
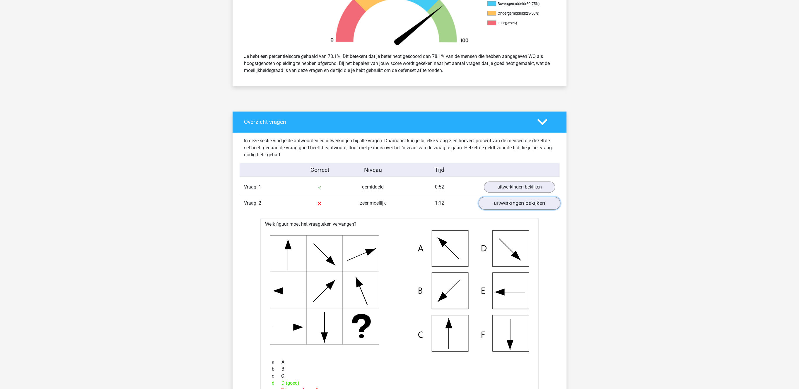
scroll to position [181, 0]
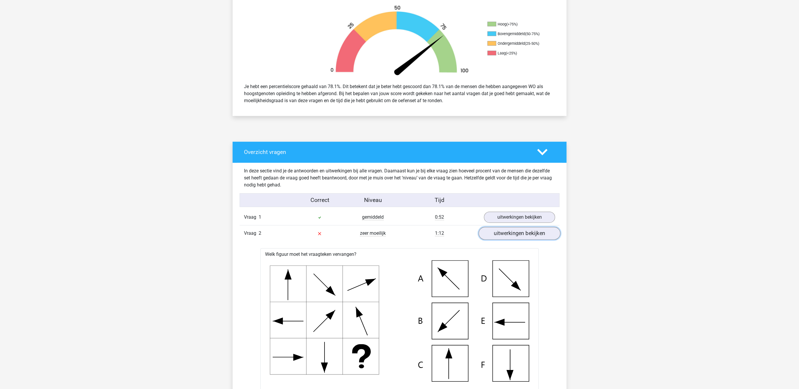
click at [529, 234] on link "uitwerkingen bekijken" at bounding box center [520, 233] width 82 height 13
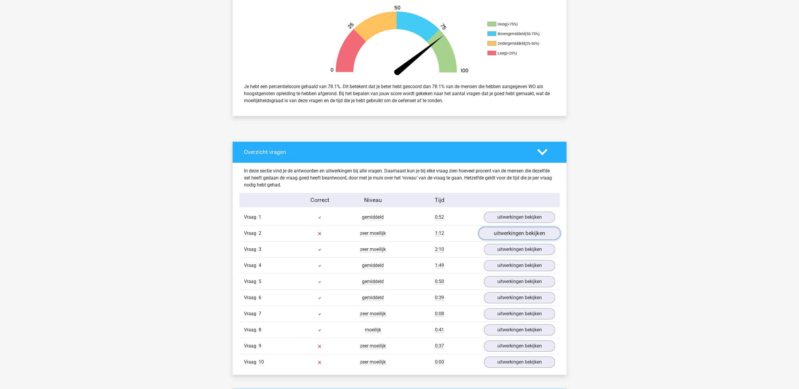
click at [505, 235] on link "uitwerkingen bekijken" at bounding box center [520, 233] width 82 height 13
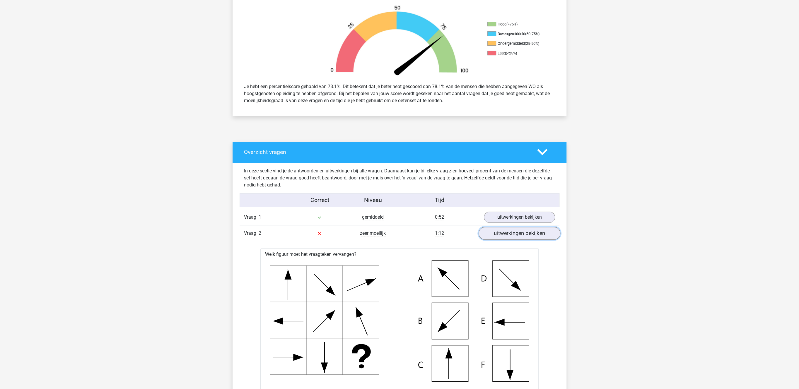
click at [505, 235] on link "uitwerkingen bekijken" at bounding box center [520, 233] width 82 height 13
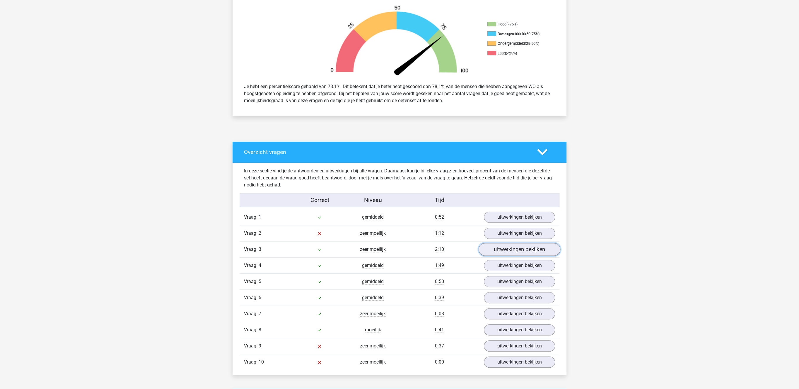
click at [508, 251] on link "uitwerkingen bekijken" at bounding box center [520, 249] width 82 height 13
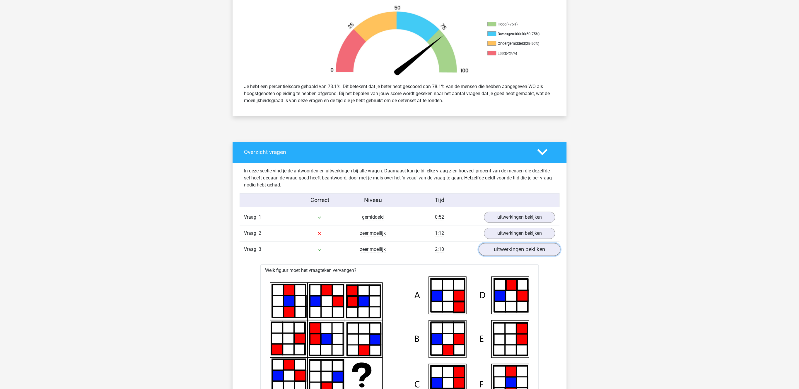
click at [508, 251] on link "uitwerkingen bekijken" at bounding box center [520, 249] width 82 height 13
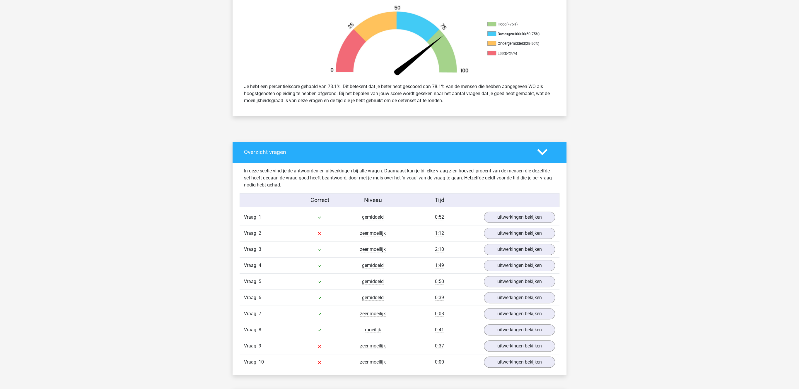
click at [509, 262] on div "Vraag 4 gemiddeld 1:49 uitwerkingen bekijken" at bounding box center [400, 265] width 320 height 16
click at [508, 264] on link "uitwerkingen bekijken" at bounding box center [520, 265] width 82 height 13
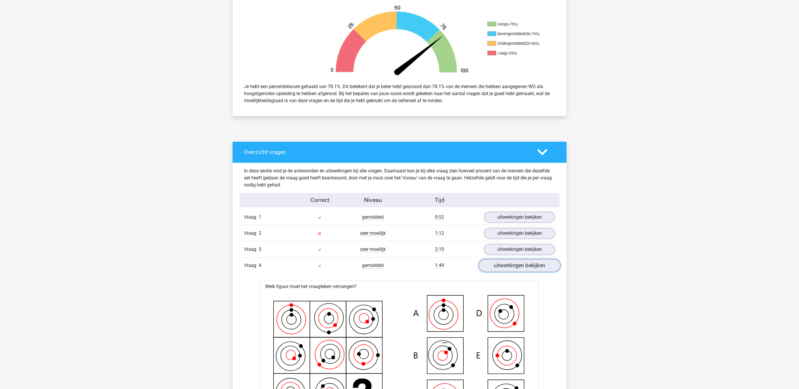
click at [508, 264] on link "uitwerkingen bekijken" at bounding box center [520, 265] width 82 height 13
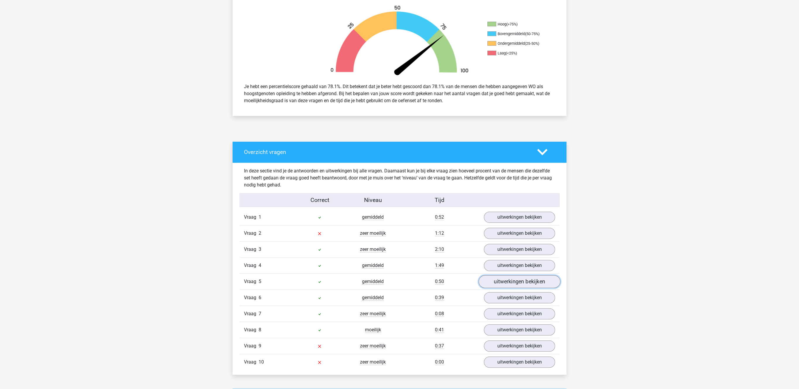
click at [504, 287] on link "uitwerkingen bekijken" at bounding box center [520, 282] width 82 height 13
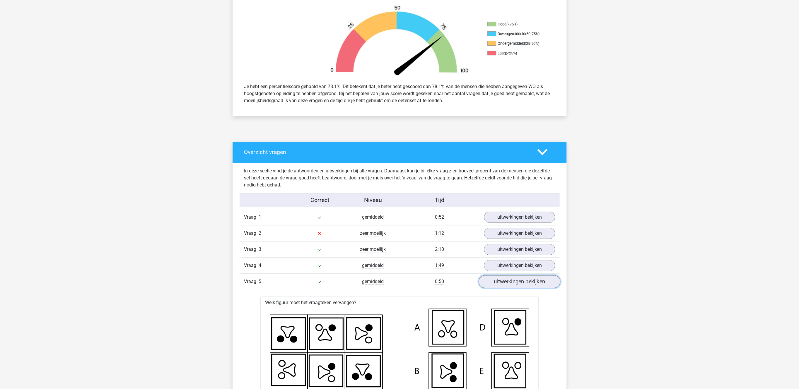
click at [504, 287] on link "uitwerkingen bekijken" at bounding box center [520, 282] width 82 height 13
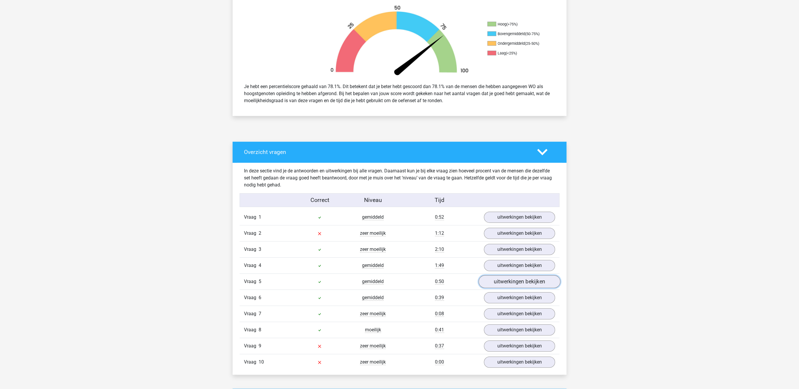
click at [504, 287] on link "uitwerkingen bekijken" at bounding box center [520, 282] width 82 height 13
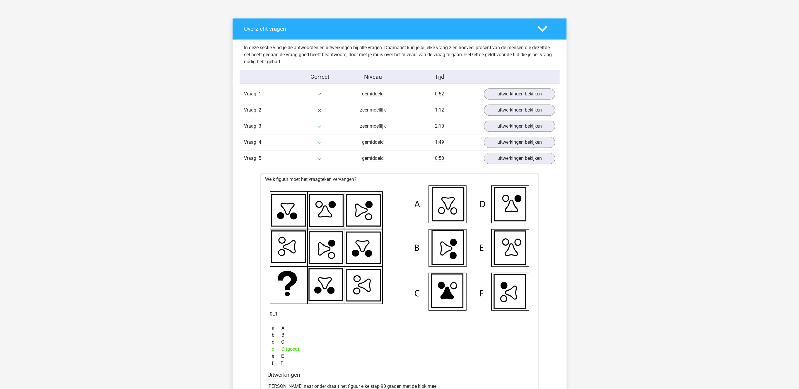
scroll to position [302, 0]
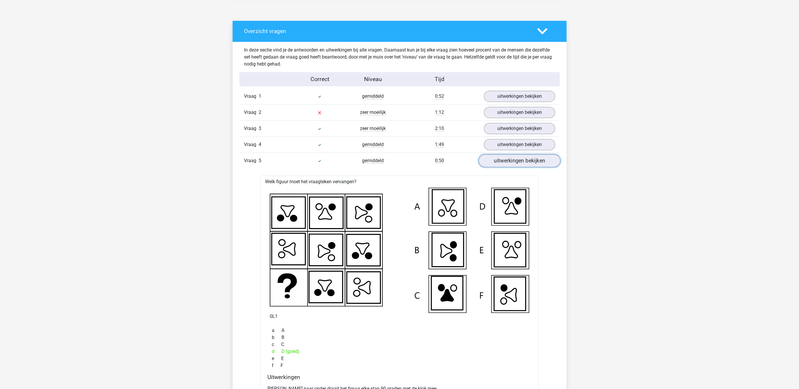
click at [517, 164] on link "uitwerkingen bekijken" at bounding box center [520, 161] width 82 height 13
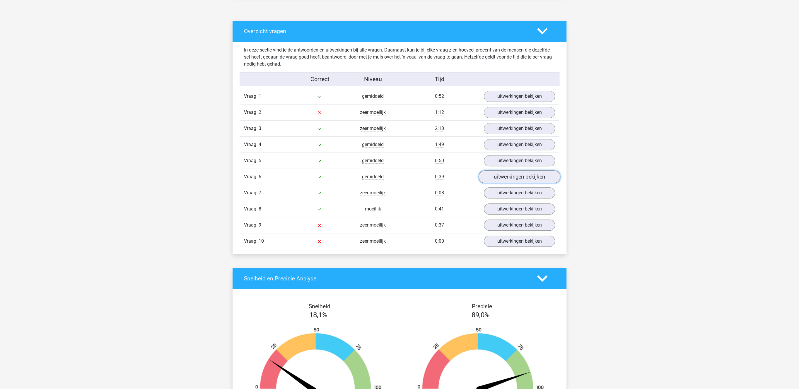
click at [533, 180] on link "uitwerkingen bekijken" at bounding box center [520, 177] width 82 height 13
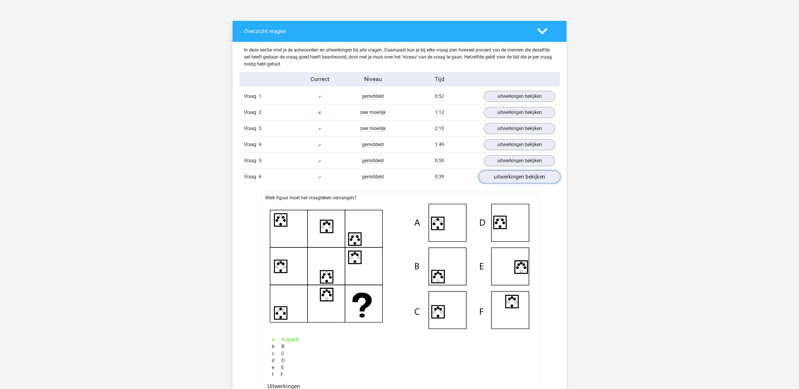
click at [533, 180] on link "uitwerkingen bekijken" at bounding box center [520, 177] width 82 height 13
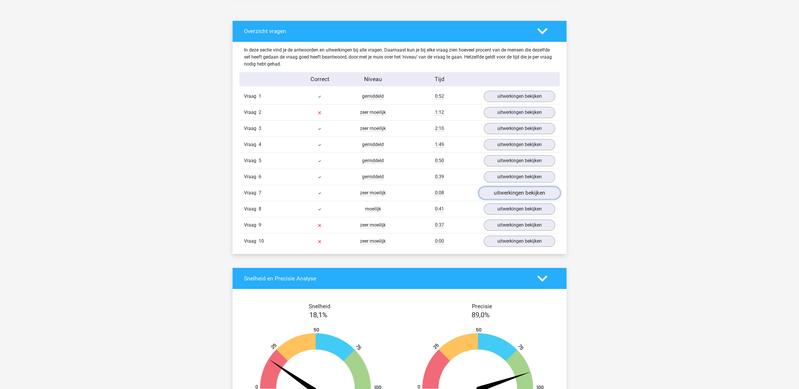
click at [529, 197] on link "uitwerkingen bekijken" at bounding box center [520, 193] width 82 height 13
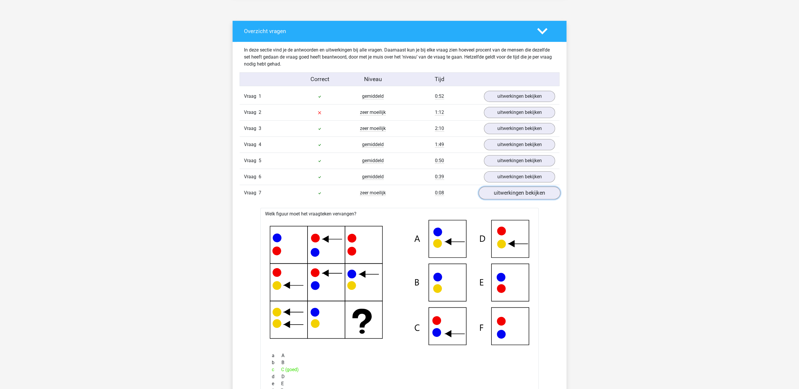
click at [529, 197] on link "uitwerkingen bekijken" at bounding box center [520, 193] width 82 height 13
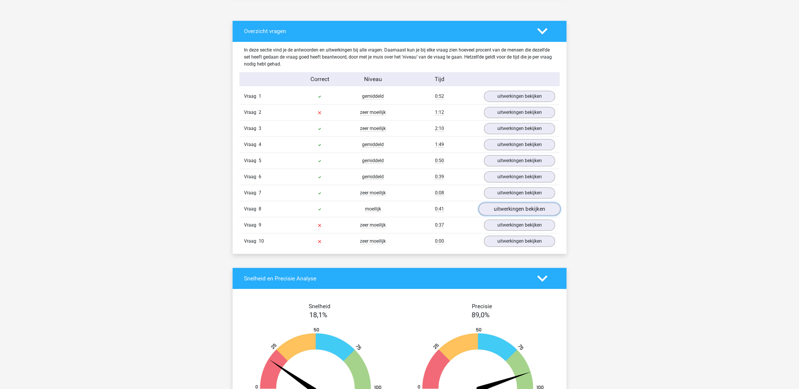
click at [522, 208] on link "uitwerkingen bekijken" at bounding box center [520, 209] width 82 height 13
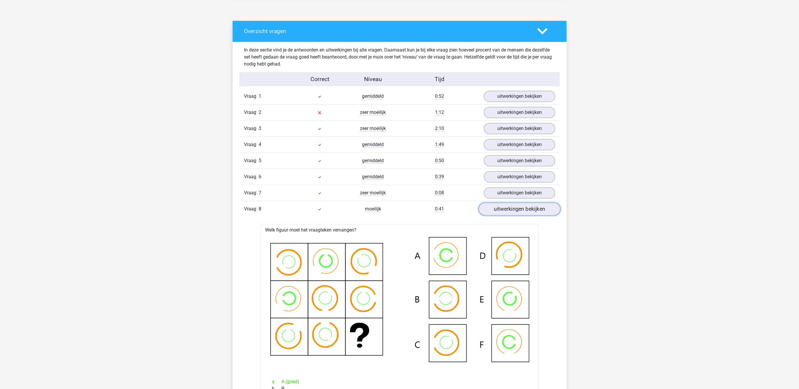
click at [522, 208] on link "uitwerkingen bekijken" at bounding box center [520, 209] width 82 height 13
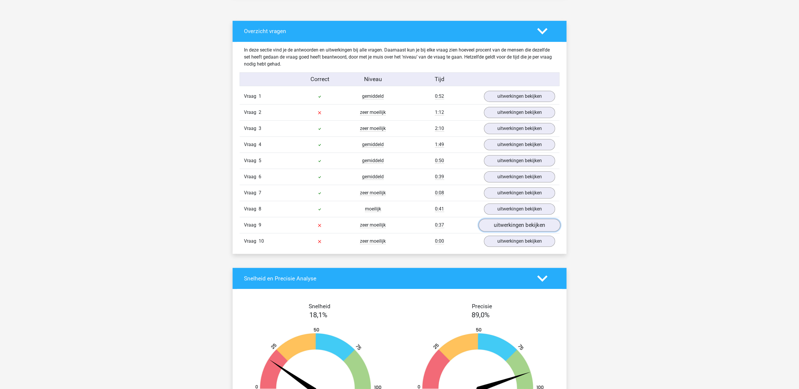
click at [518, 225] on link "uitwerkingen bekijken" at bounding box center [520, 225] width 82 height 13
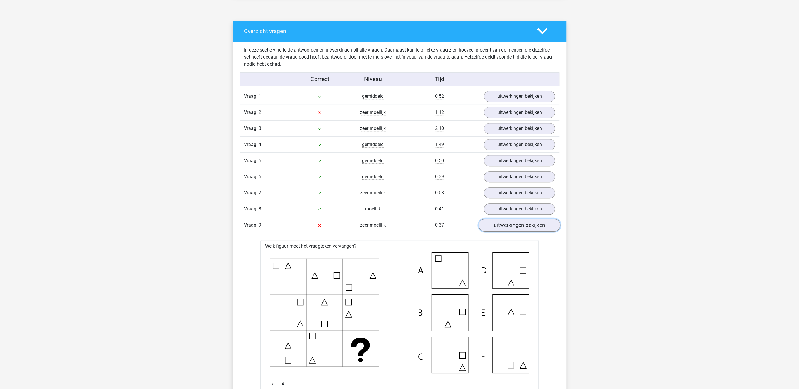
click at [518, 225] on link "uitwerkingen bekijken" at bounding box center [520, 225] width 82 height 13
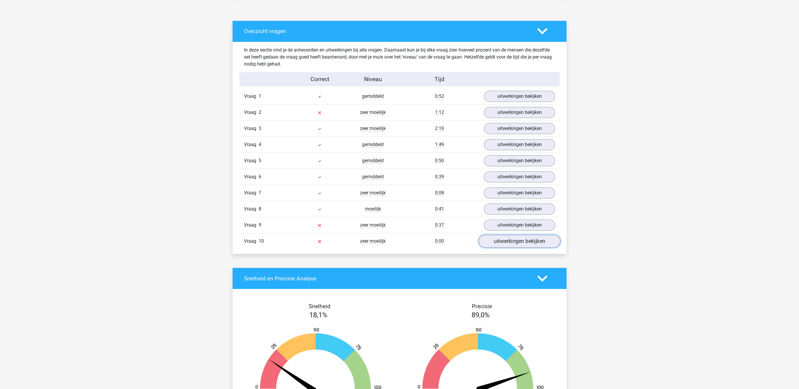
click at [514, 245] on link "uitwerkingen bekijken" at bounding box center [520, 241] width 82 height 13
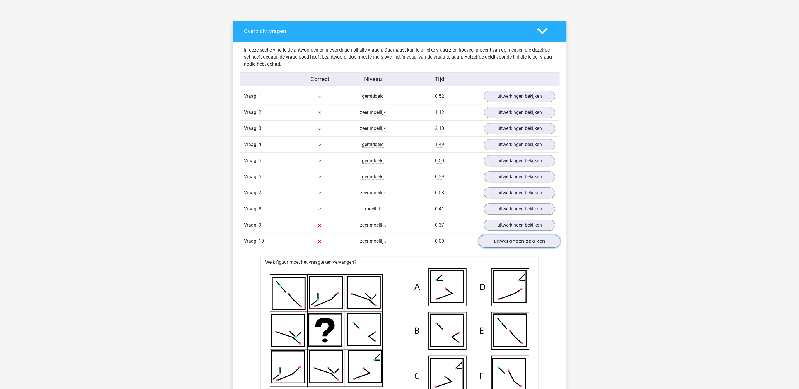
click at [514, 245] on link "uitwerkingen bekijken" at bounding box center [520, 241] width 82 height 13
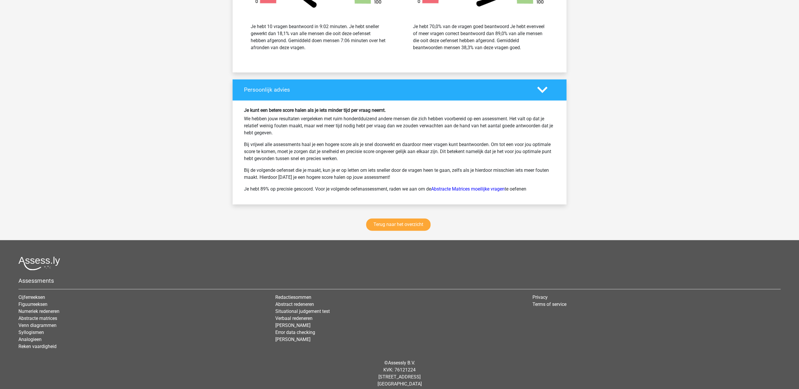
scroll to position [695, 0]
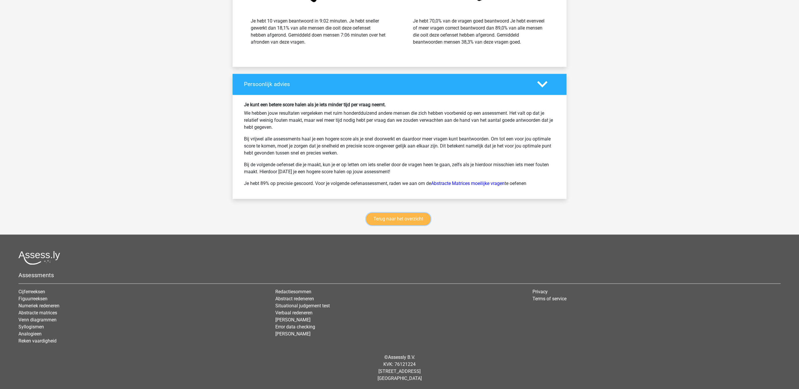
click at [376, 221] on link "Terug naar het overzicht" at bounding box center [398, 219] width 64 height 12
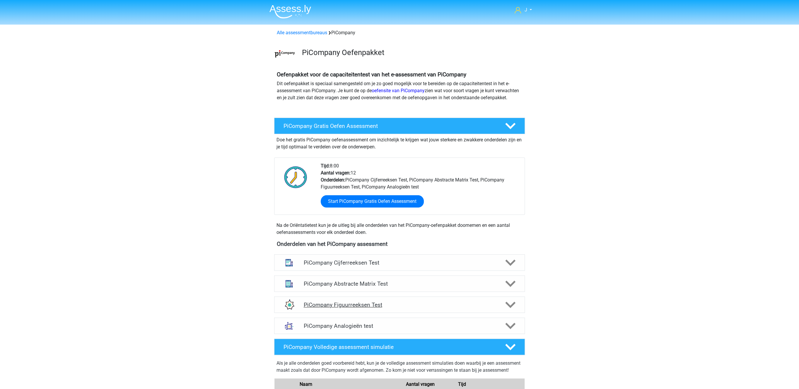
click at [355, 313] on div "PiCompany Figuurreeksen Test" at bounding box center [399, 305] width 251 height 16
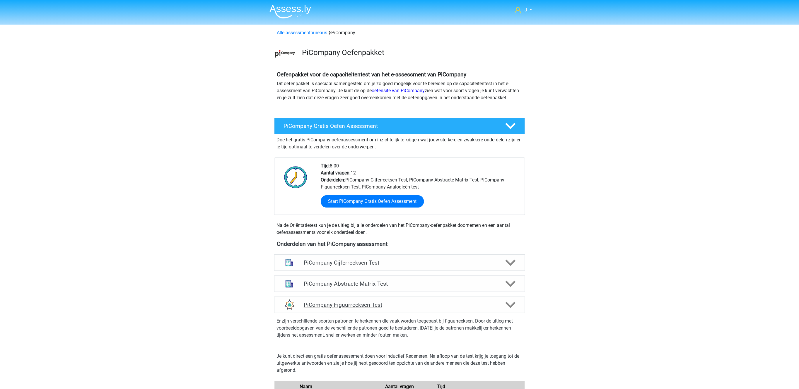
click at [366, 308] on h4 "PiCompany Figuurreeksen Test" at bounding box center [399, 305] width 192 height 7
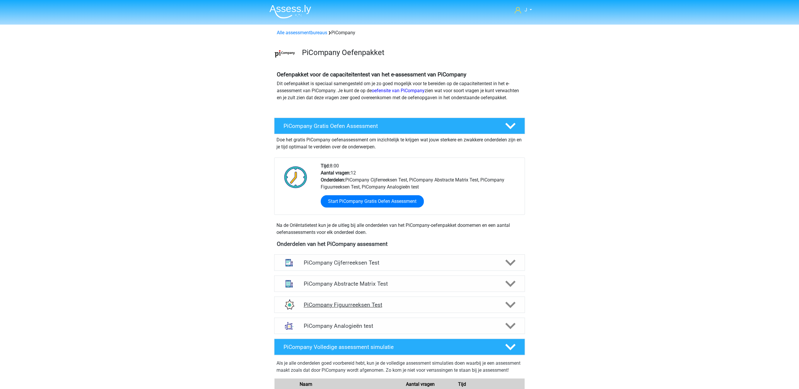
click at [366, 308] on h4 "PiCompany Figuurreeksen Test" at bounding box center [399, 305] width 192 height 7
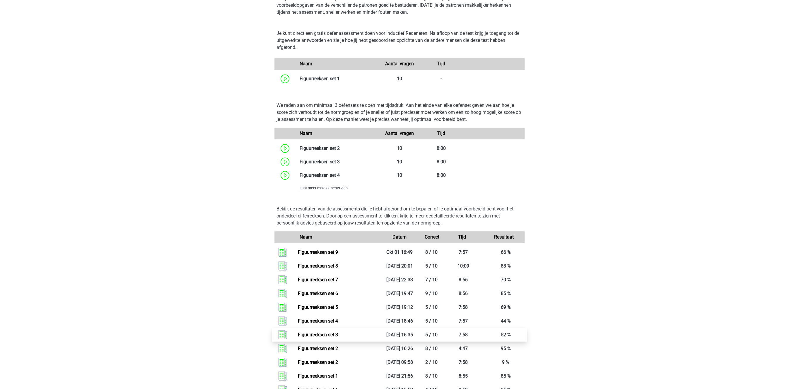
scroll to position [393, 0]
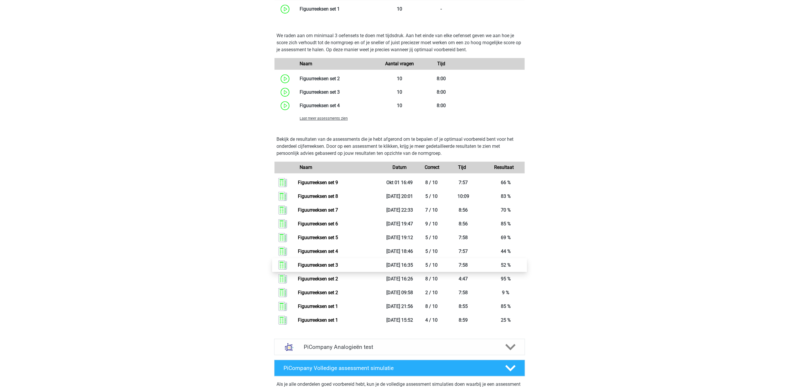
click at [324, 268] on link "Figuurreeksen set 3" at bounding box center [318, 265] width 40 height 6
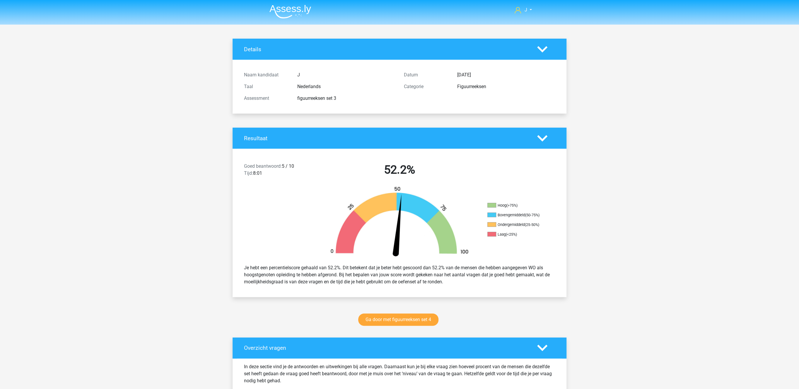
scroll to position [211, 0]
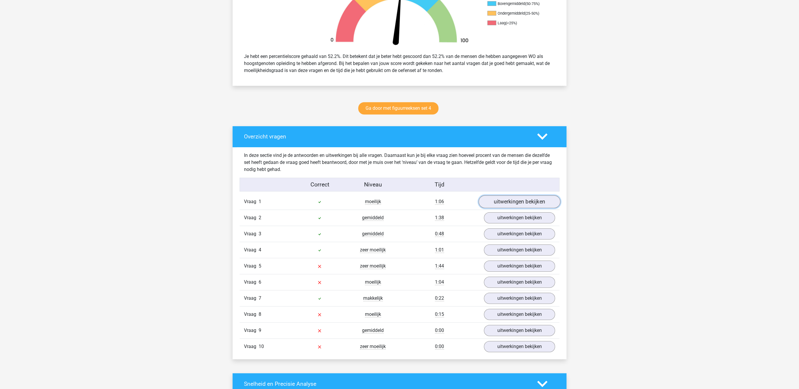
click at [523, 201] on link "uitwerkingen bekijken" at bounding box center [520, 202] width 82 height 13
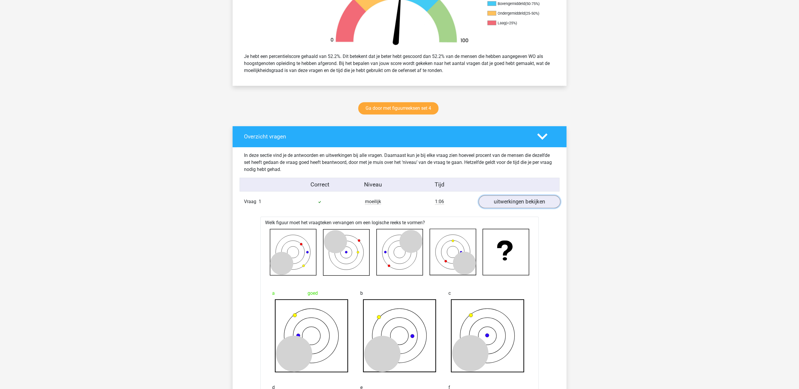
click at [523, 201] on link "uitwerkingen bekijken" at bounding box center [520, 202] width 82 height 13
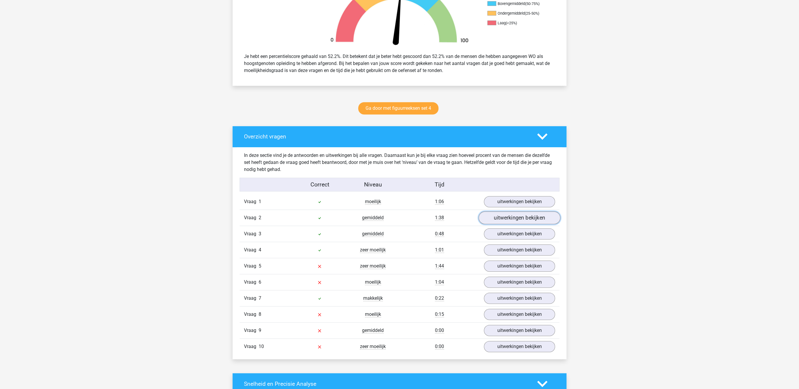
click at [510, 220] on link "uitwerkingen bekijken" at bounding box center [520, 218] width 82 height 13
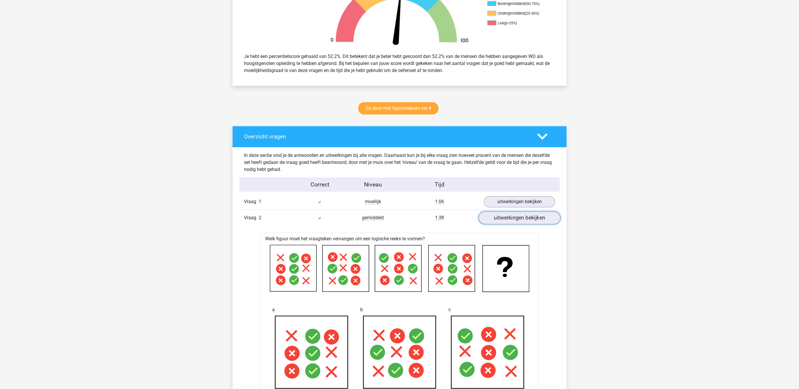
click at [505, 219] on link "uitwerkingen bekijken" at bounding box center [520, 218] width 82 height 13
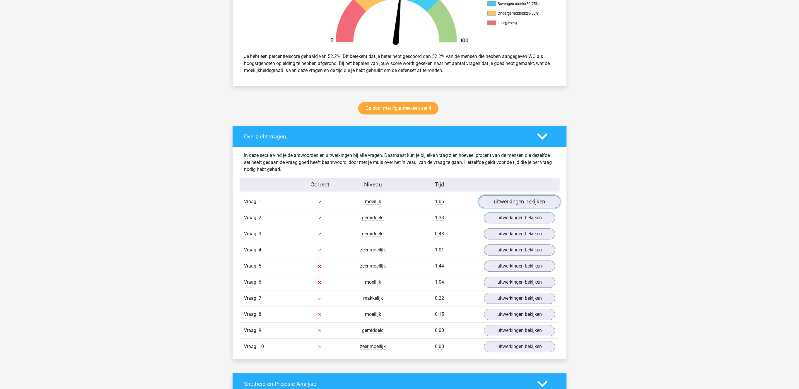
click at [507, 201] on link "uitwerkingen bekijken" at bounding box center [520, 202] width 82 height 13
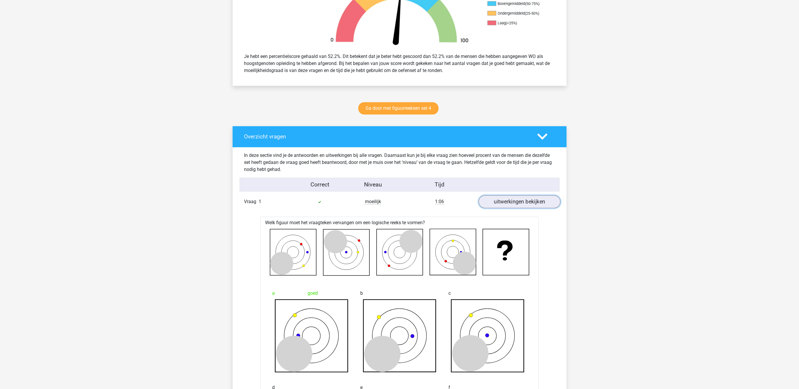
click at [507, 201] on link "uitwerkingen bekijken" at bounding box center [520, 202] width 82 height 13
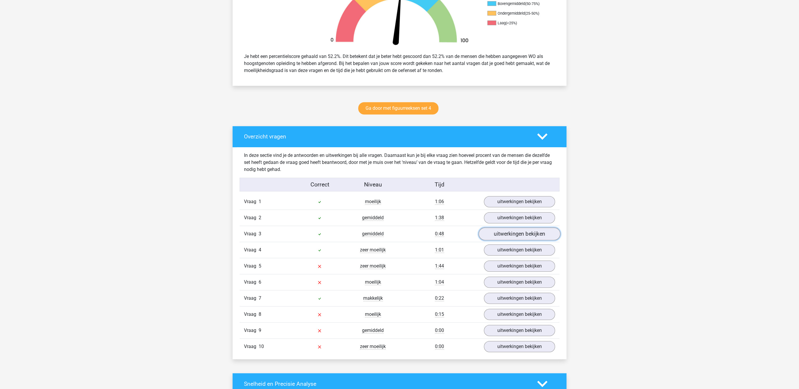
click at [503, 235] on link "uitwerkingen bekijken" at bounding box center [520, 234] width 82 height 13
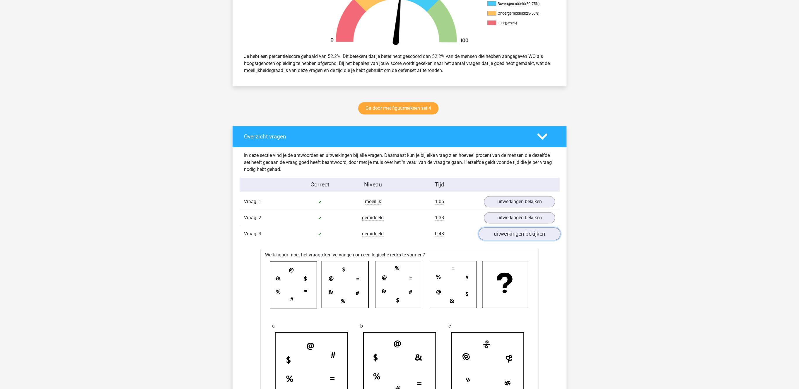
click at [503, 235] on link "uitwerkingen bekijken" at bounding box center [520, 234] width 82 height 13
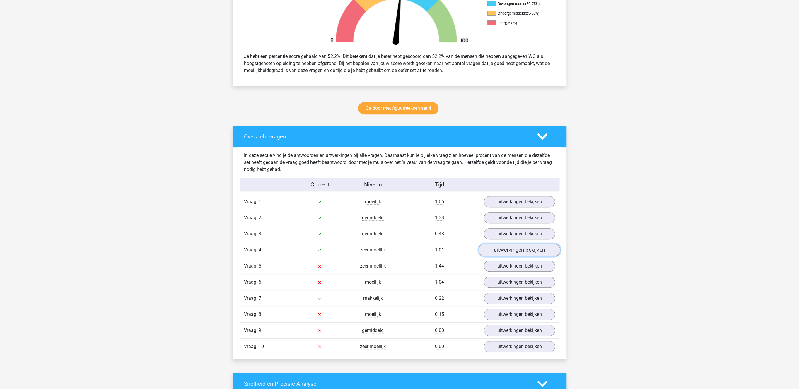
click at [501, 252] on link "uitwerkingen bekijken" at bounding box center [520, 250] width 82 height 13
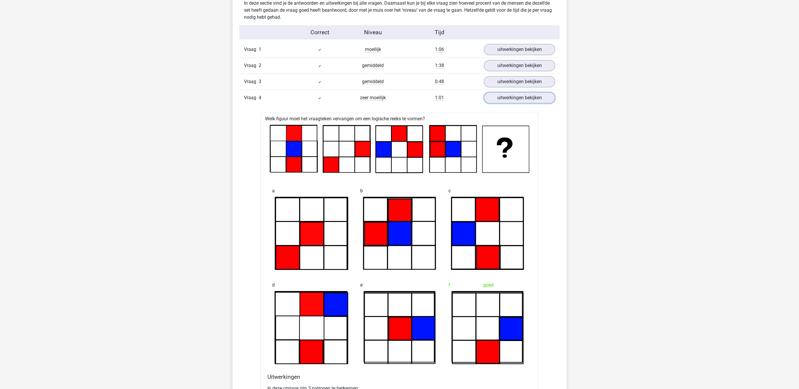
scroll to position [363, 0]
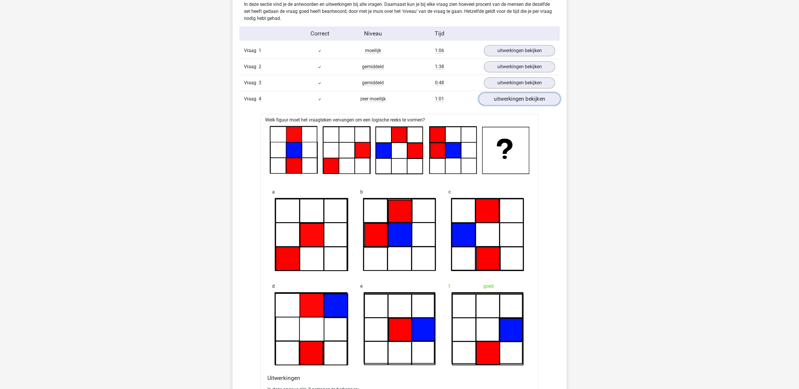
click at [512, 96] on link "uitwerkingen bekijken" at bounding box center [520, 99] width 82 height 13
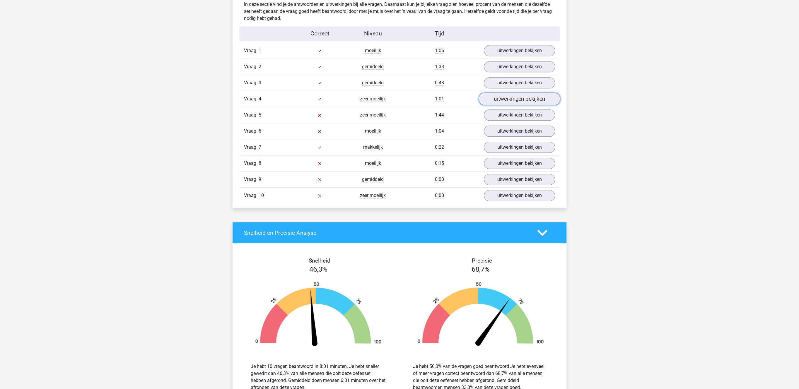
click at [510, 97] on link "uitwerkingen bekijken" at bounding box center [520, 99] width 82 height 13
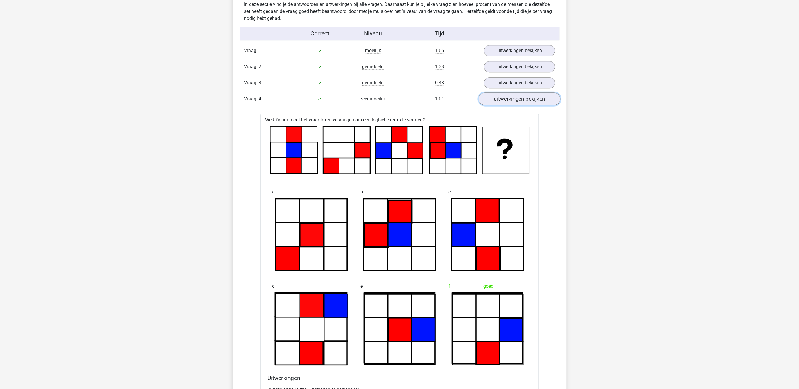
click at [515, 100] on link "uitwerkingen bekijken" at bounding box center [520, 99] width 82 height 13
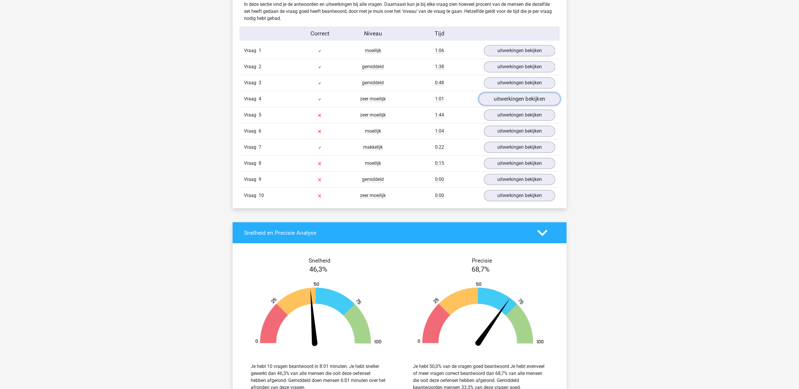
click at [515, 100] on link "uitwerkingen bekijken" at bounding box center [520, 99] width 82 height 13
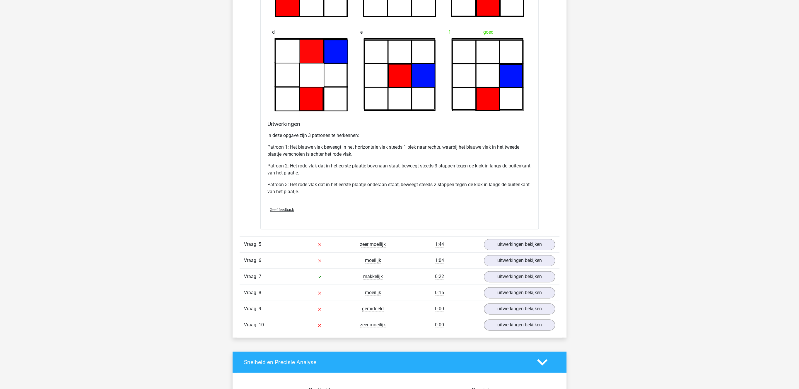
scroll to position [665, 0]
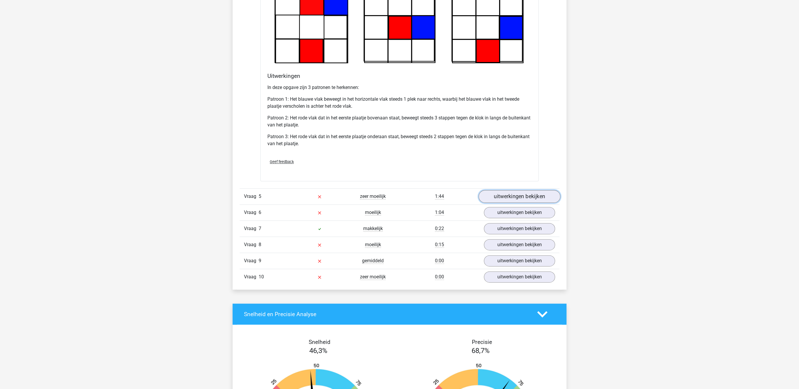
click at [518, 197] on link "uitwerkingen bekijken" at bounding box center [520, 196] width 82 height 13
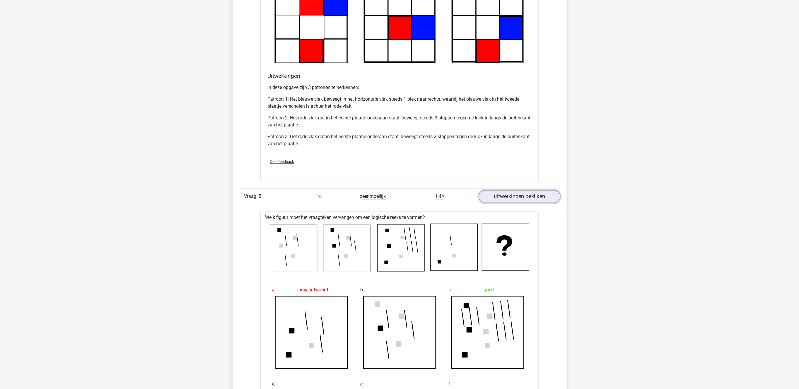
click at [517, 197] on link "uitwerkingen bekijken" at bounding box center [520, 196] width 82 height 13
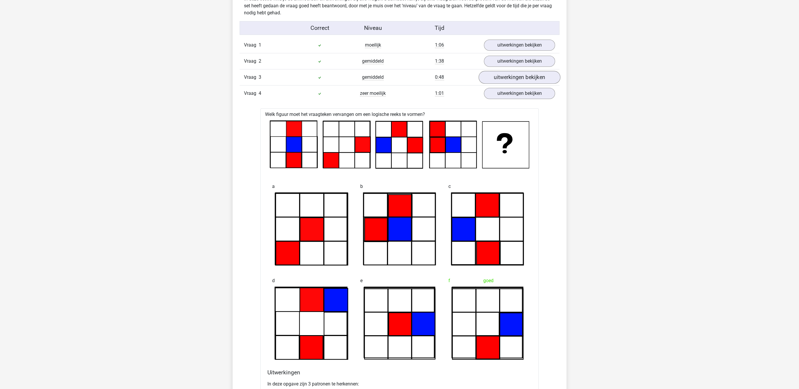
scroll to position [332, 0]
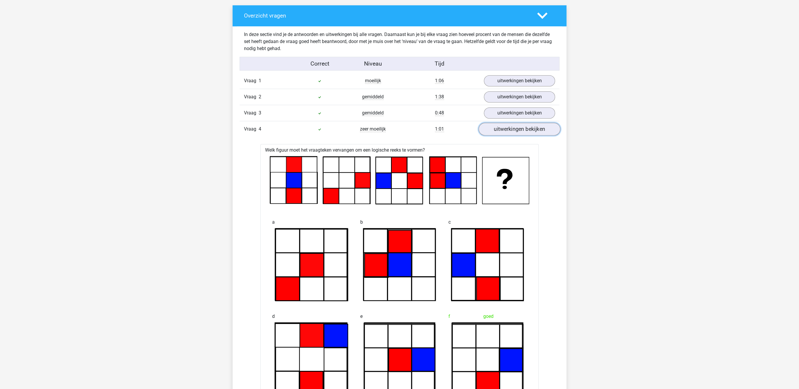
click at [519, 136] on link "uitwerkingen bekijken" at bounding box center [520, 129] width 82 height 13
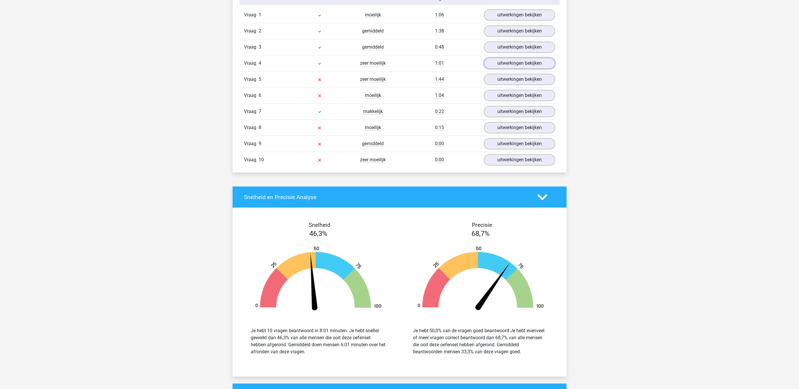
scroll to position [423, 0]
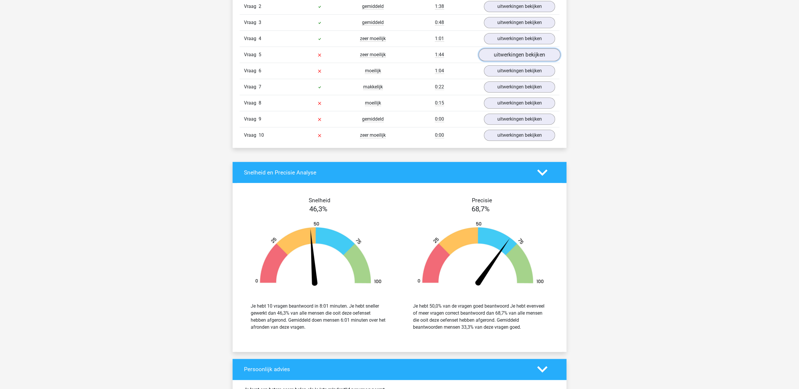
click at [513, 57] on link "uitwerkingen bekijken" at bounding box center [520, 55] width 82 height 13
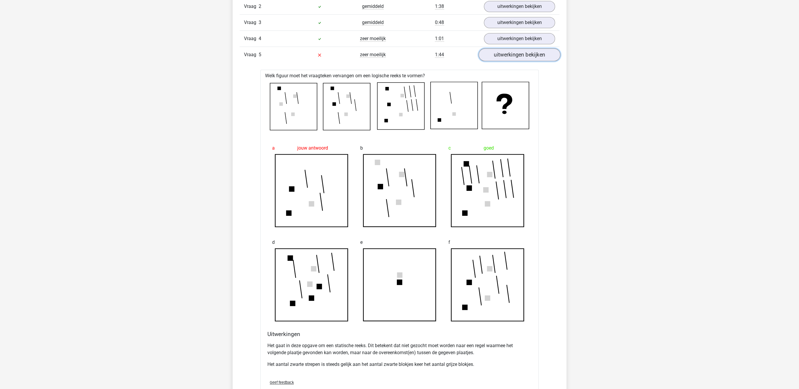
click at [513, 58] on link "uitwerkingen bekijken" at bounding box center [520, 55] width 82 height 13
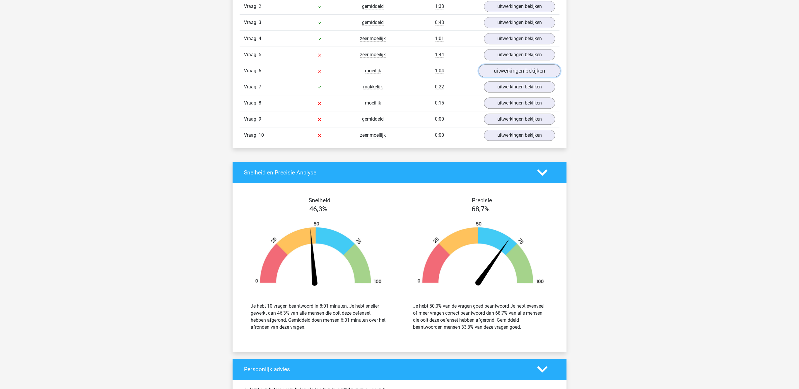
click at [510, 76] on link "uitwerkingen bekijken" at bounding box center [520, 71] width 82 height 13
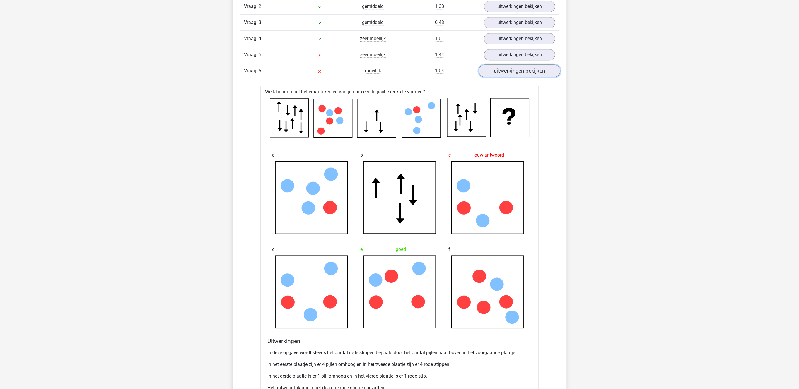
click at [510, 76] on link "uitwerkingen bekijken" at bounding box center [520, 71] width 82 height 13
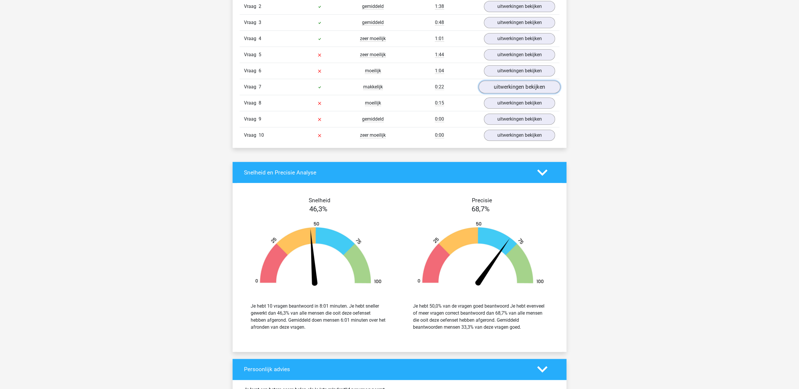
click at [510, 86] on link "uitwerkingen bekijken" at bounding box center [520, 87] width 82 height 13
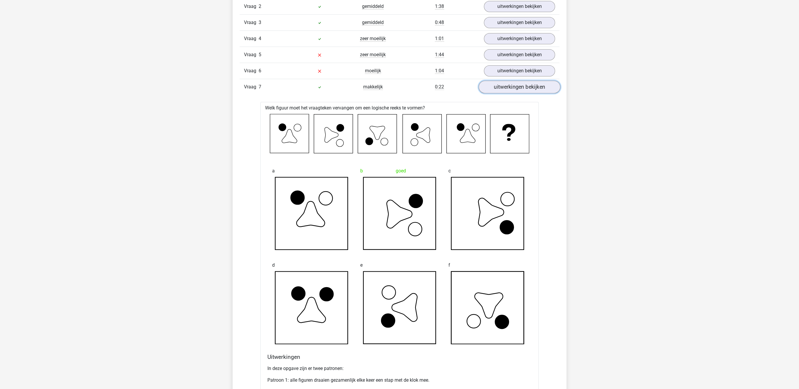
click at [510, 86] on link "uitwerkingen bekijken" at bounding box center [520, 87] width 82 height 13
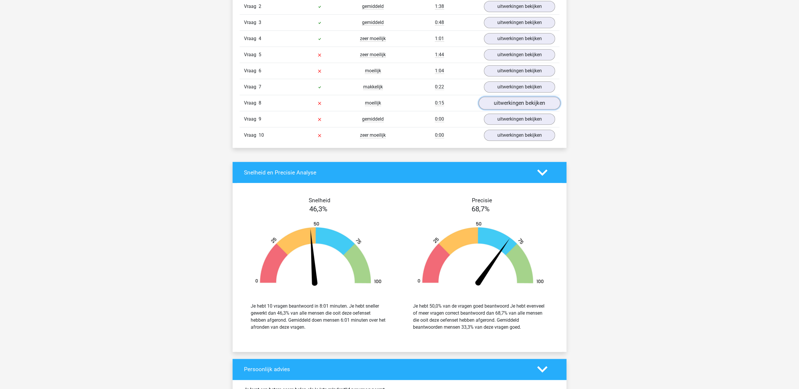
click at [509, 107] on link "uitwerkingen bekijken" at bounding box center [520, 103] width 82 height 13
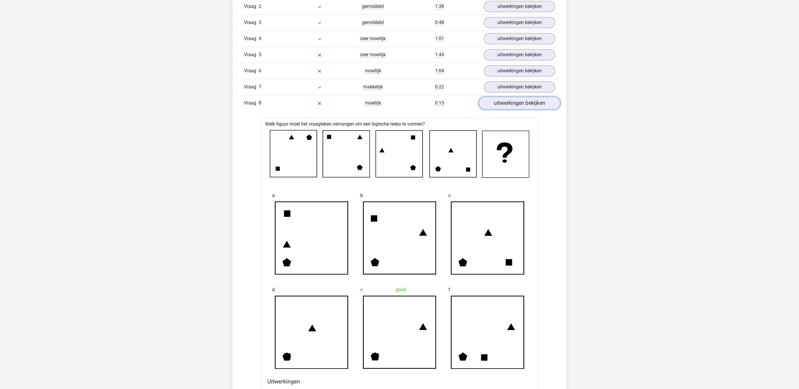
click at [508, 107] on link "uitwerkingen bekijken" at bounding box center [520, 103] width 82 height 13
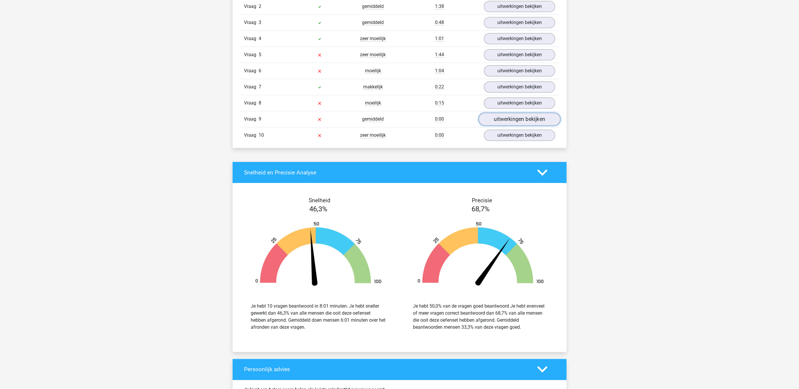
click at [508, 117] on link "uitwerkingen bekijken" at bounding box center [520, 119] width 82 height 13
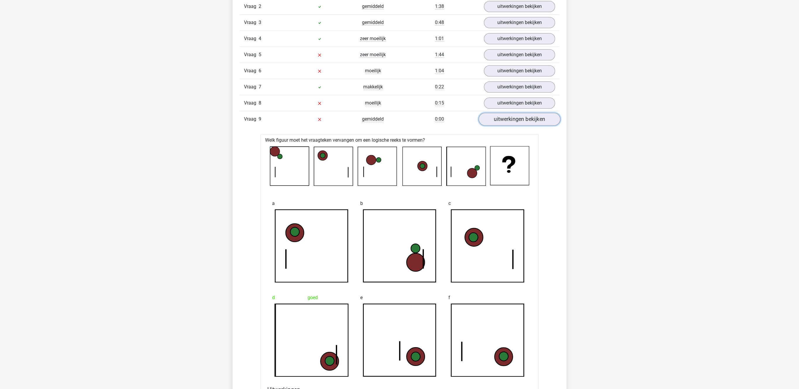
click at [508, 126] on link "uitwerkingen bekijken" at bounding box center [520, 119] width 82 height 13
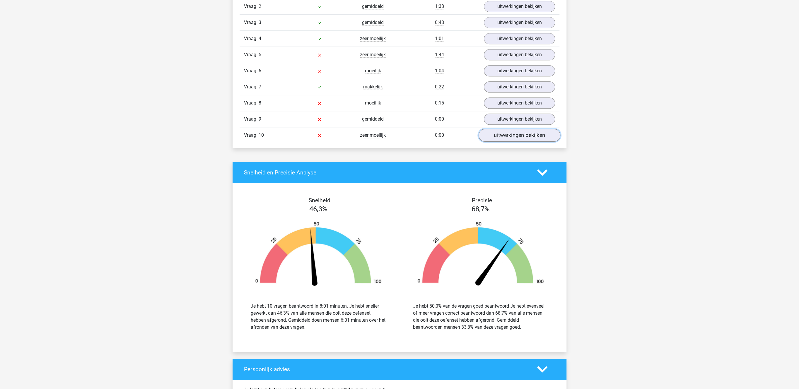
click at [507, 141] on link "uitwerkingen bekijken" at bounding box center [520, 135] width 82 height 13
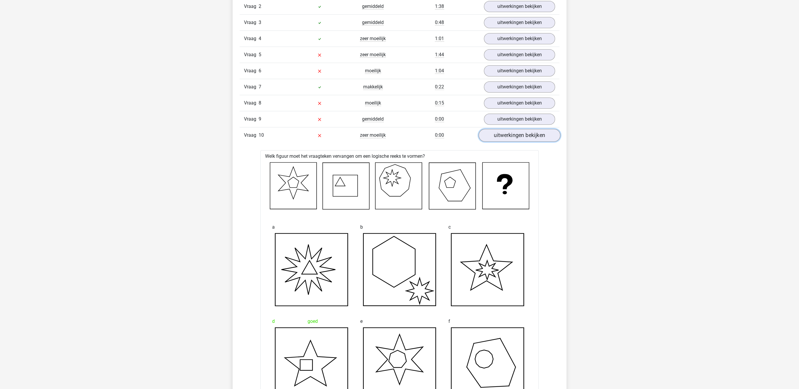
click at [507, 141] on link "uitwerkingen bekijken" at bounding box center [520, 135] width 82 height 13
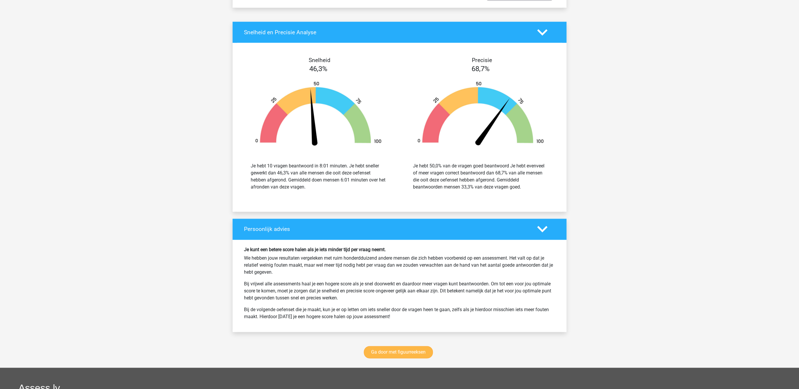
scroll to position [701, 0]
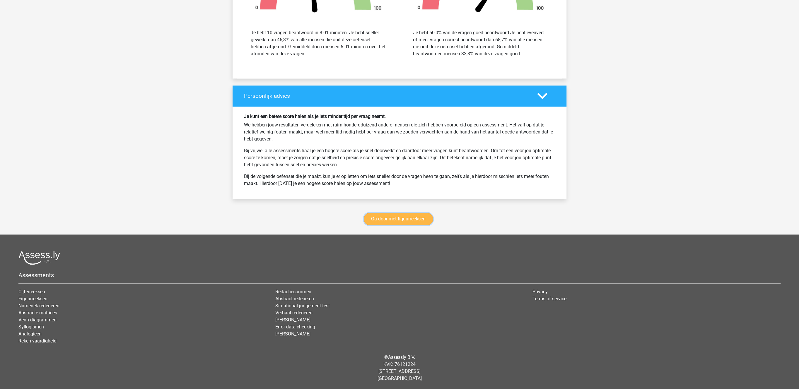
click at [415, 220] on link "Ga door met figuurreeksen" at bounding box center [398, 219] width 69 height 12
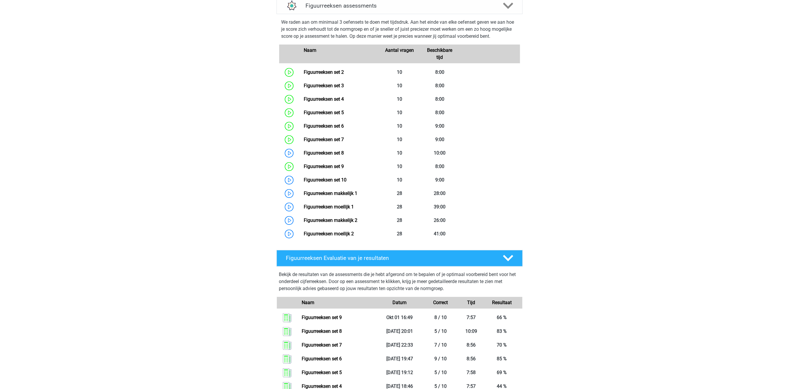
scroll to position [375, 0]
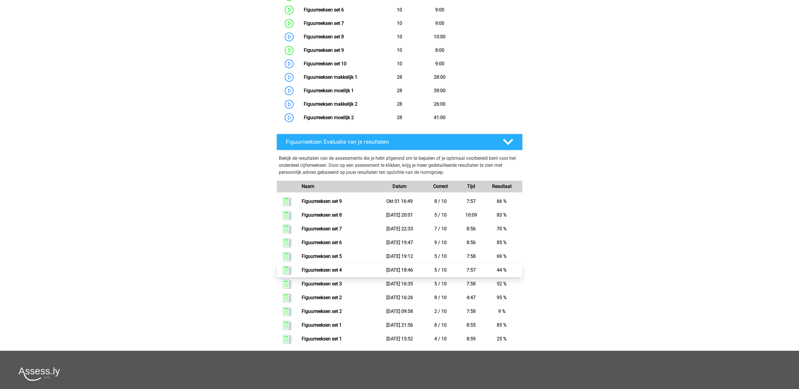
click at [332, 270] on link "Figuurreeksen set 4" at bounding box center [322, 270] width 40 height 6
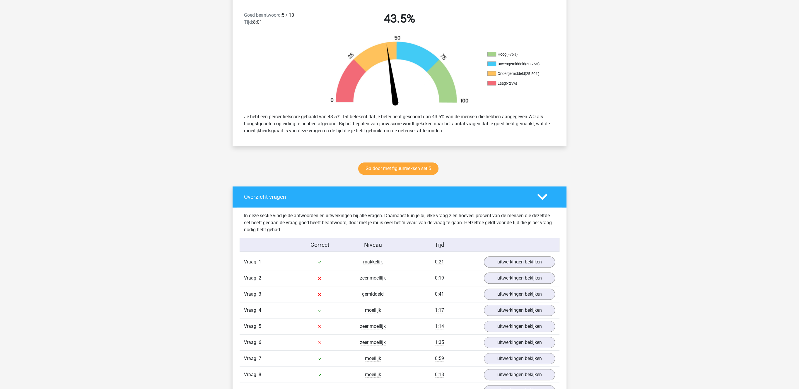
scroll to position [211, 0]
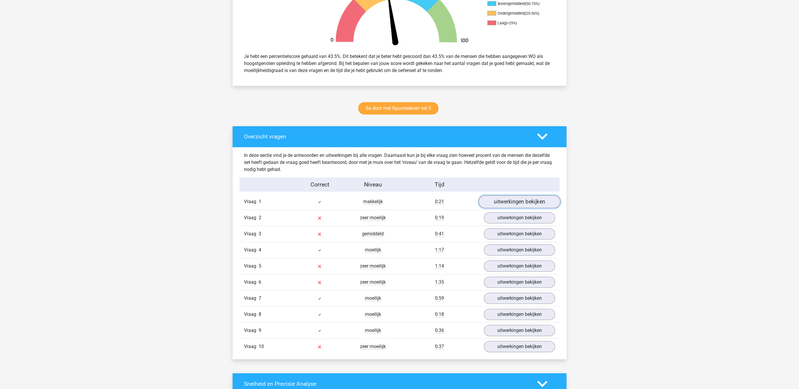
click at [504, 202] on link "uitwerkingen bekijken" at bounding box center [520, 202] width 82 height 13
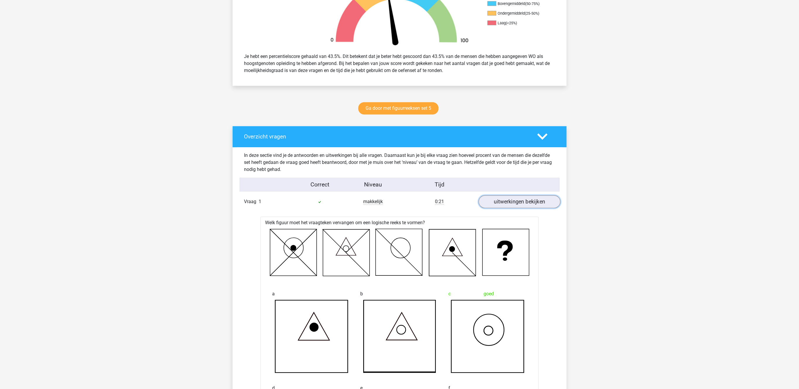
click at [504, 202] on link "uitwerkingen bekijken" at bounding box center [520, 202] width 82 height 13
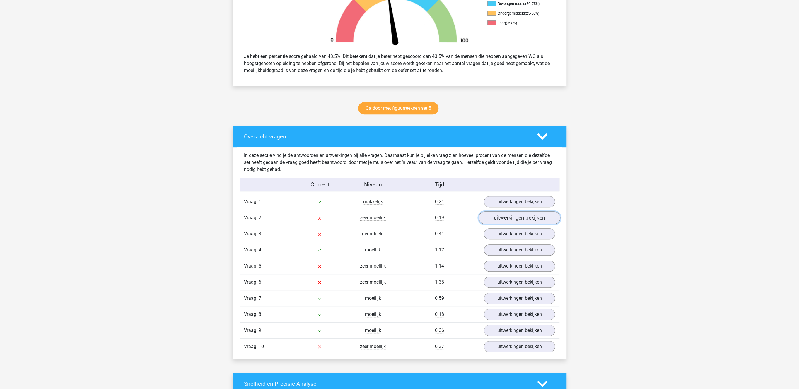
click at [500, 218] on link "uitwerkingen bekijken" at bounding box center [520, 218] width 82 height 13
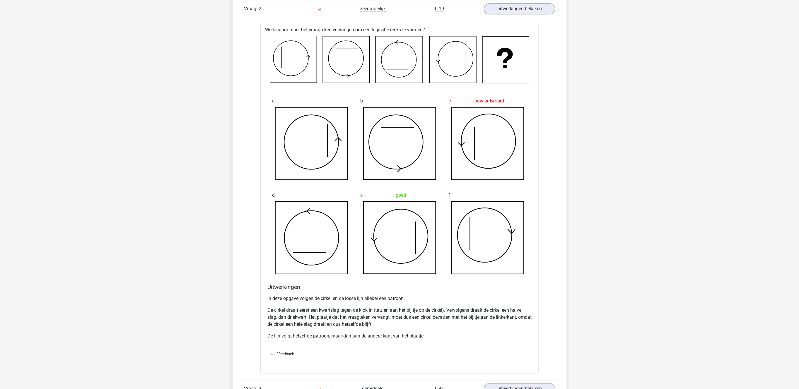
scroll to position [332, 0]
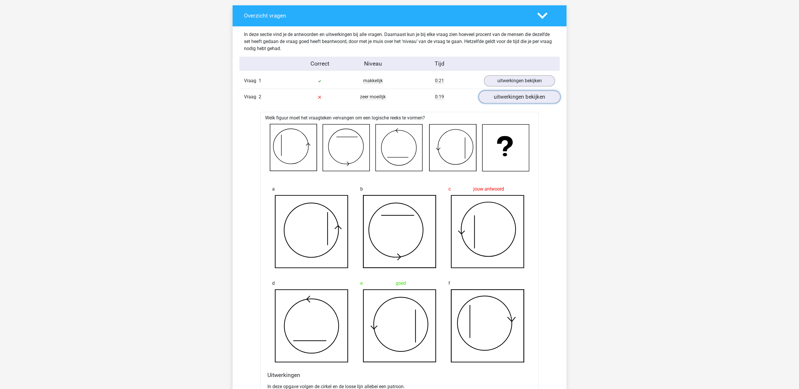
click at [514, 97] on link "uitwerkingen bekijken" at bounding box center [520, 97] width 82 height 13
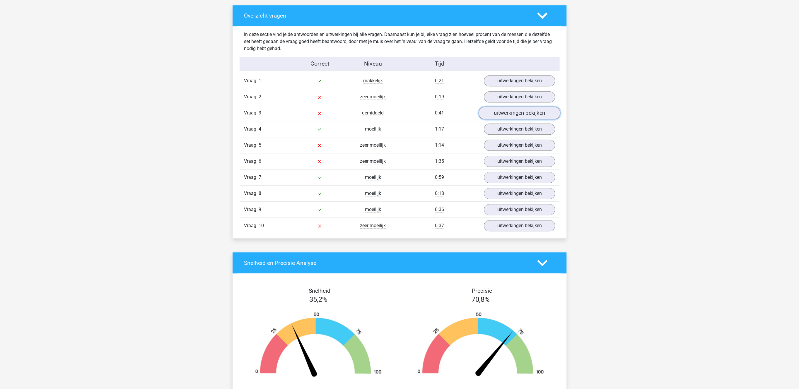
click at [514, 116] on link "uitwerkingen bekijken" at bounding box center [520, 113] width 82 height 13
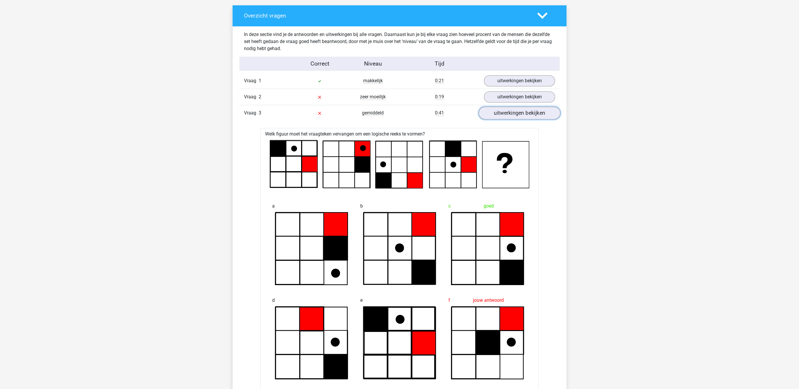
click at [514, 116] on link "uitwerkingen bekijken" at bounding box center [520, 113] width 82 height 13
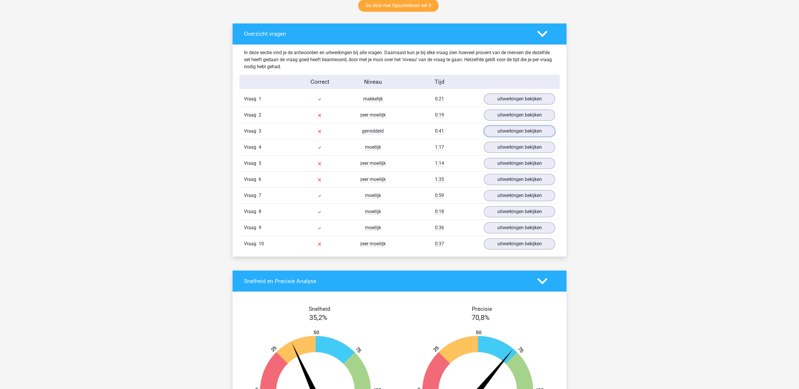
scroll to position [302, 0]
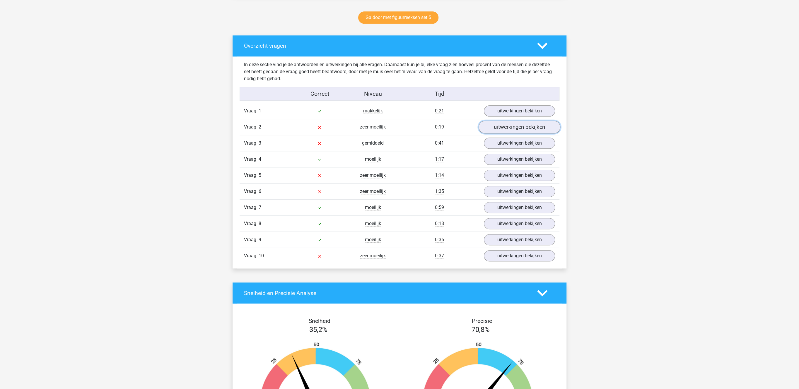
click at [525, 127] on link "uitwerkingen bekijken" at bounding box center [520, 127] width 82 height 13
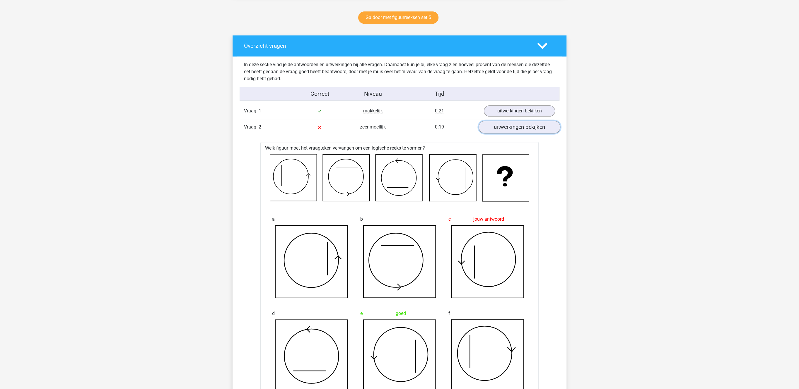
click at [525, 127] on link "uitwerkingen bekijken" at bounding box center [520, 127] width 82 height 13
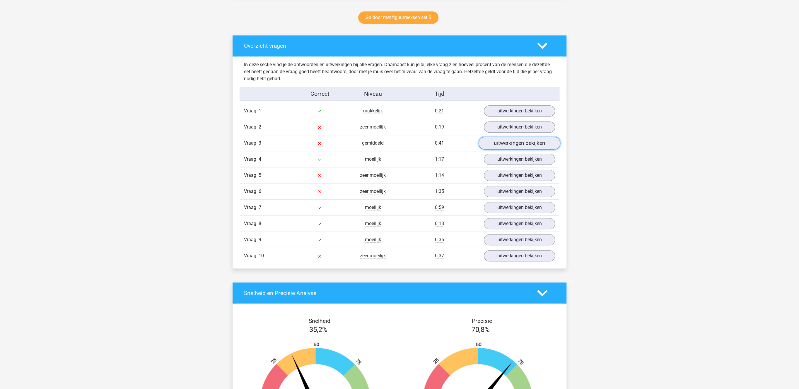
click at [520, 147] on link "uitwerkingen bekijken" at bounding box center [520, 143] width 82 height 13
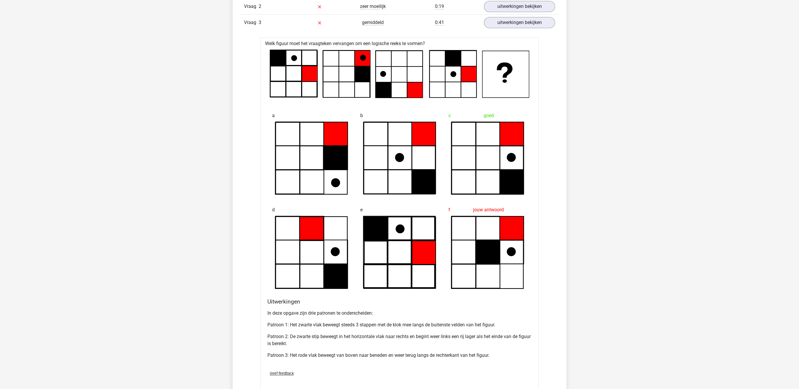
scroll to position [332, 0]
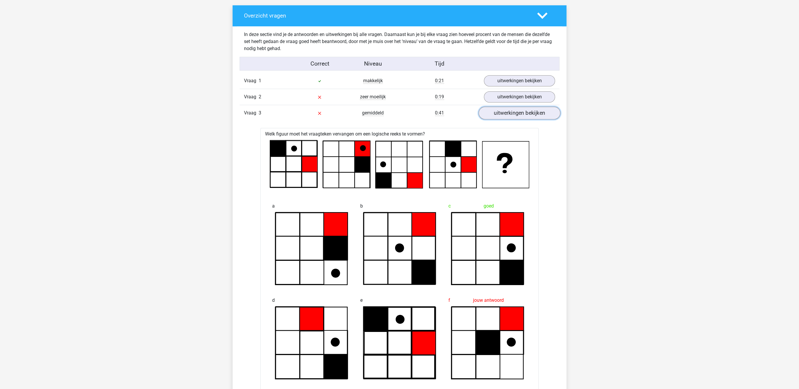
click at [505, 111] on link "uitwerkingen bekijken" at bounding box center [520, 113] width 82 height 13
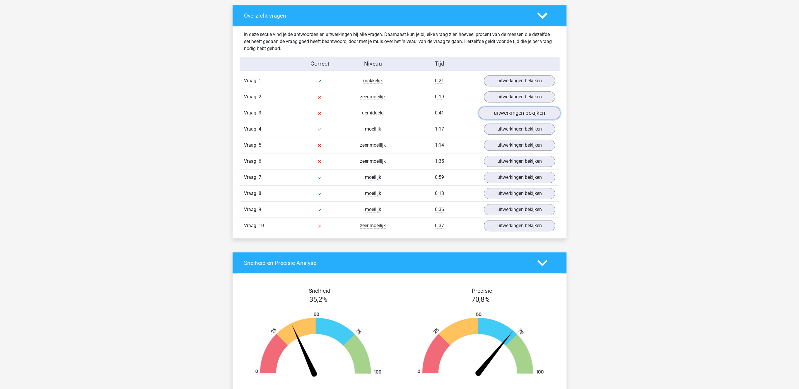
click at [512, 115] on link "uitwerkingen bekijken" at bounding box center [520, 113] width 82 height 13
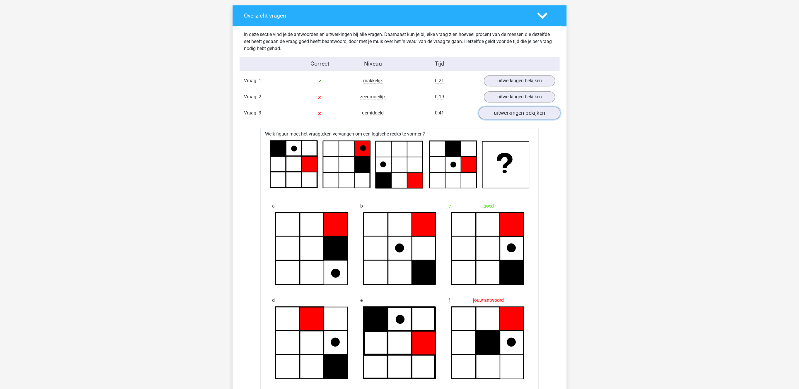
click at [510, 115] on link "uitwerkingen bekijken" at bounding box center [520, 113] width 82 height 13
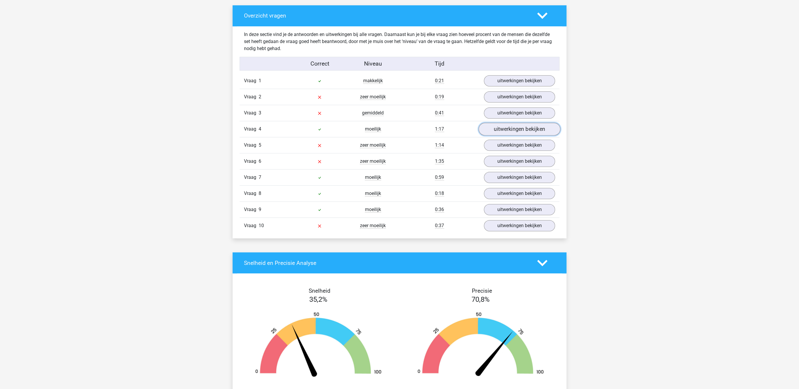
click at [507, 129] on link "uitwerkingen bekijken" at bounding box center [520, 129] width 82 height 13
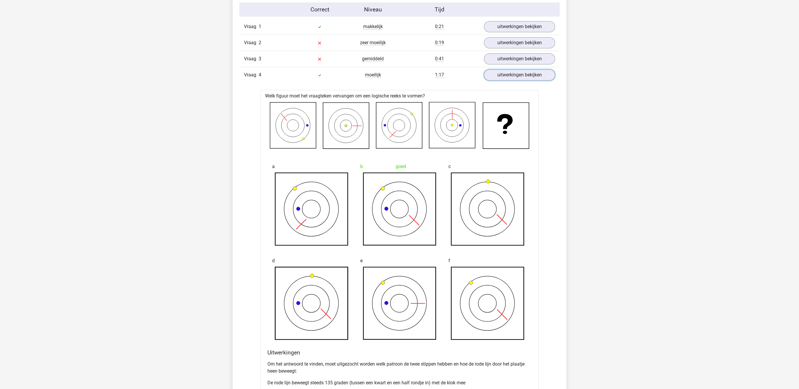
scroll to position [393, 0]
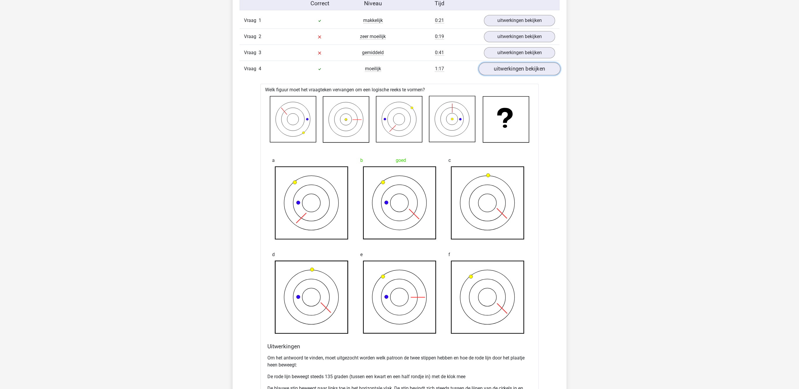
click at [531, 67] on link "uitwerkingen bekijken" at bounding box center [520, 69] width 82 height 13
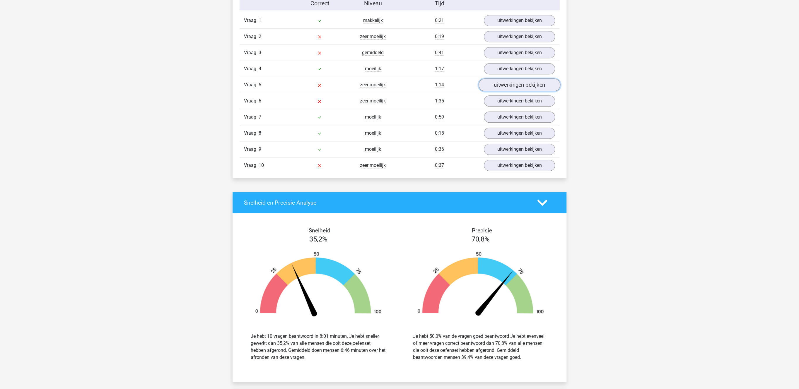
click at [520, 87] on link "uitwerkingen bekijken" at bounding box center [520, 85] width 82 height 13
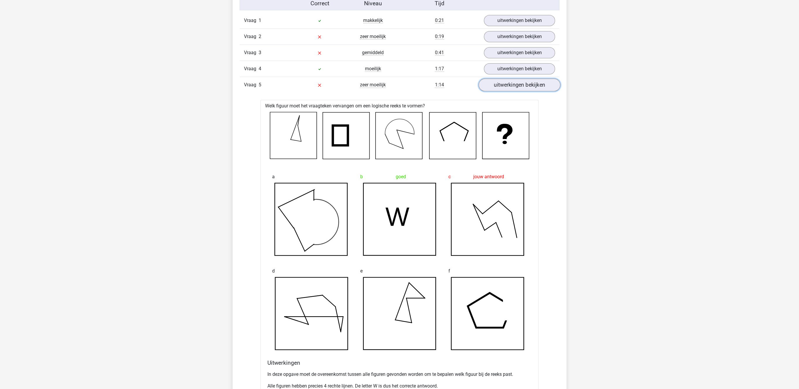
click at [517, 92] on link "uitwerkingen bekijken" at bounding box center [520, 85] width 82 height 13
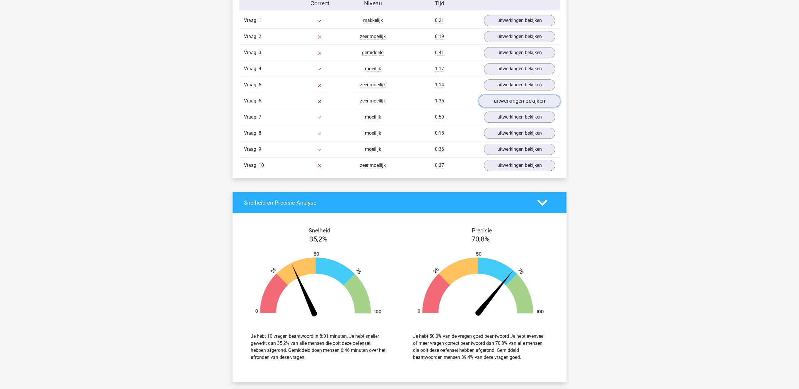
click at [514, 104] on link "uitwerkingen bekijken" at bounding box center [520, 101] width 82 height 13
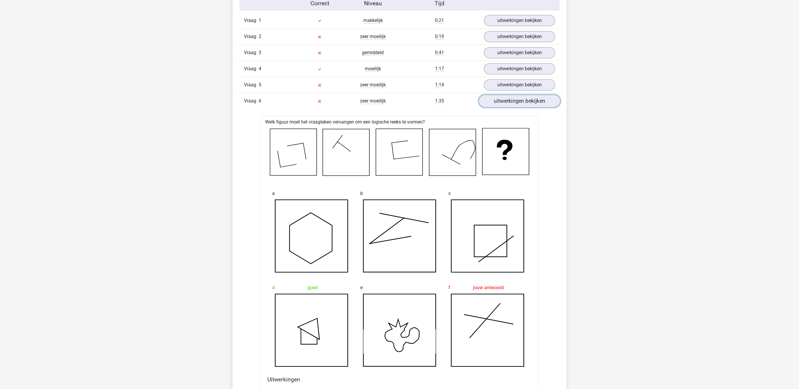
click at [514, 104] on link "uitwerkingen bekijken" at bounding box center [520, 101] width 82 height 13
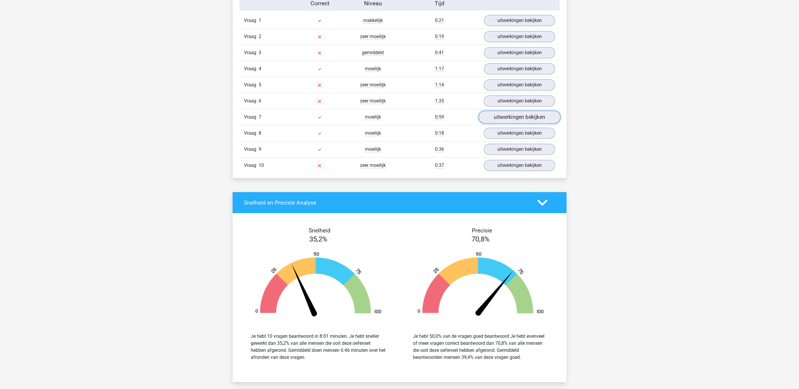
click at [507, 117] on link "uitwerkingen bekijken" at bounding box center [520, 117] width 82 height 13
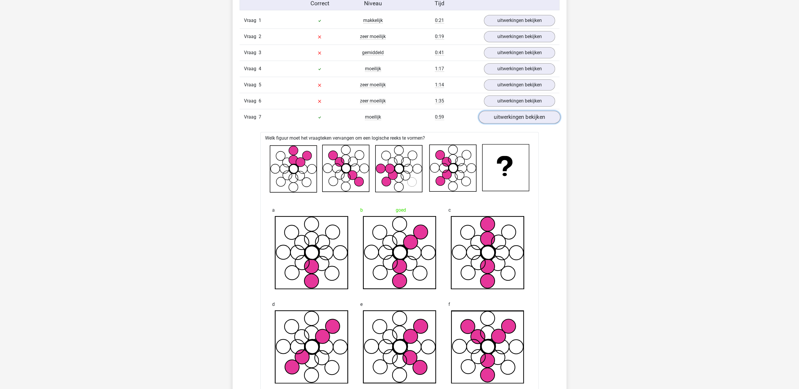
click at [522, 117] on link "uitwerkingen bekijken" at bounding box center [520, 117] width 82 height 13
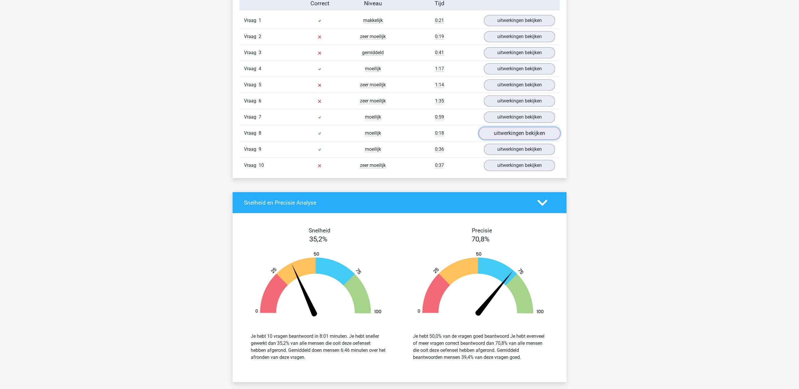
click at [513, 139] on link "uitwerkingen bekijken" at bounding box center [520, 133] width 82 height 13
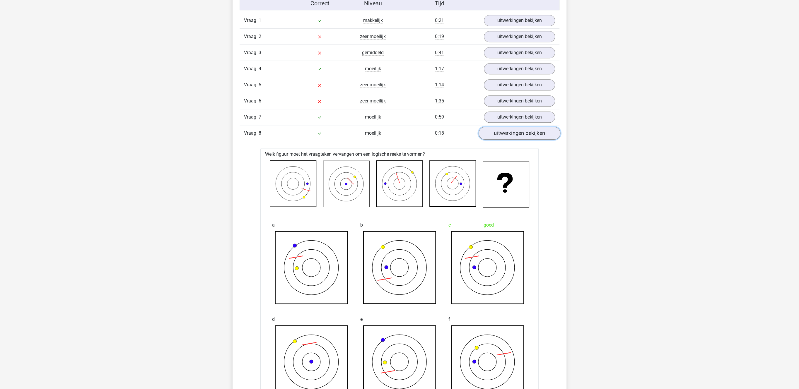
click at [513, 139] on link "uitwerkingen bekijken" at bounding box center [520, 133] width 82 height 13
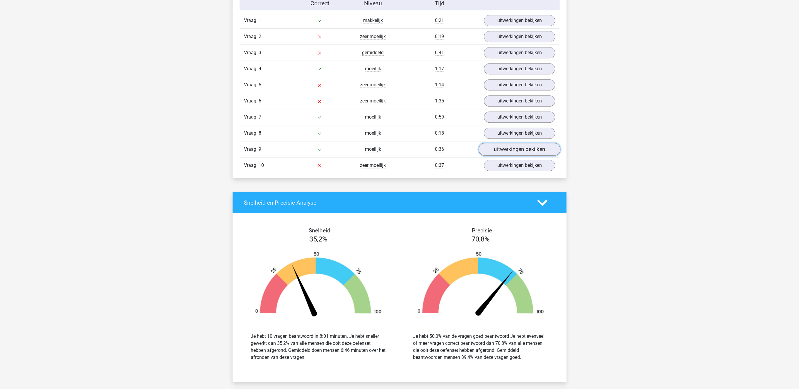
click at [509, 156] on link "uitwerkingen bekijken" at bounding box center [520, 149] width 82 height 13
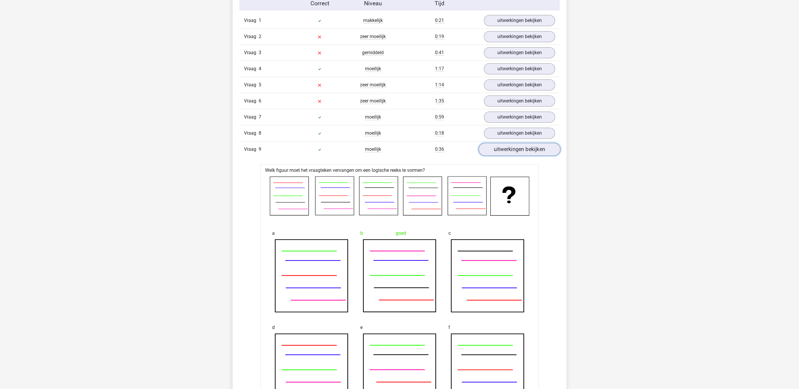
click at [509, 156] on link "uitwerkingen bekijken" at bounding box center [520, 149] width 82 height 13
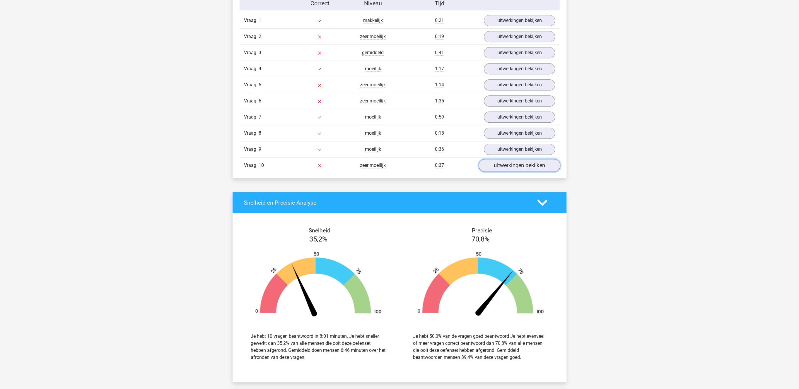
click at [508, 168] on link "uitwerkingen bekijken" at bounding box center [520, 165] width 82 height 13
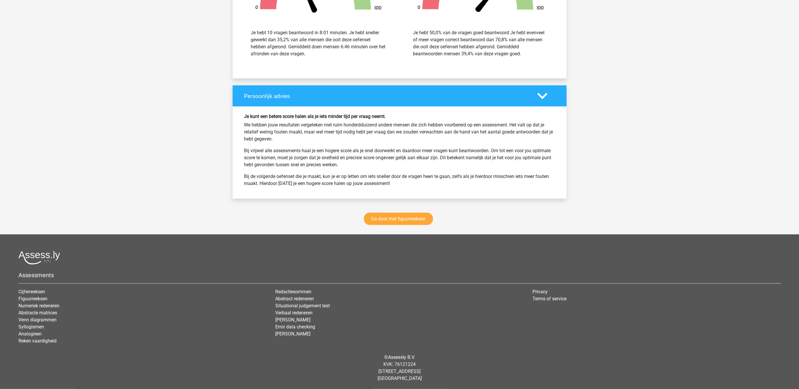
scroll to position [1076, 0]
click at [400, 217] on link "Ga door met figuurreeksen" at bounding box center [398, 219] width 69 height 12
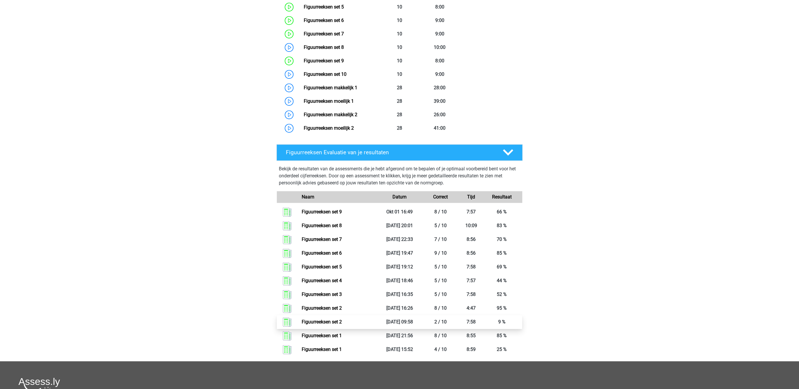
scroll to position [406, 0]
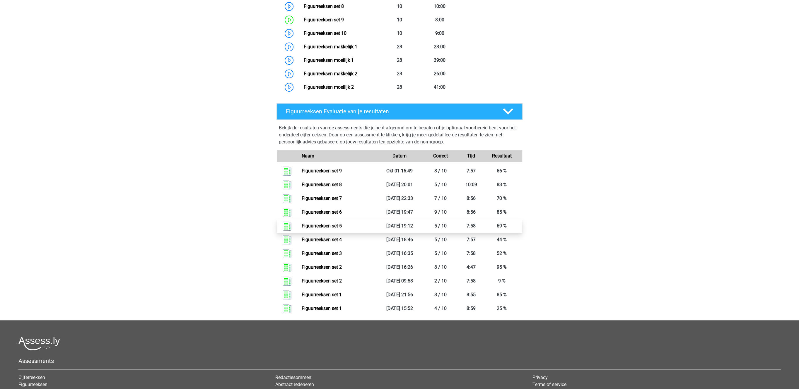
click at [329, 228] on link "Figuurreeksen set 5" at bounding box center [322, 226] width 40 height 6
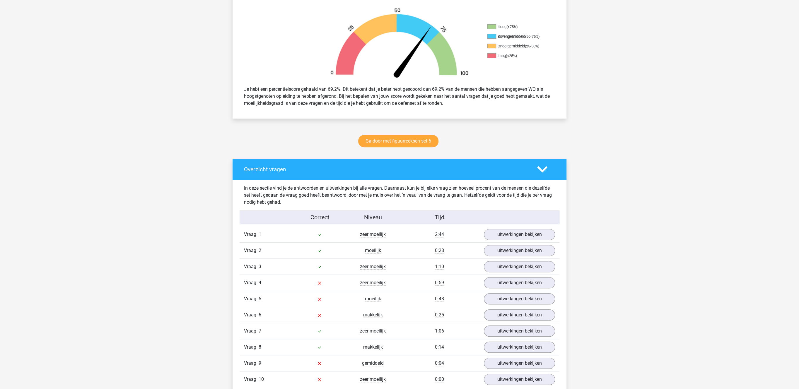
scroll to position [181, 0]
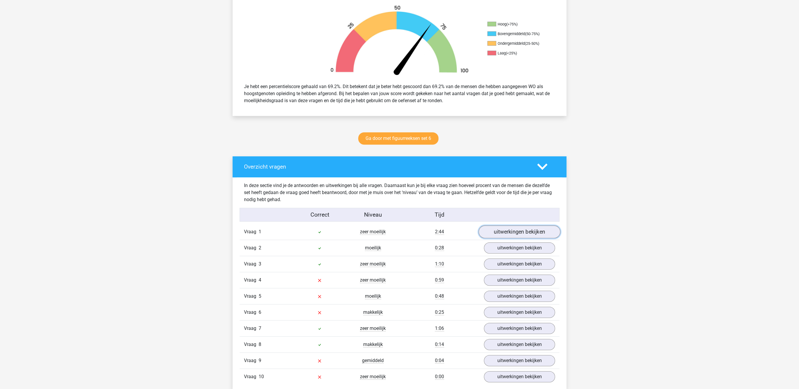
click at [533, 235] on link "uitwerkingen bekijken" at bounding box center [520, 232] width 82 height 13
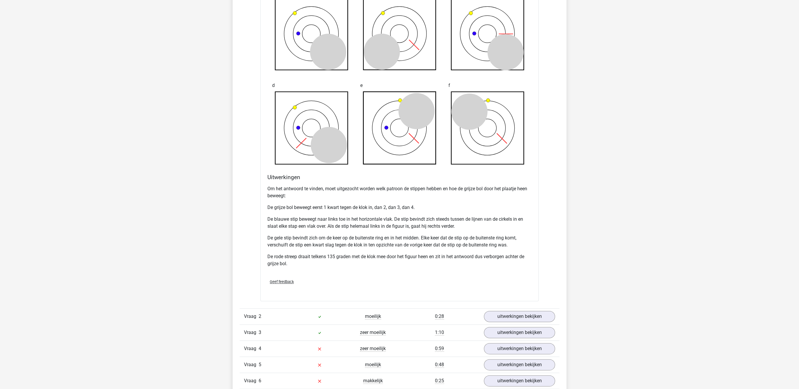
scroll to position [635, 0]
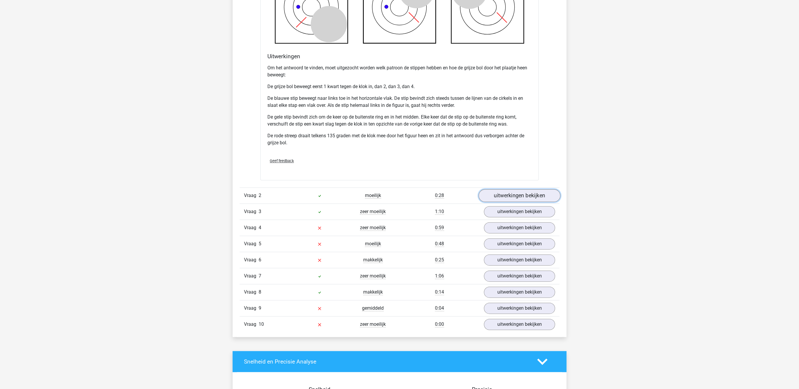
click at [532, 194] on link "uitwerkingen bekijken" at bounding box center [520, 195] width 82 height 13
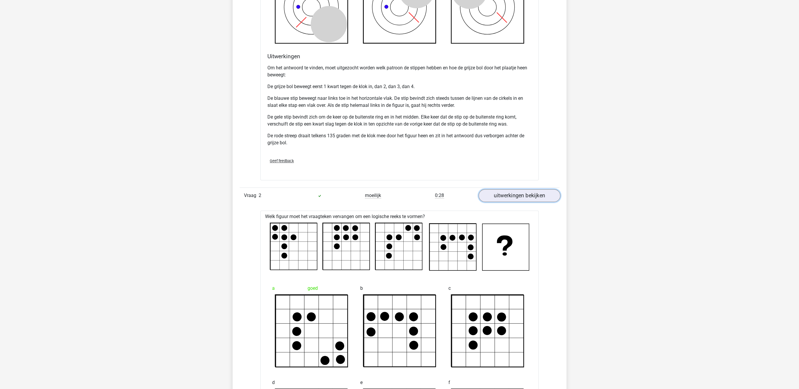
click at [532, 194] on link "uitwerkingen bekijken" at bounding box center [520, 195] width 82 height 13
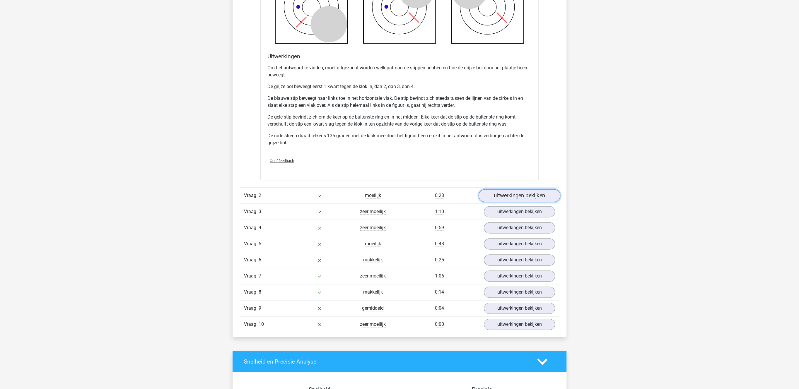
click at [530, 197] on link "uitwerkingen bekijken" at bounding box center [520, 195] width 82 height 13
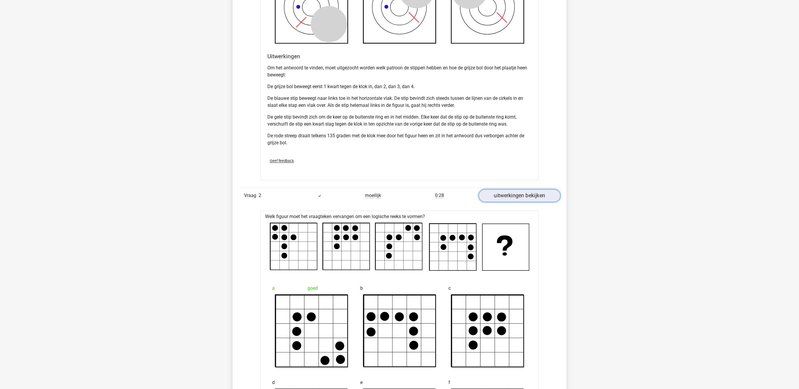
click at [530, 197] on link "uitwerkingen bekijken" at bounding box center [520, 195] width 82 height 13
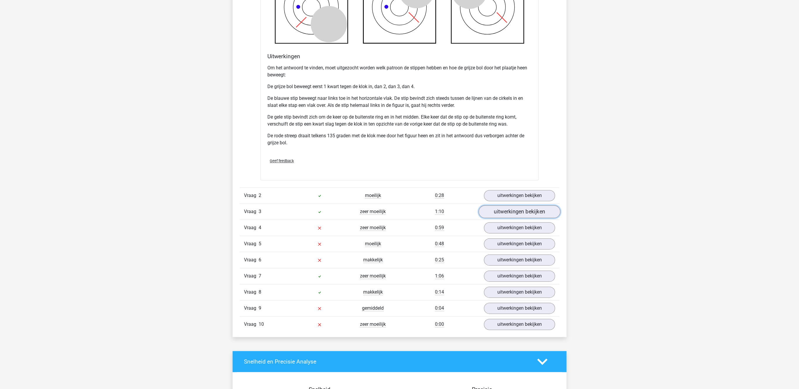
click at [513, 212] on link "uitwerkingen bekijken" at bounding box center [520, 212] width 82 height 13
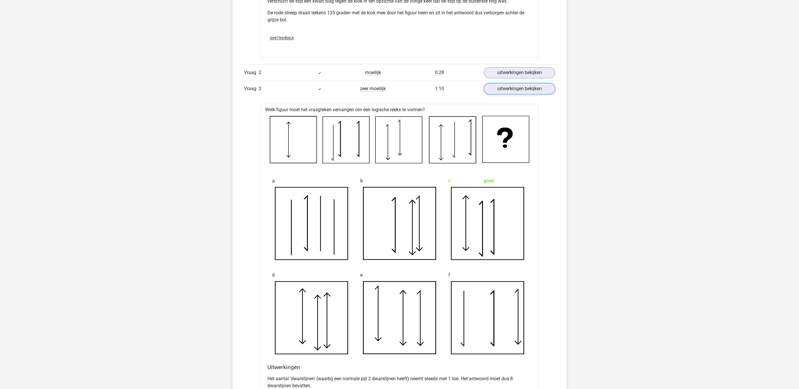
scroll to position [756, 0]
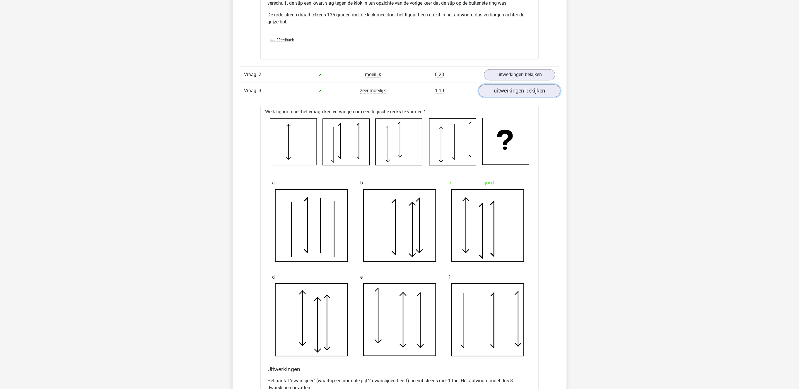
click at [512, 89] on link "uitwerkingen bekijken" at bounding box center [520, 91] width 82 height 13
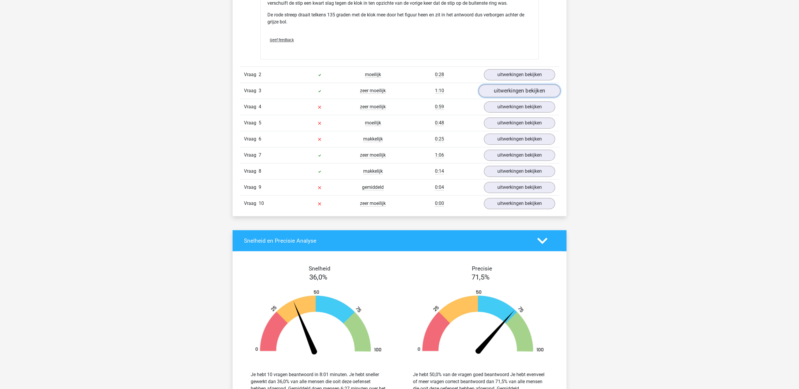
click at [511, 96] on link "uitwerkingen bekijken" at bounding box center [520, 91] width 82 height 13
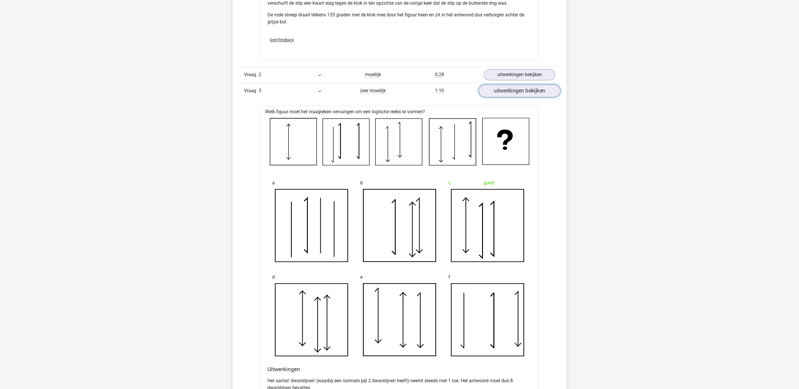
click at [511, 96] on link "uitwerkingen bekijken" at bounding box center [520, 91] width 82 height 13
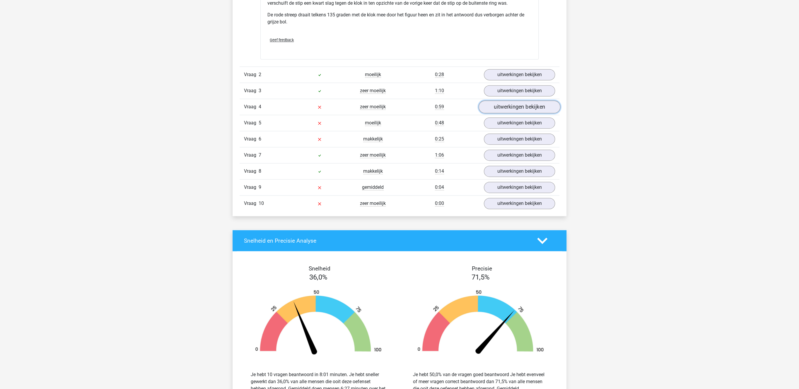
click at [505, 109] on link "uitwerkingen bekijken" at bounding box center [520, 107] width 82 height 13
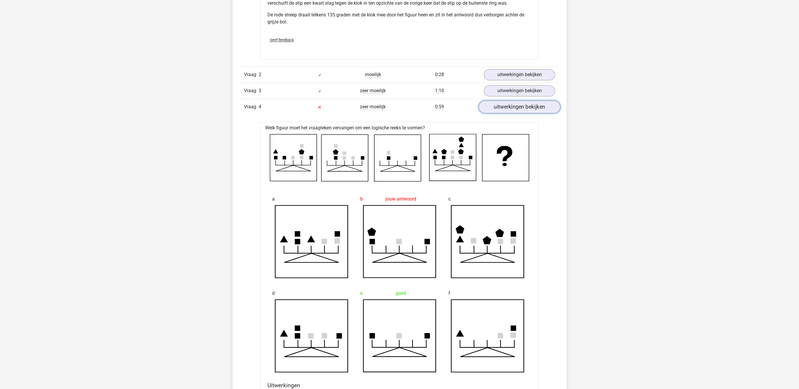
click at [505, 109] on link "uitwerkingen bekijken" at bounding box center [520, 107] width 82 height 13
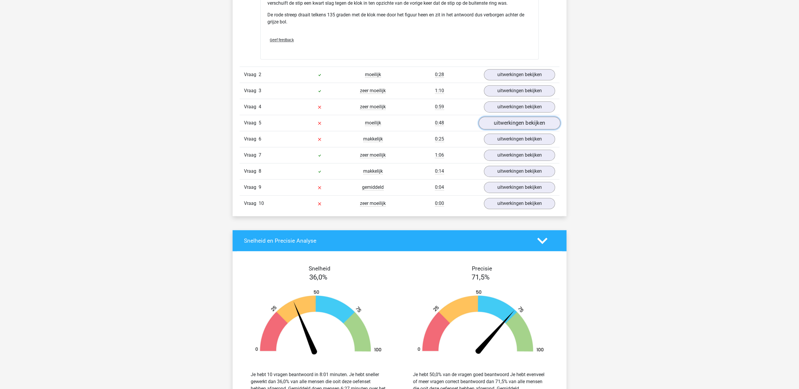
click at [500, 125] on link "uitwerkingen bekijken" at bounding box center [520, 123] width 82 height 13
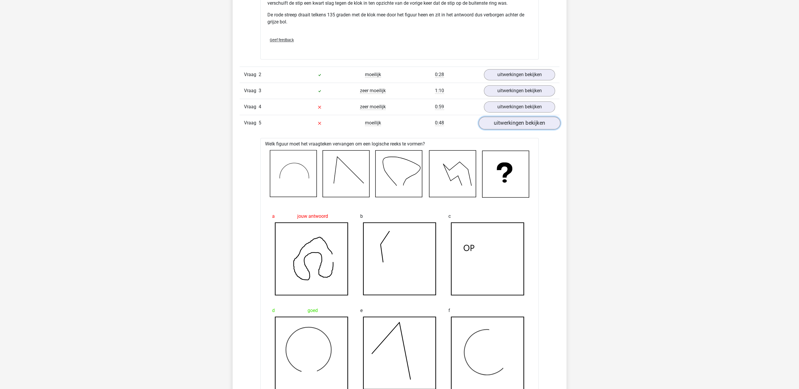
click at [500, 125] on link "uitwerkingen bekijken" at bounding box center [520, 123] width 82 height 13
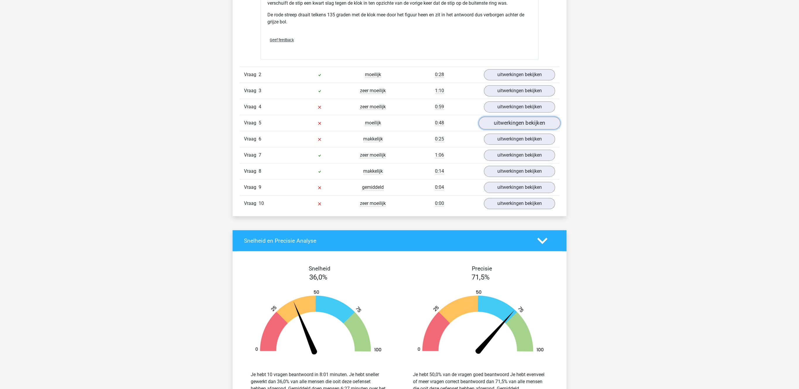
click at [500, 125] on link "uitwerkingen bekijken" at bounding box center [520, 123] width 82 height 13
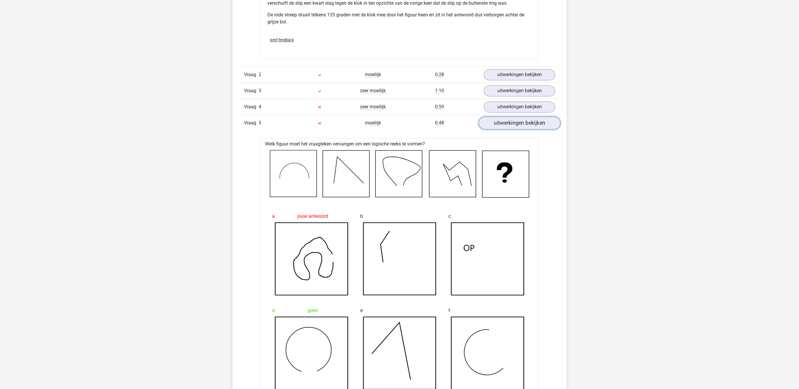
click at [500, 125] on link "uitwerkingen bekijken" at bounding box center [520, 123] width 82 height 13
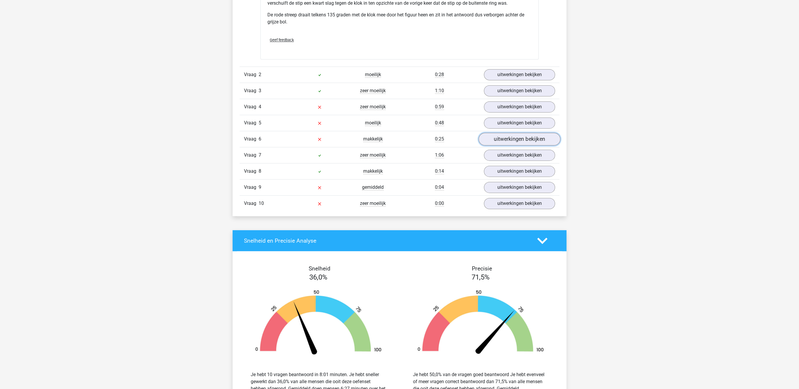
click at [500, 141] on link "uitwerkingen bekijken" at bounding box center [520, 139] width 82 height 13
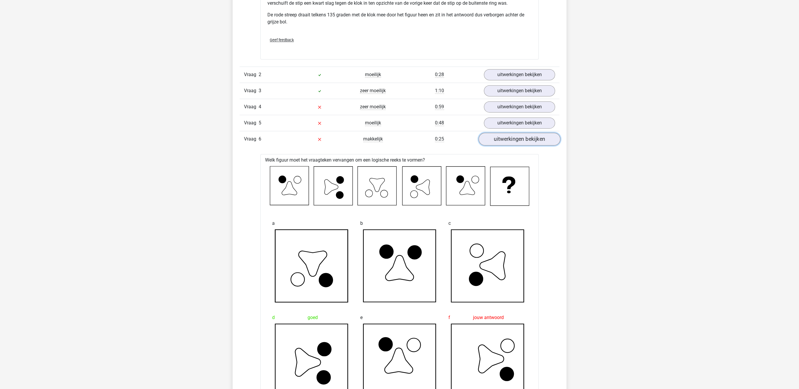
click at [500, 141] on link "uitwerkingen bekijken" at bounding box center [520, 139] width 82 height 13
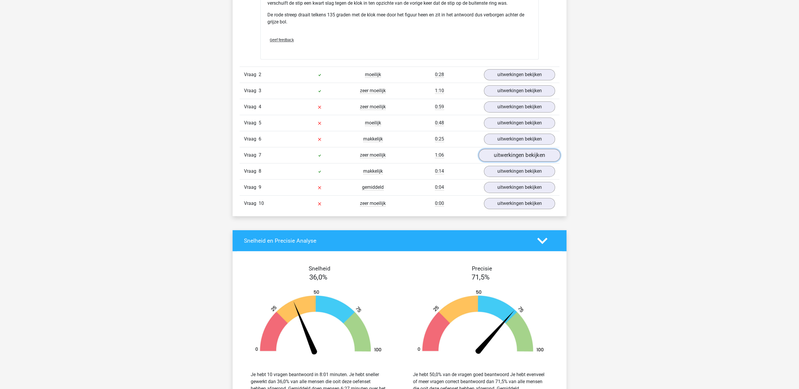
click at [500, 155] on link "uitwerkingen bekijken" at bounding box center [520, 155] width 82 height 13
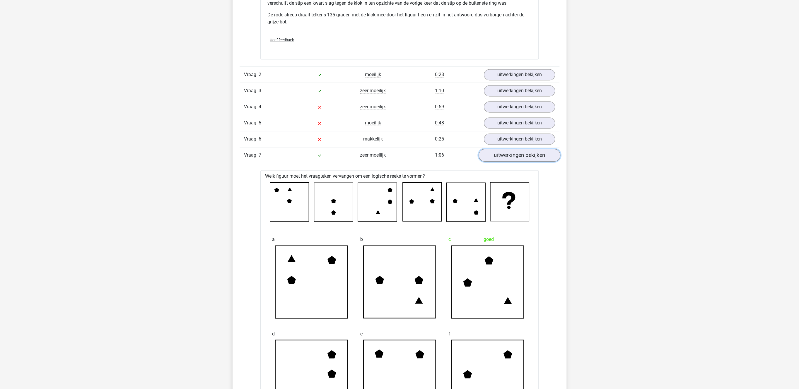
click at [500, 155] on link "uitwerkingen bekijken" at bounding box center [520, 155] width 82 height 13
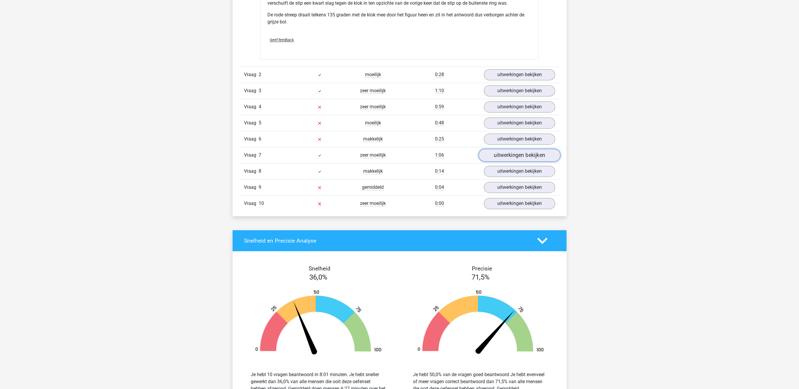
click at [510, 158] on link "uitwerkingen bekijken" at bounding box center [520, 155] width 82 height 13
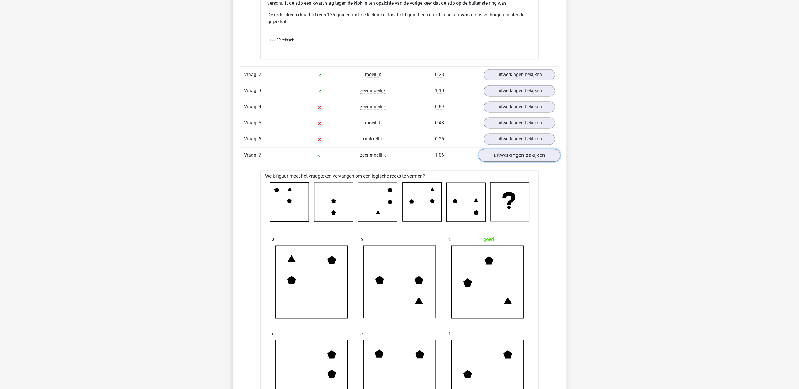
click at [510, 158] on link "uitwerkingen bekijken" at bounding box center [520, 155] width 82 height 13
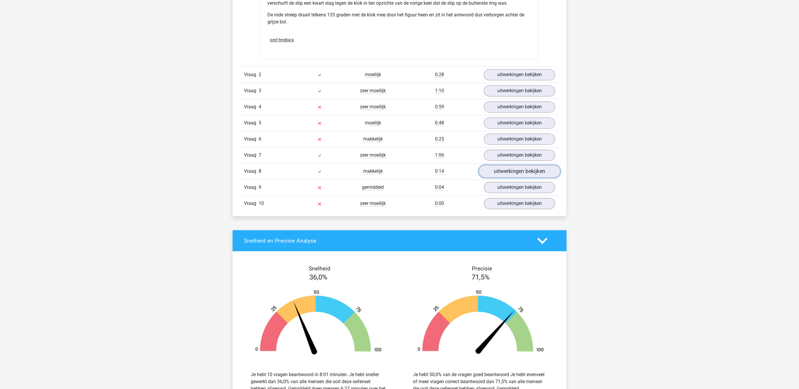
click at [506, 175] on link "uitwerkingen bekijken" at bounding box center [520, 171] width 82 height 13
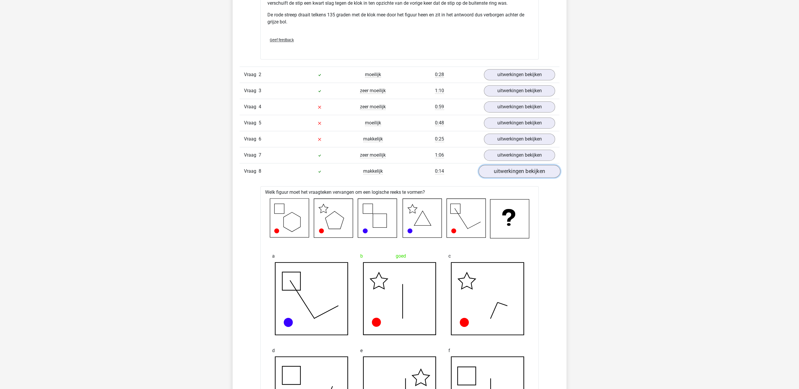
click at [506, 174] on link "uitwerkingen bekijken" at bounding box center [520, 171] width 82 height 13
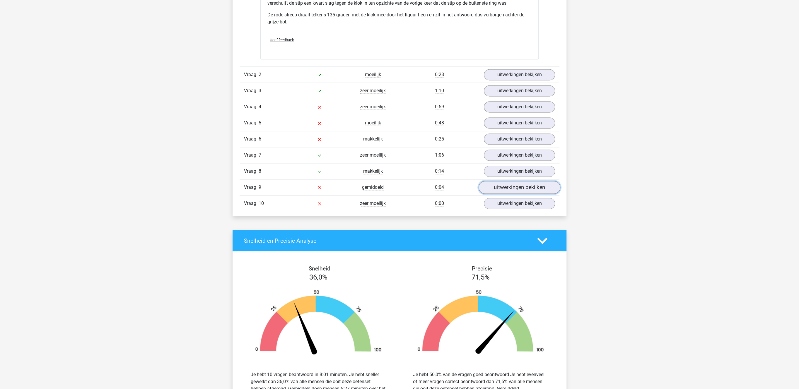
click at [502, 189] on link "uitwerkingen bekijken" at bounding box center [520, 187] width 82 height 13
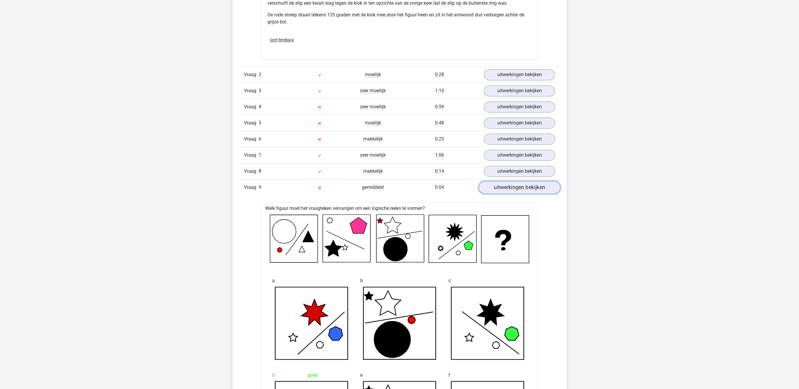
click at [502, 189] on link "uitwerkingen bekijken" at bounding box center [520, 187] width 82 height 13
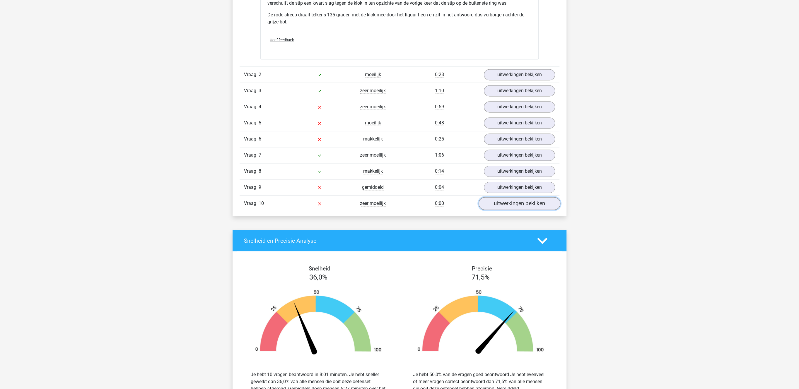
click at [500, 209] on link "uitwerkingen bekijken" at bounding box center [520, 203] width 82 height 13
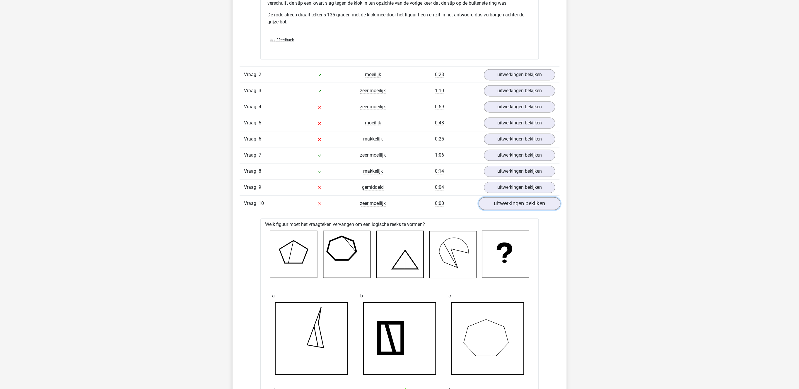
click at [500, 209] on link "uitwerkingen bekijken" at bounding box center [520, 203] width 82 height 13
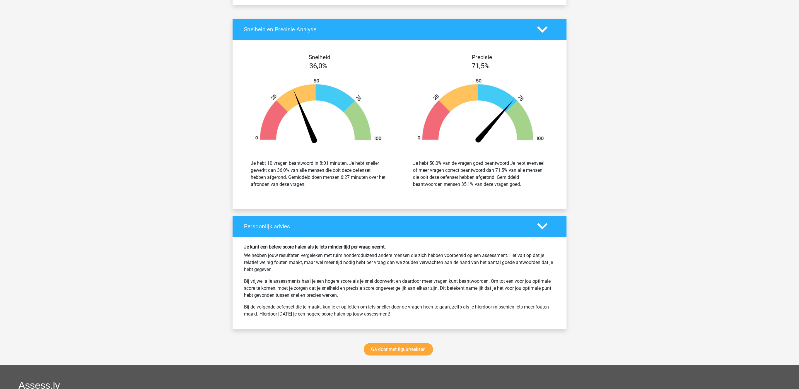
scroll to position [1088, 0]
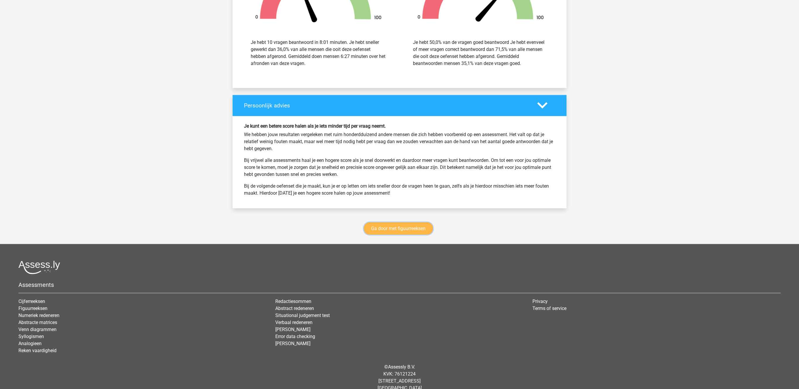
click at [409, 232] on link "Ga door met figuurreeksen" at bounding box center [398, 228] width 69 height 12
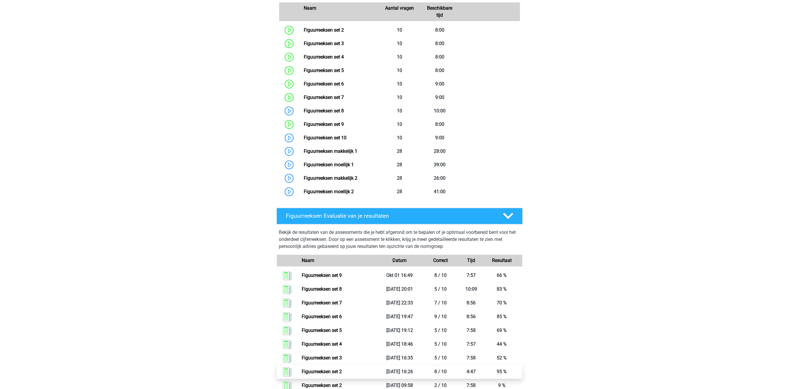
scroll to position [436, 0]
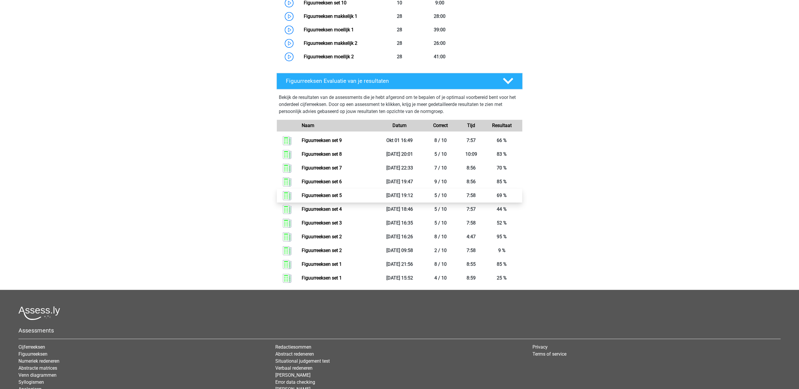
click at [334, 196] on link "Figuurreeksen set 5" at bounding box center [322, 196] width 40 height 6
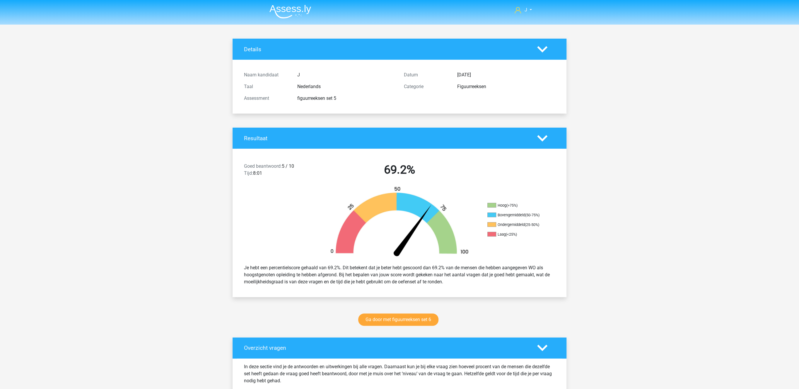
scroll to position [181, 0]
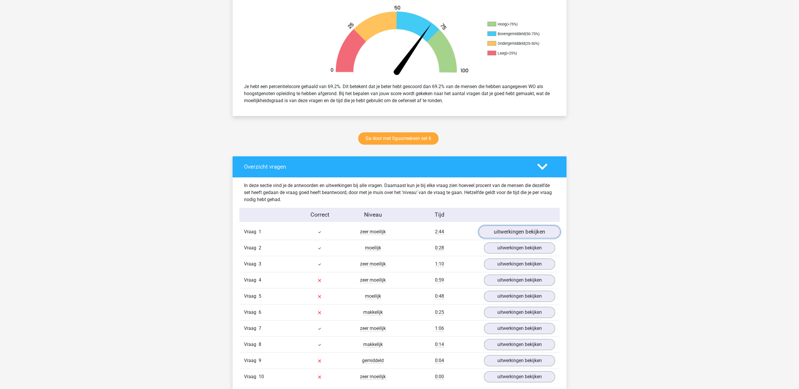
click at [514, 231] on link "uitwerkingen bekijken" at bounding box center [520, 232] width 82 height 13
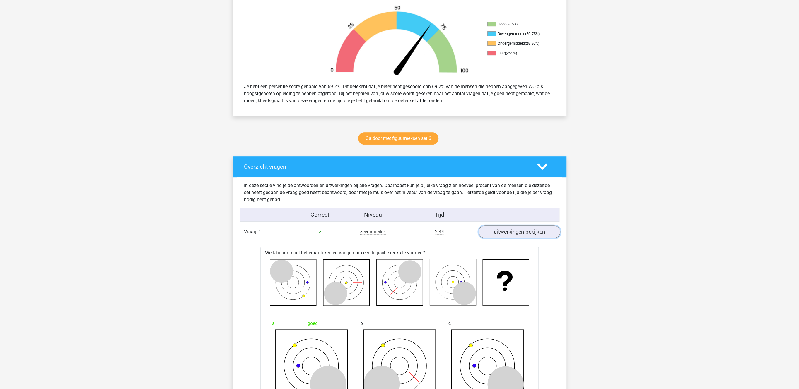
click at [514, 231] on link "uitwerkingen bekijken" at bounding box center [520, 232] width 82 height 13
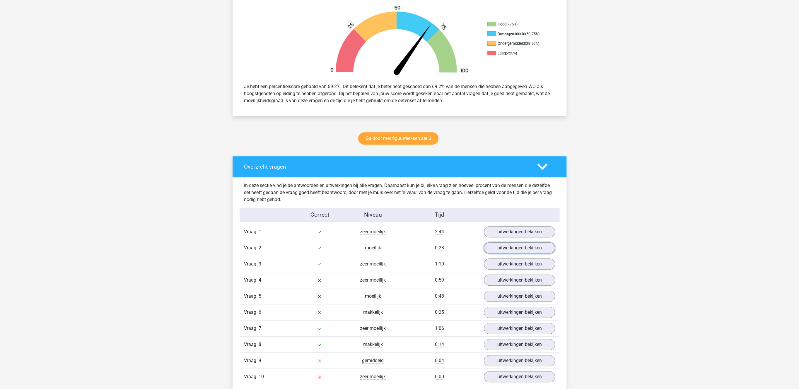
click at [508, 249] on link "uitwerkingen bekijken" at bounding box center [519, 247] width 71 height 11
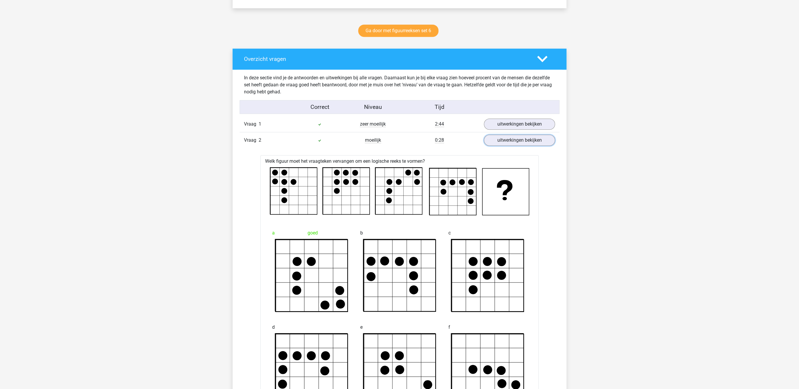
scroll to position [302, 0]
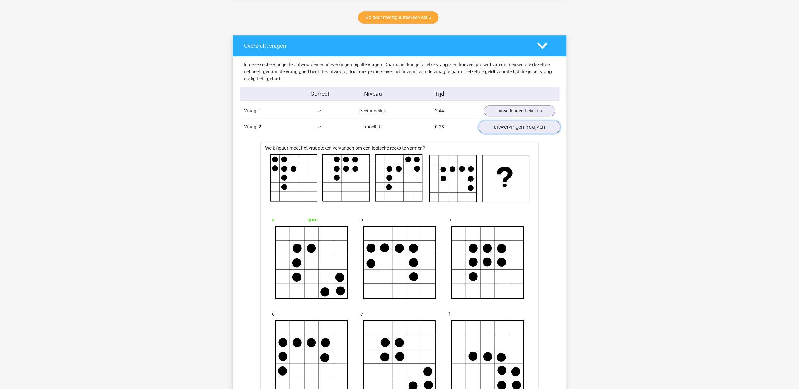
click at [517, 128] on link "uitwerkingen bekijken" at bounding box center [520, 127] width 82 height 13
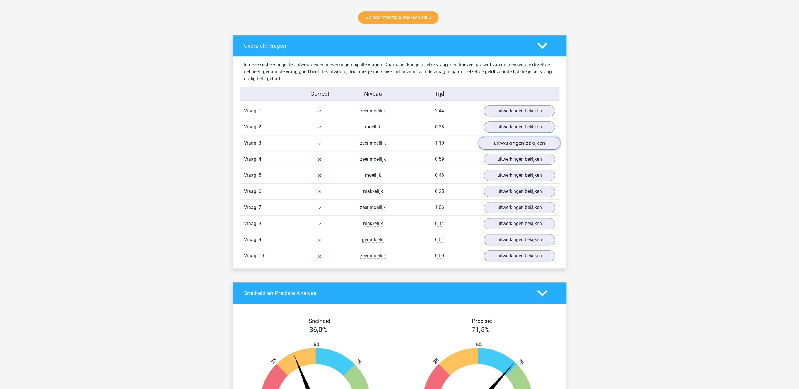
click at [514, 149] on link "uitwerkingen bekijken" at bounding box center [520, 143] width 82 height 13
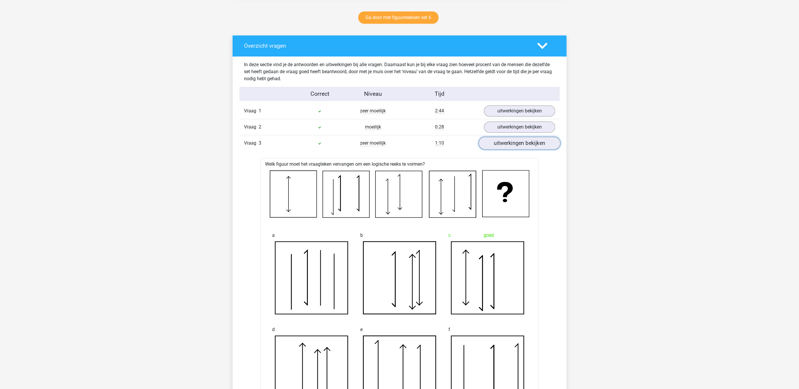
click at [514, 149] on link "uitwerkingen bekijken" at bounding box center [520, 143] width 82 height 13
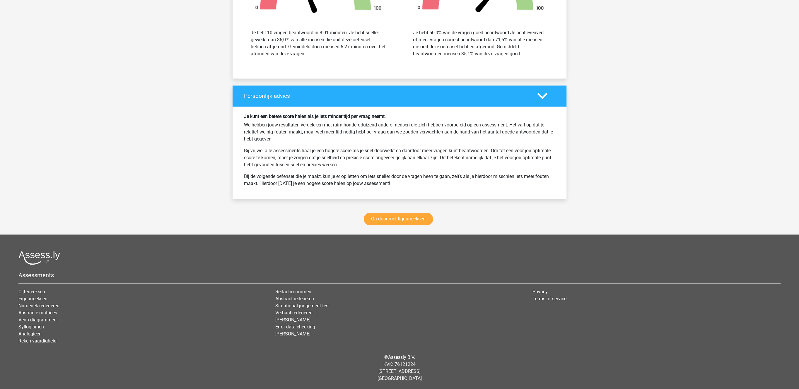
scroll to position [701, 0]
click at [403, 223] on link "Ga door met figuurreeksen" at bounding box center [398, 219] width 69 height 12
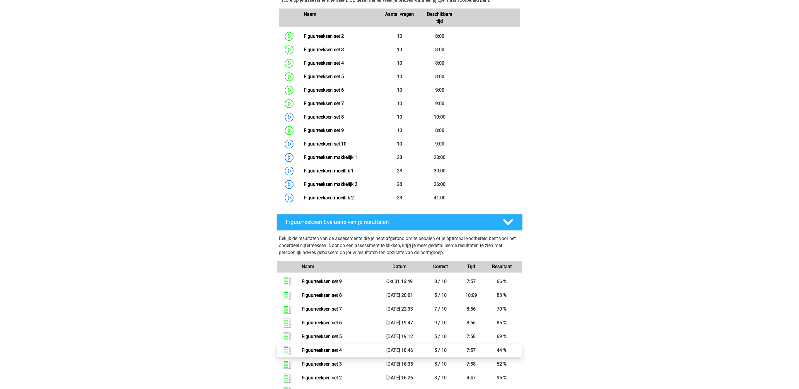
scroll to position [315, 0]
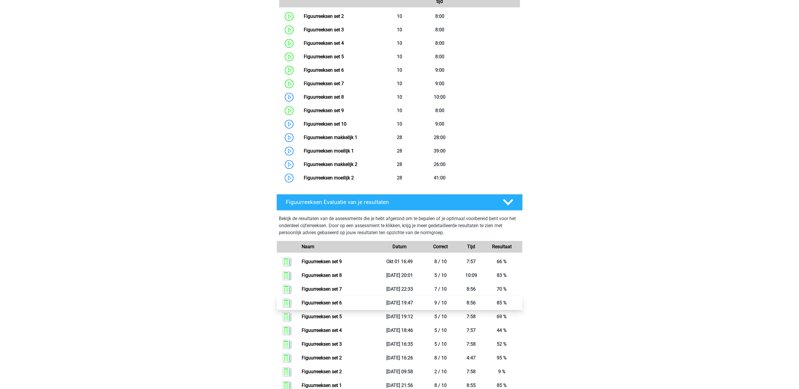
click at [342, 306] on link "Figuurreeksen set 6" at bounding box center [322, 303] width 40 height 6
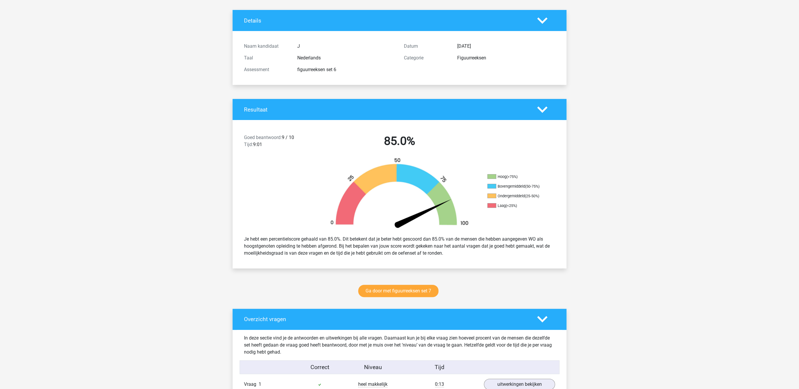
scroll to position [181, 0]
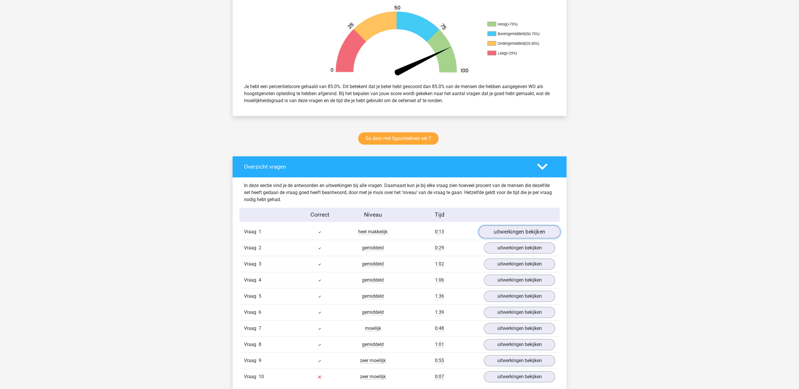
click at [531, 233] on link "uitwerkingen bekijken" at bounding box center [520, 232] width 82 height 13
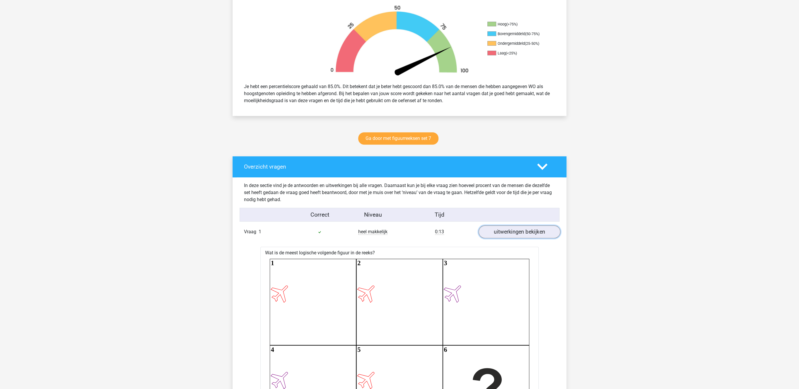
click at [531, 233] on link "uitwerkingen bekijken" at bounding box center [520, 232] width 82 height 13
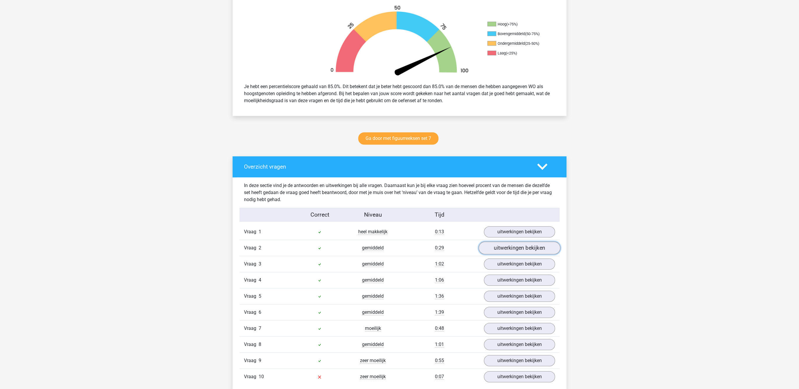
click at [507, 253] on link "uitwerkingen bekijken" at bounding box center [520, 248] width 82 height 13
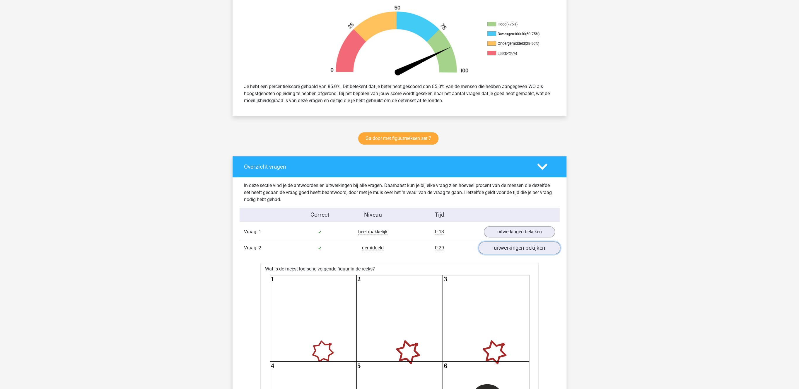
click at [507, 253] on link "uitwerkingen bekijken" at bounding box center [520, 248] width 82 height 13
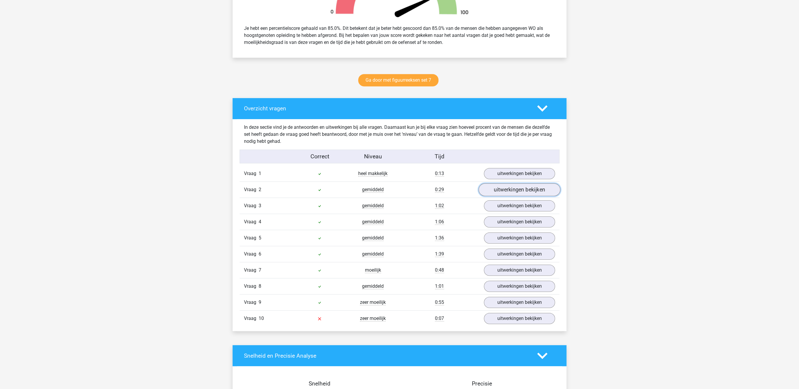
scroll to position [272, 0]
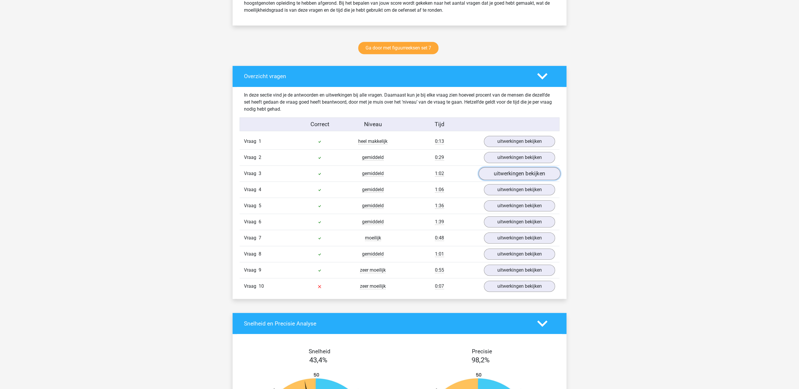
click at [517, 176] on link "uitwerkingen bekijken" at bounding box center [520, 174] width 82 height 13
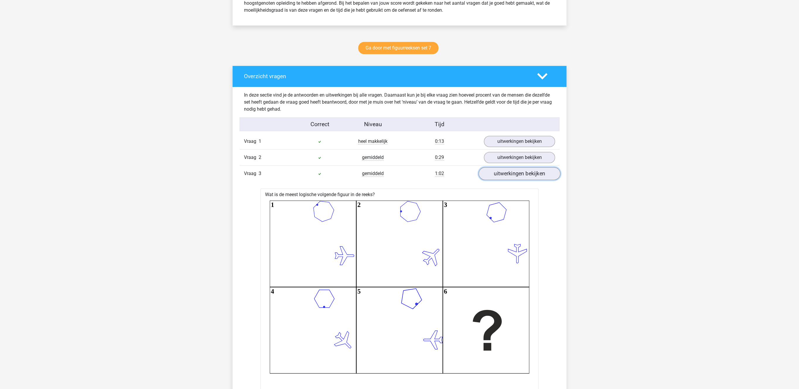
click at [517, 176] on link "uitwerkingen bekijken" at bounding box center [520, 174] width 82 height 13
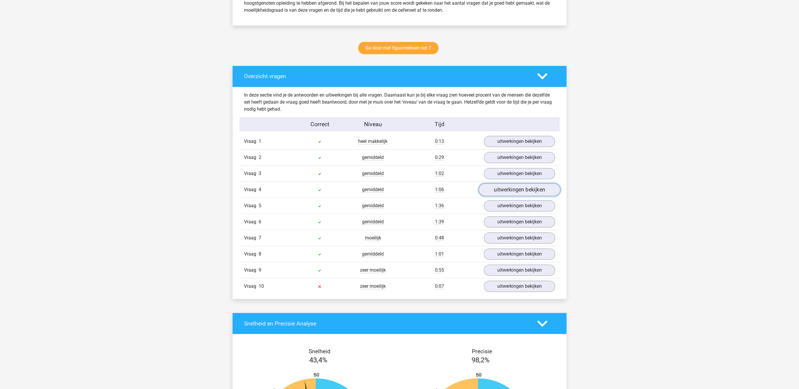
click at [513, 195] on link "uitwerkingen bekijken" at bounding box center [520, 190] width 82 height 13
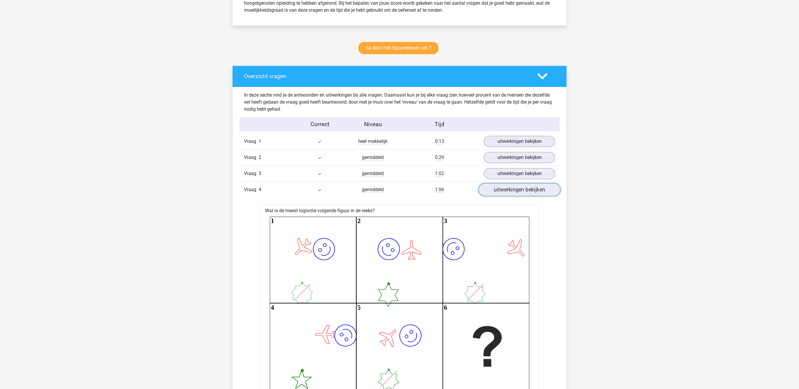
click at [513, 195] on link "uitwerkingen bekijken" at bounding box center [520, 190] width 82 height 13
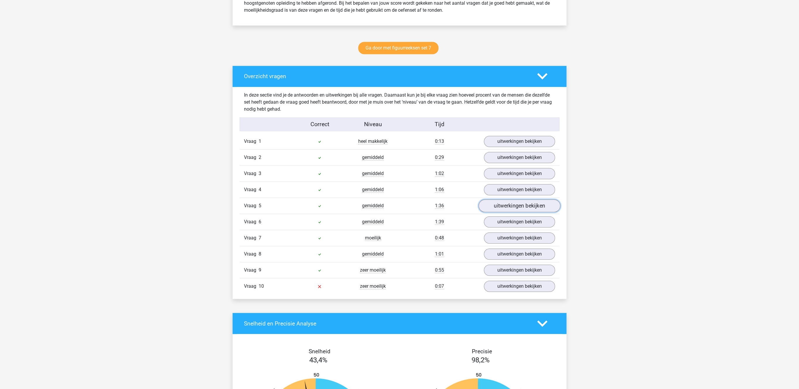
click at [508, 212] on link "uitwerkingen bekijken" at bounding box center [520, 206] width 82 height 13
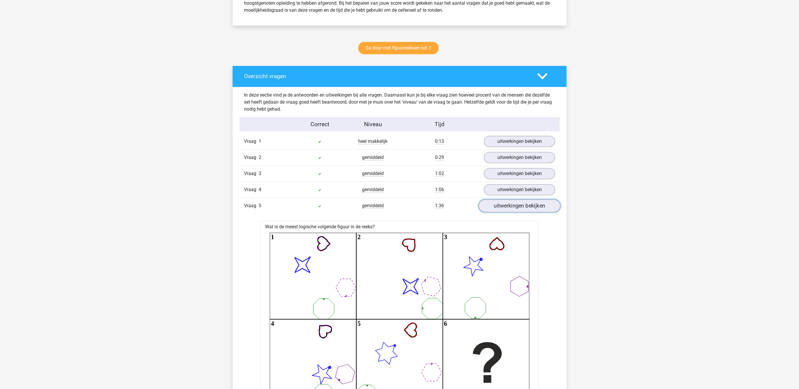
click at [508, 212] on link "uitwerkingen bekijken" at bounding box center [520, 206] width 82 height 13
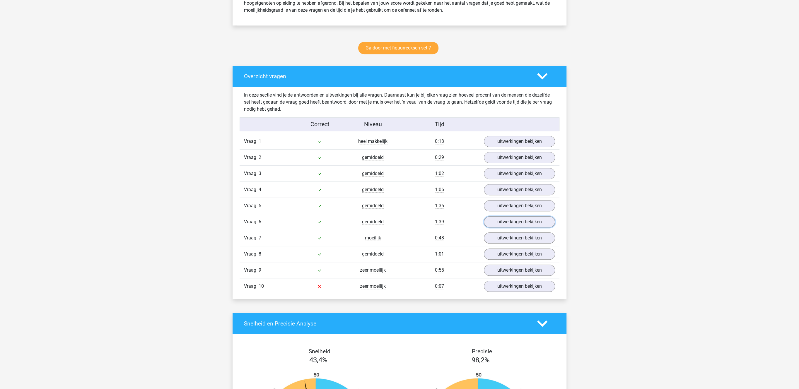
click at [505, 224] on link "uitwerkingen bekijken" at bounding box center [519, 221] width 71 height 11
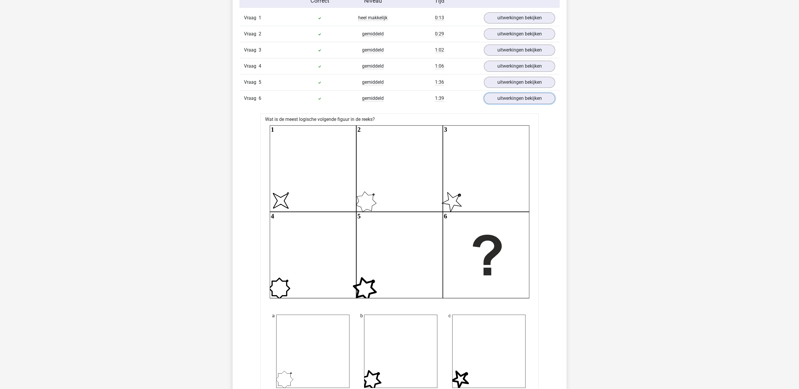
scroll to position [423, 0]
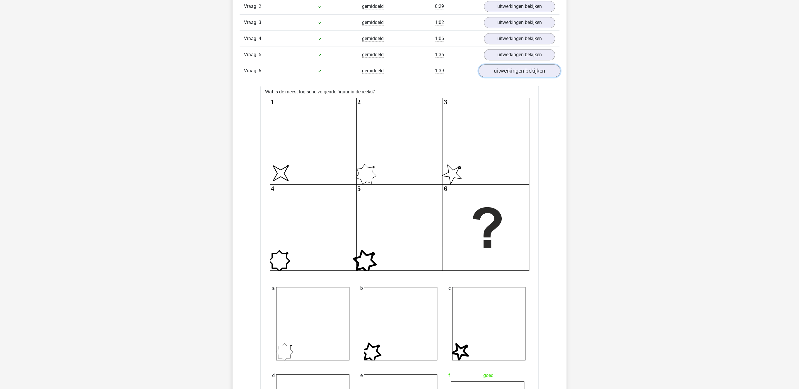
click at [512, 71] on link "uitwerkingen bekijken" at bounding box center [520, 71] width 82 height 13
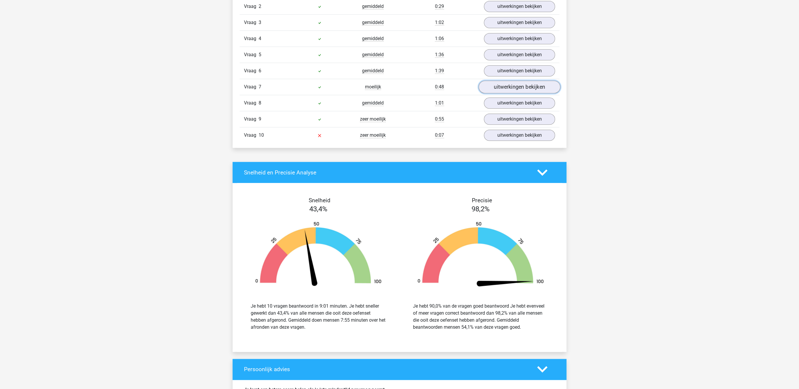
click at [511, 94] on link "uitwerkingen bekijken" at bounding box center [520, 87] width 82 height 13
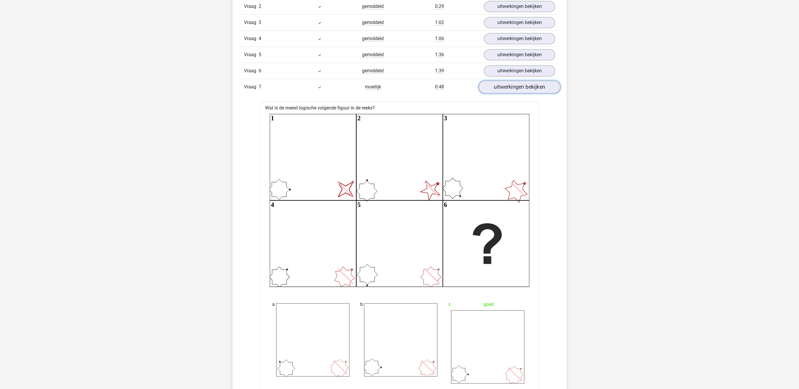
click at [511, 94] on link "uitwerkingen bekijken" at bounding box center [520, 87] width 82 height 13
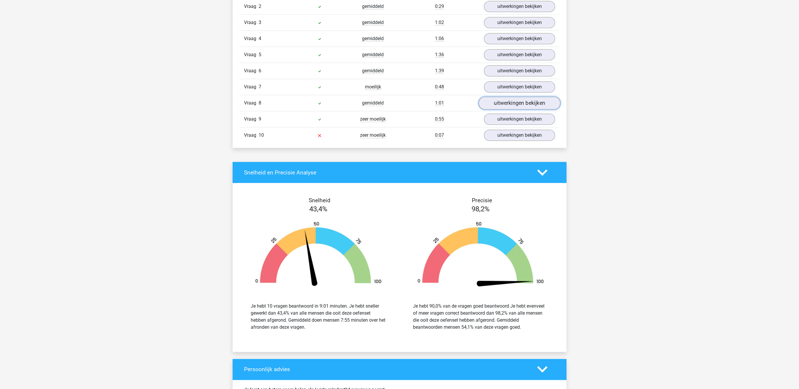
click at [509, 102] on link "uitwerkingen bekijken" at bounding box center [520, 103] width 82 height 13
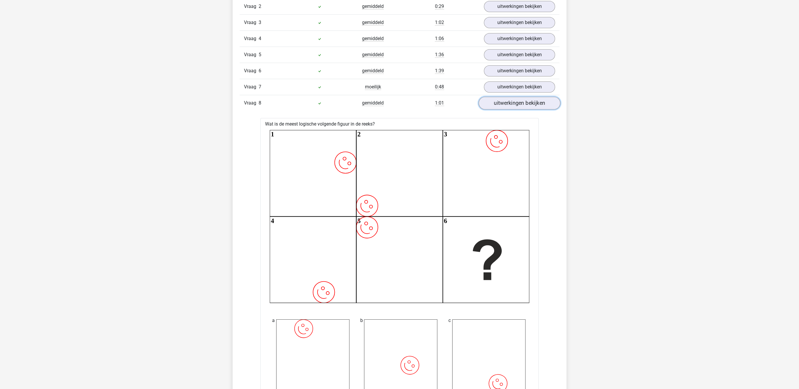
click at [509, 102] on link "uitwerkingen bekijken" at bounding box center [520, 103] width 82 height 13
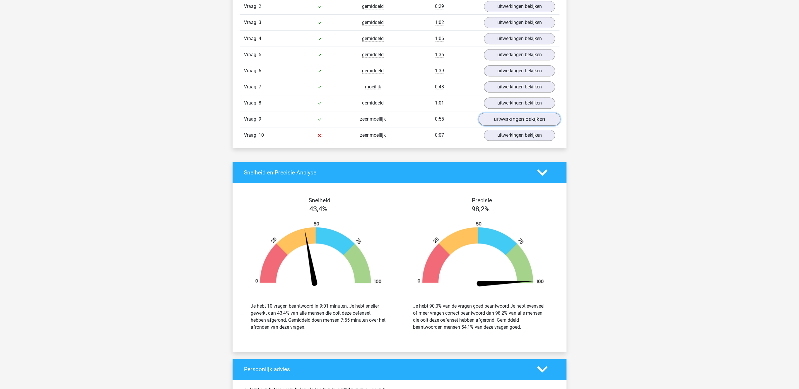
click at [505, 121] on link "uitwerkingen bekijken" at bounding box center [520, 119] width 82 height 13
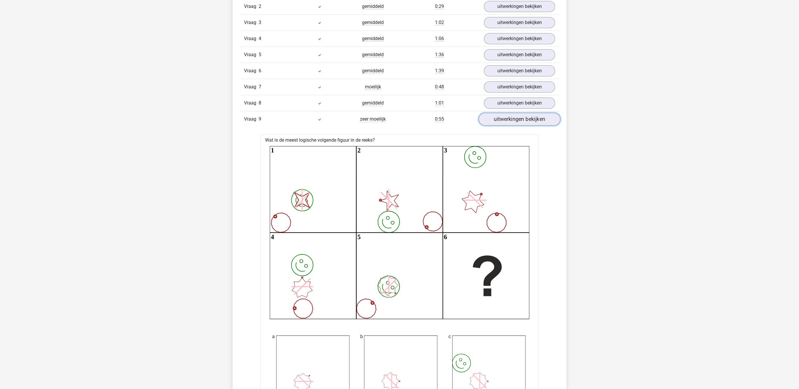
click at [505, 121] on link "uitwerkingen bekijken" at bounding box center [520, 119] width 82 height 13
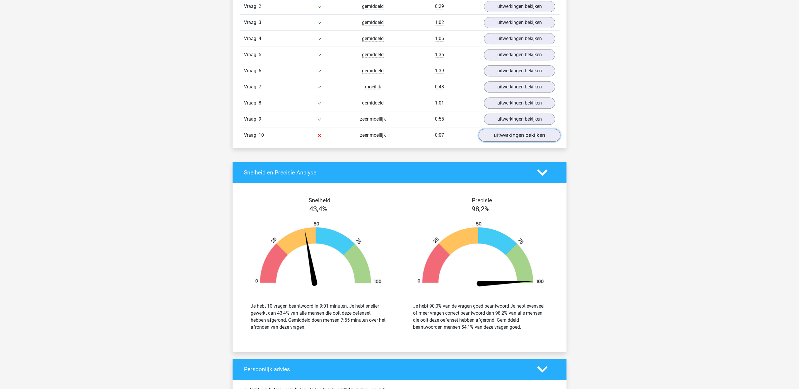
click at [502, 135] on link "uitwerkingen bekijken" at bounding box center [520, 135] width 82 height 13
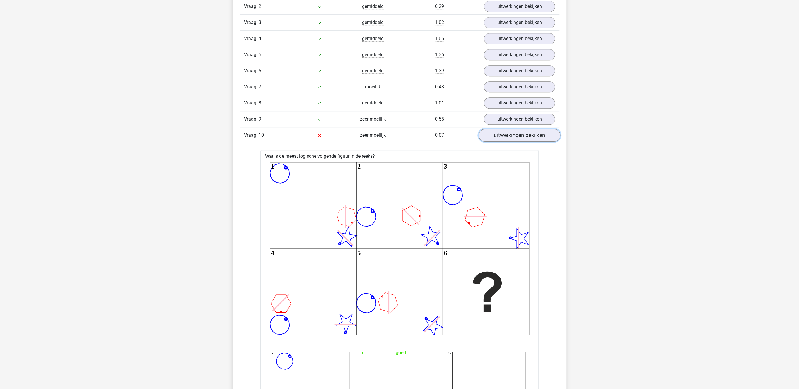
click at [502, 135] on link "uitwerkingen bekijken" at bounding box center [520, 135] width 82 height 13
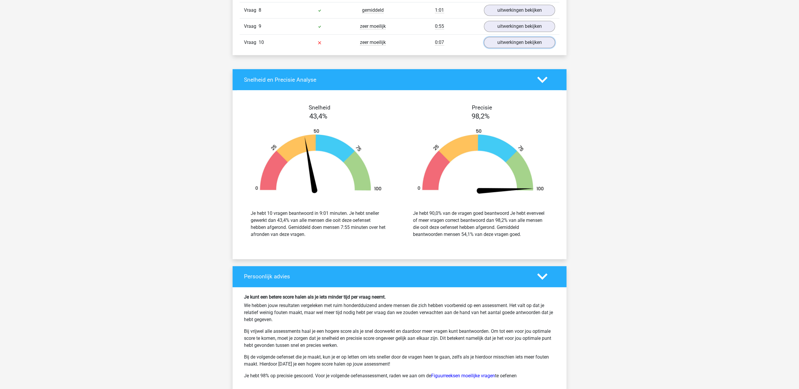
scroll to position [574, 0]
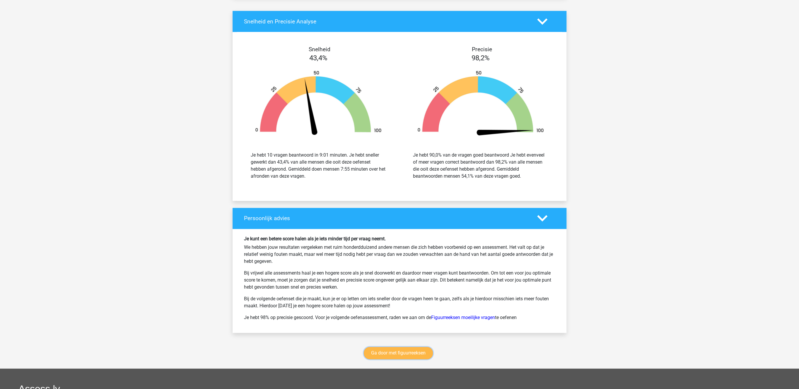
click at [403, 359] on link "Ga door met figuurreeksen" at bounding box center [398, 353] width 69 height 12
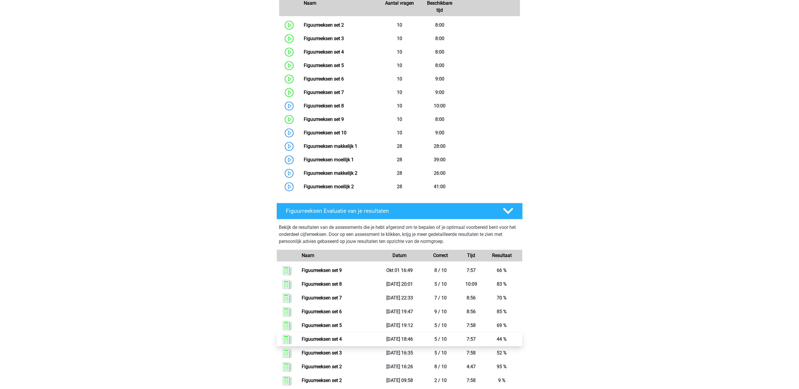
scroll to position [315, 0]
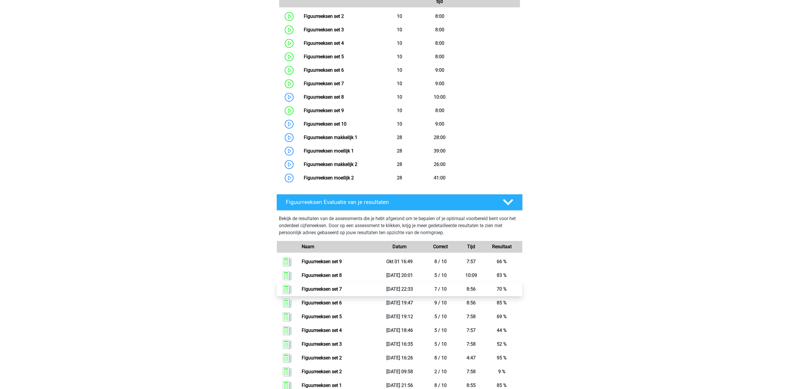
click at [334, 287] on link "Figuurreeksen set 7" at bounding box center [322, 289] width 40 height 6
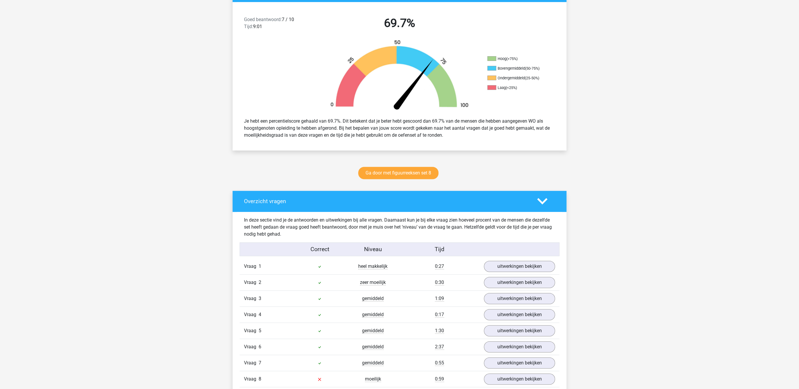
scroll to position [151, 0]
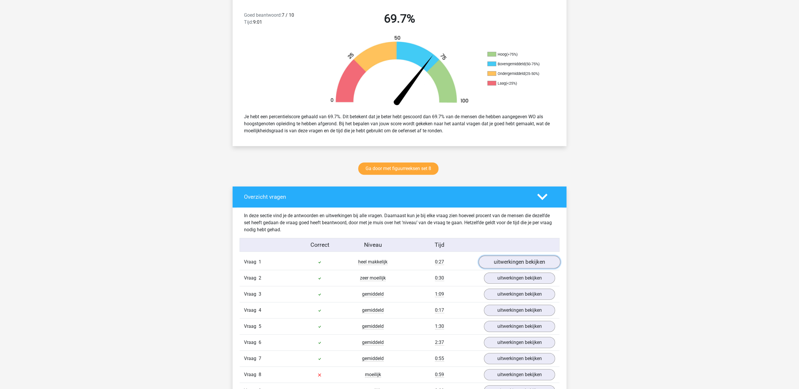
click at [517, 259] on link "uitwerkingen bekijken" at bounding box center [520, 262] width 82 height 13
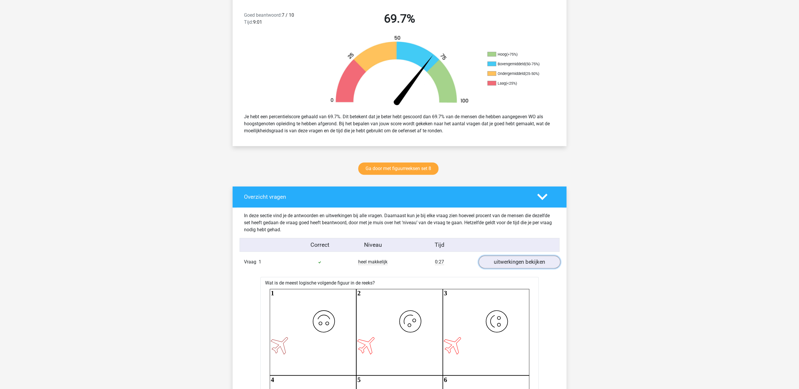
click at [517, 259] on link "uitwerkingen bekijken" at bounding box center [520, 262] width 82 height 13
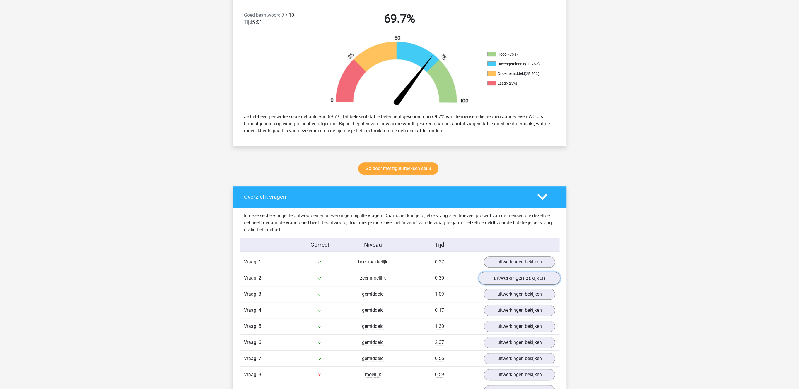
click at [510, 279] on link "uitwerkingen bekijken" at bounding box center [520, 278] width 82 height 13
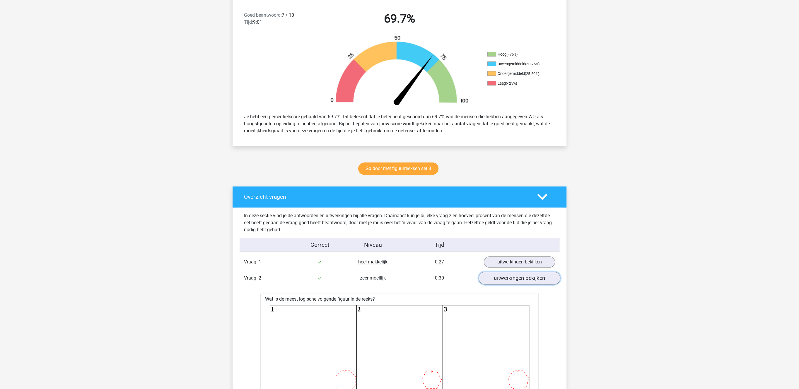
click at [510, 279] on link "uitwerkingen bekijken" at bounding box center [520, 278] width 82 height 13
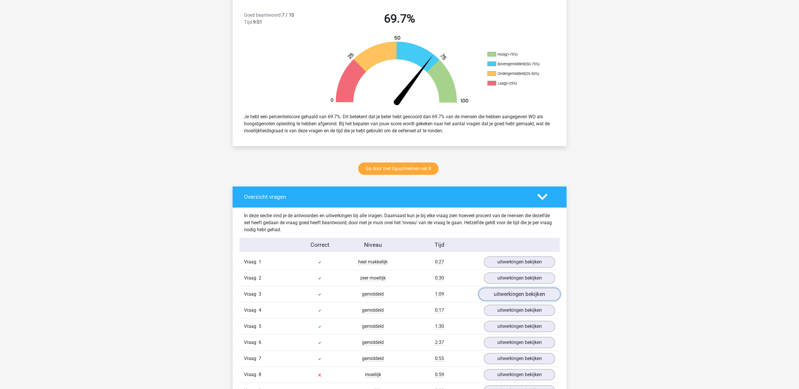
click at [503, 296] on link "uitwerkingen bekijken" at bounding box center [520, 294] width 82 height 13
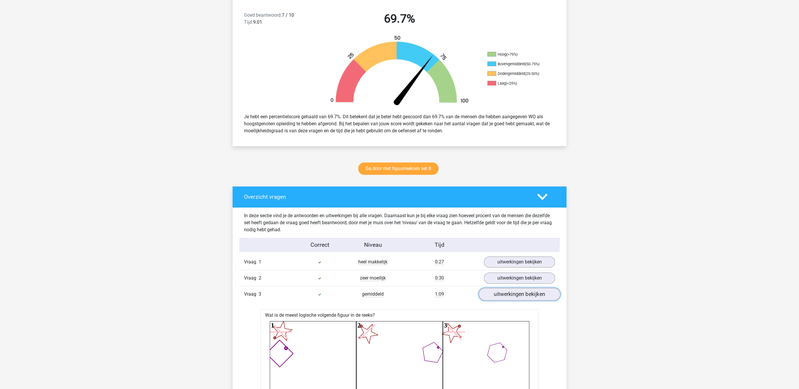
click at [503, 296] on link "uitwerkingen bekijken" at bounding box center [520, 294] width 82 height 13
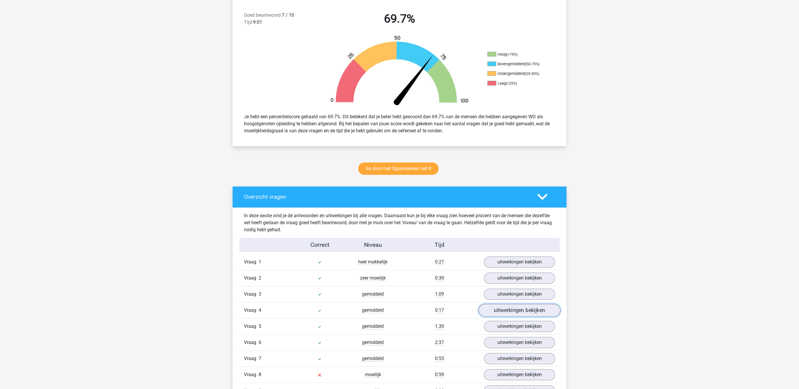
click at [497, 317] on link "uitwerkingen bekijken" at bounding box center [520, 310] width 82 height 13
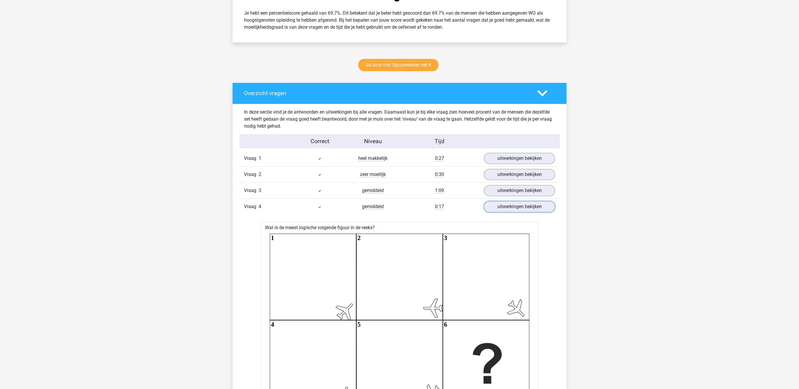
scroll to position [332, 0]
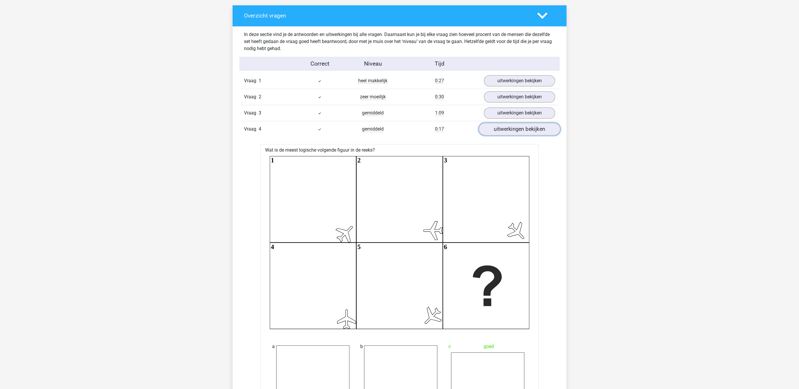
click at [525, 125] on link "uitwerkingen bekijken" at bounding box center [520, 129] width 82 height 13
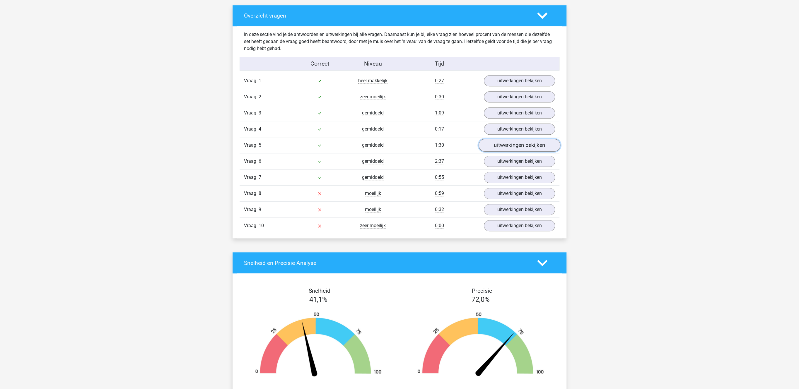
click at [512, 148] on link "uitwerkingen bekijken" at bounding box center [520, 145] width 82 height 13
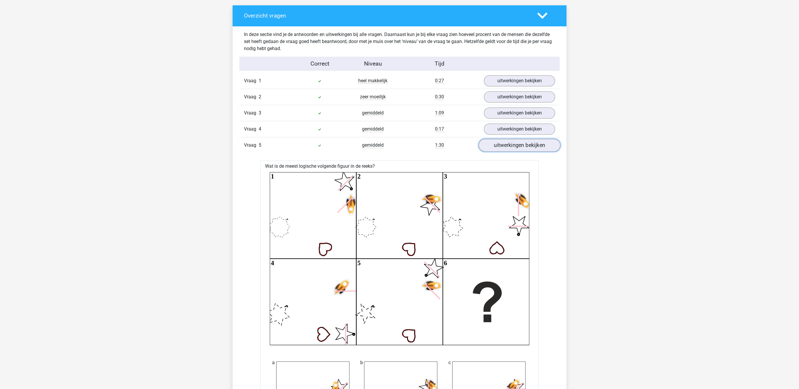
click at [512, 148] on link "uitwerkingen bekijken" at bounding box center [520, 145] width 82 height 13
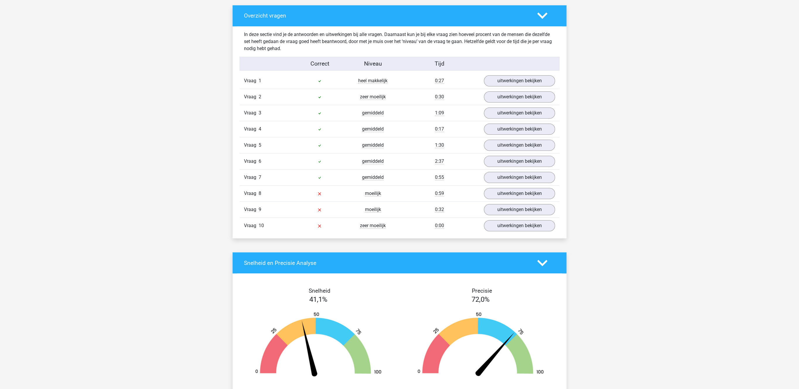
click at [510, 169] on div "Vraag 6 gemiddeld 2:37 uitwerkingen bekijken" at bounding box center [400, 161] width 320 height 16
click at [515, 160] on link "uitwerkingen bekijken" at bounding box center [520, 161] width 82 height 13
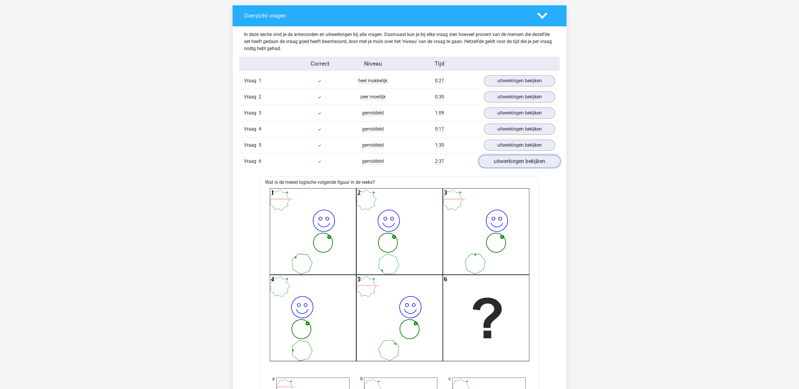
click at [515, 160] on link "uitwerkingen bekijken" at bounding box center [520, 161] width 82 height 13
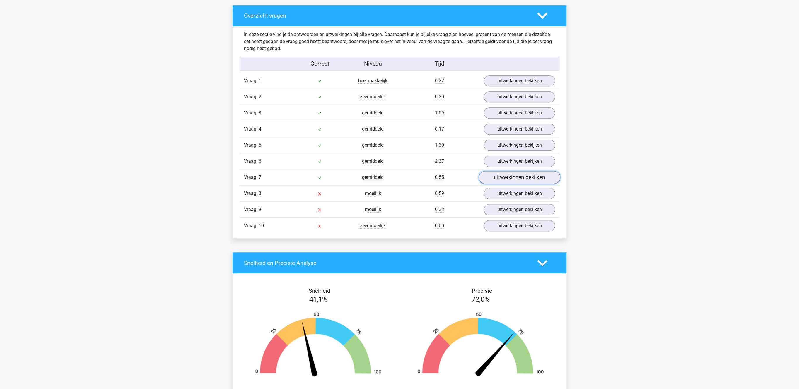
click at [504, 183] on link "uitwerkingen bekijken" at bounding box center [520, 177] width 82 height 13
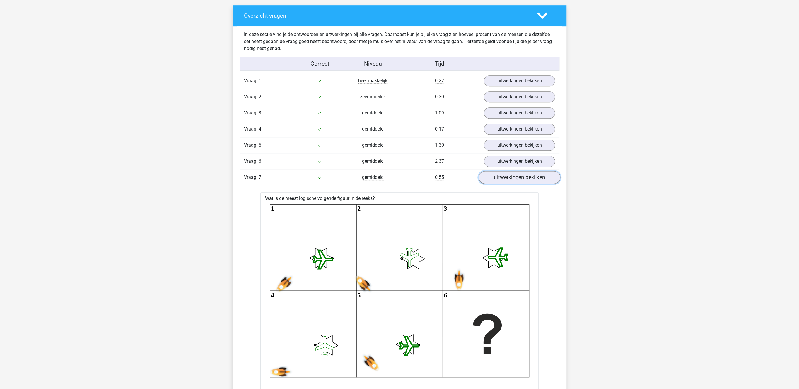
click at [504, 183] on link "uitwerkingen bekijken" at bounding box center [520, 177] width 82 height 13
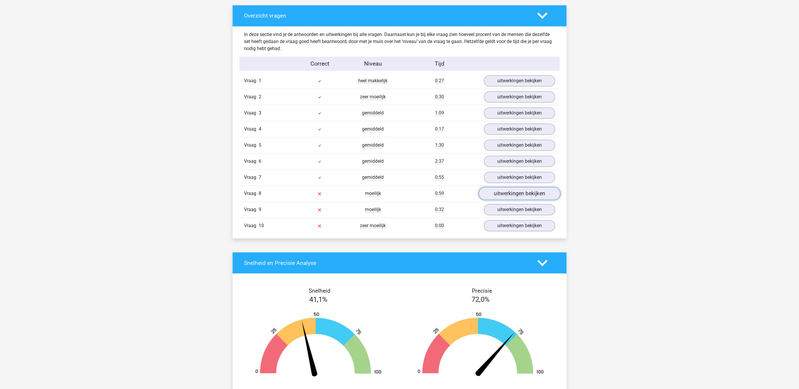
click at [501, 200] on link "uitwerkingen bekijken" at bounding box center [520, 193] width 82 height 13
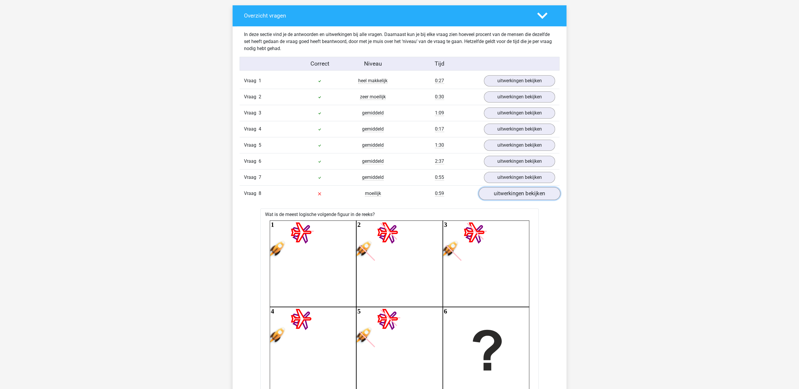
click at [501, 200] on link "uitwerkingen bekijken" at bounding box center [520, 193] width 82 height 13
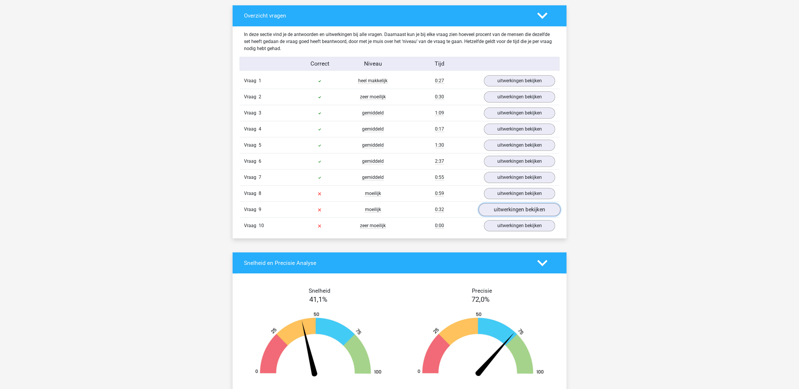
click at [501, 216] on link "uitwerkingen bekijken" at bounding box center [520, 210] width 82 height 13
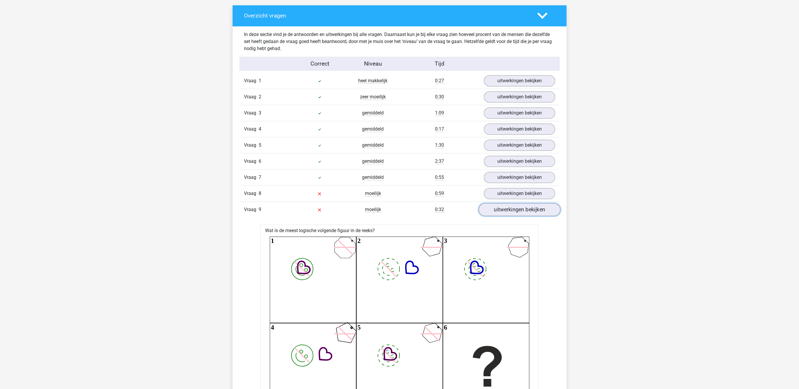
click at [501, 216] on link "uitwerkingen bekijken" at bounding box center [520, 210] width 82 height 13
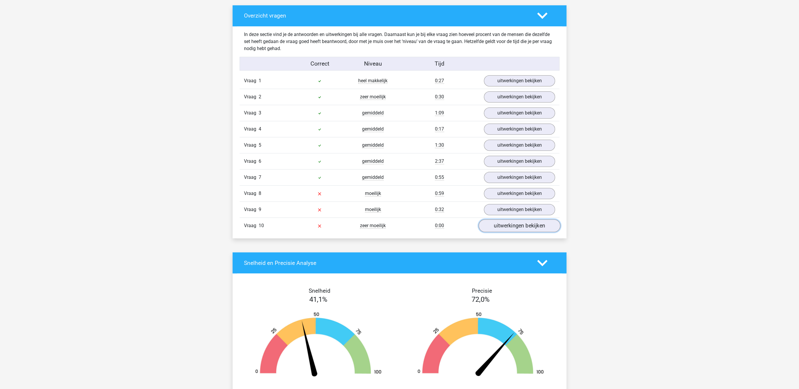
click at [496, 232] on link "uitwerkingen bekijken" at bounding box center [520, 226] width 82 height 13
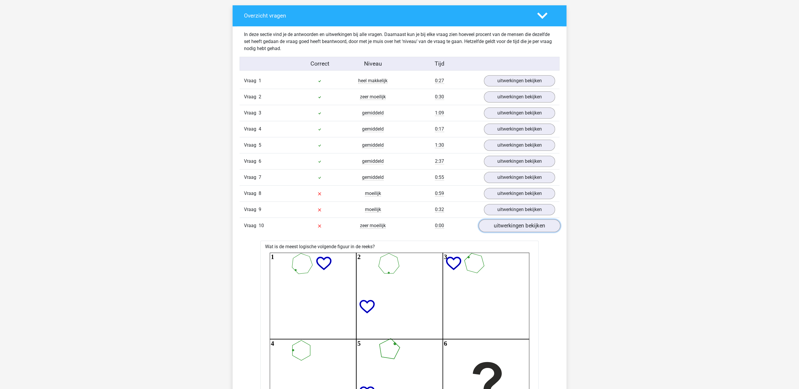
click at [496, 232] on link "uitwerkingen bekijken" at bounding box center [520, 226] width 82 height 13
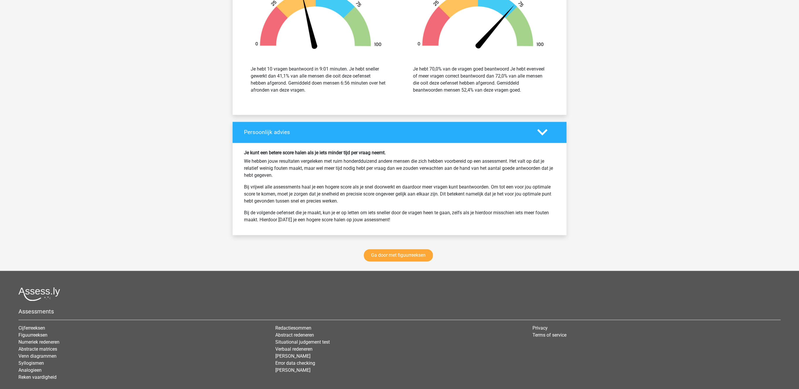
scroll to position [701, 0]
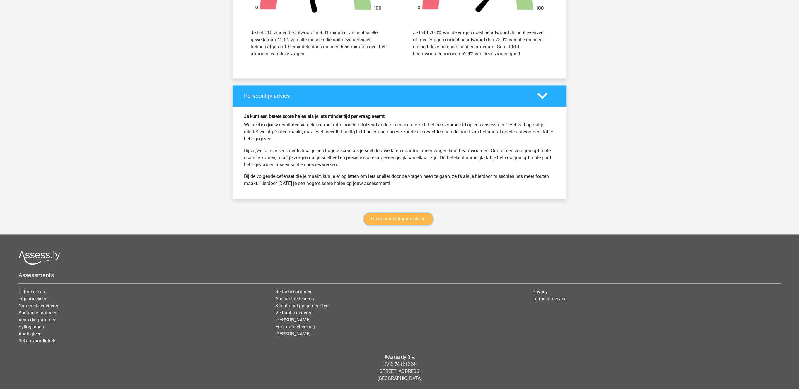
click at [411, 223] on link "Ga door met figuurreeksen" at bounding box center [398, 219] width 69 height 12
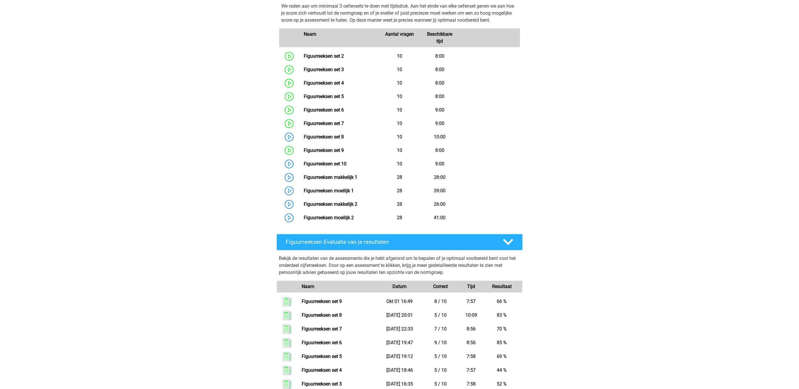
scroll to position [285, 0]
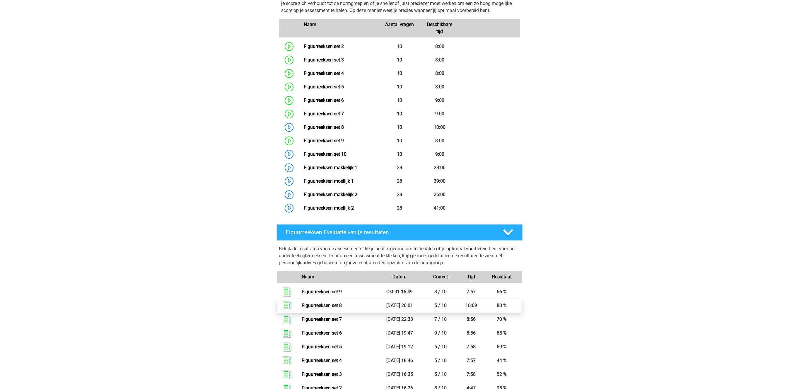
click at [340, 305] on link "Figuurreeksen set 8" at bounding box center [322, 306] width 40 height 6
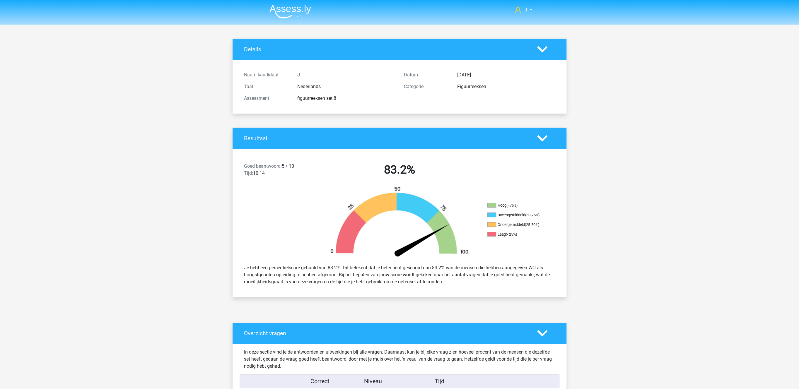
scroll to position [181, 0]
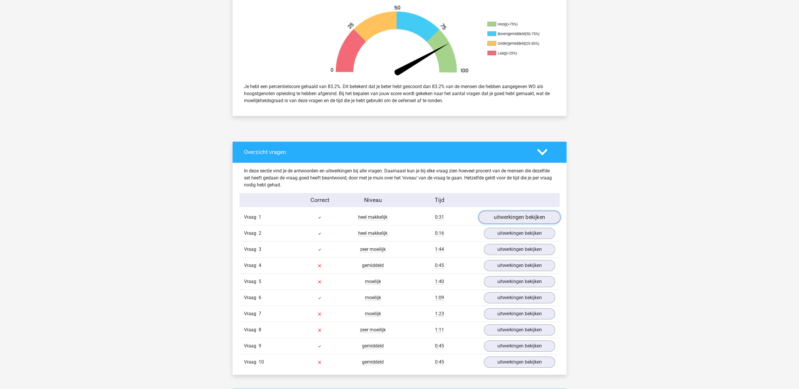
click at [505, 217] on link "uitwerkingen bekijken" at bounding box center [520, 217] width 82 height 13
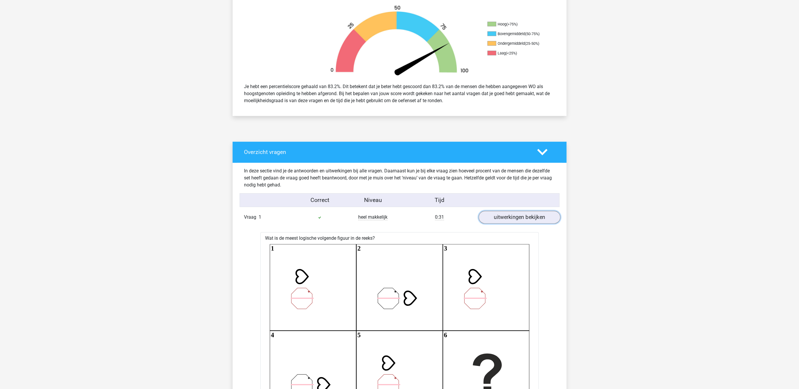
click at [505, 217] on link "uitwerkingen bekijken" at bounding box center [520, 217] width 82 height 13
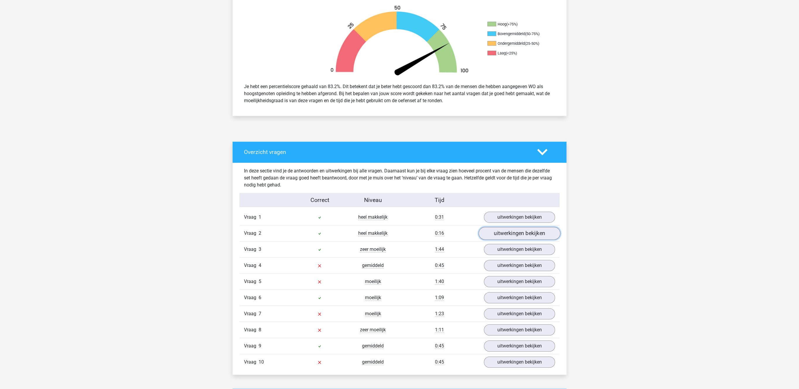
click at [499, 231] on link "uitwerkingen bekijken" at bounding box center [520, 233] width 82 height 13
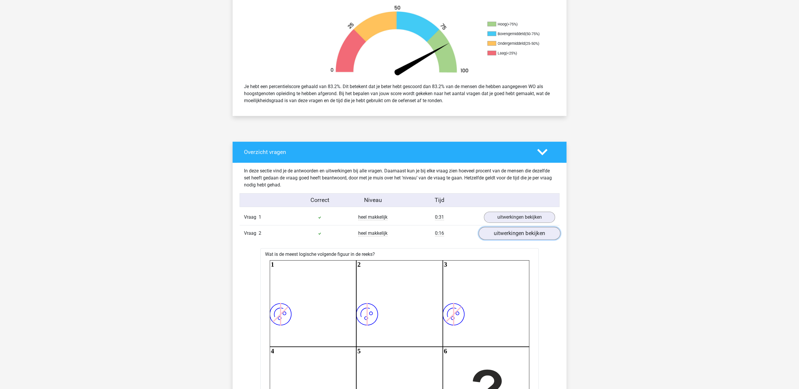
click at [499, 231] on link "uitwerkingen bekijken" at bounding box center [520, 233] width 82 height 13
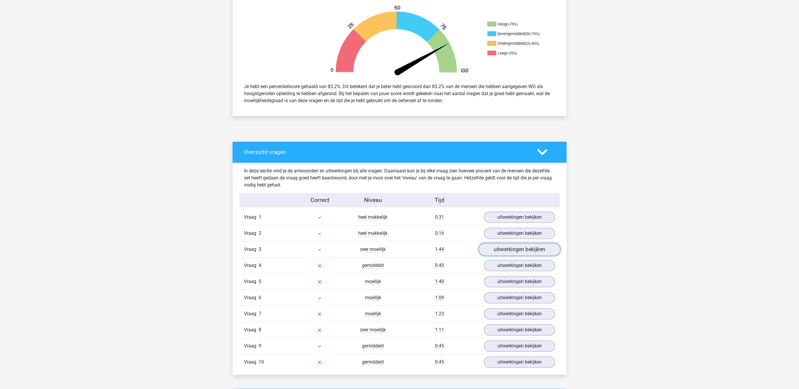
click at [495, 256] on link "uitwerkingen bekijken" at bounding box center [520, 249] width 82 height 13
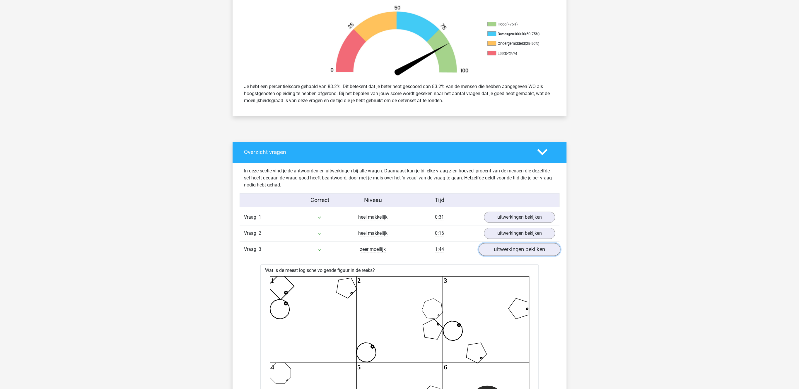
click at [495, 256] on link "uitwerkingen bekijken" at bounding box center [520, 249] width 82 height 13
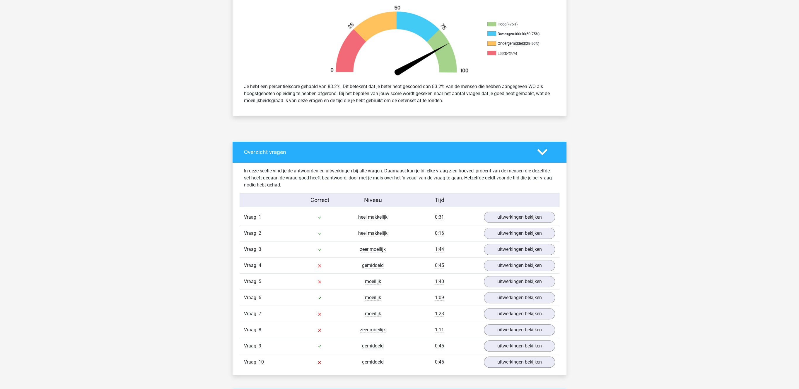
click at [491, 274] on div "Vraag 4 gemiddeld 0:45 uitwerkingen bekijken" at bounding box center [400, 265] width 320 height 16
click at [494, 267] on link "uitwerkingen bekijken" at bounding box center [520, 265] width 82 height 13
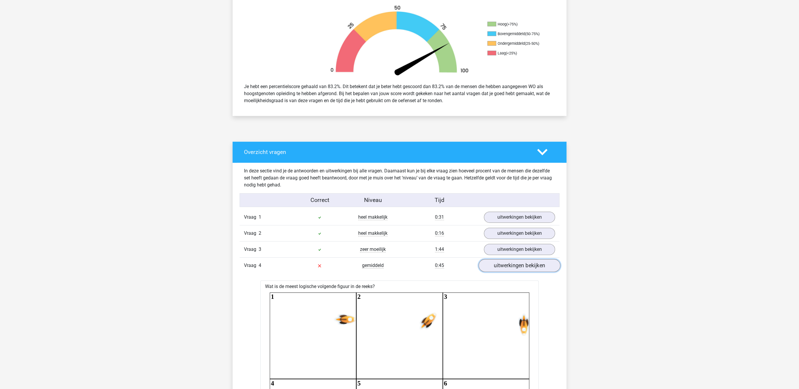
click at [494, 267] on link "uitwerkingen bekijken" at bounding box center [520, 265] width 82 height 13
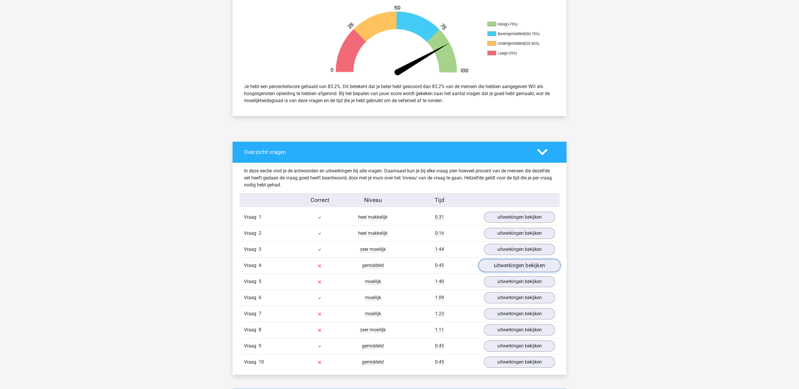
click at [494, 267] on link "uitwerkingen bekijken" at bounding box center [520, 265] width 82 height 13
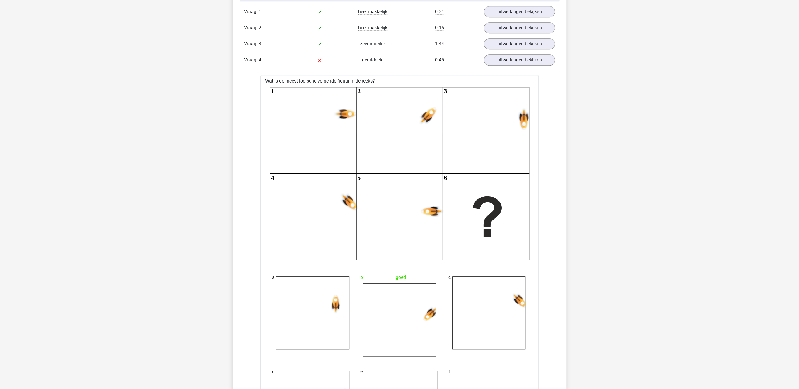
scroll to position [302, 0]
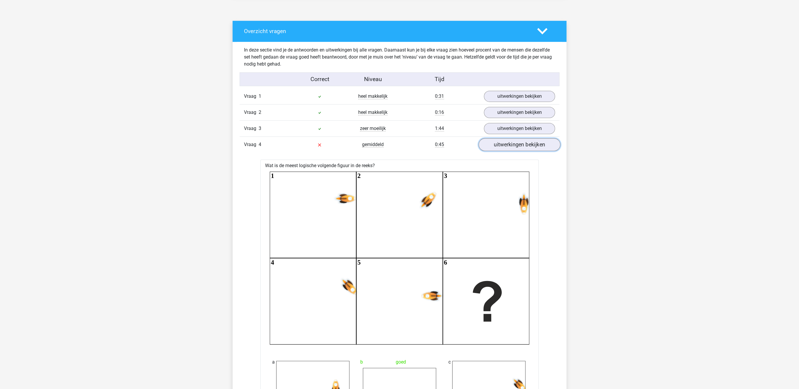
click at [513, 147] on link "uitwerkingen bekijken" at bounding box center [520, 145] width 82 height 13
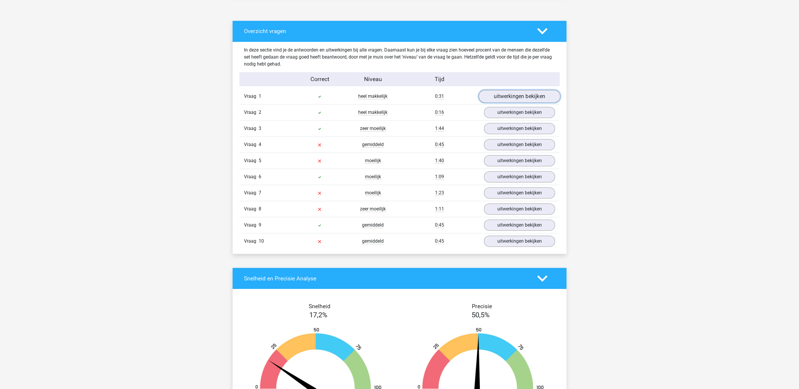
click at [520, 91] on link "uitwerkingen bekijken" at bounding box center [520, 96] width 82 height 13
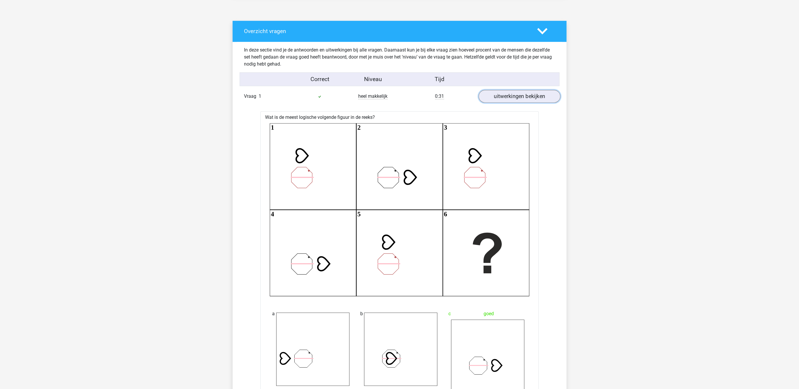
click at [522, 91] on link "uitwerkingen bekijken" at bounding box center [520, 96] width 82 height 13
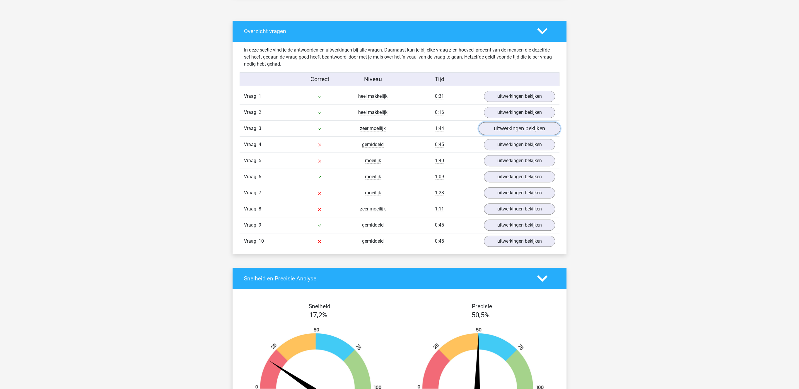
click at [513, 130] on link "uitwerkingen bekijken" at bounding box center [520, 128] width 82 height 13
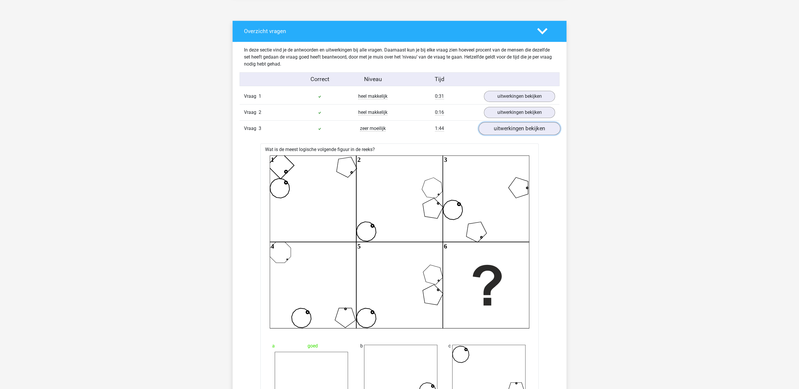
click at [513, 130] on link "uitwerkingen bekijken" at bounding box center [520, 128] width 82 height 13
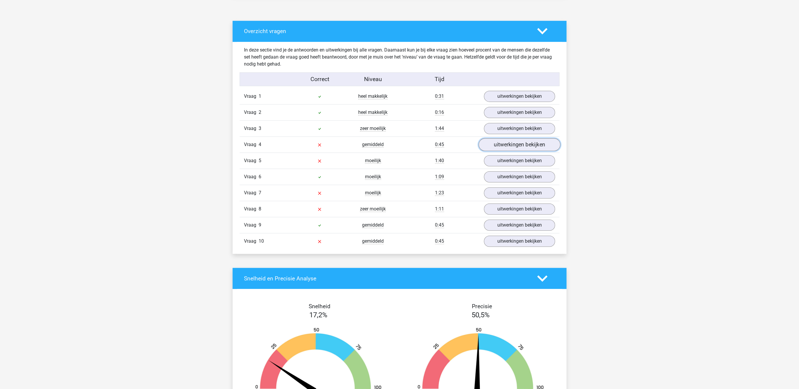
click at [511, 146] on link "uitwerkingen bekijken" at bounding box center [520, 145] width 82 height 13
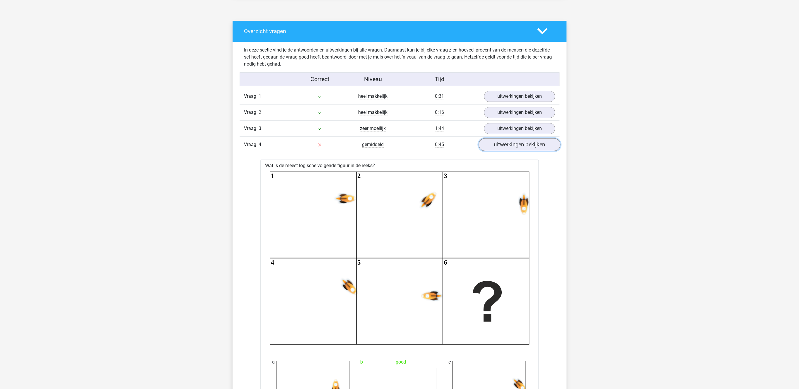
click at [511, 146] on link "uitwerkingen bekijken" at bounding box center [520, 145] width 82 height 13
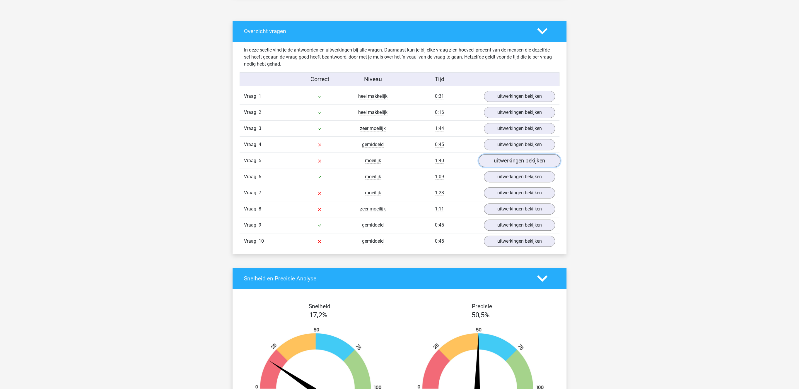
click at [507, 163] on link "uitwerkingen bekijken" at bounding box center [520, 161] width 82 height 13
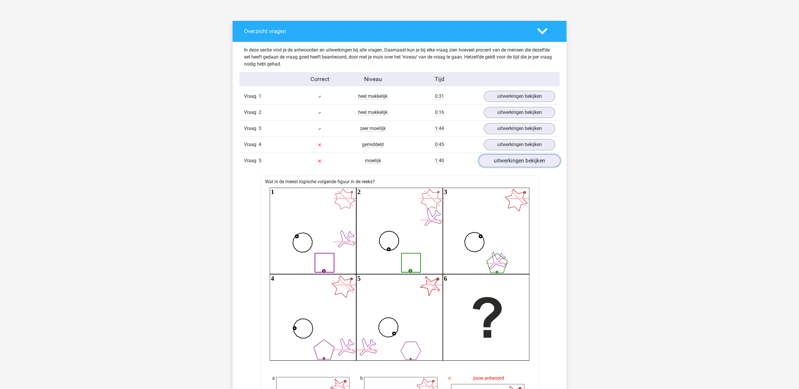
click at [510, 164] on link "uitwerkingen bekijken" at bounding box center [520, 161] width 82 height 13
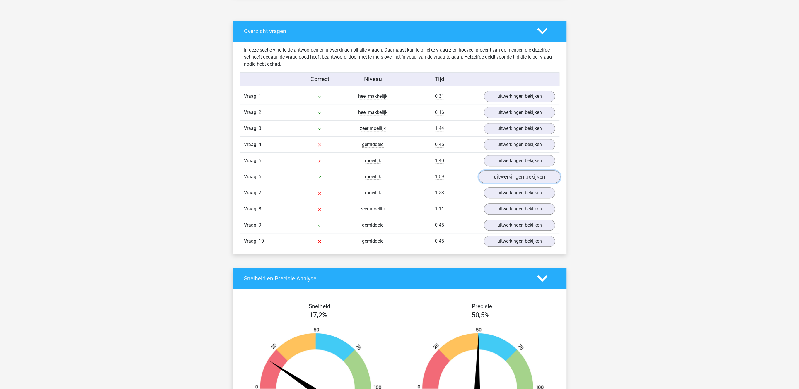
click at [516, 180] on link "uitwerkingen bekijken" at bounding box center [520, 177] width 82 height 13
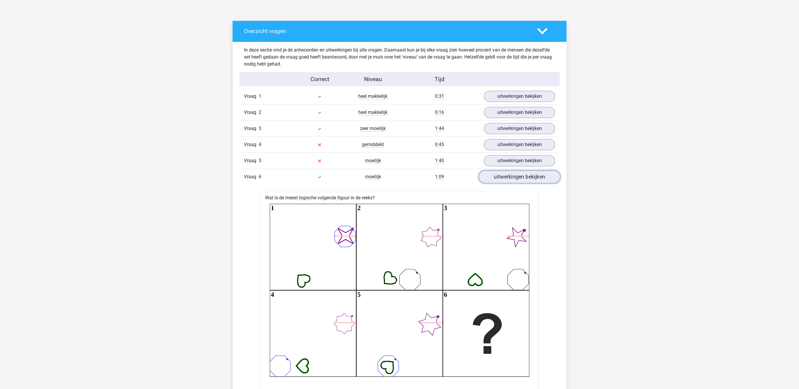
click at [516, 180] on link "uitwerkingen bekijken" at bounding box center [520, 177] width 82 height 13
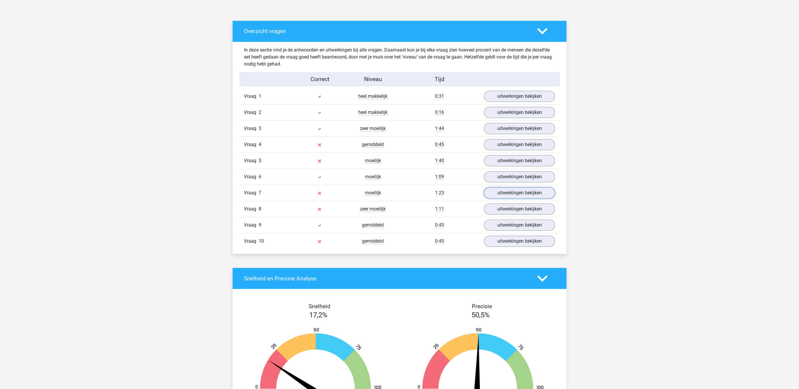
click at [516, 196] on link "uitwerkingen bekijken" at bounding box center [519, 192] width 71 height 11
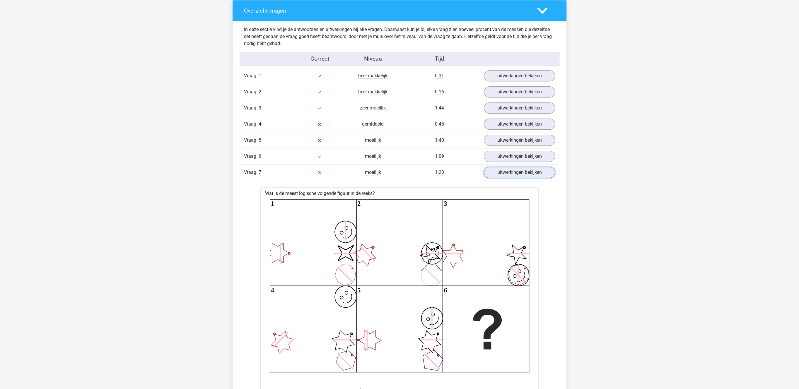
scroll to position [332, 0]
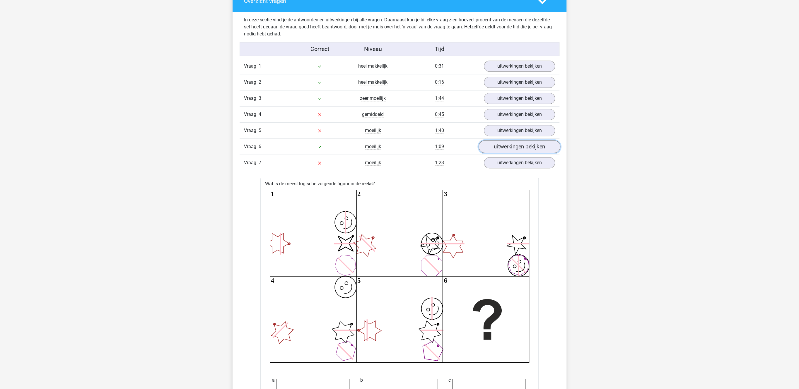
click at [518, 151] on link "uitwerkingen bekijken" at bounding box center [520, 147] width 82 height 13
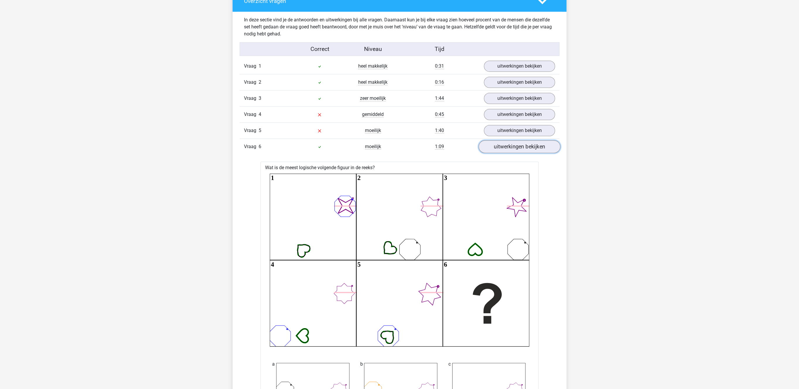
click at [518, 151] on link "uitwerkingen bekijken" at bounding box center [520, 147] width 82 height 13
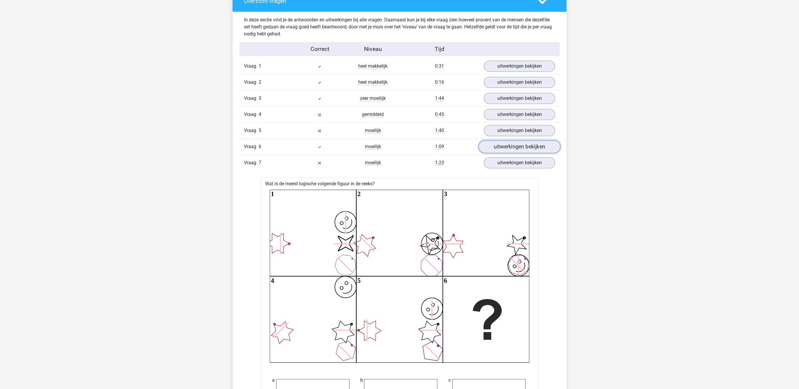
click at [518, 151] on link "uitwerkingen bekijken" at bounding box center [520, 147] width 82 height 13
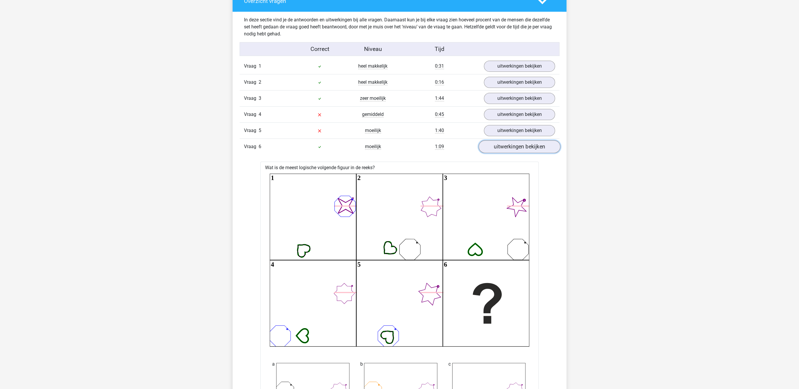
click at [518, 151] on link "uitwerkingen bekijken" at bounding box center [520, 147] width 82 height 13
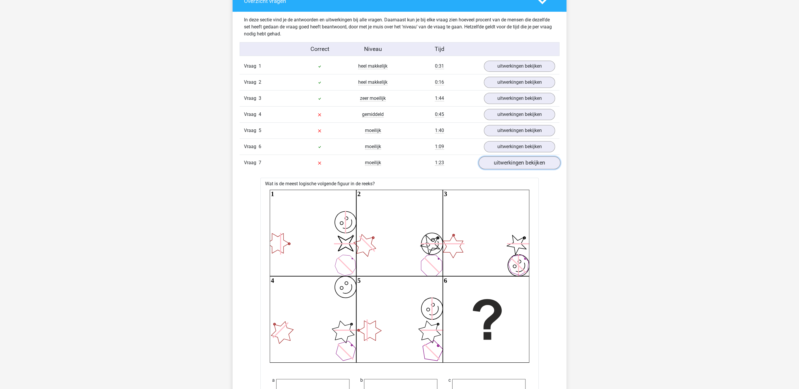
click at [504, 168] on link "uitwerkingen bekijken" at bounding box center [520, 163] width 82 height 13
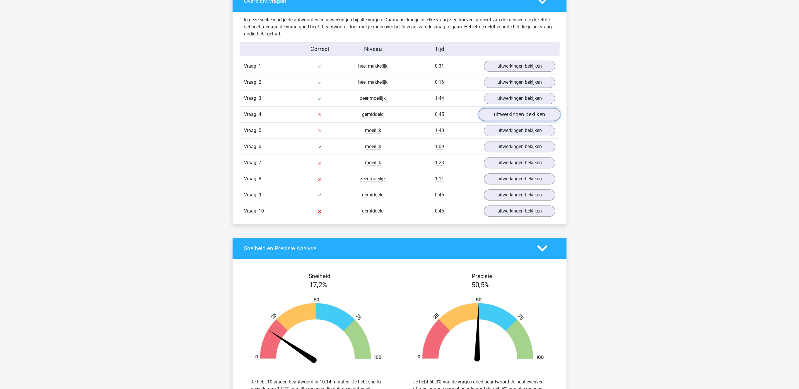
click at [523, 119] on link "uitwerkingen bekijken" at bounding box center [520, 114] width 82 height 13
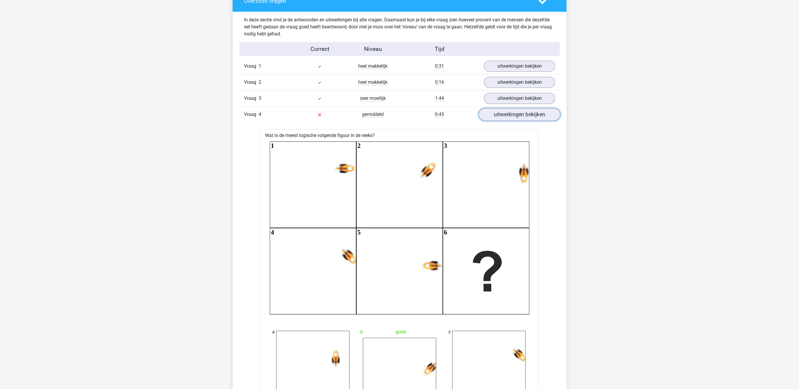
click at [523, 119] on link "uitwerkingen bekijken" at bounding box center [520, 114] width 82 height 13
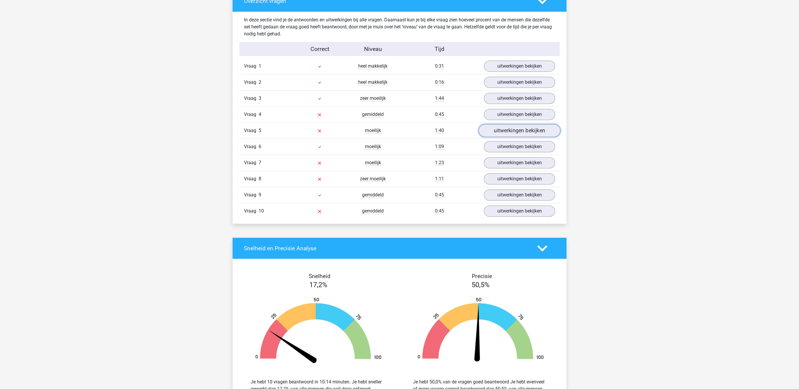
click at [522, 130] on link "uitwerkingen bekijken" at bounding box center [520, 130] width 82 height 13
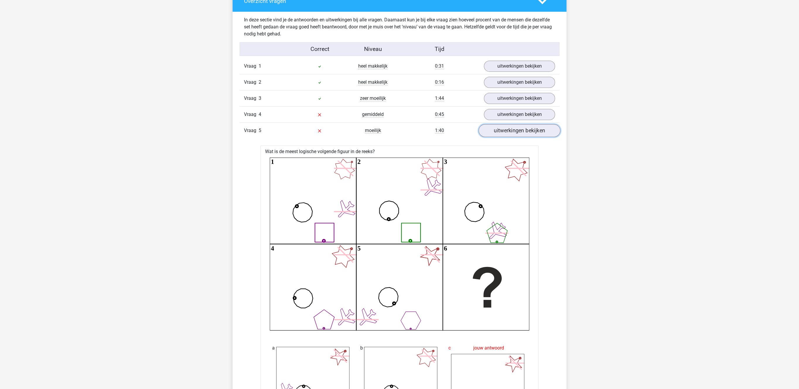
click at [522, 130] on link "uitwerkingen bekijken" at bounding box center [520, 130] width 82 height 13
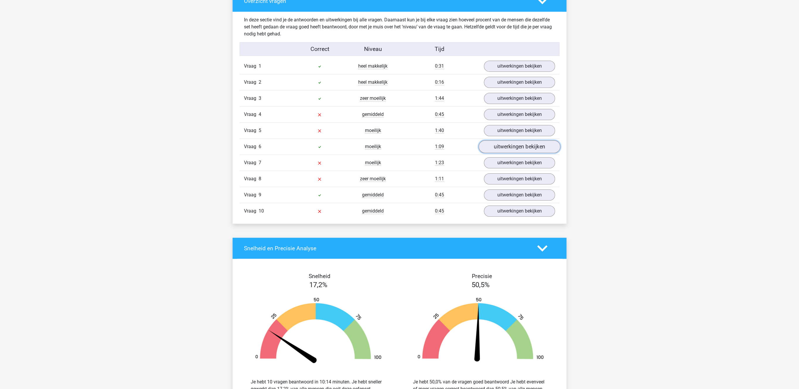
click at [513, 149] on link "uitwerkingen bekijken" at bounding box center [520, 147] width 82 height 13
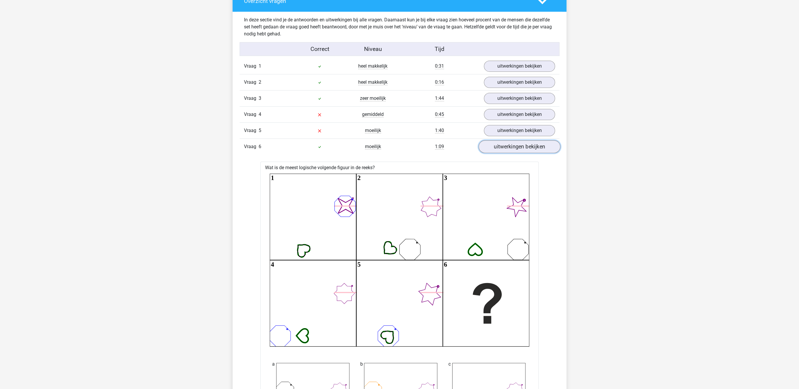
click at [514, 150] on link "uitwerkingen bekijken" at bounding box center [520, 147] width 82 height 13
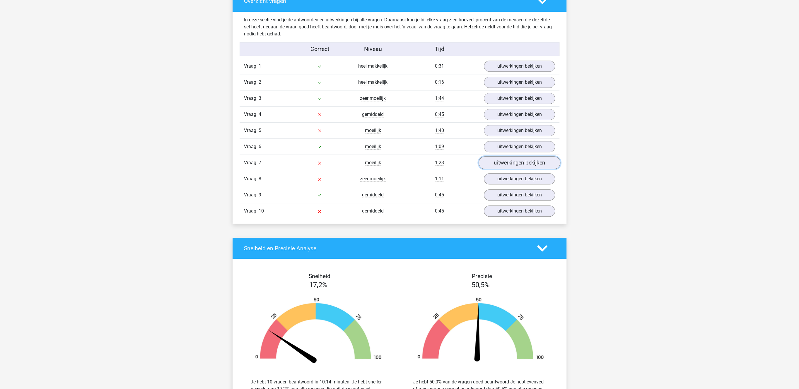
click at [509, 164] on link "uitwerkingen bekijken" at bounding box center [520, 163] width 82 height 13
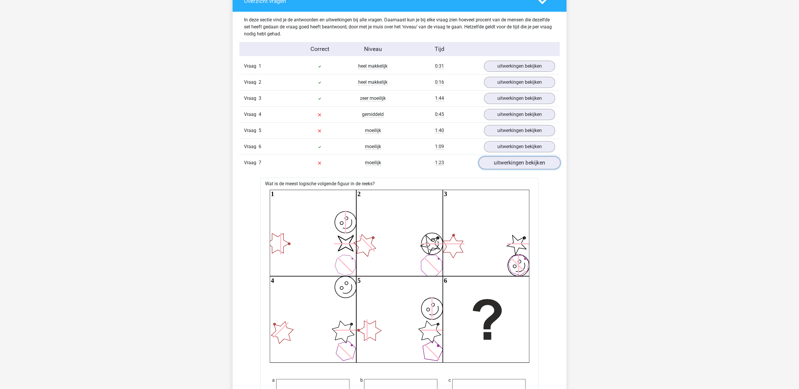
click at [509, 164] on link "uitwerkingen bekijken" at bounding box center [520, 163] width 82 height 13
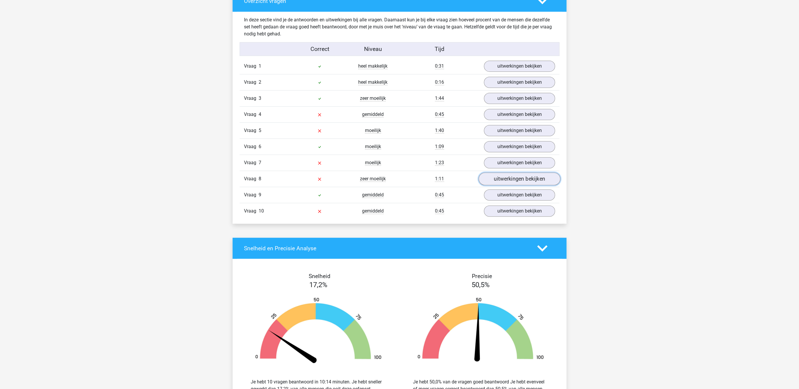
click at [497, 184] on link "uitwerkingen bekijken" at bounding box center [520, 179] width 82 height 13
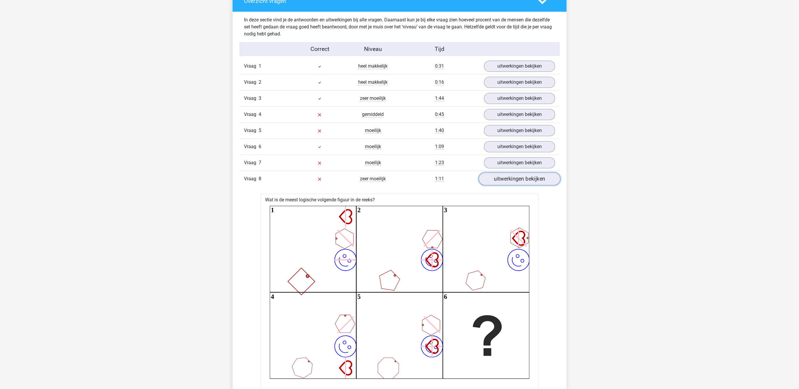
click at [497, 184] on link "uitwerkingen bekijken" at bounding box center [520, 179] width 82 height 13
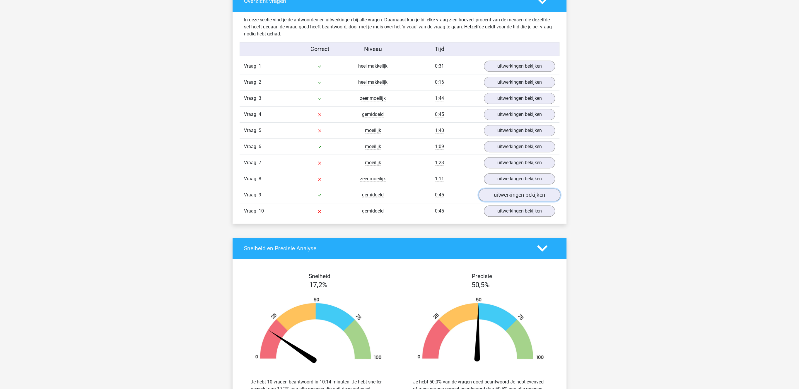
click at [496, 198] on link "uitwerkingen bekijken" at bounding box center [520, 195] width 82 height 13
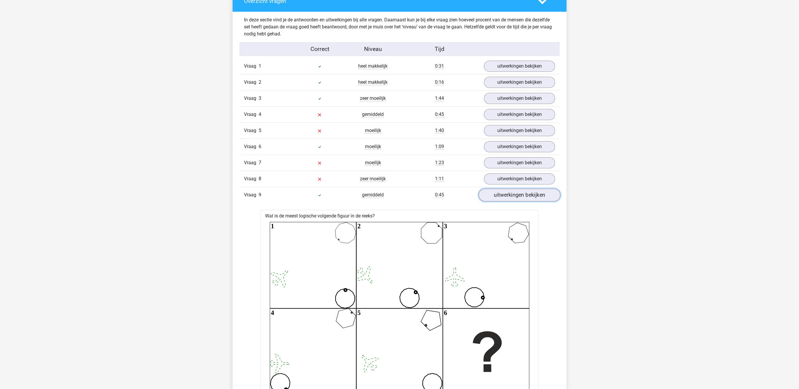
click at [496, 198] on link "uitwerkingen bekijken" at bounding box center [520, 195] width 82 height 13
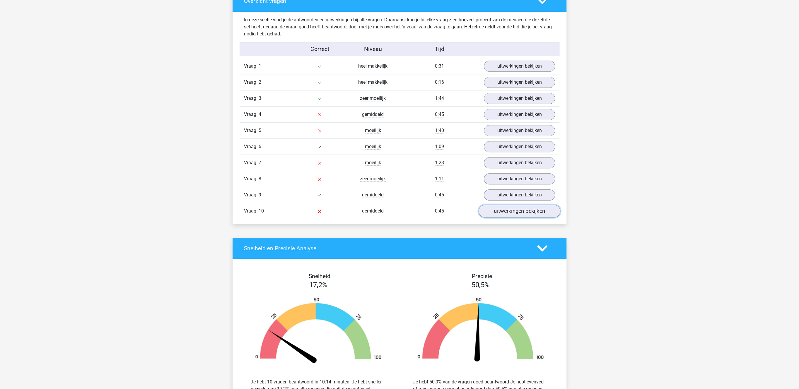
click at [497, 213] on link "uitwerkingen bekijken" at bounding box center [520, 211] width 82 height 13
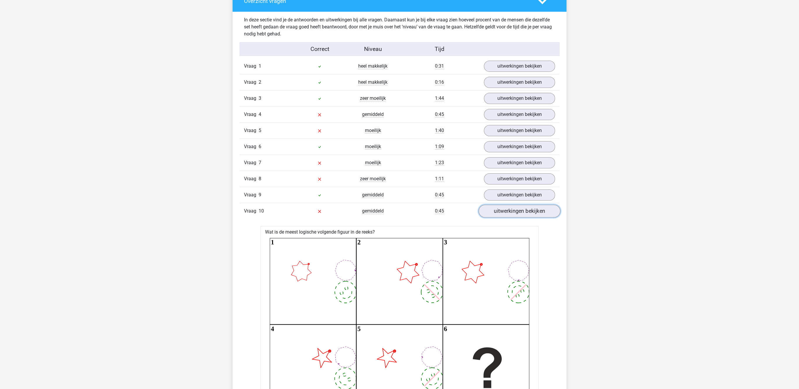
click at [497, 213] on link "uitwerkingen bekijken" at bounding box center [520, 211] width 82 height 13
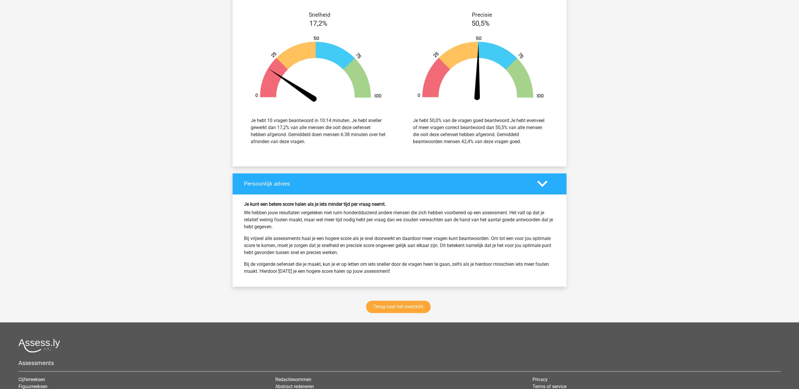
scroll to position [686, 0]
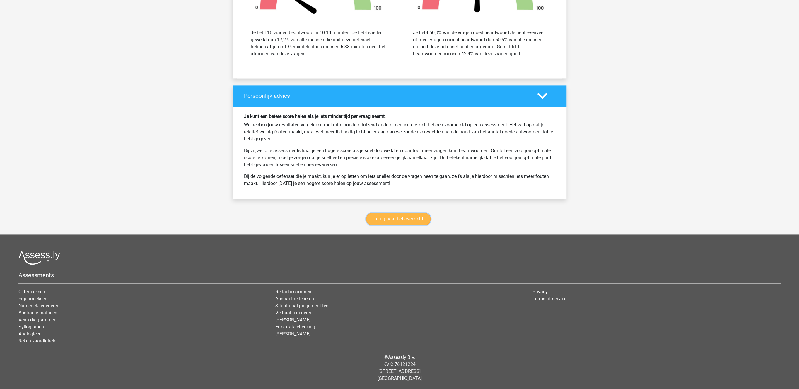
click at [406, 221] on link "Terug naar het overzicht" at bounding box center [398, 219] width 64 height 12
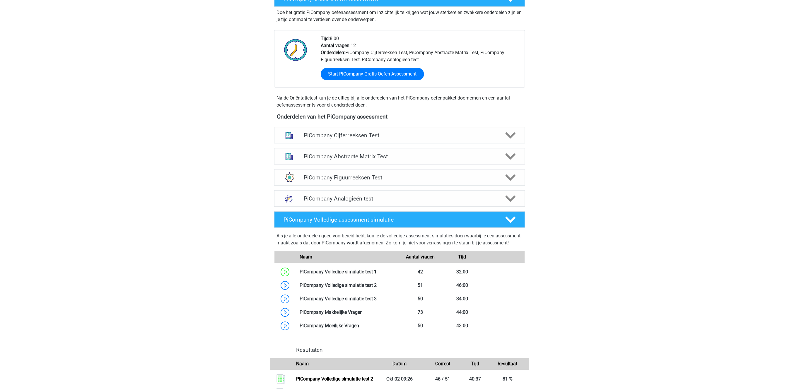
scroll to position [151, 0]
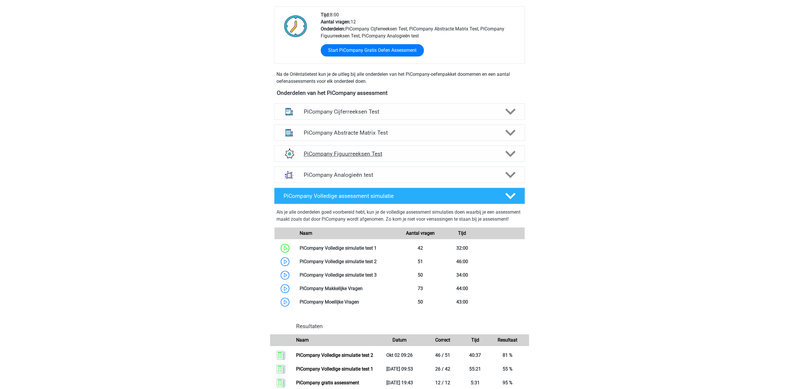
click at [382, 157] on h4 "PiCompany Figuurreeksen Test" at bounding box center [399, 154] width 192 height 7
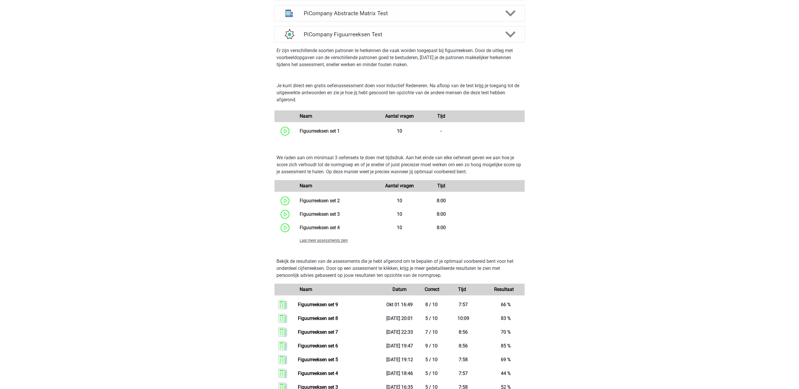
scroll to position [332, 0]
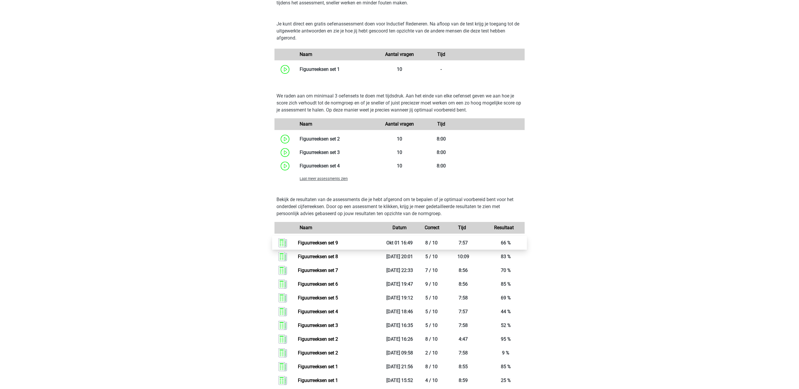
click at [336, 246] on link "Figuurreeksen set 9" at bounding box center [318, 243] width 40 height 6
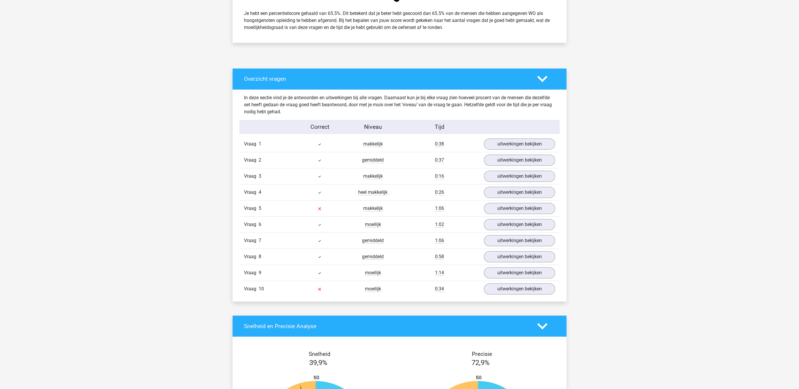
scroll to position [302, 0]
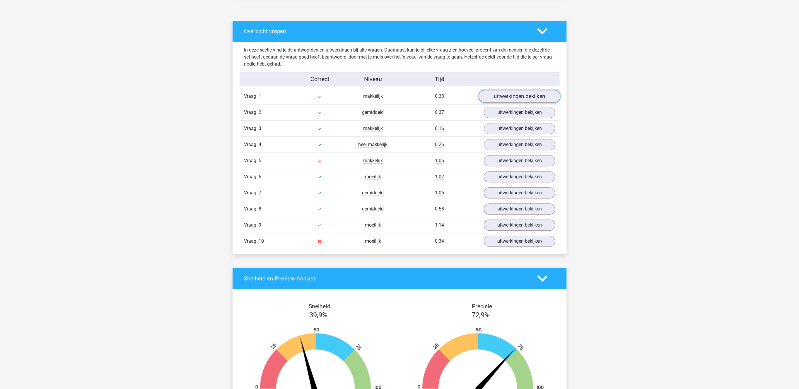
click at [519, 94] on link "uitwerkingen bekijken" at bounding box center [520, 96] width 82 height 13
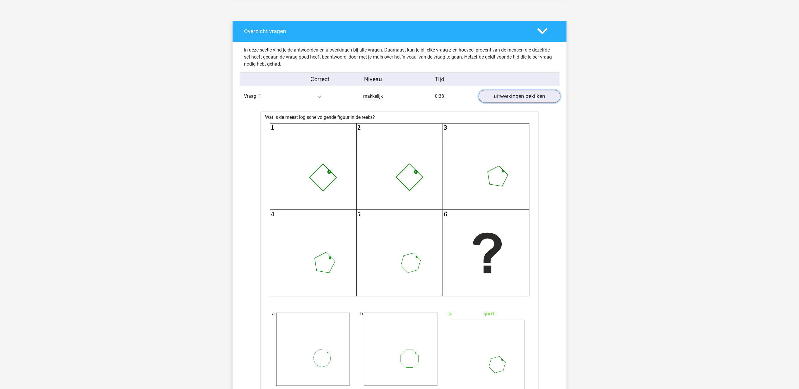
click at [519, 94] on link "uitwerkingen bekijken" at bounding box center [520, 96] width 82 height 13
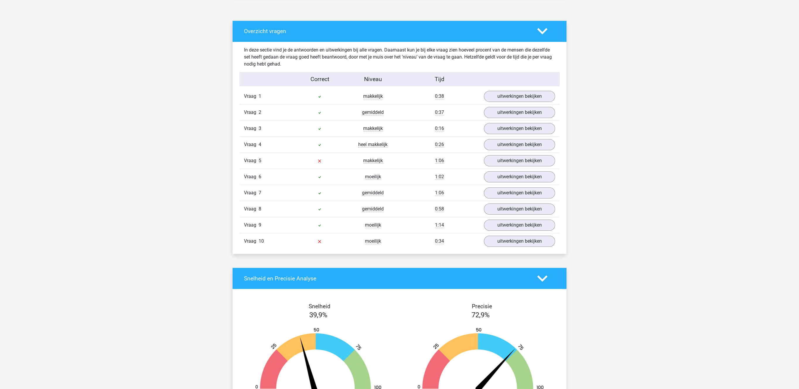
click at [508, 120] on div "Vraag 2 gemiddeld 0:37 uitwerkingen bekijken" at bounding box center [400, 112] width 320 height 16
click at [514, 113] on link "uitwerkingen bekijken" at bounding box center [520, 112] width 82 height 13
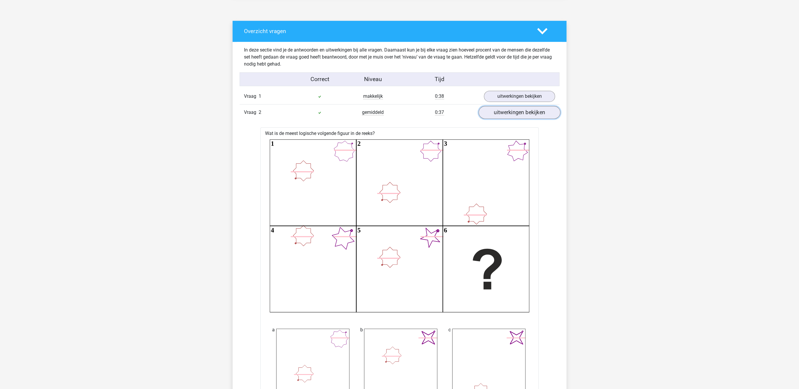
click at [514, 113] on link "uitwerkingen bekijken" at bounding box center [520, 112] width 82 height 13
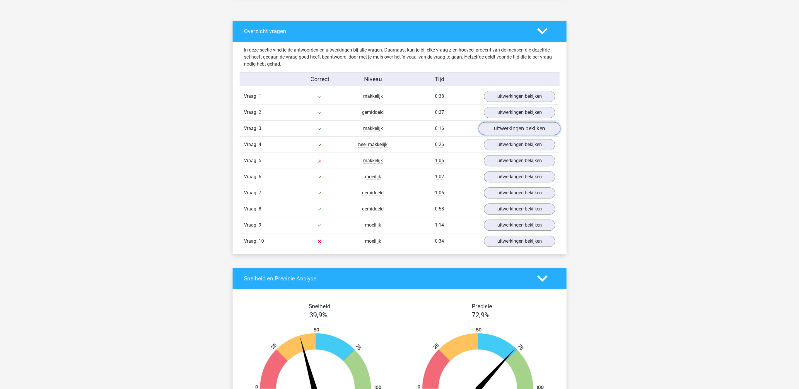
click at [506, 133] on link "uitwerkingen bekijken" at bounding box center [520, 128] width 82 height 13
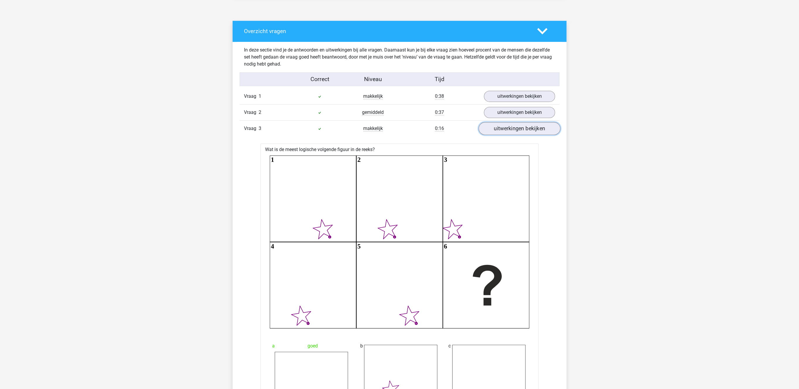
click at [506, 133] on link "uitwerkingen bekijken" at bounding box center [520, 128] width 82 height 13
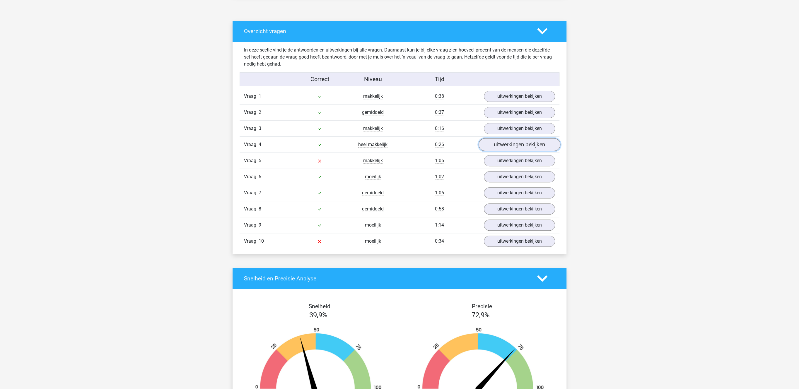
click at [502, 143] on link "uitwerkingen bekijken" at bounding box center [520, 145] width 82 height 13
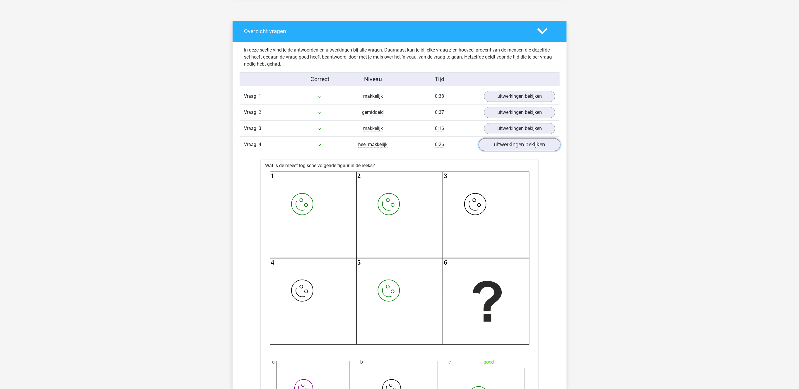
click at [502, 143] on link "uitwerkingen bekijken" at bounding box center [520, 145] width 82 height 13
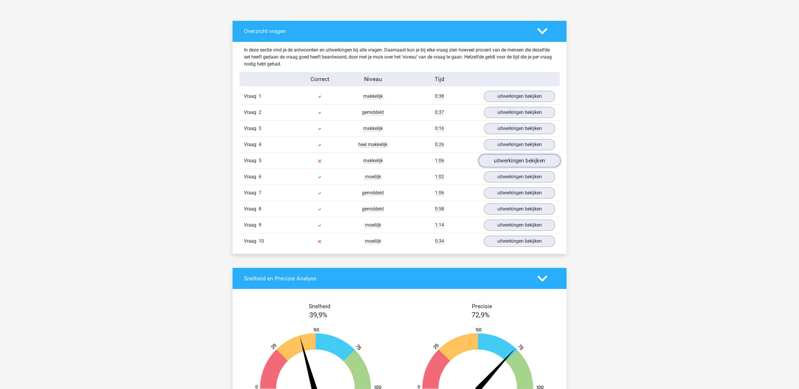
click at [494, 166] on link "uitwerkingen bekijken" at bounding box center [520, 161] width 82 height 13
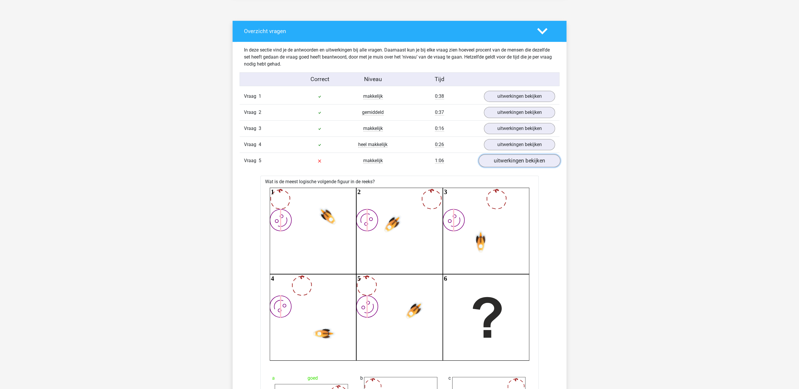
click at [494, 166] on link "uitwerkingen bekijken" at bounding box center [520, 161] width 82 height 13
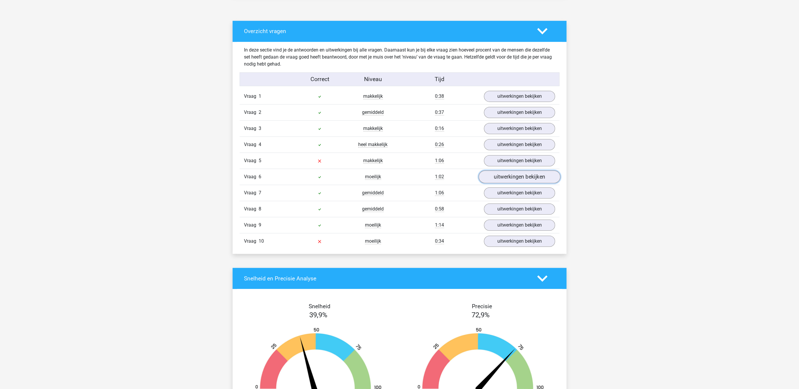
click at [495, 177] on link "uitwerkingen bekijken" at bounding box center [520, 177] width 82 height 13
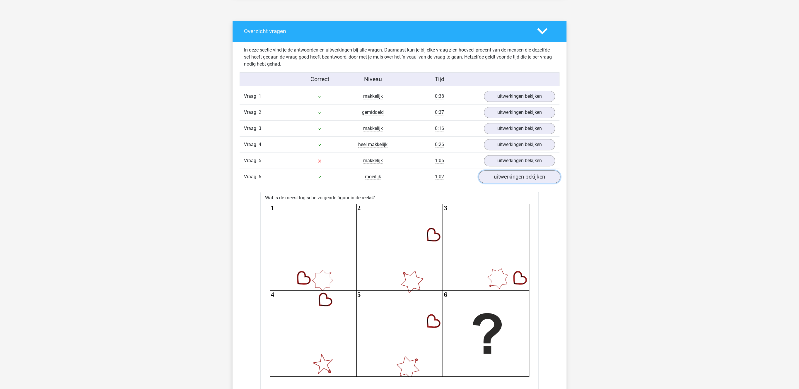
click at [495, 177] on link "uitwerkingen bekijken" at bounding box center [520, 177] width 82 height 13
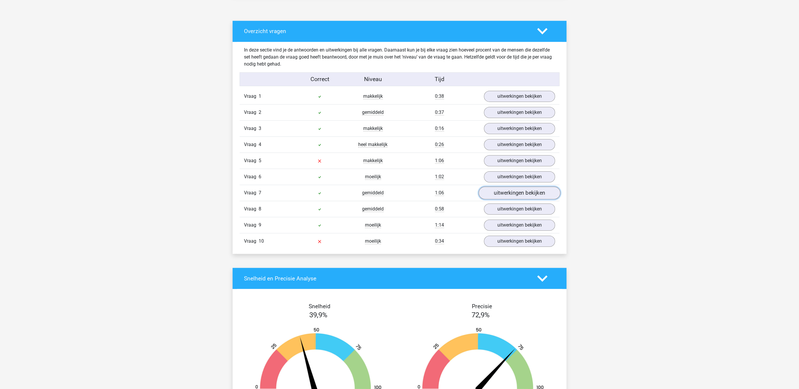
click at [489, 194] on link "uitwerkingen bekijken" at bounding box center [520, 193] width 82 height 13
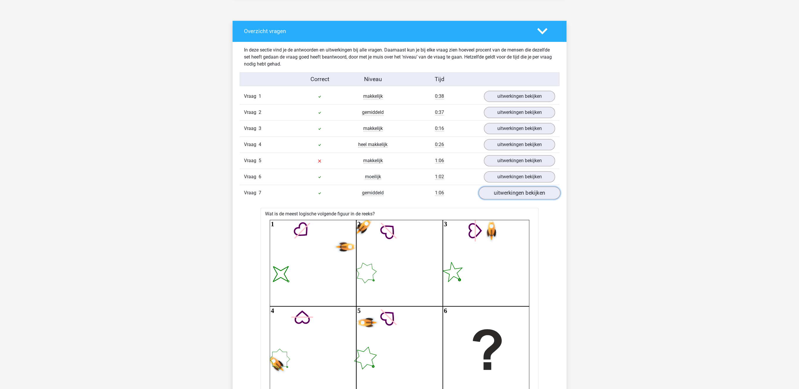
click at [488, 194] on link "uitwerkingen bekijken" at bounding box center [520, 193] width 82 height 13
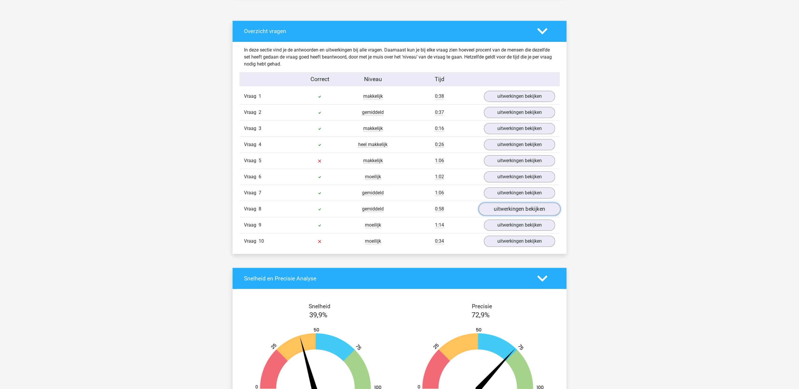
click at [488, 211] on link "uitwerkingen bekijken" at bounding box center [520, 209] width 82 height 13
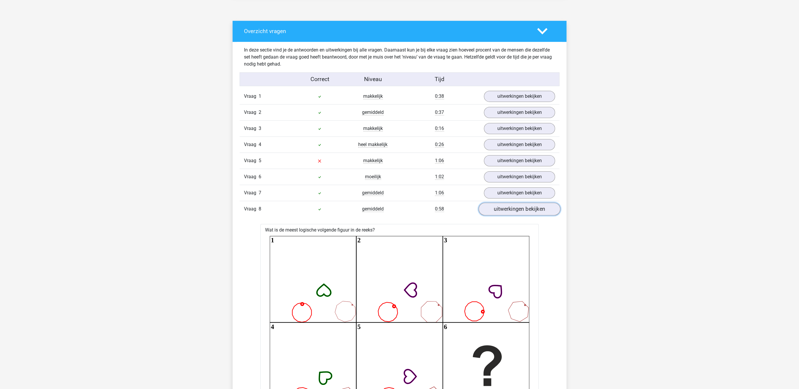
click at [488, 211] on link "uitwerkingen bekijken" at bounding box center [520, 209] width 82 height 13
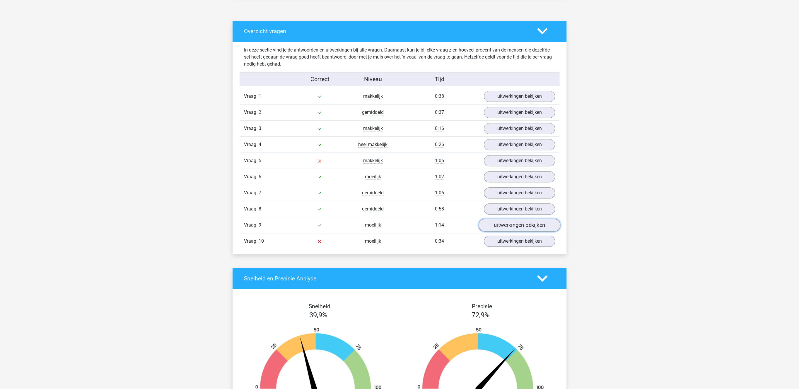
click at [493, 226] on link "uitwerkingen bekijken" at bounding box center [520, 225] width 82 height 13
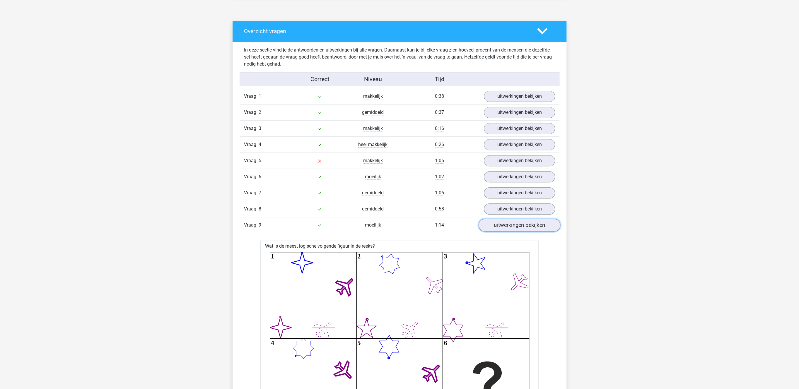
click at [493, 226] on link "uitwerkingen bekijken" at bounding box center [520, 225] width 82 height 13
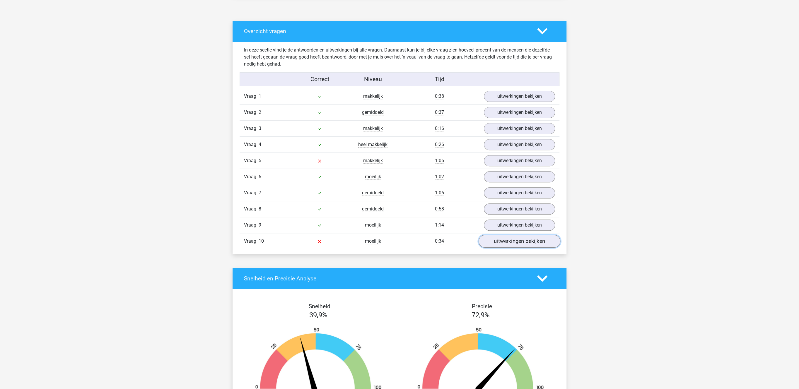
click at [494, 243] on link "uitwerkingen bekijken" at bounding box center [520, 241] width 82 height 13
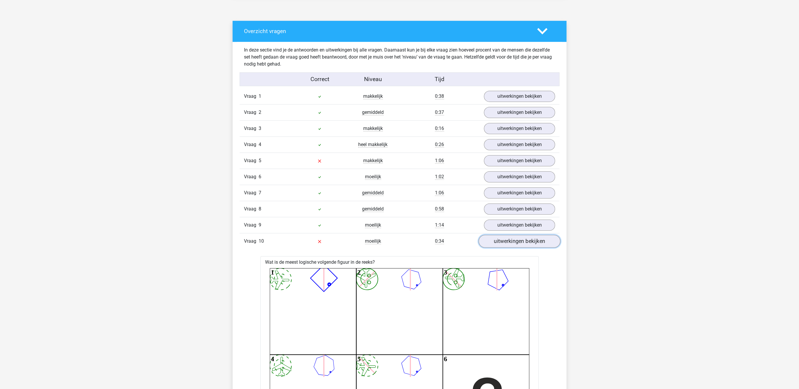
click at [494, 243] on link "uitwerkingen bekijken" at bounding box center [520, 241] width 82 height 13
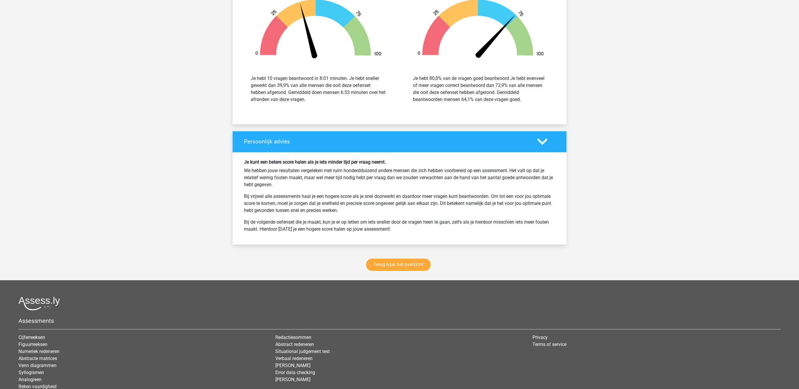
scroll to position [686, 0]
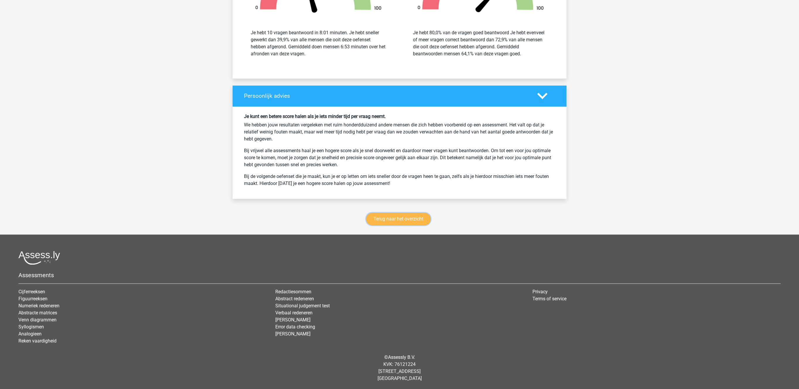
click at [401, 221] on link "Terug naar het overzicht" at bounding box center [398, 219] width 64 height 12
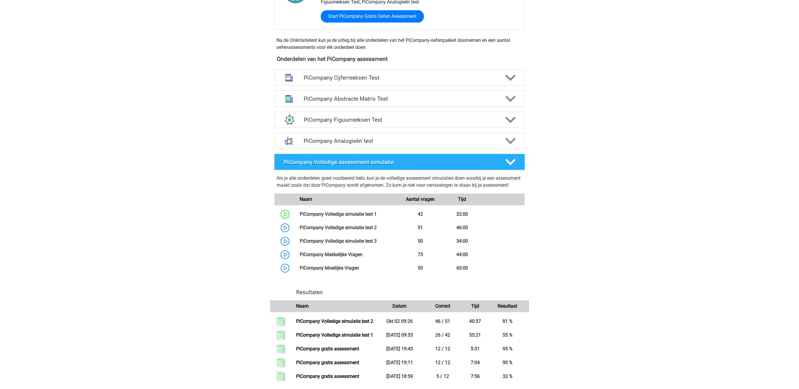
scroll to position [158, 0]
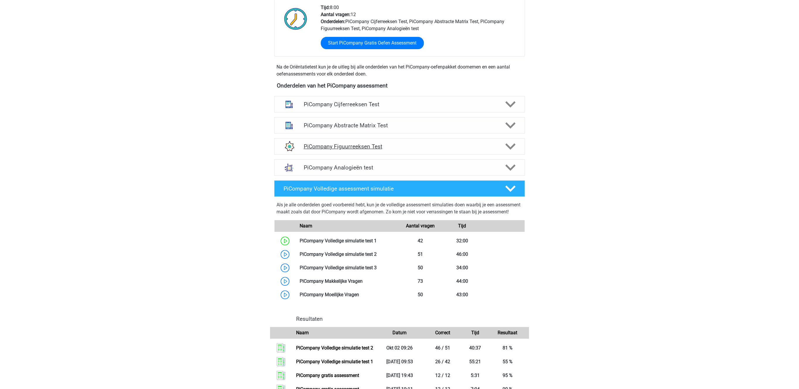
click at [375, 150] on h4 "PiCompany Figuurreeksen Test" at bounding box center [399, 146] width 192 height 7
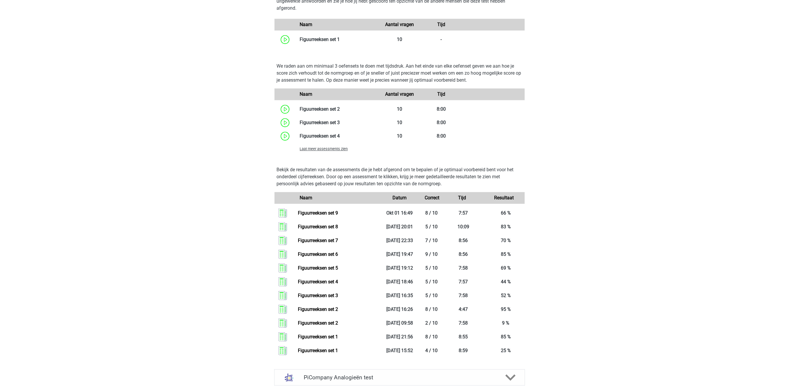
scroll to position [340, 0]
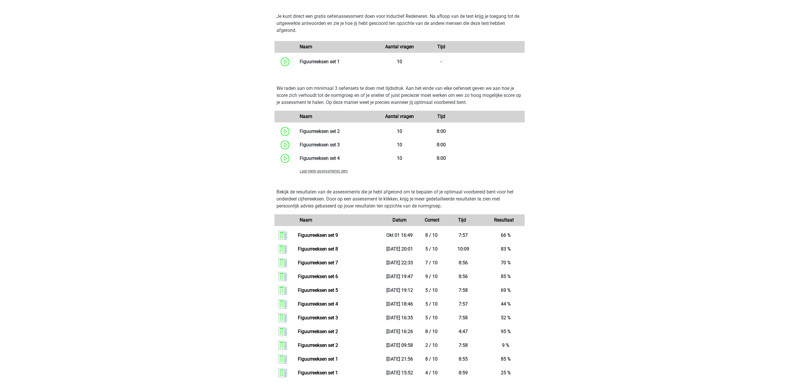
click at [334, 173] on span "Laat meer assessments zien" at bounding box center [324, 171] width 48 height 4
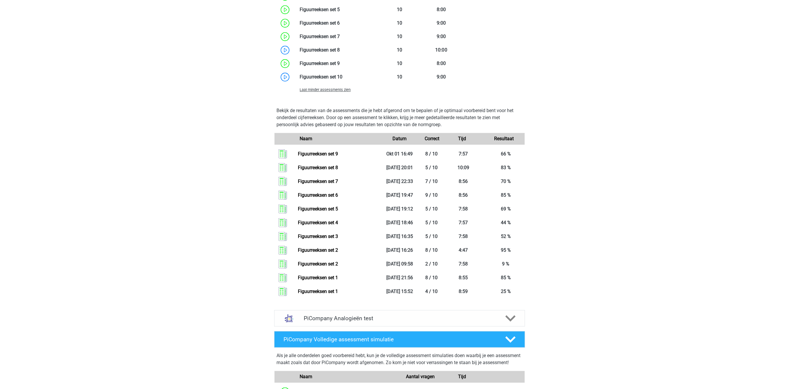
scroll to position [521, 0]
